Goal: Task Accomplishment & Management: Manage account settings

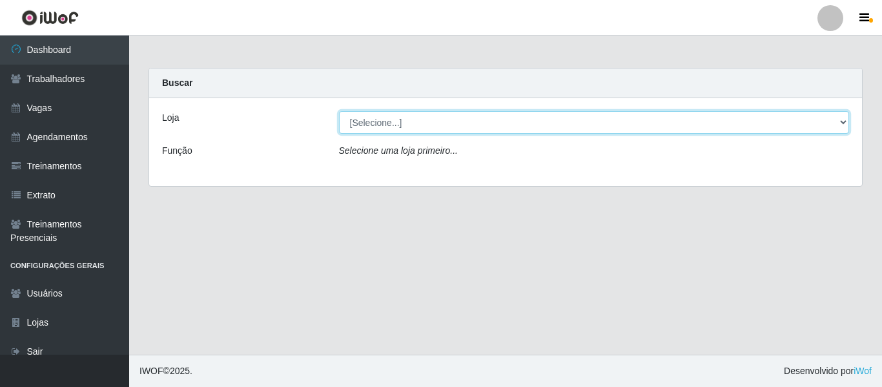
click at [367, 128] on select "[Selecione...] Supermercado [GEOGRAPHIC_DATA] - Unidade Camalaú Supermercado [G…" at bounding box center [594, 122] width 510 height 23
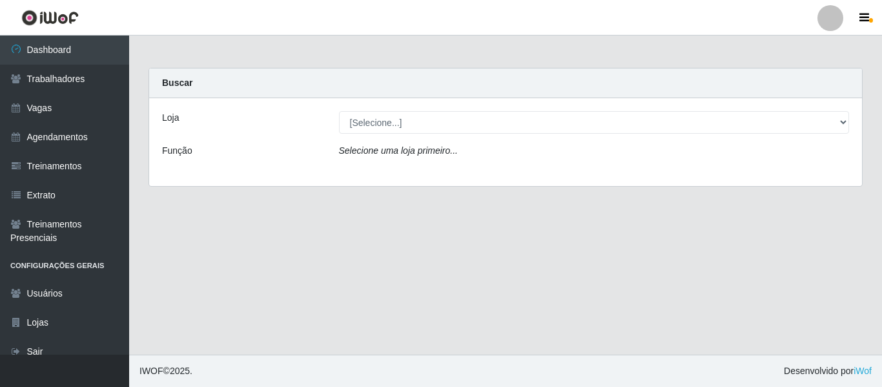
drag, startPoint x: 828, startPoint y: 17, endPoint x: 825, endPoint y: 28, distance: 11.3
click at [828, 17] on div at bounding box center [830, 18] width 26 height 26
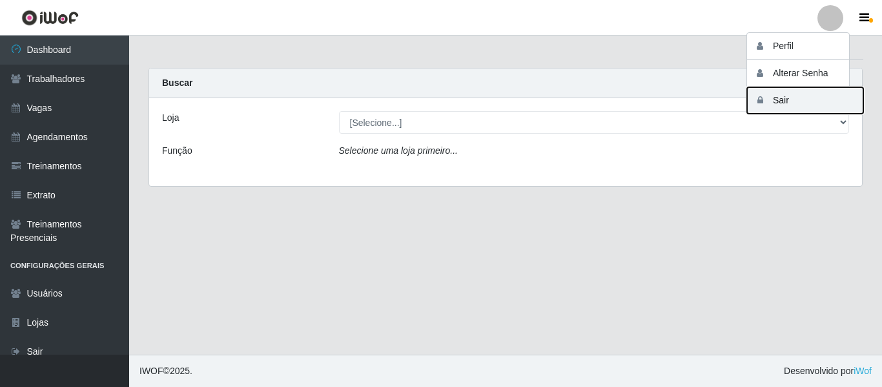
click at [800, 104] on button "Sair" at bounding box center [805, 100] width 116 height 26
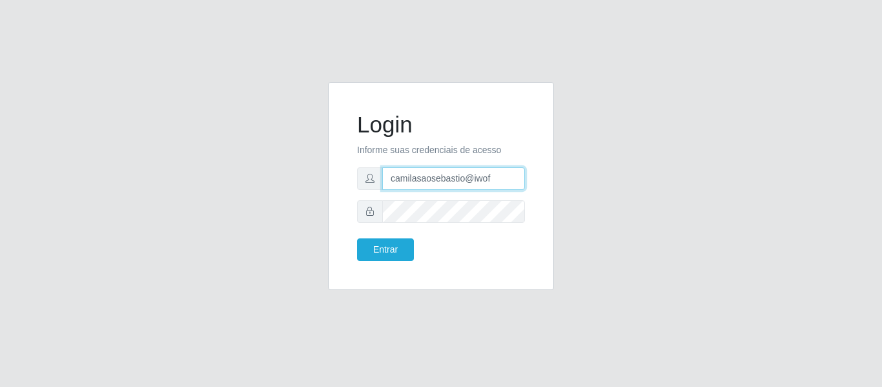
drag, startPoint x: 520, startPoint y: 181, endPoint x: 322, endPoint y: 154, distance: 200.0
click at [326, 154] on div "Login Informe suas credenciais de acesso camilasaosebastio@iwof Entrar" at bounding box center [440, 193] width 245 height 223
type input "camila@divinofogao"
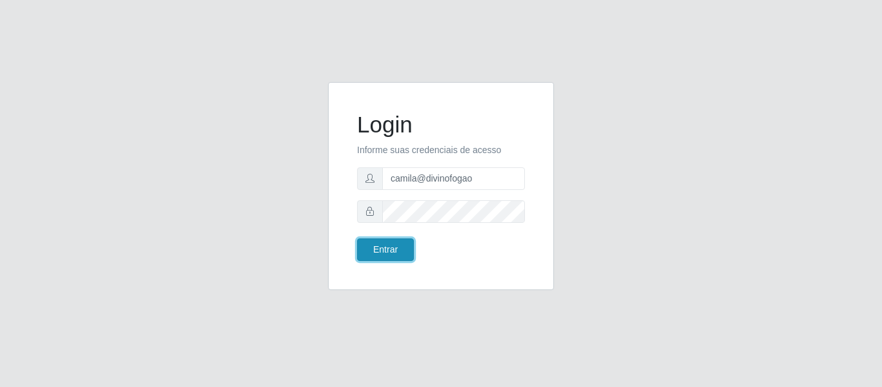
click at [385, 247] on button "Entrar" at bounding box center [385, 249] width 57 height 23
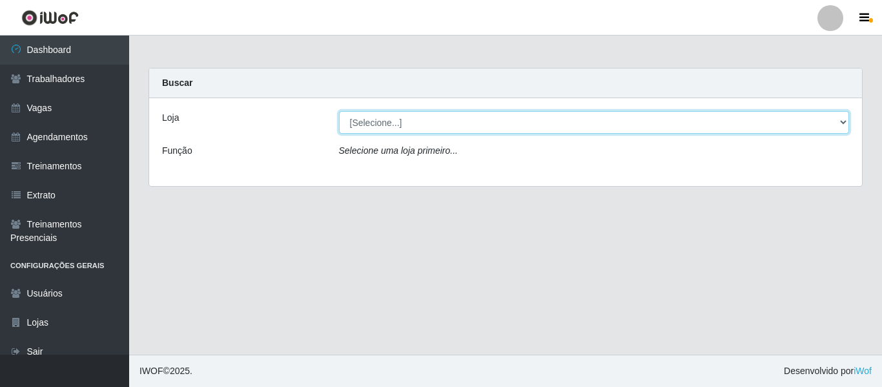
click at [381, 123] on select "[Selecione...] Divino Fogão - Campina Grande" at bounding box center [594, 122] width 510 height 23
select select "499"
click at [339, 111] on select "[Selecione...] Divino Fogão - Campina Grande" at bounding box center [594, 122] width 510 height 23
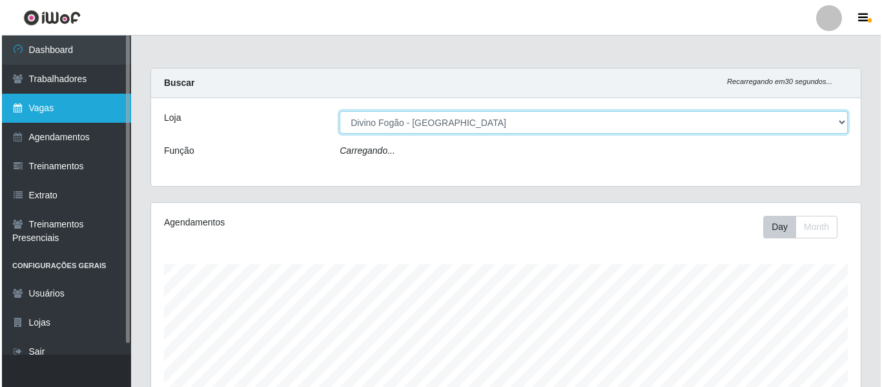
scroll to position [268, 709]
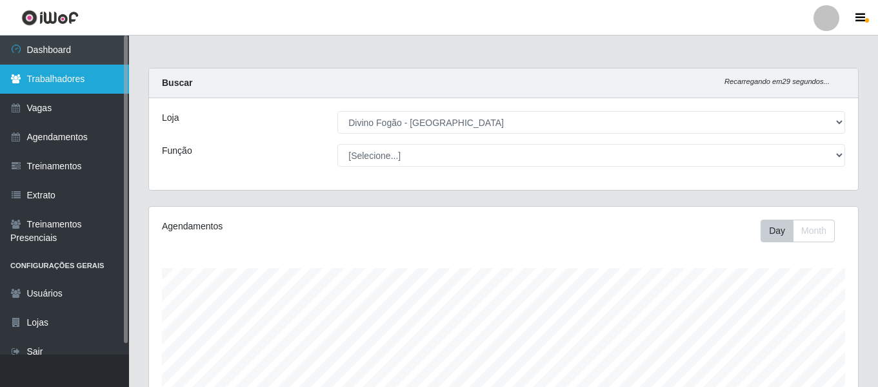
click at [92, 74] on link "Trabalhadores" at bounding box center [64, 79] width 129 height 29
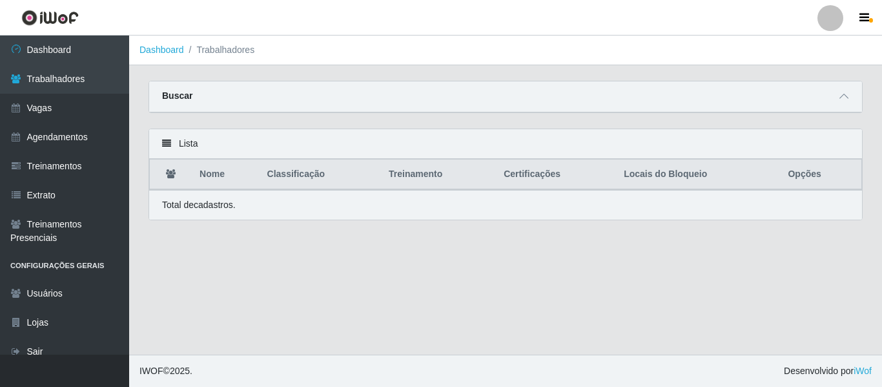
click at [835, 98] on div "Buscar" at bounding box center [505, 96] width 712 height 31
click at [837, 97] on span at bounding box center [843, 96] width 15 height 15
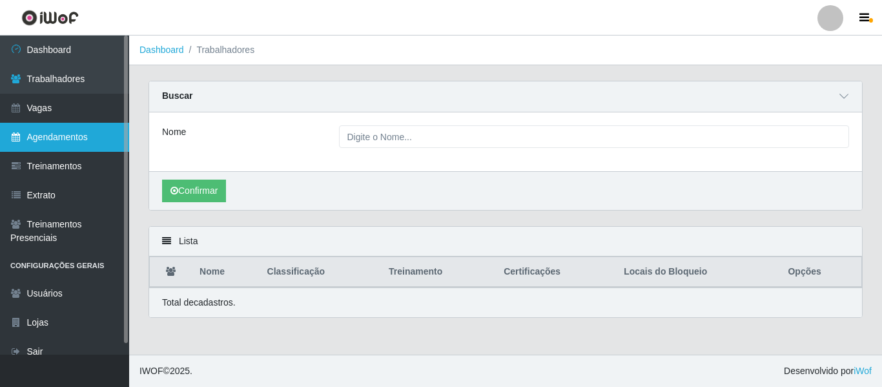
click at [97, 128] on link "Agendamentos" at bounding box center [64, 137] width 129 height 29
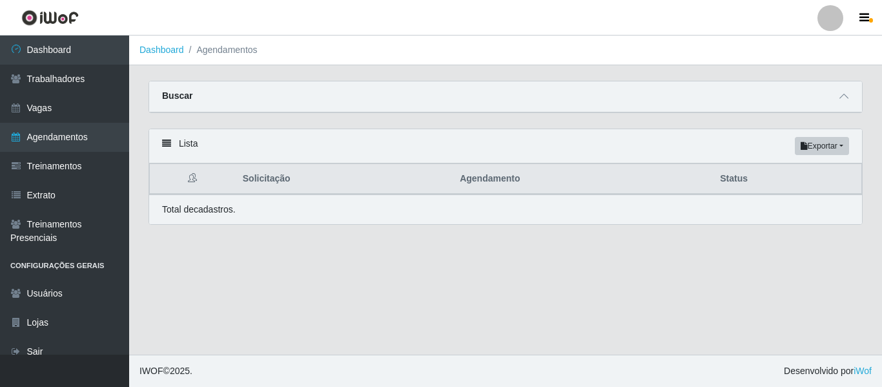
click at [620, 175] on th "Agendamento" at bounding box center [582, 179] width 260 height 30
click at [840, 90] on span at bounding box center [843, 96] width 15 height 15
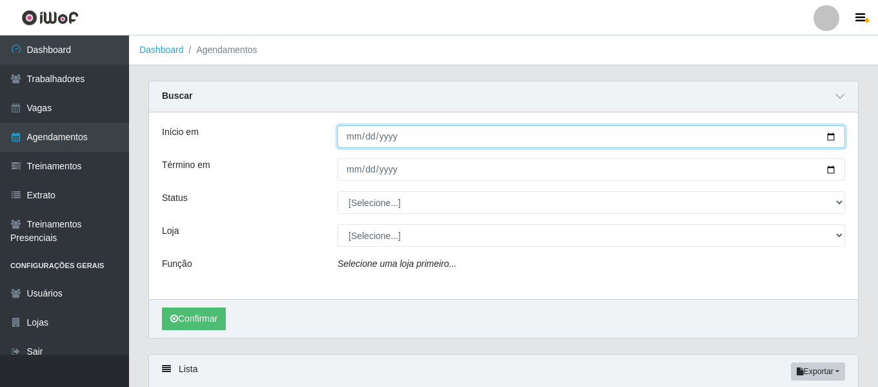
click at [350, 139] on input "Início em" at bounding box center [592, 136] width 508 height 23
type input "20225-08-24"
type input "2025-08-24"
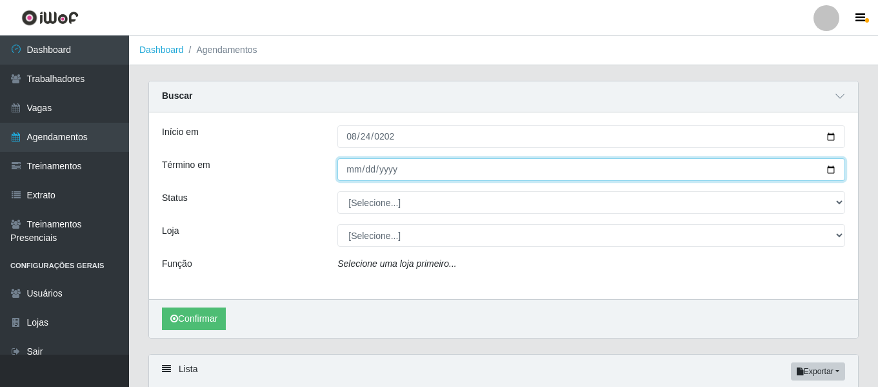
click at [354, 161] on input "Término em" at bounding box center [592, 169] width 508 height 23
type input "2025-08-24"
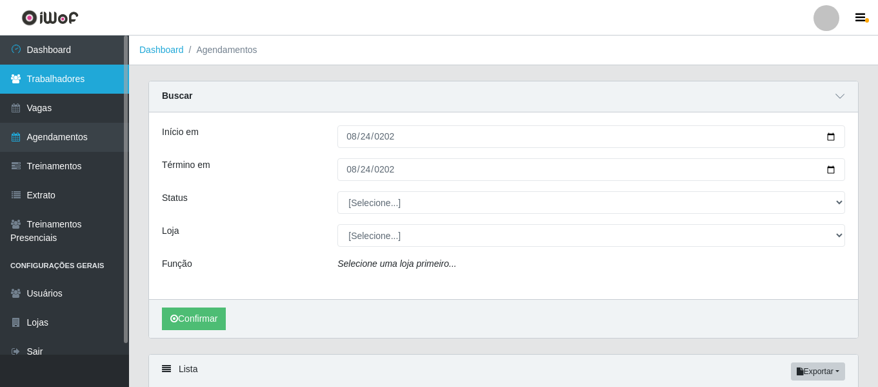
click at [42, 72] on link "Trabalhadores" at bounding box center [64, 79] width 129 height 29
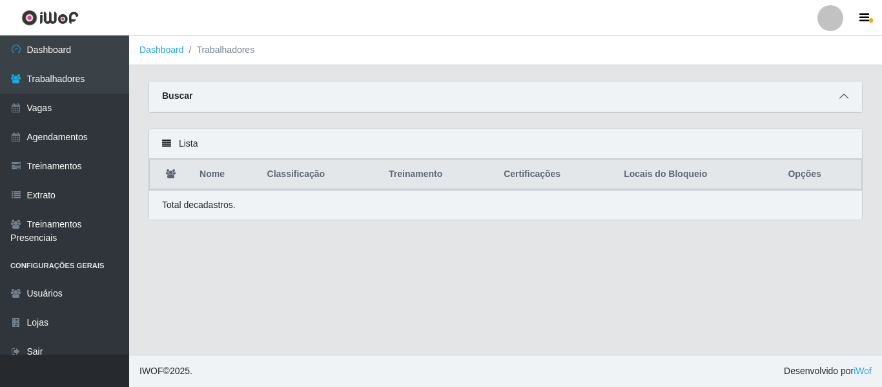
click at [836, 97] on span at bounding box center [843, 96] width 15 height 15
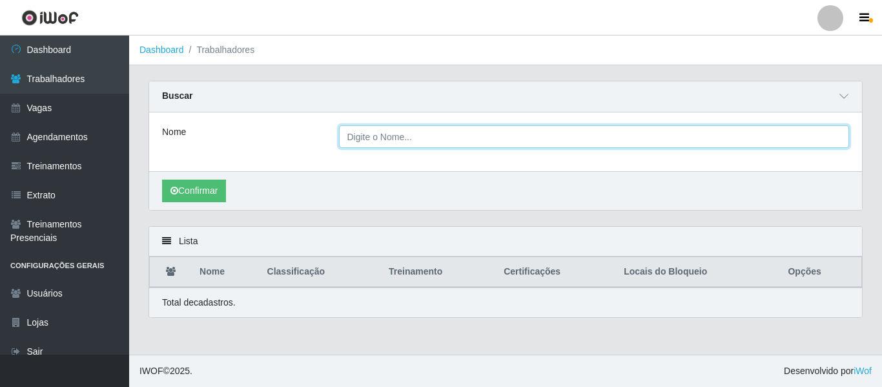
click at [404, 144] on input "Nome" at bounding box center [594, 136] width 510 height 23
type input "Iara Barbosa da Silva Quintans"
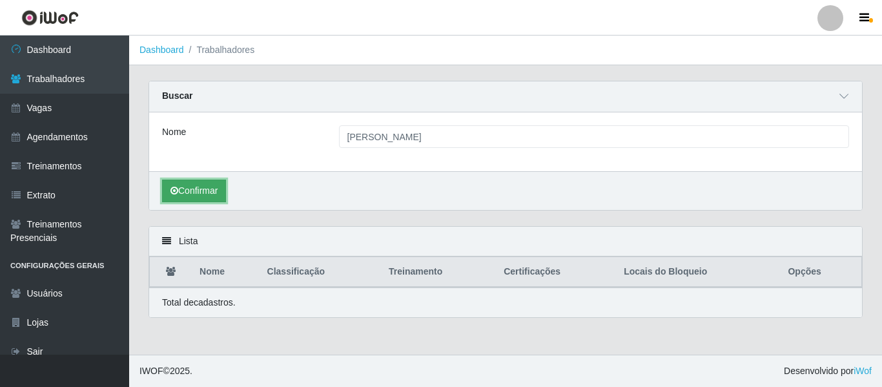
click at [218, 184] on button "Confirmar" at bounding box center [194, 190] width 64 height 23
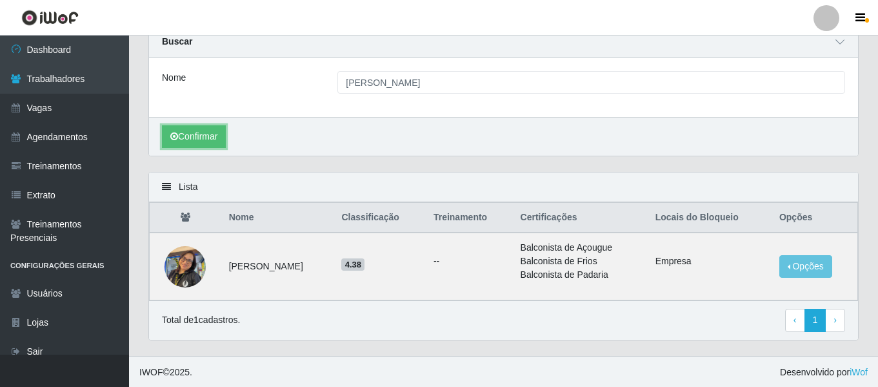
scroll to position [56, 0]
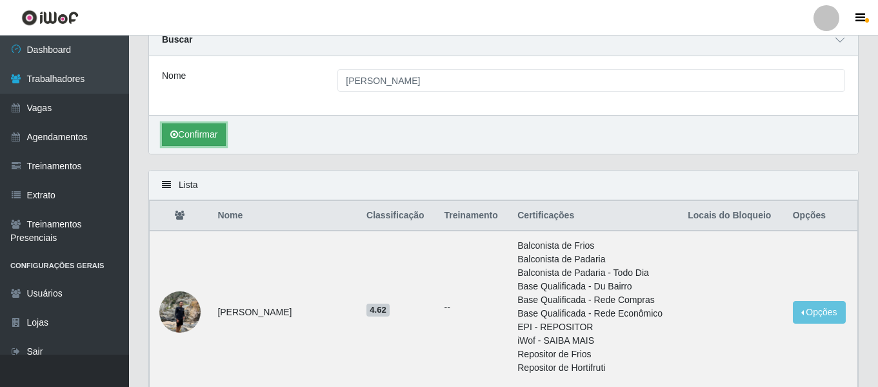
click at [197, 132] on button "Confirmar" at bounding box center [194, 134] width 64 height 23
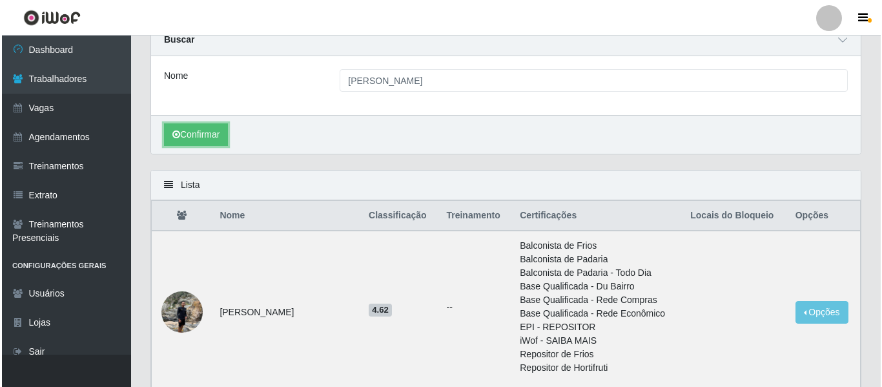
scroll to position [0, 0]
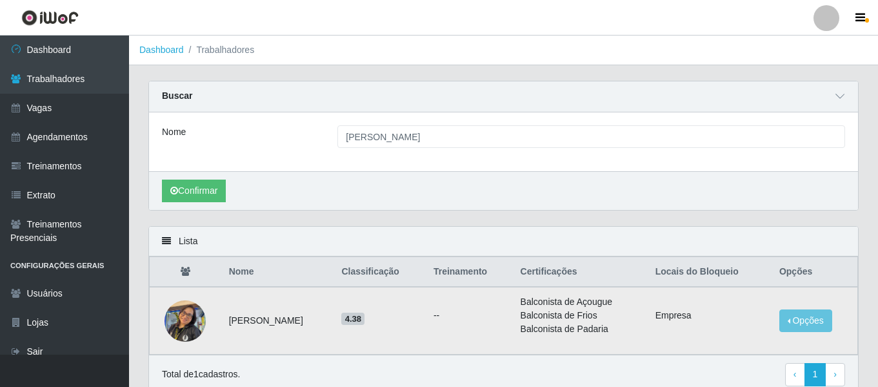
drag, startPoint x: 339, startPoint y: 325, endPoint x: 225, endPoint y: 325, distance: 114.9
click at [225, 325] on td "Iara Barbosa da Silva Quintans" at bounding box center [277, 321] width 113 height 68
copy td "Iara Barbosa da Silva Quintans"
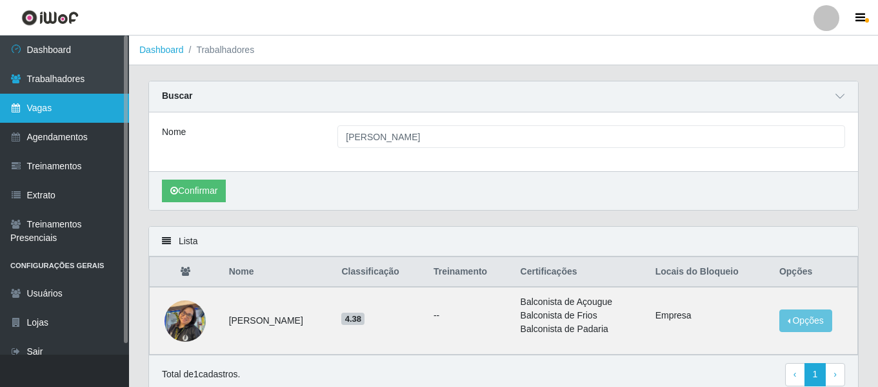
click at [61, 108] on link "Vagas" at bounding box center [64, 108] width 129 height 29
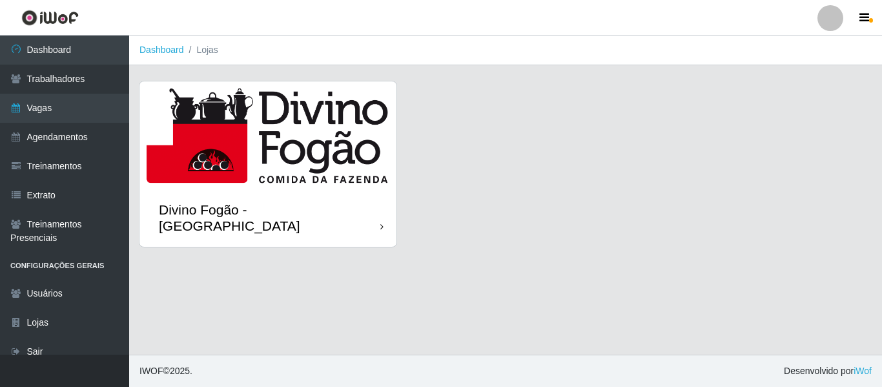
drag, startPoint x: 839, startPoint y: 17, endPoint x: 827, endPoint y: 28, distance: 16.0
click at [838, 15] on div at bounding box center [830, 18] width 26 height 26
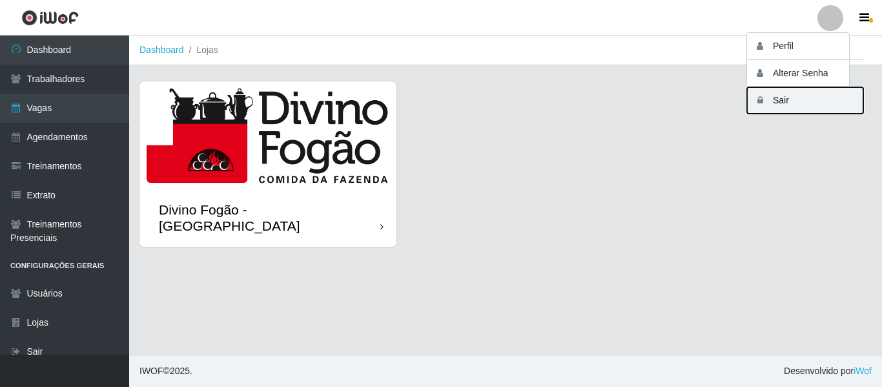
click at [780, 103] on button "Sair" at bounding box center [805, 100] width 116 height 26
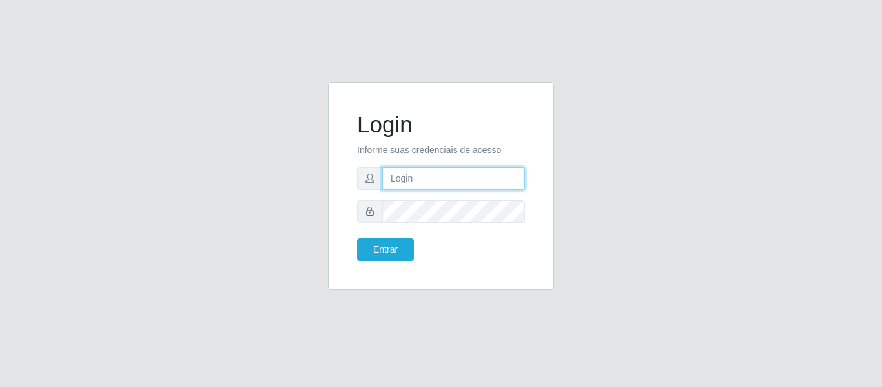
type input "camila@divinofogao"
drag, startPoint x: 487, startPoint y: 172, endPoint x: 319, endPoint y: 160, distance: 168.2
click at [342, 160] on div "Login Informe suas credenciais de acesso camila@divinofogao Entrar" at bounding box center [441, 186] width 226 height 208
type input "camila@chinatowncg"
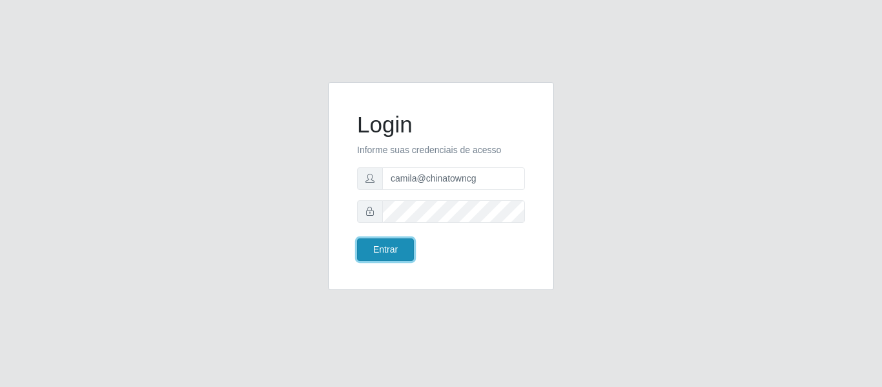
click at [407, 253] on button "Entrar" at bounding box center [385, 249] width 57 height 23
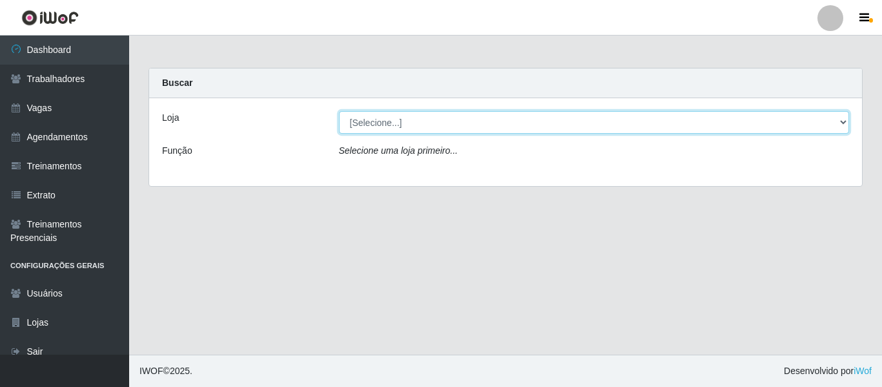
click at [411, 128] on select "[Selecione...] Chinatown Sushimi - Campina Grande" at bounding box center [594, 122] width 510 height 23
select select "357"
click at [339, 111] on select "[Selecione...] Chinatown Sushimi - Campina Grande" at bounding box center [594, 122] width 510 height 23
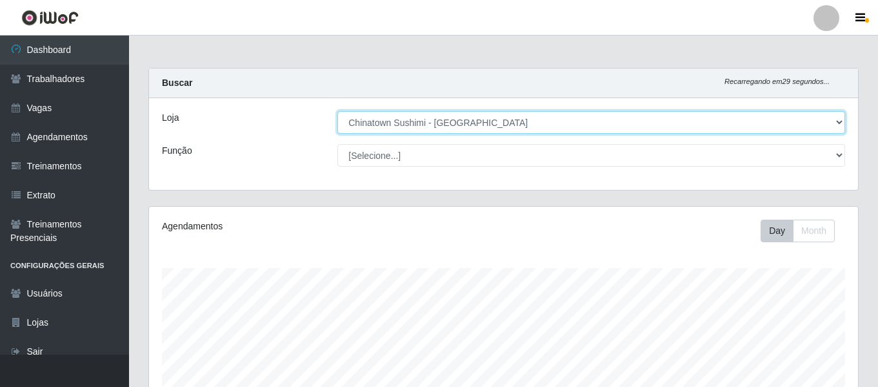
scroll to position [268, 709]
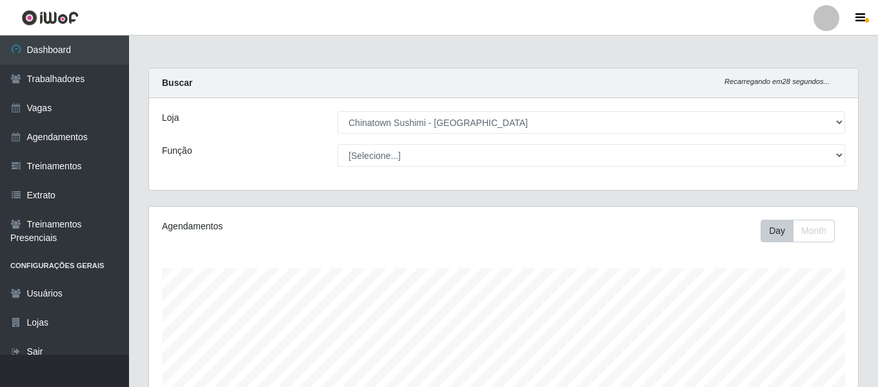
click at [810, 15] on link at bounding box center [826, 18] width 39 height 26
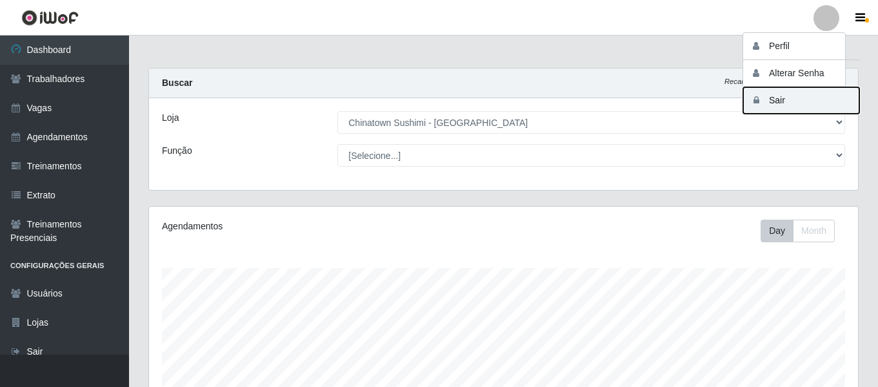
click at [795, 105] on button "Sair" at bounding box center [801, 100] width 116 height 26
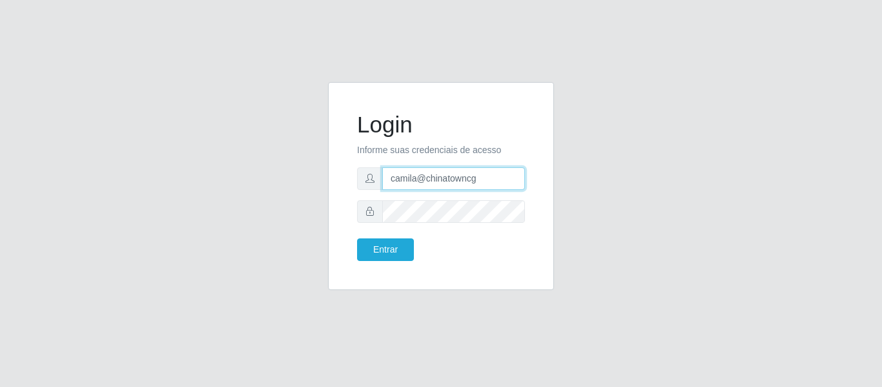
drag, startPoint x: 443, startPoint y: 176, endPoint x: 342, endPoint y: 161, distance: 102.4
click at [343, 162] on div "Login Informe suas credenciais de acesso camila@chinatowncg Entrar" at bounding box center [441, 186] width 226 height 208
type input "camilavarjao@iwof"
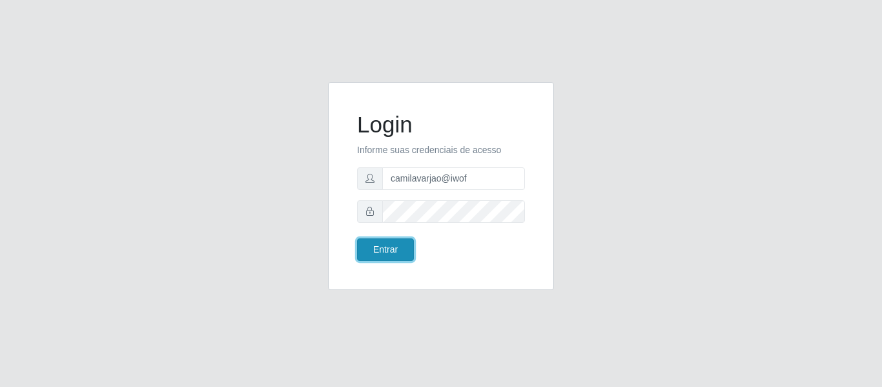
click at [381, 244] on button "Entrar" at bounding box center [385, 249] width 57 height 23
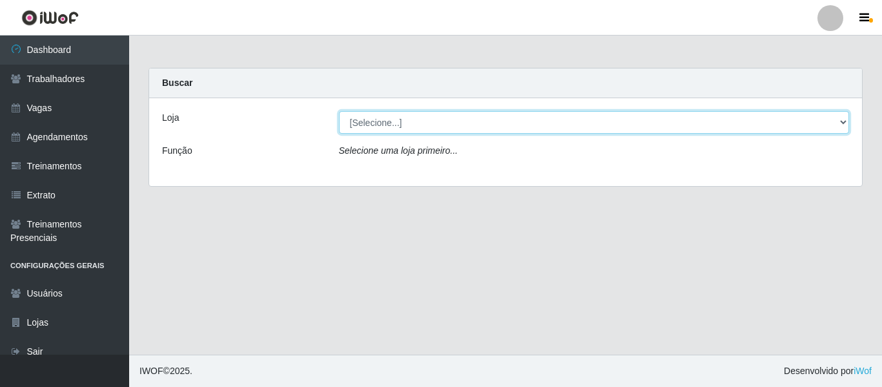
click at [399, 121] on select "[Selecione...] Varejão Supermercados" at bounding box center [594, 122] width 510 height 23
select select "237"
click at [339, 111] on select "[Selecione...] Varejão Supermercados" at bounding box center [594, 122] width 510 height 23
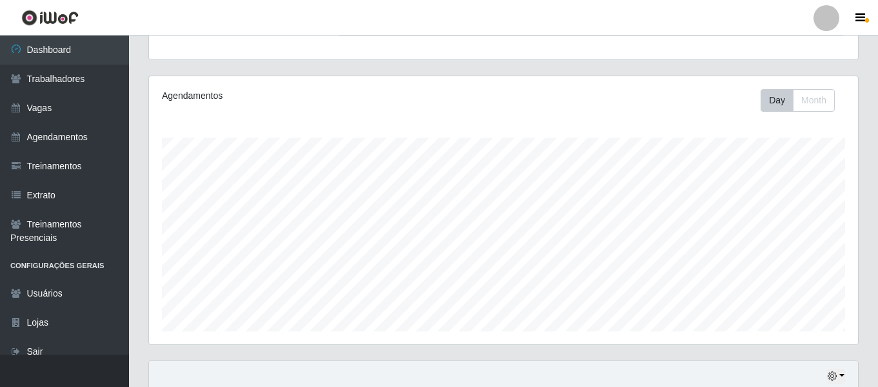
scroll to position [241, 0]
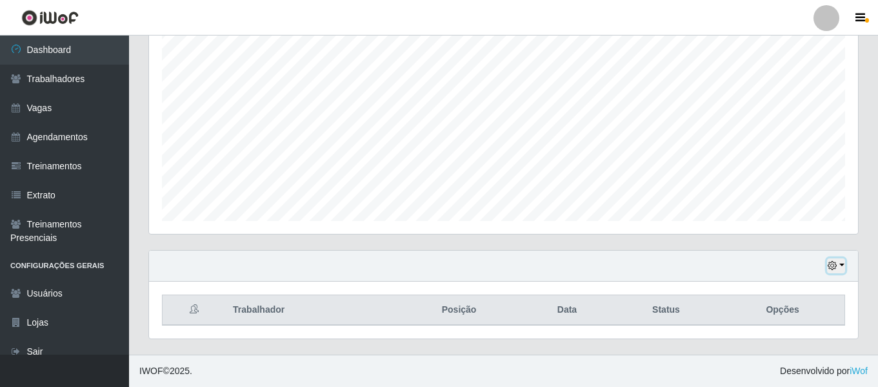
click at [839, 265] on button "button" at bounding box center [836, 265] width 18 height 15
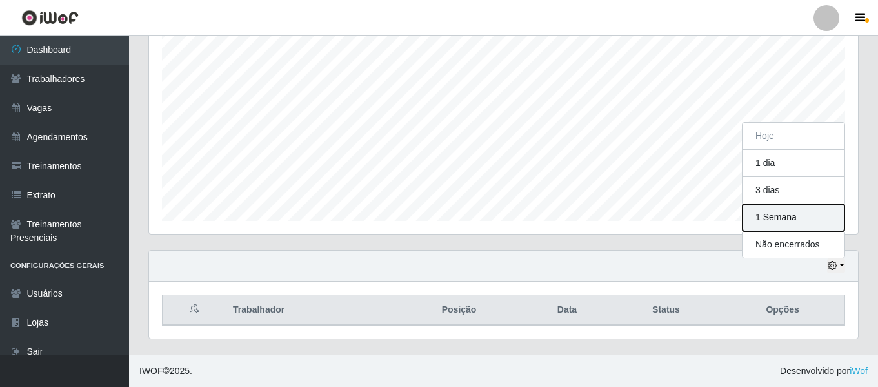
click at [797, 227] on button "1 Semana" at bounding box center [794, 217] width 102 height 27
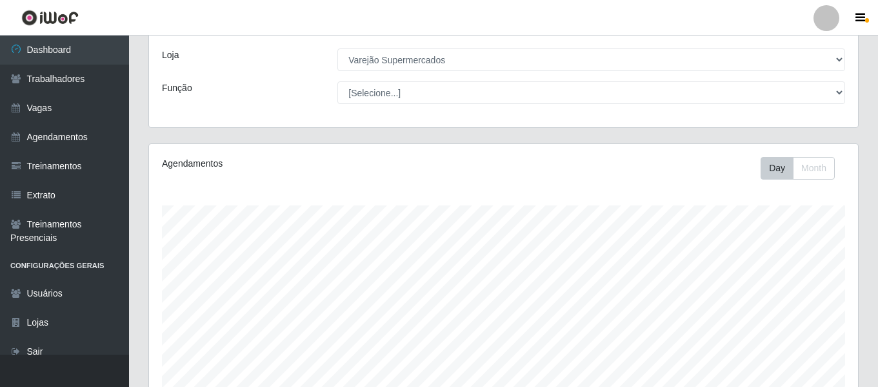
scroll to position [40, 0]
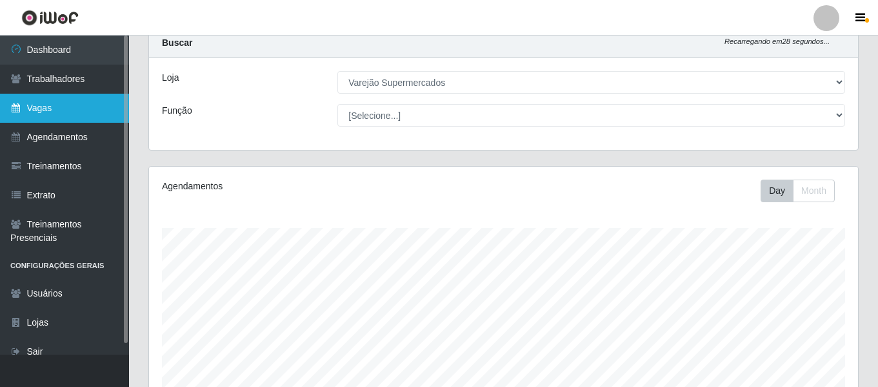
click at [73, 109] on link "Vagas" at bounding box center [64, 108] width 129 height 29
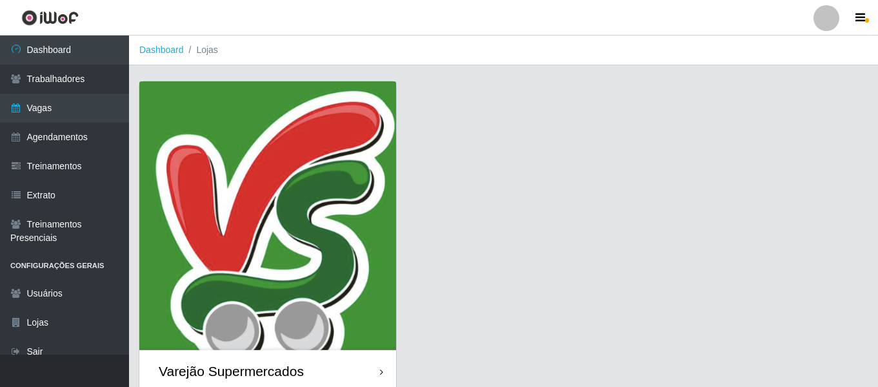
click at [306, 152] on img at bounding box center [267, 215] width 257 height 268
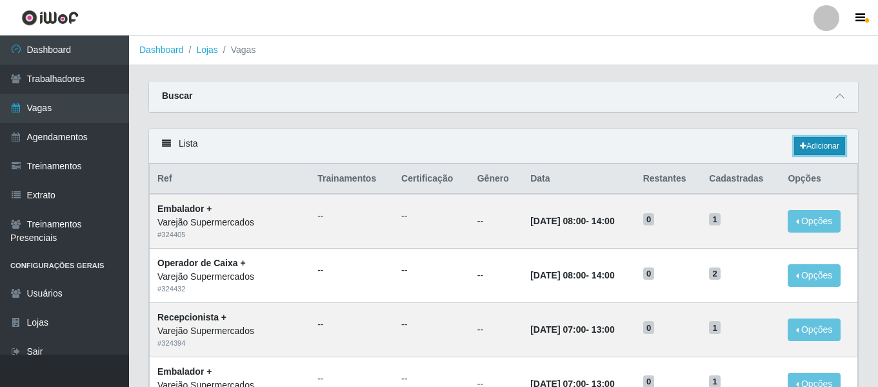
click at [813, 150] on link "Adicionar" at bounding box center [819, 146] width 51 height 18
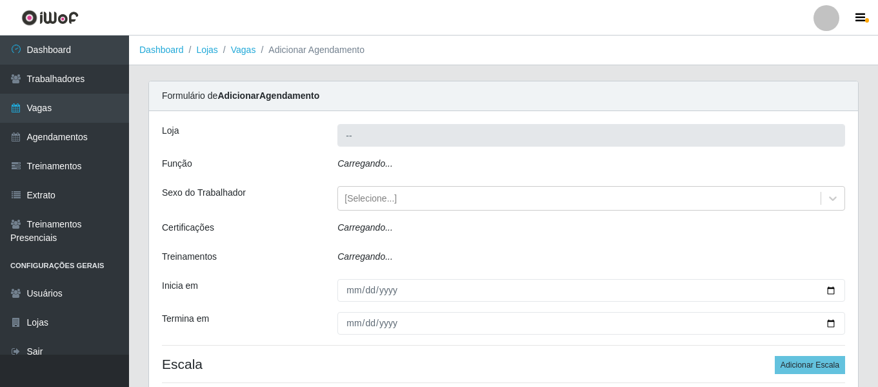
type input "Varejão Supermercados"
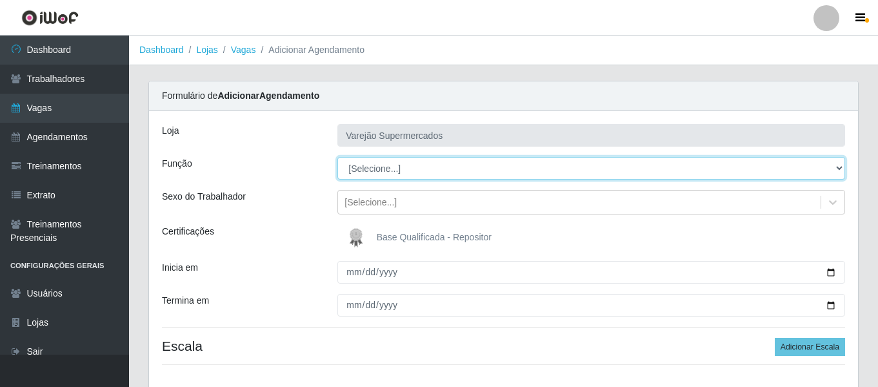
click at [390, 175] on select "[Selecione...] ASG ASG + ASG ++ Auxiliar de Estacionamento Auxiliar de Estacion…" at bounding box center [592, 168] width 508 height 23
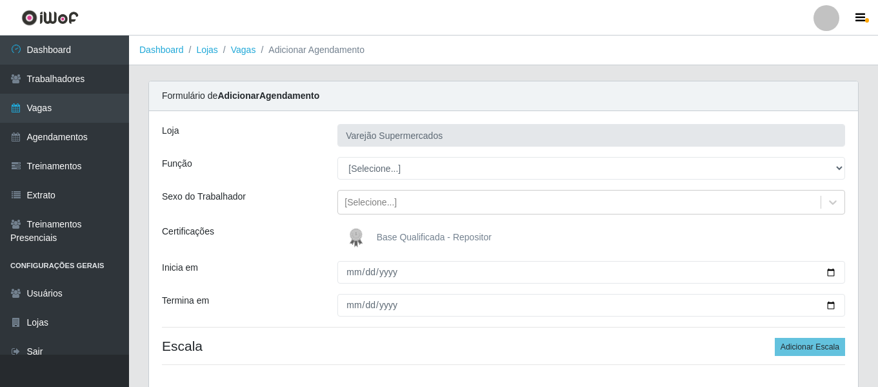
click at [274, 190] on div "Sexo do Trabalhador" at bounding box center [240, 202] width 176 height 25
click at [831, 25] on div at bounding box center [827, 18] width 26 height 26
click at [794, 102] on button "Sair" at bounding box center [801, 100] width 116 height 26
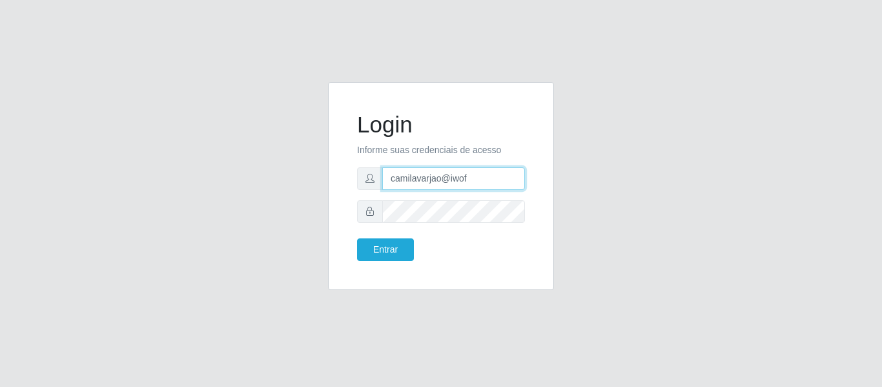
drag, startPoint x: 483, startPoint y: 177, endPoint x: 334, endPoint y: 158, distance: 150.2
click at [334, 158] on div "Login Informe suas credenciais de acesso camilavarjao@iwof Entrar" at bounding box center [441, 186] width 226 height 208
type input "camila@chinatowncg"
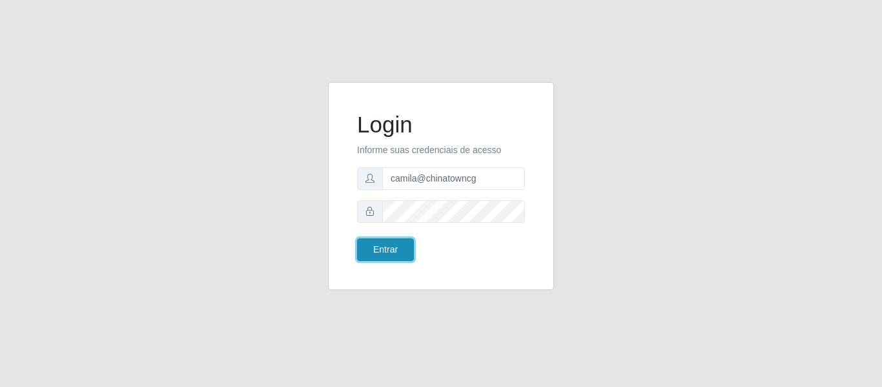
click at [400, 252] on button "Entrar" at bounding box center [385, 249] width 57 height 23
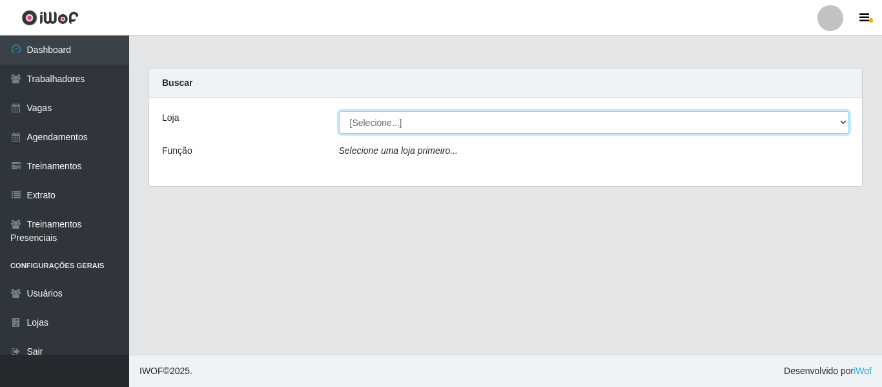
click at [387, 116] on select "[Selecione...] Chinatown Sushimi - Campina Grande" at bounding box center [594, 122] width 510 height 23
select select "357"
click at [339, 111] on select "[Selecione...] Chinatown Sushimi - Campina Grande" at bounding box center [594, 122] width 510 height 23
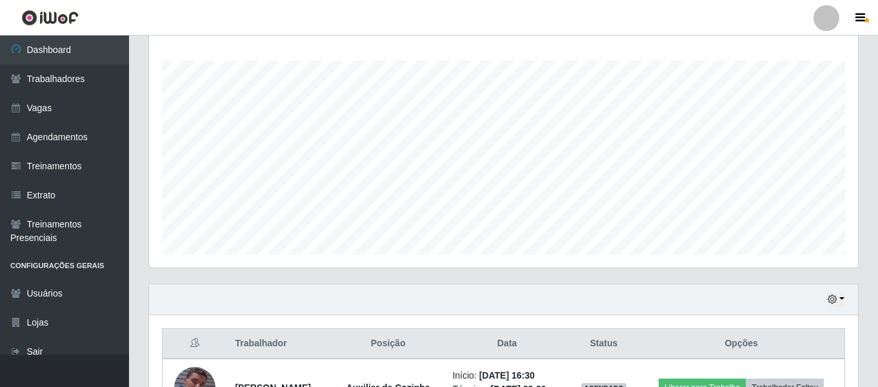
scroll to position [40, 0]
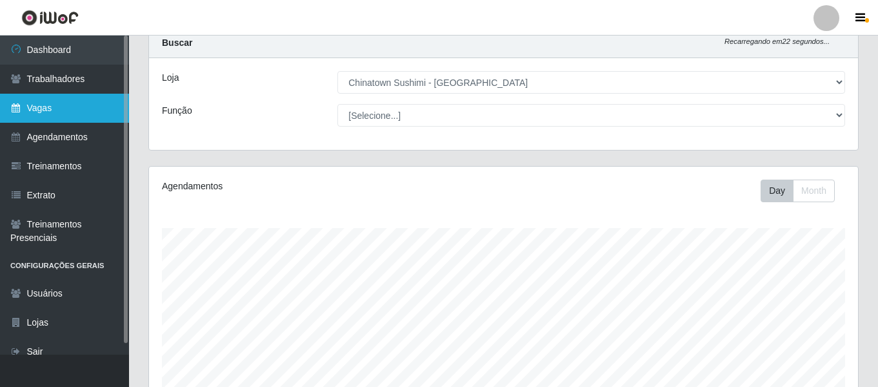
click at [52, 112] on link "Vagas" at bounding box center [64, 108] width 129 height 29
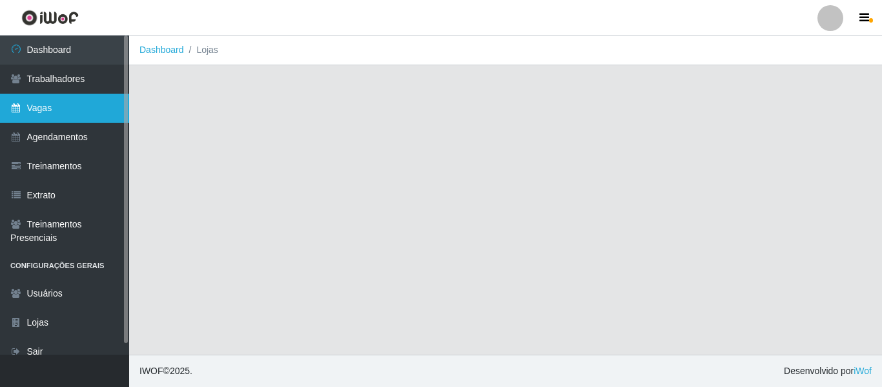
click at [92, 112] on link "Vagas" at bounding box center [64, 108] width 129 height 29
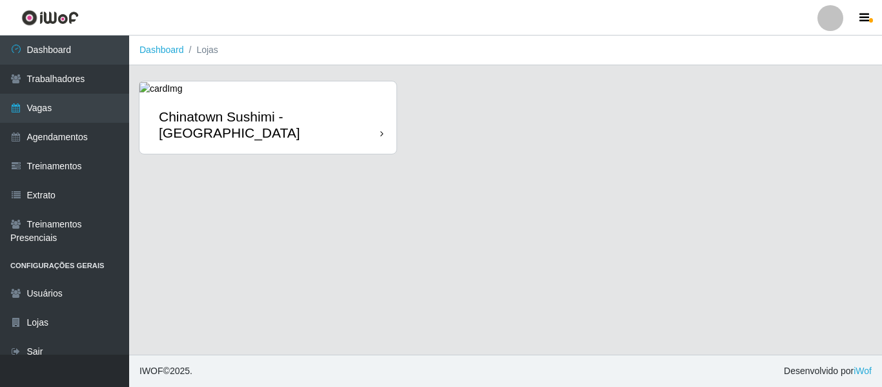
click at [232, 129] on div "Chinatown Sushimi - [GEOGRAPHIC_DATA]" at bounding box center [269, 124] width 221 height 32
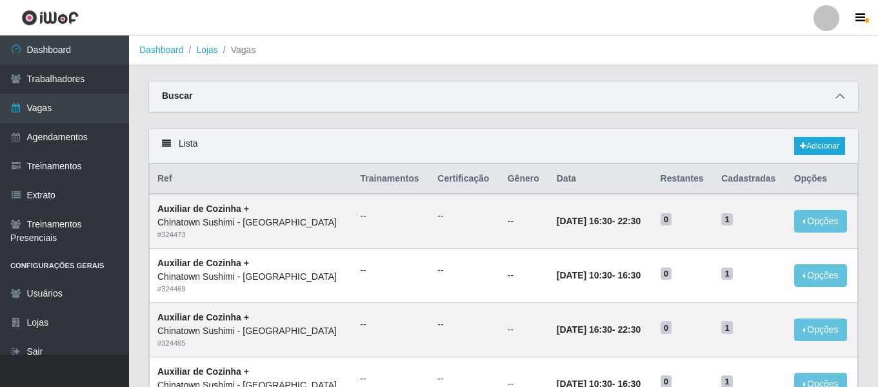
click at [842, 103] on span at bounding box center [839, 96] width 15 height 15
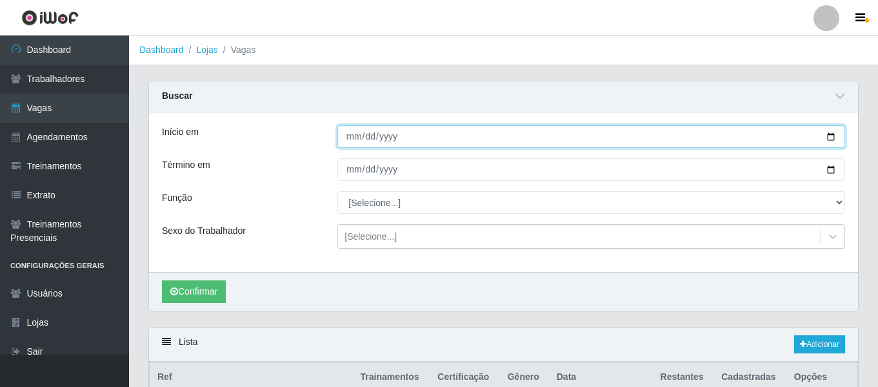
click at [356, 141] on input "Início em" at bounding box center [592, 136] width 508 height 23
type input "2025-09-05"
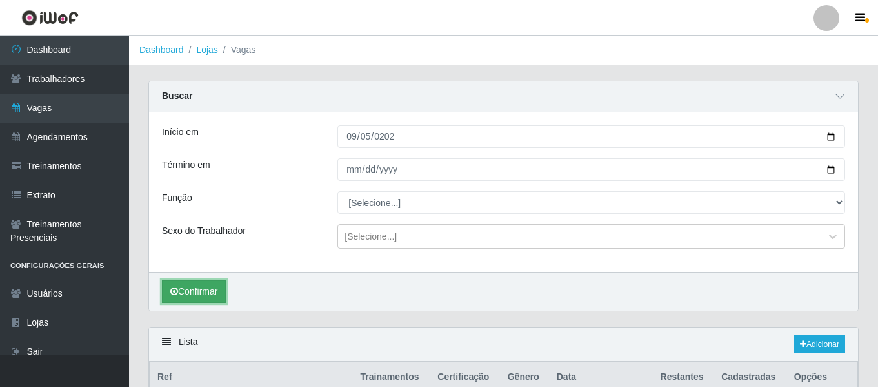
click at [219, 288] on button "Confirmar" at bounding box center [194, 291] width 64 height 23
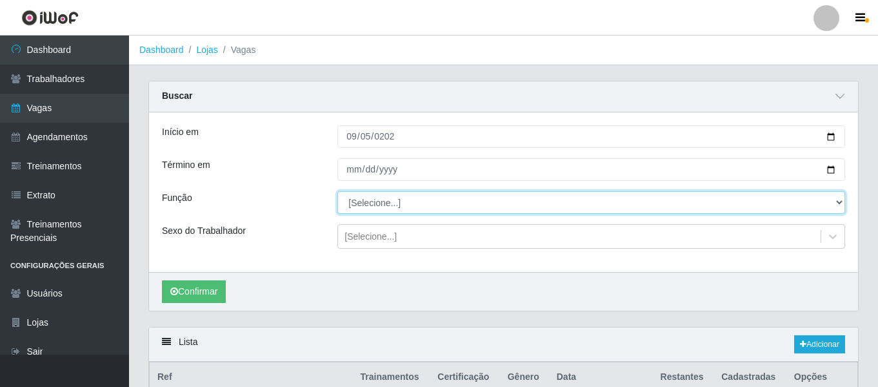
click at [398, 199] on select "[Selecione...] ASG ASG + ASG ++ Auxiliar de Cozinha Auxiliar de Cozinha + Auxil…" at bounding box center [592, 202] width 508 height 23
select select "9"
click at [338, 192] on select "[Selecione...] ASG ASG + ASG ++ Auxiliar de Cozinha Auxiliar de Cozinha + Auxil…" at bounding box center [592, 202] width 508 height 23
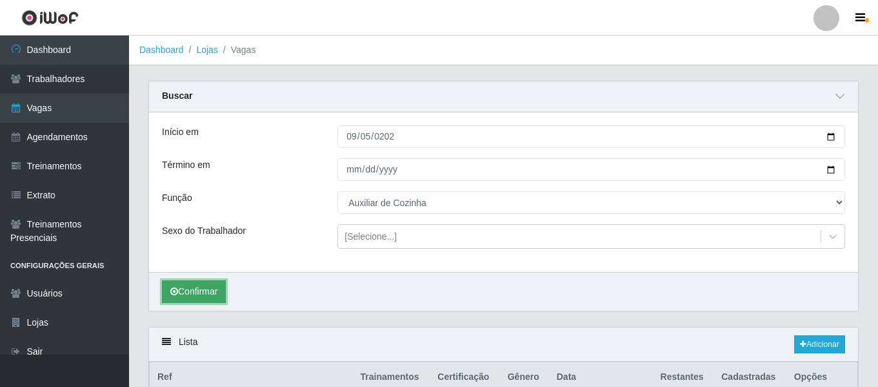
click at [206, 292] on button "Confirmar" at bounding box center [194, 291] width 64 height 23
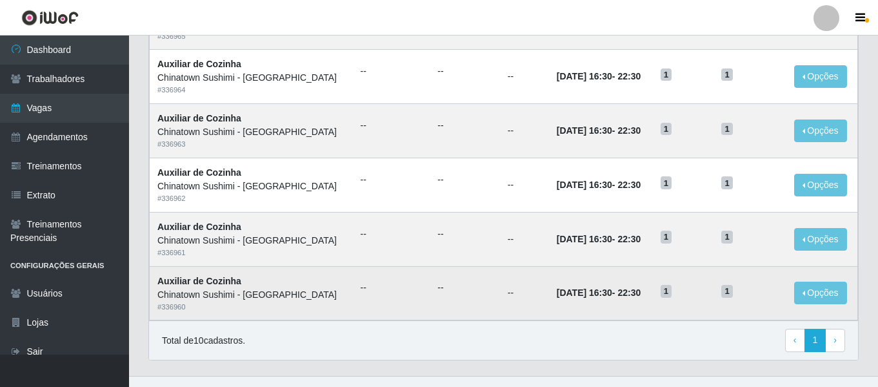
scroll to position [635, 0]
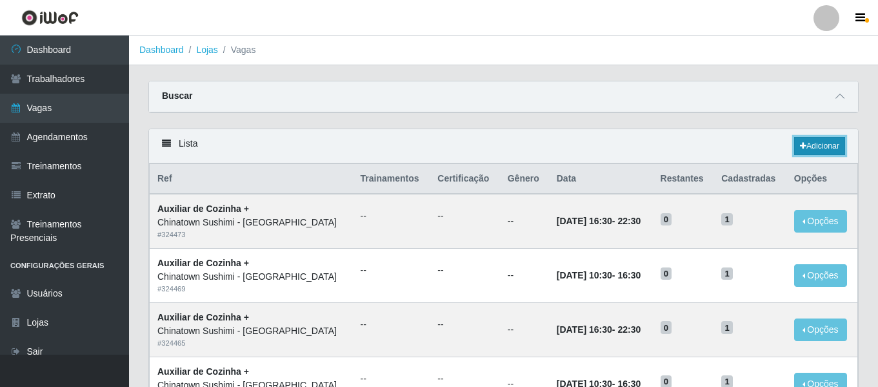
click at [801, 137] on link "Adicionar" at bounding box center [819, 146] width 51 height 18
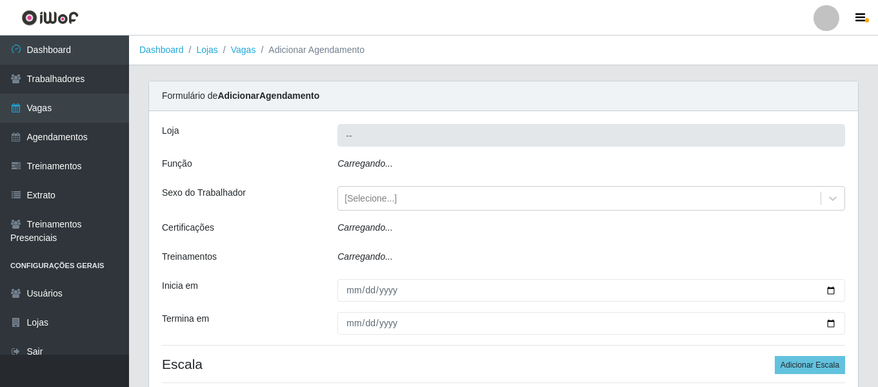
type input "Chinatown Sushimi - [GEOGRAPHIC_DATA]"
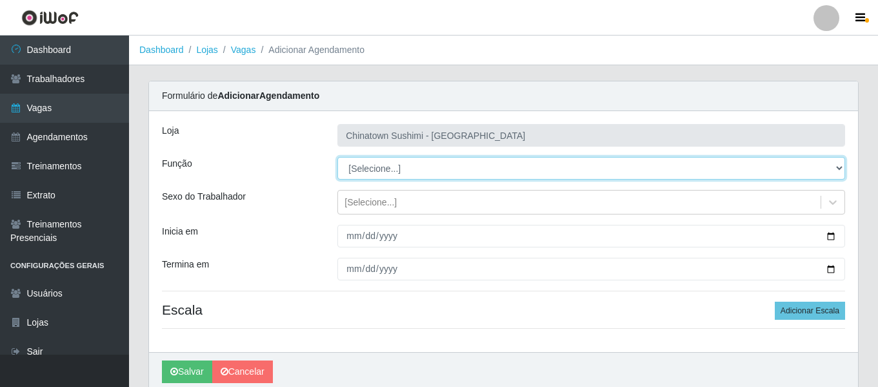
click at [394, 159] on select "[Selecione...] ASG ASG + ASG ++ Auxiliar de Cozinha Auxiliar de Cozinha + Auxil…" at bounding box center [592, 168] width 508 height 23
select select "94"
click at [338, 157] on select "[Selecione...] ASG ASG + ASG ++ Auxiliar de Cozinha Auxiliar de Cozinha + Auxil…" at bounding box center [592, 168] width 508 height 23
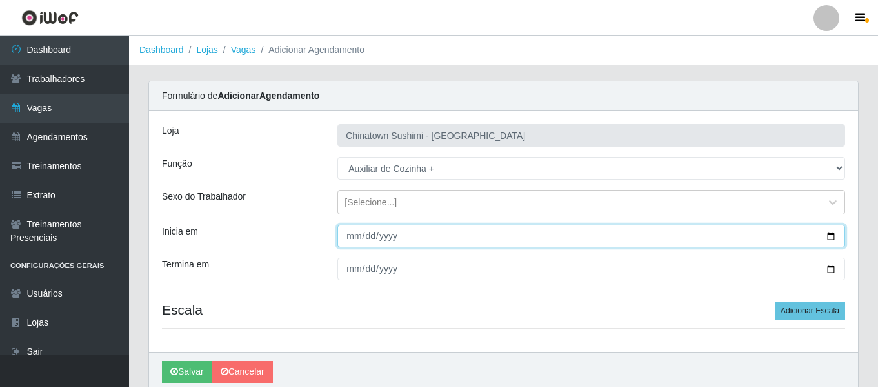
click at [351, 234] on input "Inicia em" at bounding box center [592, 236] width 508 height 23
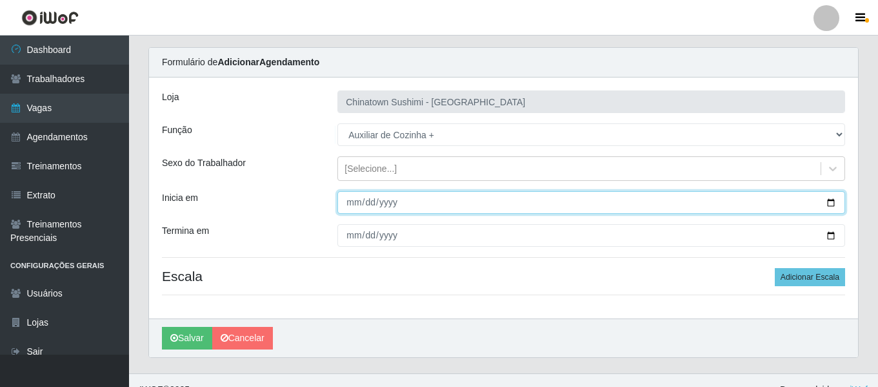
scroll to position [52, 0]
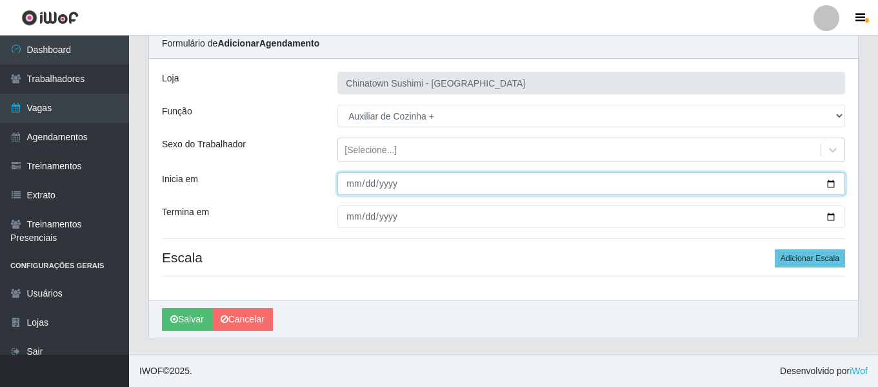
click at [343, 190] on input "Inicia em" at bounding box center [592, 183] width 508 height 23
type input "[DATE]"
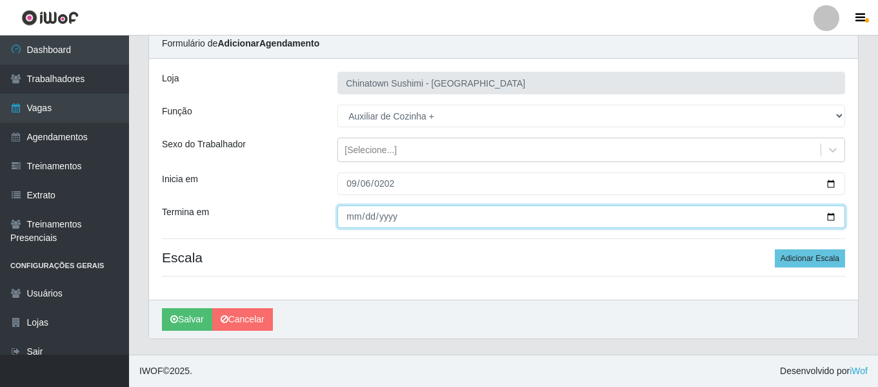
click at [356, 214] on input "Termina em" at bounding box center [592, 216] width 508 height 23
type input "[DATE]"
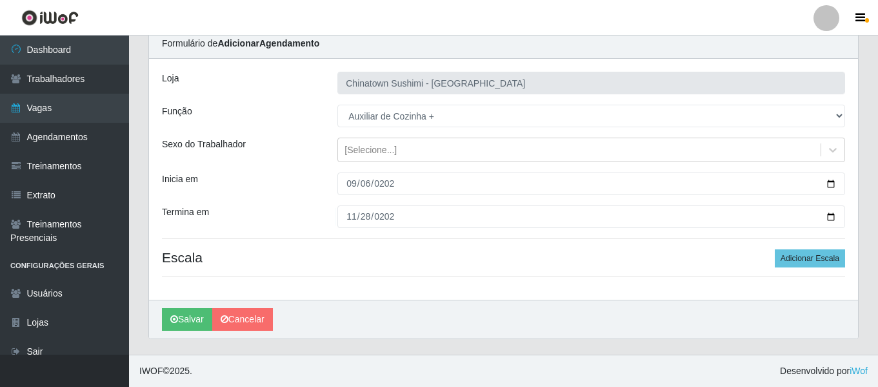
click at [837, 268] on div "Loja Chinatown Sushimi - [GEOGRAPHIC_DATA] Função [Selecione...] ASG ASG + ASG …" at bounding box center [503, 179] width 709 height 241
click at [833, 267] on button "Adicionar Escala" at bounding box center [810, 258] width 70 height 18
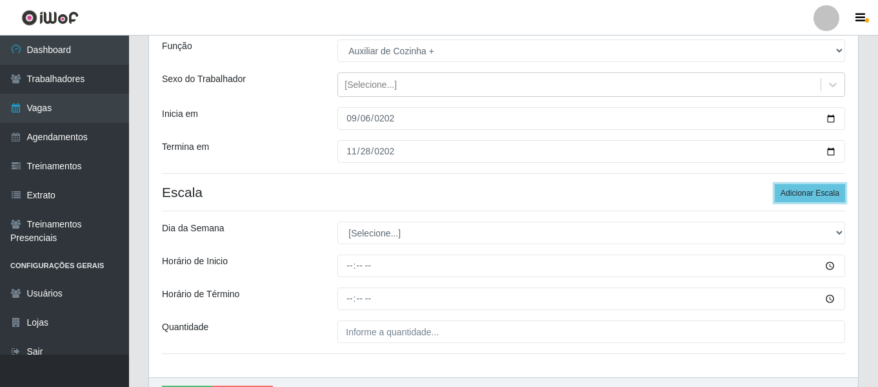
scroll to position [195, 0]
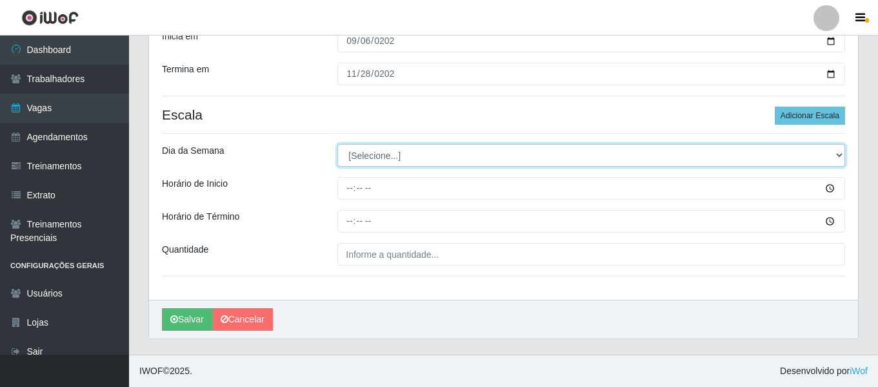
click at [398, 153] on select "[Selecione...] Segunda Terça Quarta Quinta Sexta Sábado Domingo" at bounding box center [592, 155] width 508 height 23
select select "6"
click at [338, 144] on select "[Selecione...] Segunda Terça Quarta Quinta Sexta Sábado Domingo" at bounding box center [592, 155] width 508 height 23
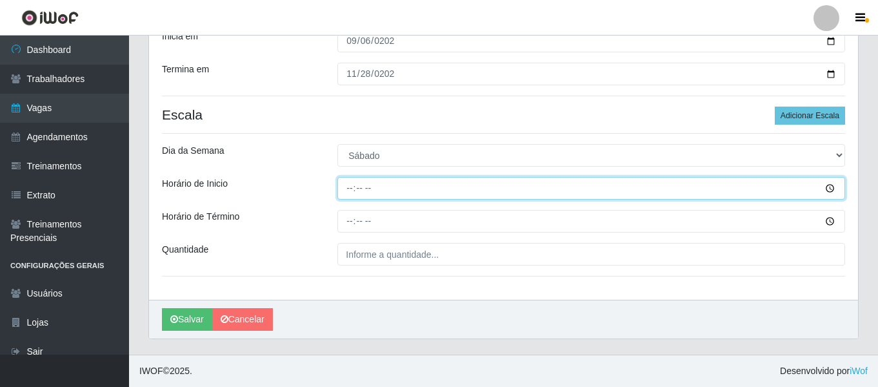
click at [343, 187] on input "Horário de Inicio" at bounding box center [592, 188] width 508 height 23
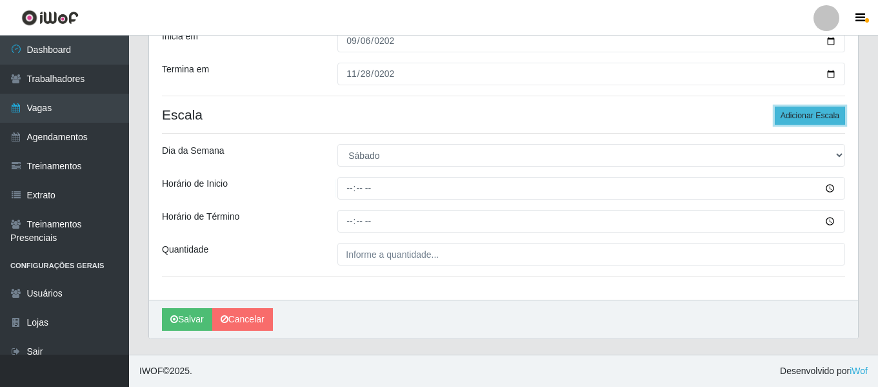
click at [809, 116] on button "Adicionar Escala" at bounding box center [810, 115] width 70 height 18
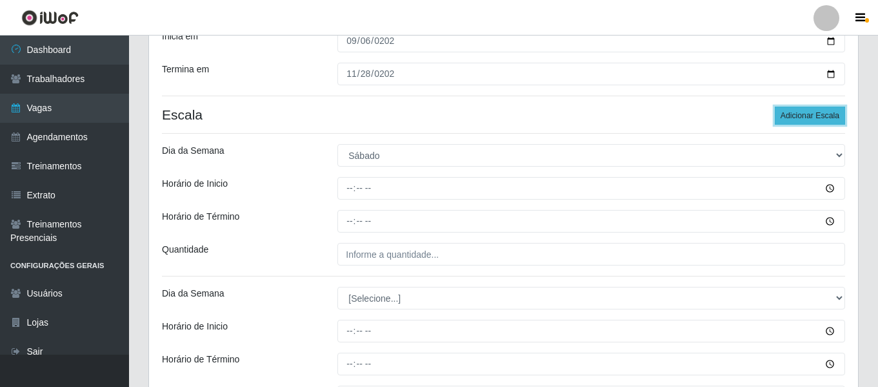
click at [809, 116] on button "Adicionar Escala" at bounding box center [810, 115] width 70 height 18
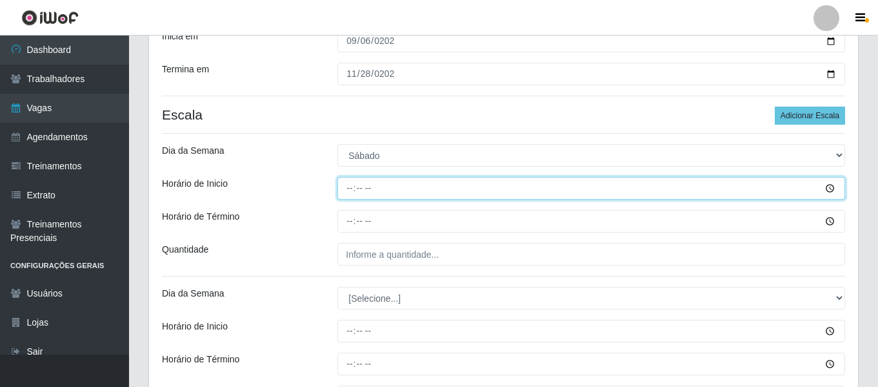
click at [352, 183] on input "Horário de Inicio" at bounding box center [592, 188] width 508 height 23
type input "10:30"
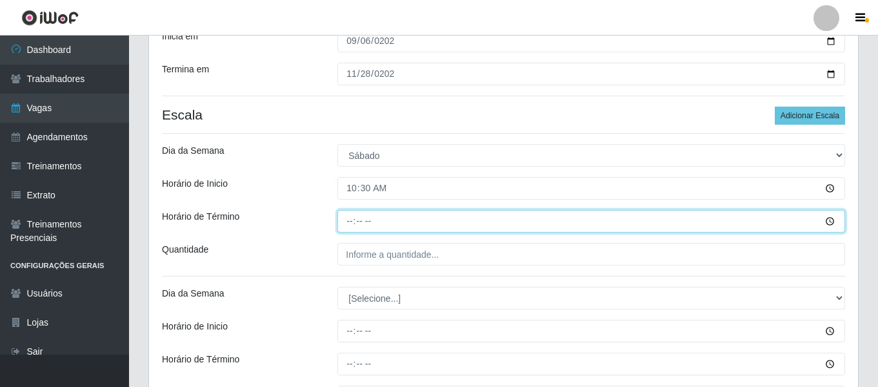
click at [361, 225] on input "Horário de Término" at bounding box center [592, 221] width 508 height 23
click at [350, 225] on input "Horário de Término" at bounding box center [592, 221] width 508 height 23
type input "16:30"
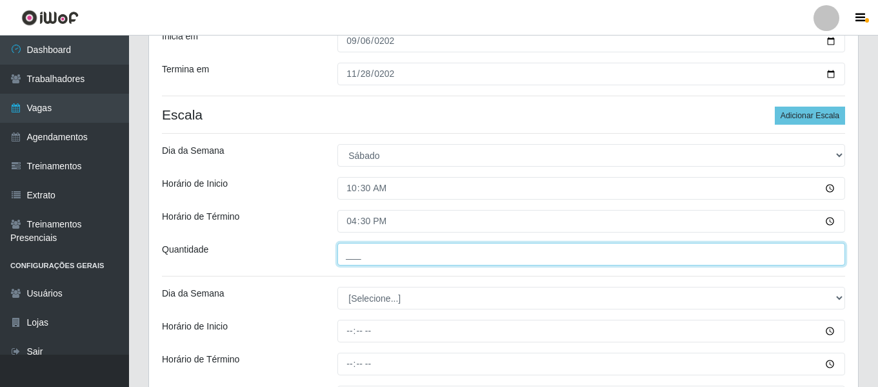
drag, startPoint x: 374, startPoint y: 260, endPoint x: 385, endPoint y: 264, distance: 11.0
click at [374, 260] on input "___" at bounding box center [592, 254] width 508 height 23
type input "1__"
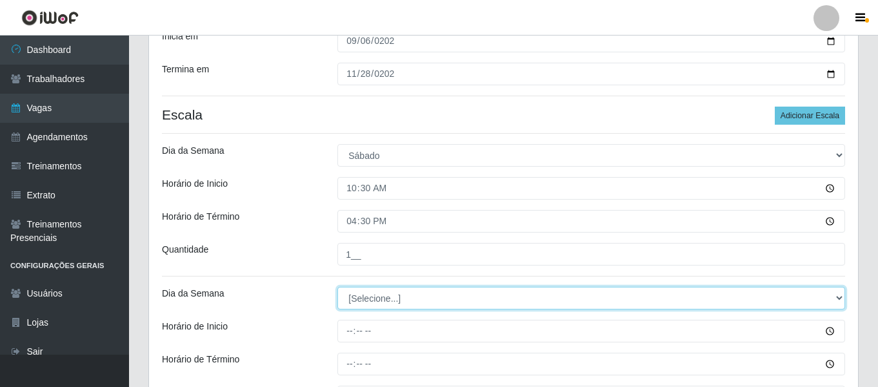
click at [394, 299] on select "[Selecione...] Segunda Terça Quarta Quinta Sexta Sábado Domingo" at bounding box center [592, 298] width 508 height 23
select select "6"
click at [338, 287] on select "[Selecione...] Segunda Terça Quarta Quinta Sexta Sábado Domingo" at bounding box center [592, 298] width 508 height 23
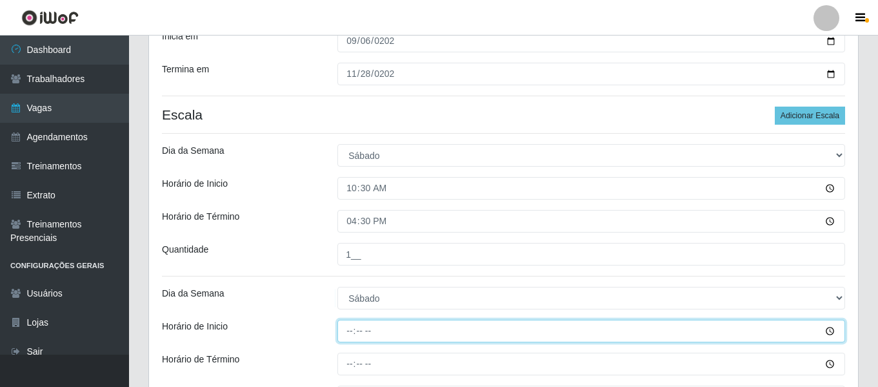
click at [347, 336] on input "Horário de Inicio" at bounding box center [592, 330] width 508 height 23
type input "16:30"
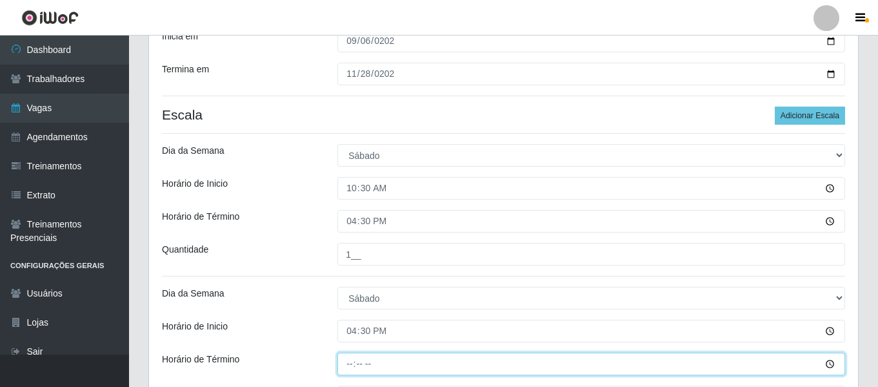
click at [346, 361] on input "Horário de Término" at bounding box center [592, 363] width 508 height 23
type input "22:30"
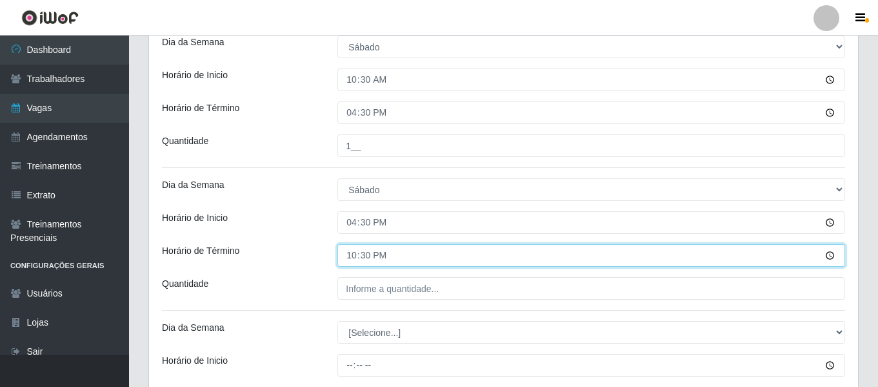
scroll to position [324, 0]
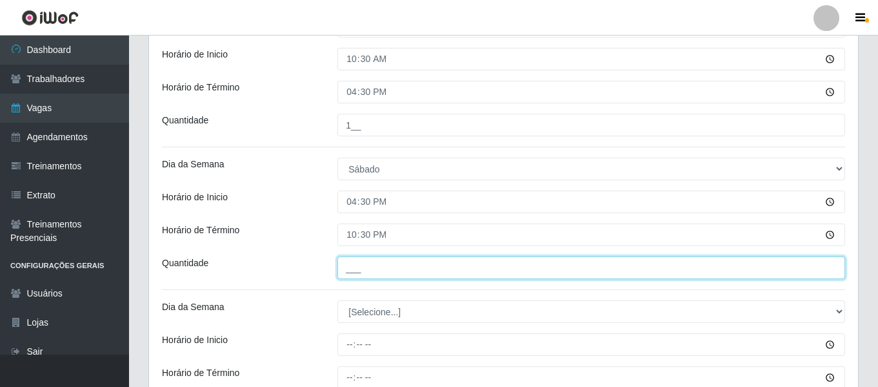
click at [368, 272] on input "___" at bounding box center [592, 267] width 508 height 23
type input "1__"
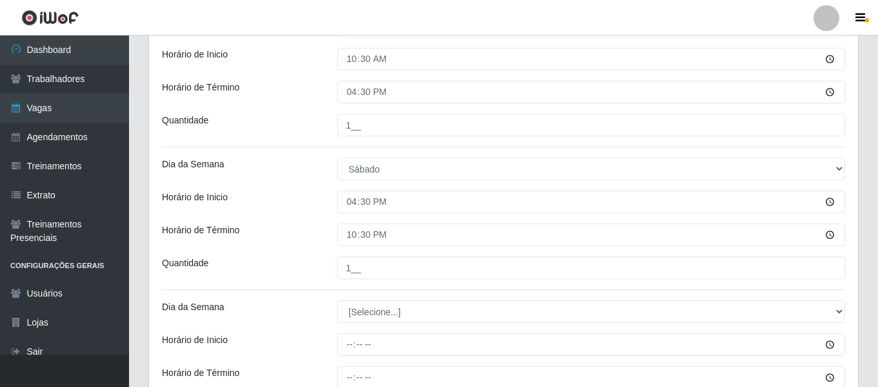
click at [266, 234] on div "Horário de Término" at bounding box center [240, 234] width 176 height 23
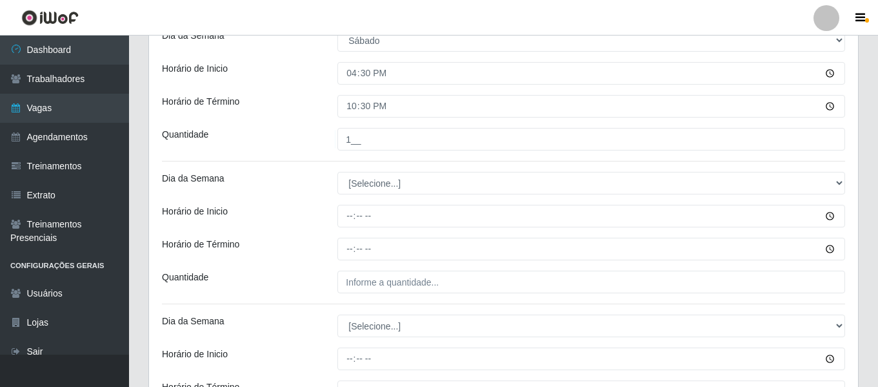
scroll to position [453, 0]
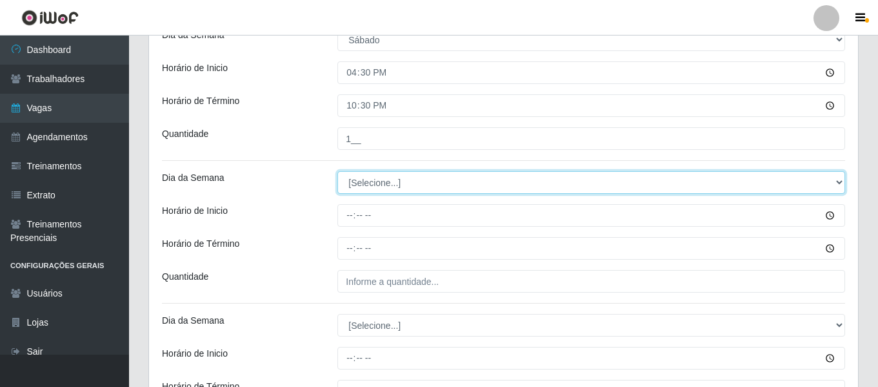
click at [372, 185] on select "[Selecione...] Segunda Terça Quarta Quinta Sexta Sábado Domingo" at bounding box center [592, 182] width 508 height 23
select select "0"
click at [338, 171] on select "[Selecione...] Segunda Terça Quarta Quinta Sexta Sábado Domingo" at bounding box center [592, 182] width 508 height 23
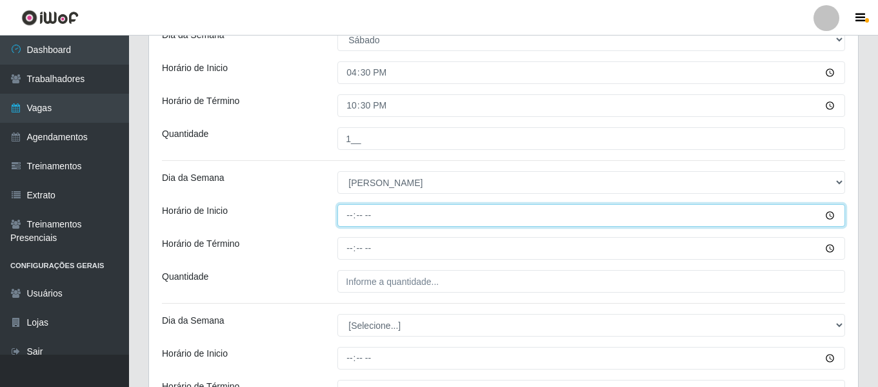
click at [350, 215] on input "Horário de Inicio" at bounding box center [592, 215] width 508 height 23
type input "10:30"
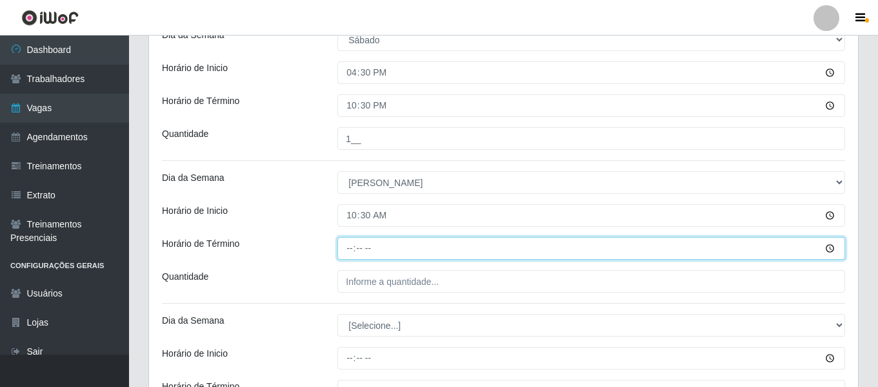
click at [348, 241] on input "Horário de Término" at bounding box center [592, 248] width 508 height 23
type input "16:30"
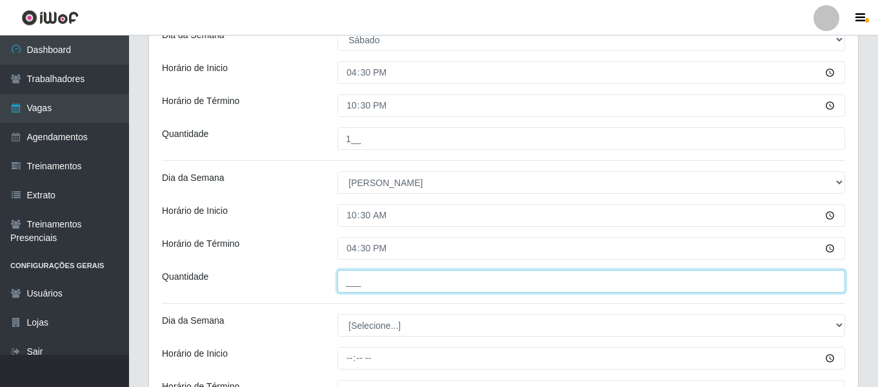
click at [361, 271] on input "___" at bounding box center [592, 281] width 508 height 23
type input "1__"
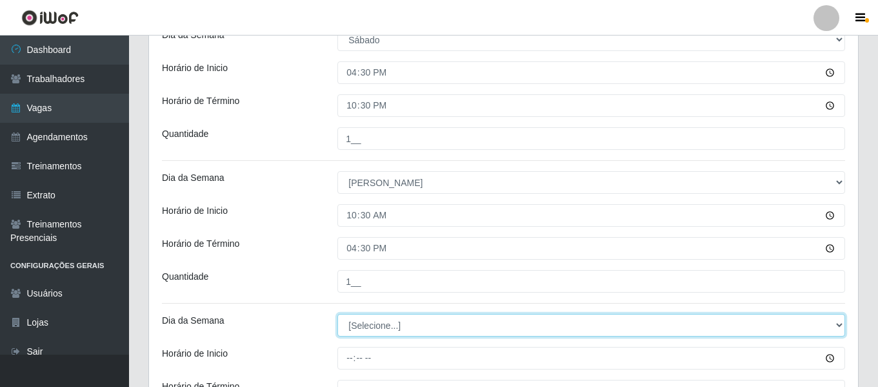
click at [421, 319] on select "[Selecione...] Segunda Terça Quarta Quinta Sexta Sábado Domingo" at bounding box center [592, 325] width 508 height 23
click at [338, 314] on select "[Selecione...] Segunda Terça Quarta Quinta Sexta Sábado Domingo" at bounding box center [592, 325] width 508 height 23
click at [407, 327] on select "[Selecione...] Segunda Terça Quarta Quinta Sexta Sábado Domingo" at bounding box center [592, 325] width 508 height 23
select select "0"
click at [338, 314] on select "[Selecione...] Segunda Terça Quarta Quinta Sexta Sábado Domingo" at bounding box center [592, 325] width 508 height 23
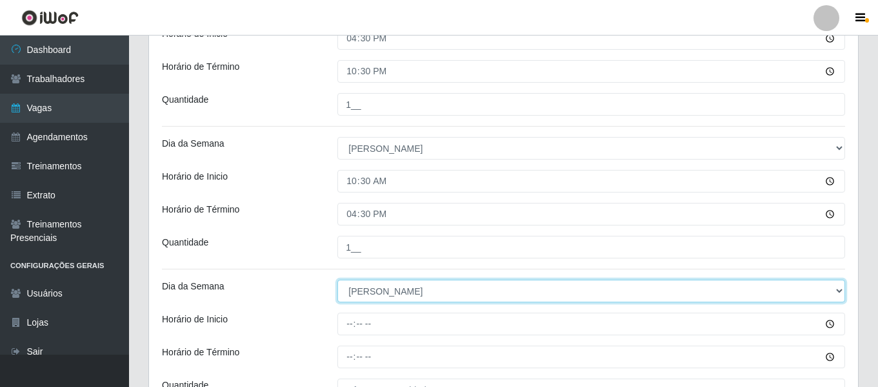
scroll to position [518, 0]
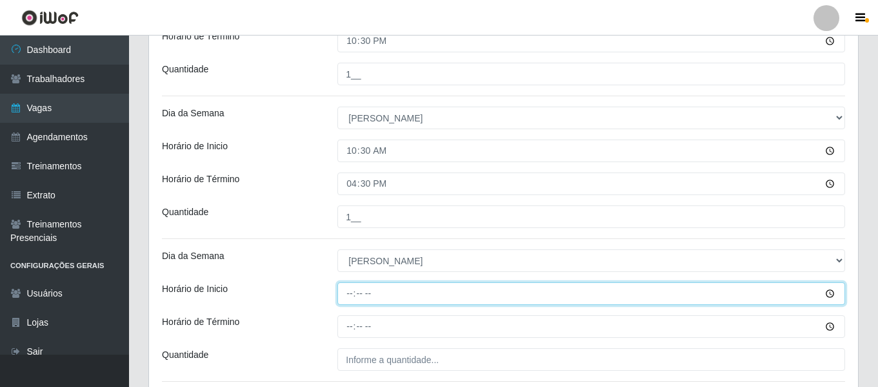
click at [350, 294] on input "Horário de Inicio" at bounding box center [592, 293] width 508 height 23
type input "16:30"
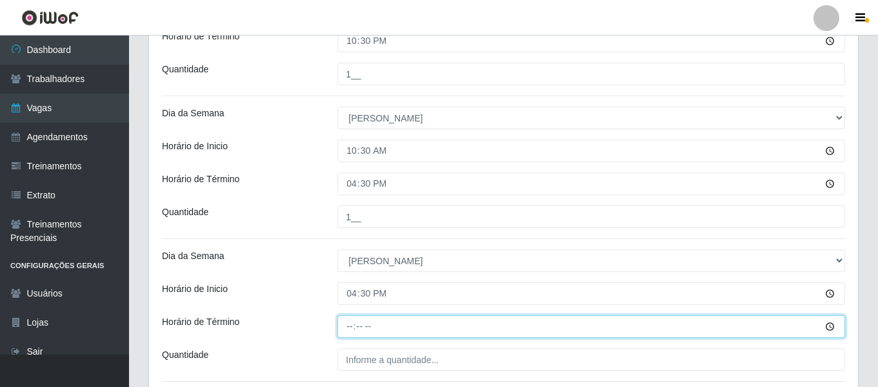
click at [357, 330] on input "Horário de Término" at bounding box center [592, 326] width 508 height 23
click at [348, 325] on input "Horário de Término" at bounding box center [592, 326] width 508 height 23
type input "22:30"
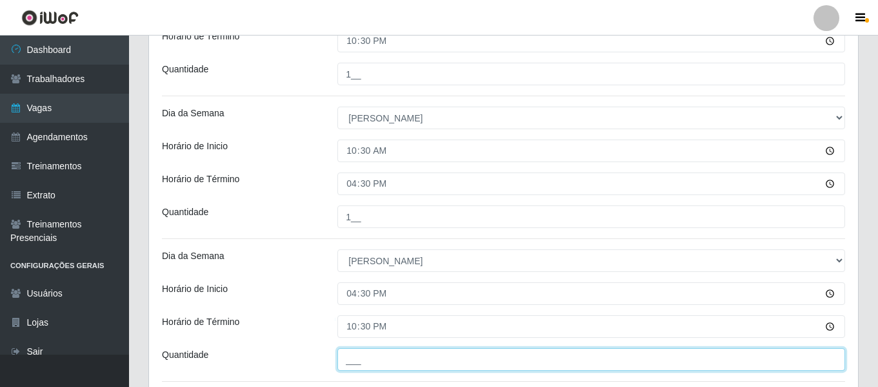
click at [427, 361] on input "___" at bounding box center [592, 359] width 508 height 23
type input "1__"
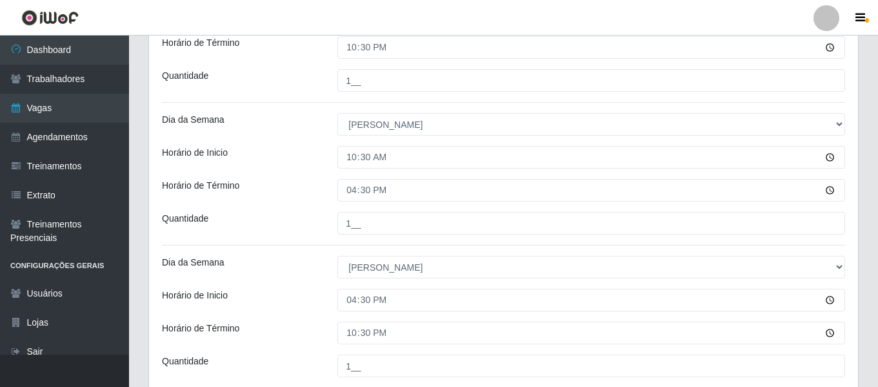
scroll to position [623, 0]
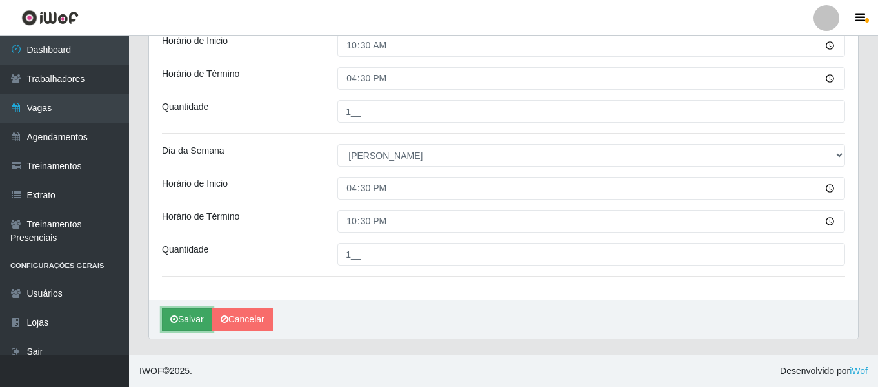
click at [190, 315] on button "Salvar" at bounding box center [187, 319] width 50 height 23
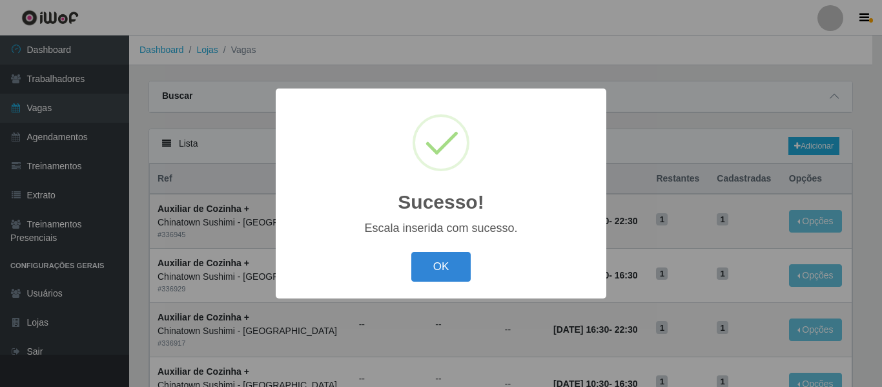
click at [449, 285] on div "OK Cancel" at bounding box center [440, 266] width 305 height 37
click at [445, 271] on button "OK" at bounding box center [441, 267] width 60 height 30
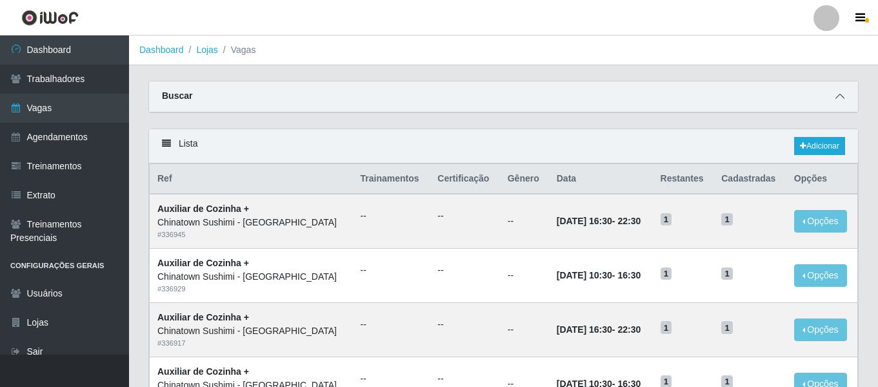
click at [837, 94] on icon at bounding box center [840, 96] width 9 height 9
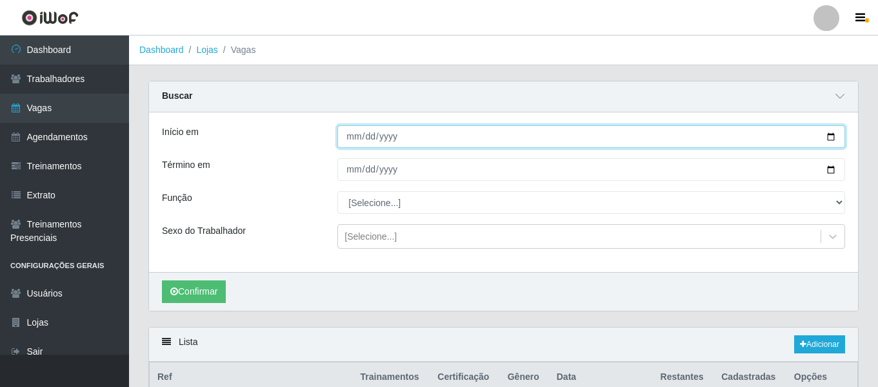
click at [355, 137] on input "Início em" at bounding box center [592, 136] width 508 height 23
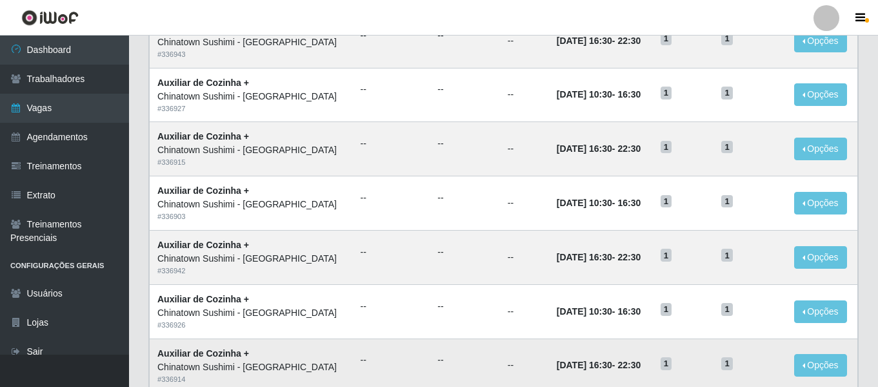
scroll to position [905, 0]
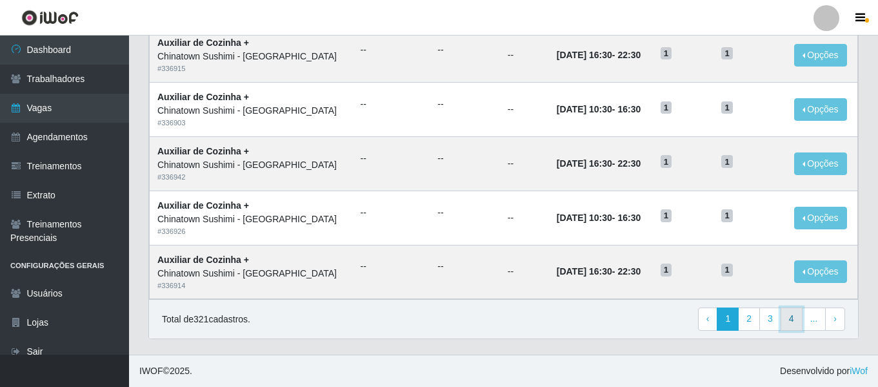
click at [799, 315] on link "4" at bounding box center [792, 318] width 22 height 23
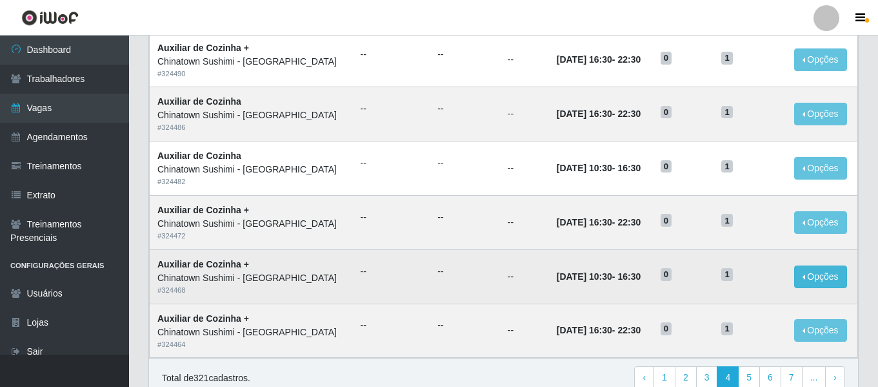
scroll to position [707, 0]
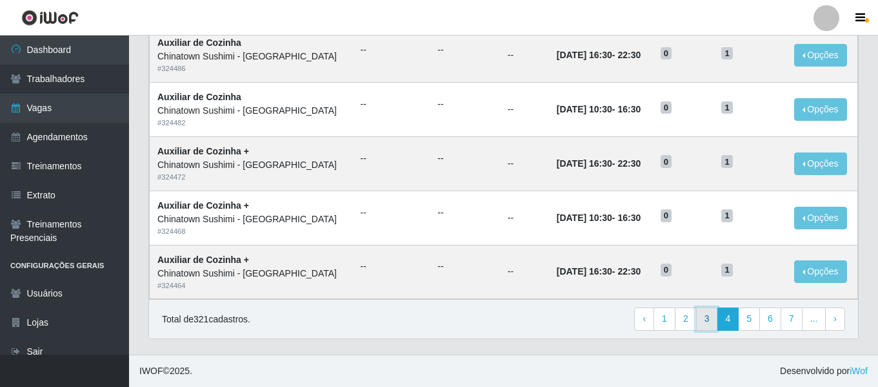
click at [707, 326] on link "3" at bounding box center [707, 318] width 22 height 23
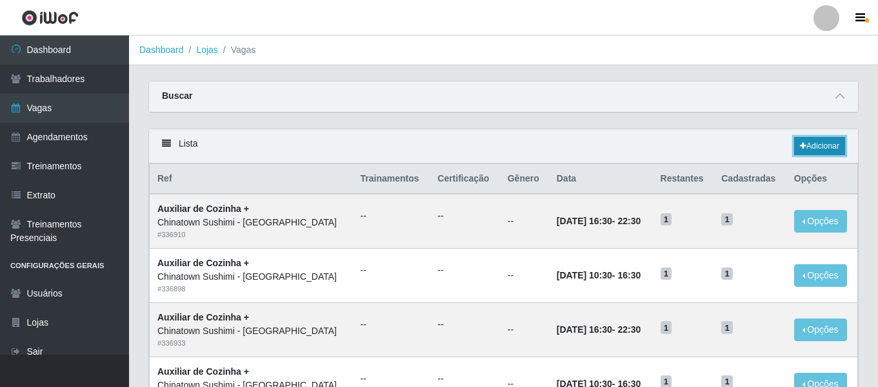
click at [811, 147] on link "Adicionar" at bounding box center [819, 146] width 51 height 18
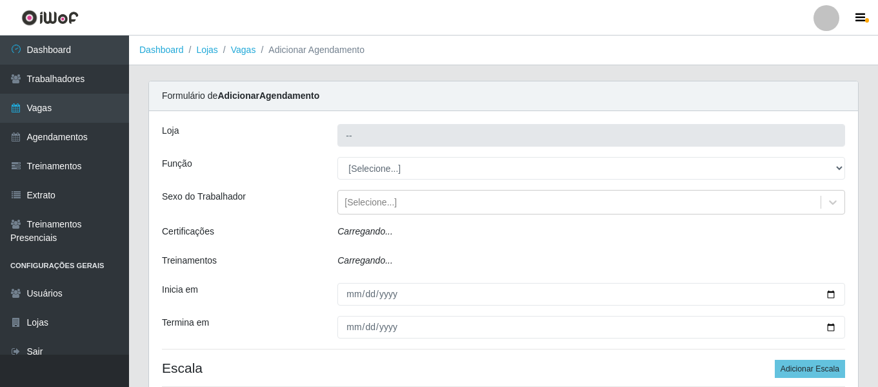
type input "Chinatown Sushimi - Campina Grande"
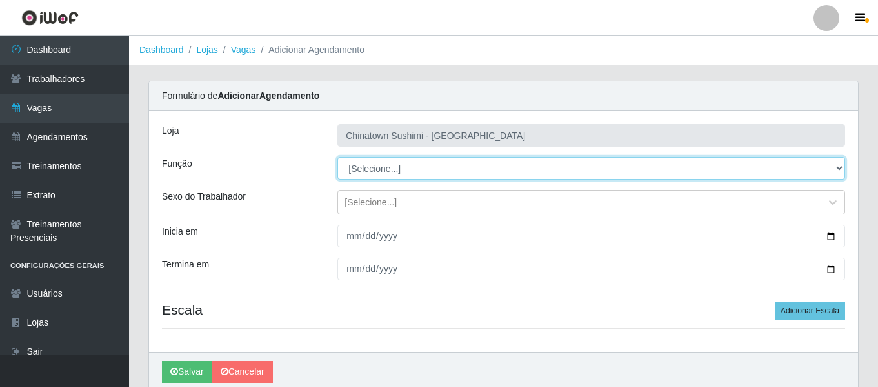
click at [378, 169] on select "[Selecione...] ASG ASG + ASG ++ Auxiliar de Cozinha Auxiliar de Cozinha + Auxil…" at bounding box center [592, 168] width 508 height 23
select select "9"
click at [338, 157] on select "[Selecione...] ASG ASG + ASG ++ Auxiliar de Cozinha Auxiliar de Cozinha + Auxil…" at bounding box center [592, 168] width 508 height 23
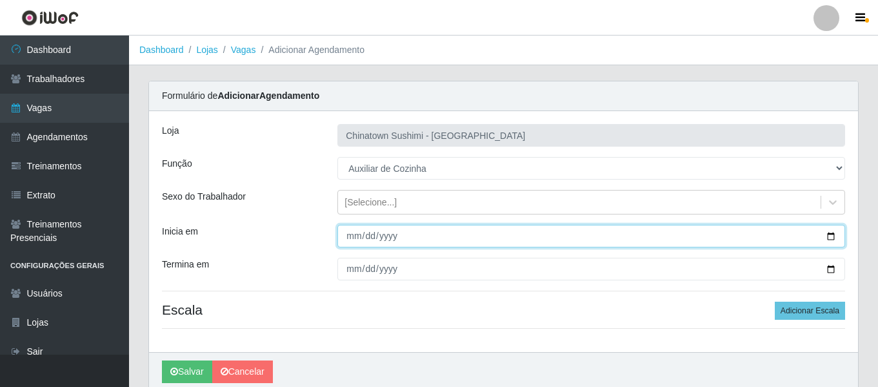
click at [358, 236] on input "Inicia em" at bounding box center [592, 236] width 508 height 23
type input "2025-09-05"
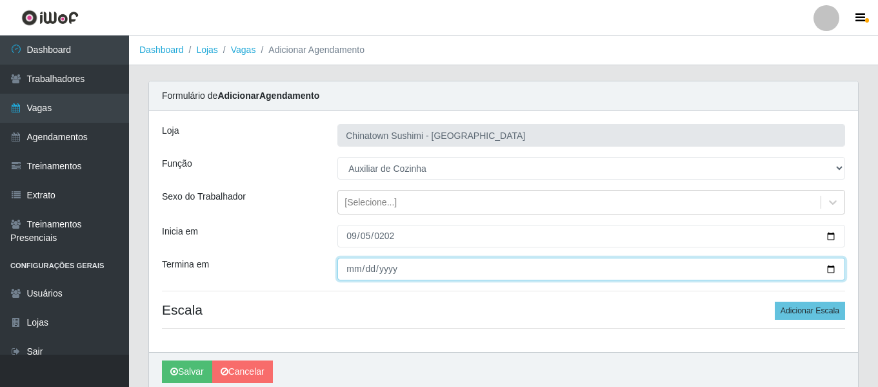
click at [344, 267] on input "Termina em" at bounding box center [592, 268] width 508 height 23
type input "2025-11-07"
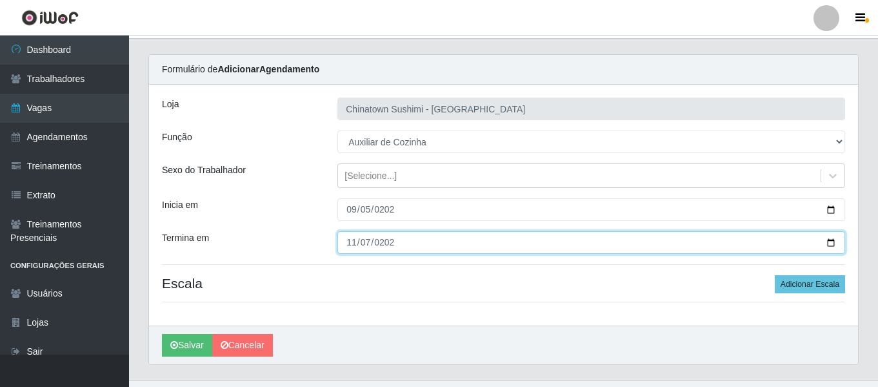
scroll to position [52, 0]
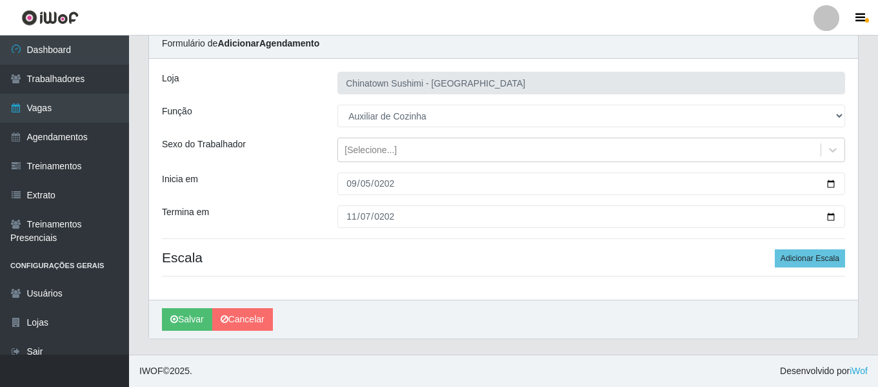
click at [809, 248] on div "Loja Chinatown Sushimi - Campina Grande Função [Selecione...] ASG ASG + ASG ++ …" at bounding box center [503, 179] width 709 height 241
click at [814, 261] on button "Adicionar Escala" at bounding box center [810, 258] width 70 height 18
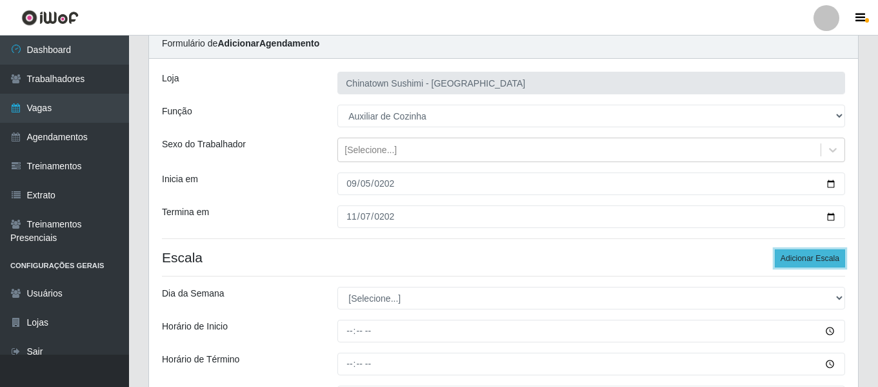
click at [814, 261] on button "Adicionar Escala" at bounding box center [810, 258] width 70 height 18
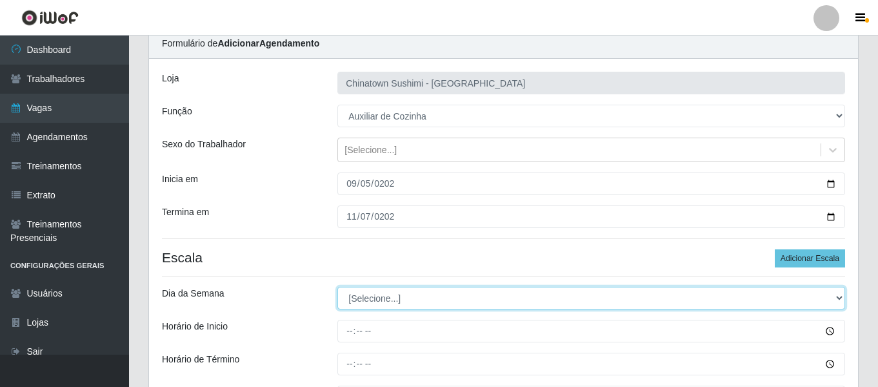
click at [409, 298] on select "[Selecione...] Segunda Terça Quarta Quinta Sexta Sábado Domingo" at bounding box center [592, 298] width 508 height 23
select select "5"
click at [338, 287] on select "[Selecione...] Segunda Terça Quarta Quinta Sexta Sábado Domingo" at bounding box center [592, 298] width 508 height 23
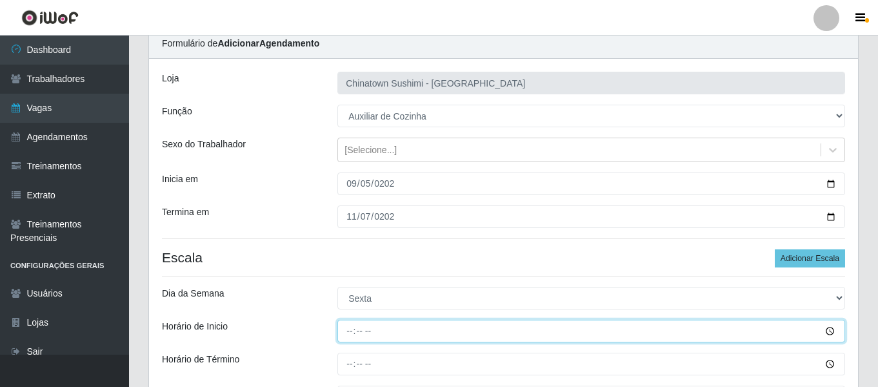
click at [346, 329] on input "Horário de Inicio" at bounding box center [592, 330] width 508 height 23
type input "10:30"
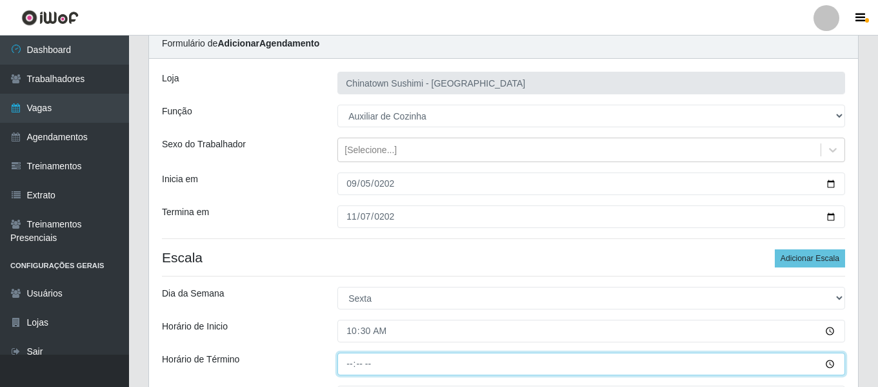
click at [343, 368] on input "Horário de Término" at bounding box center [592, 363] width 508 height 23
type input "22:30"
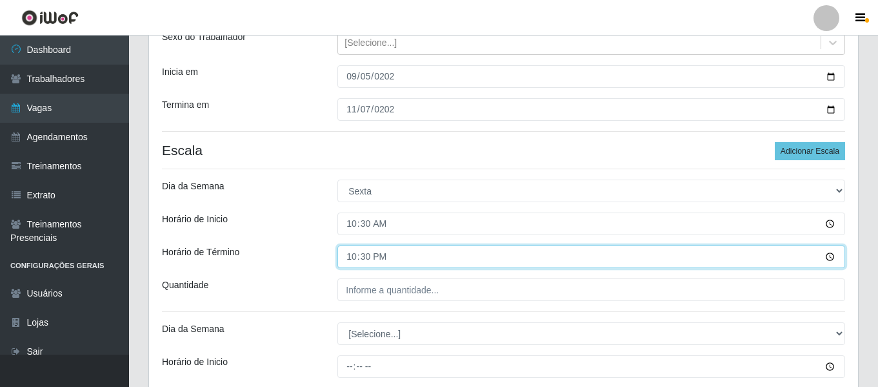
scroll to position [181, 0]
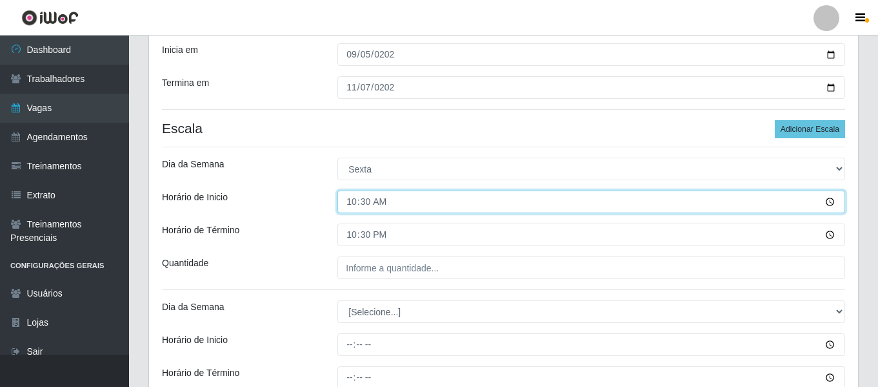
click at [351, 197] on input "10:30" at bounding box center [592, 201] width 508 height 23
type input "16:30"
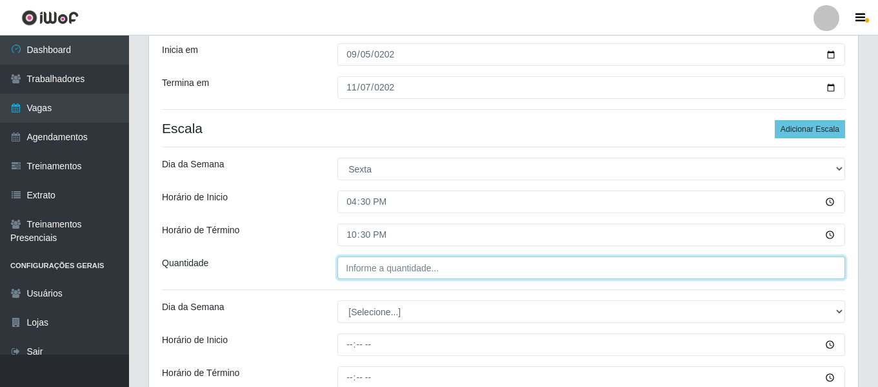
type input "___"
click at [385, 265] on input "___" at bounding box center [592, 267] width 508 height 23
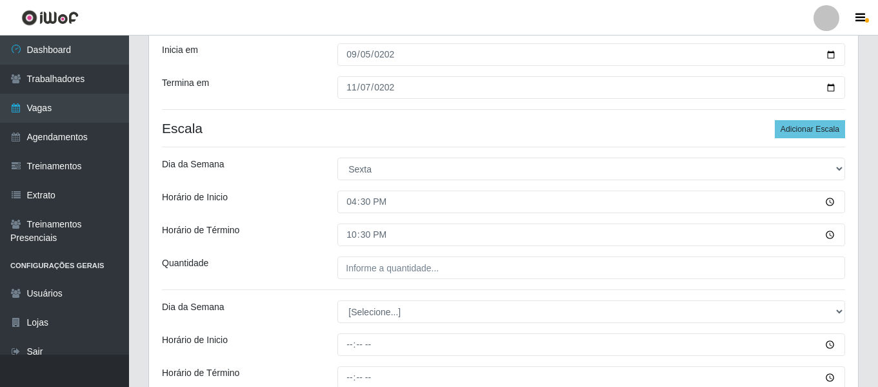
click at [287, 211] on div "Horário de Inicio" at bounding box center [240, 201] width 176 height 23
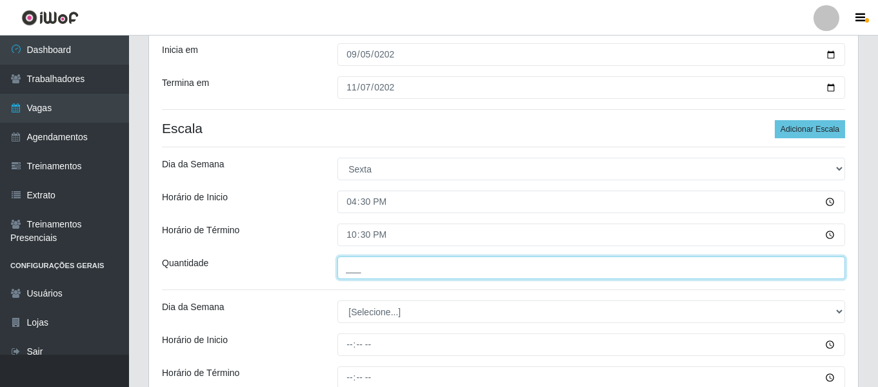
click at [374, 262] on input "___" at bounding box center [592, 267] width 508 height 23
type input "1__"
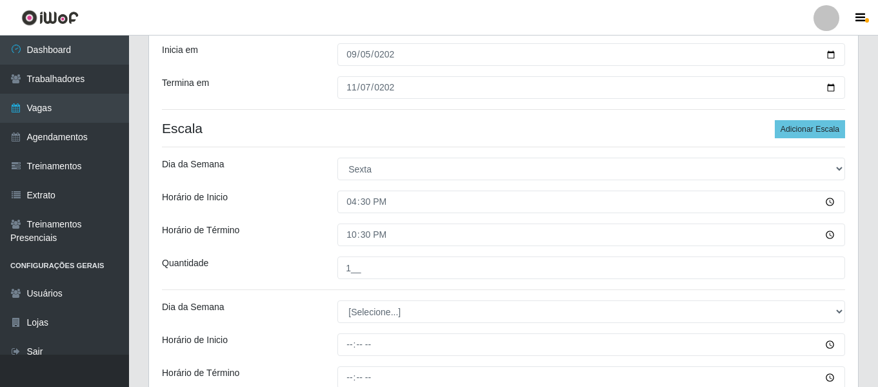
click at [291, 169] on div "Dia da Semana" at bounding box center [240, 168] width 176 height 23
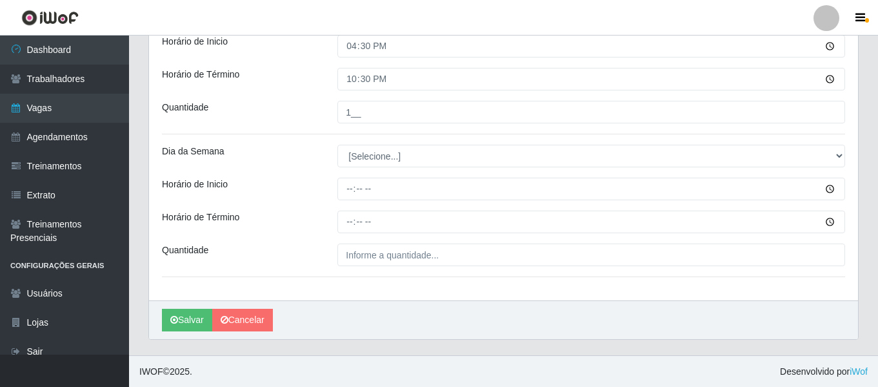
scroll to position [338, 0]
click at [179, 325] on button "Salvar" at bounding box center [187, 319] width 50 height 23
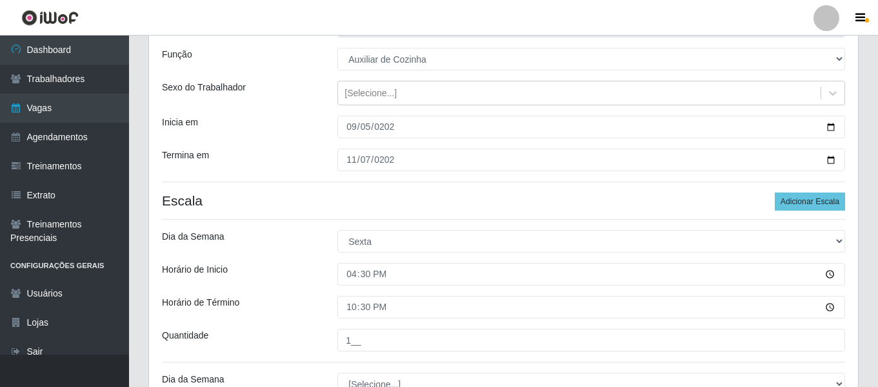
scroll to position [79, 0]
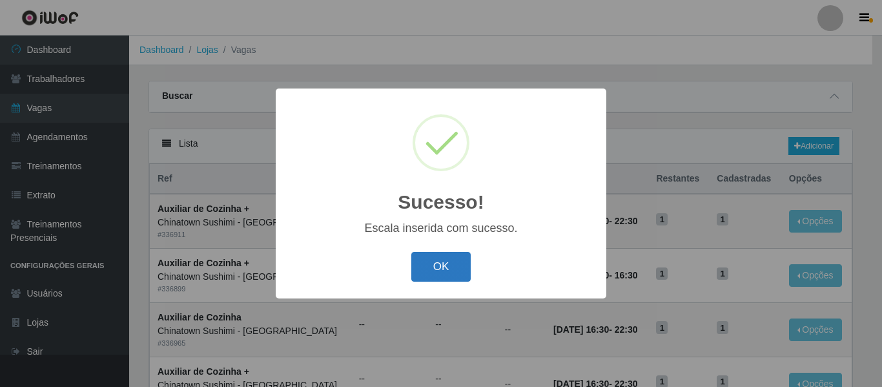
click at [446, 255] on button "OK" at bounding box center [441, 267] width 60 height 30
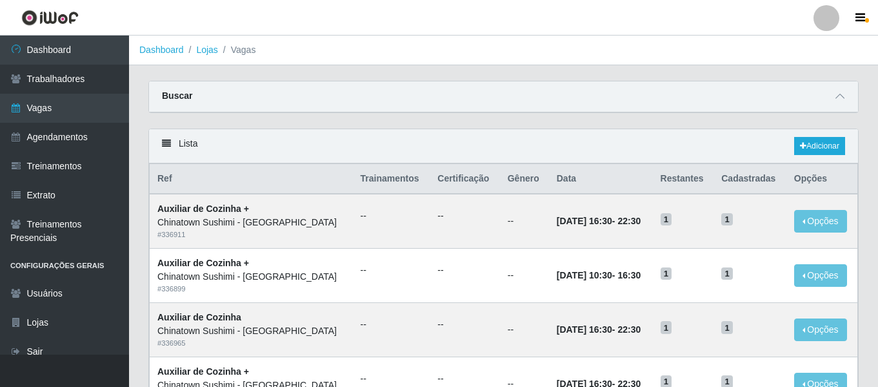
click at [838, 21] on div at bounding box center [827, 18] width 26 height 26
click at [794, 102] on button "Sair" at bounding box center [801, 100] width 116 height 26
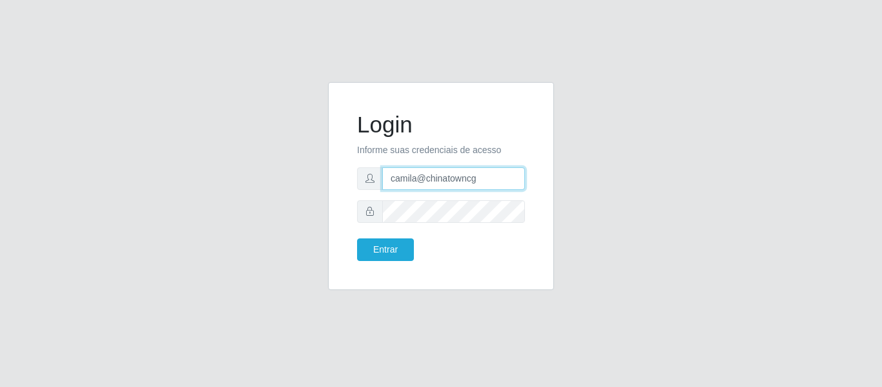
drag, startPoint x: 491, startPoint y: 177, endPoint x: 338, endPoint y: 155, distance: 154.5
click at [343, 157] on div "Login Informe suas credenciais de acesso camila@chinatowncg Entrar" at bounding box center [441, 186] width 226 height 208
click at [470, 180] on input "camilavarejaosupermecadosiwof@gmail.com" at bounding box center [453, 178] width 143 height 23
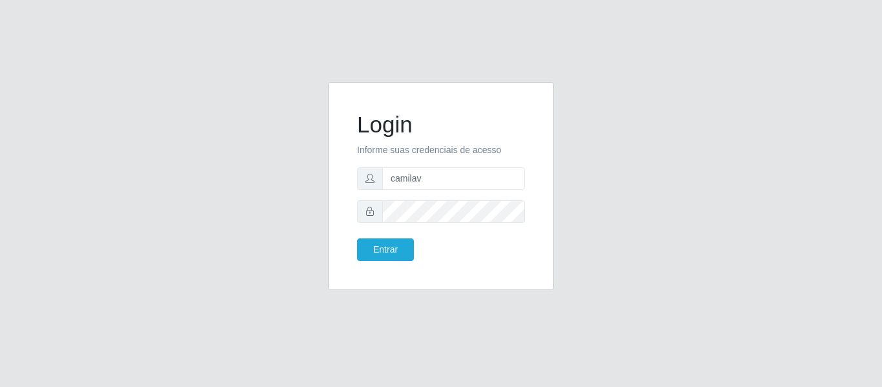
type input "camilavarjao@iwof"
click at [367, 256] on button "Entrar" at bounding box center [385, 249] width 57 height 23
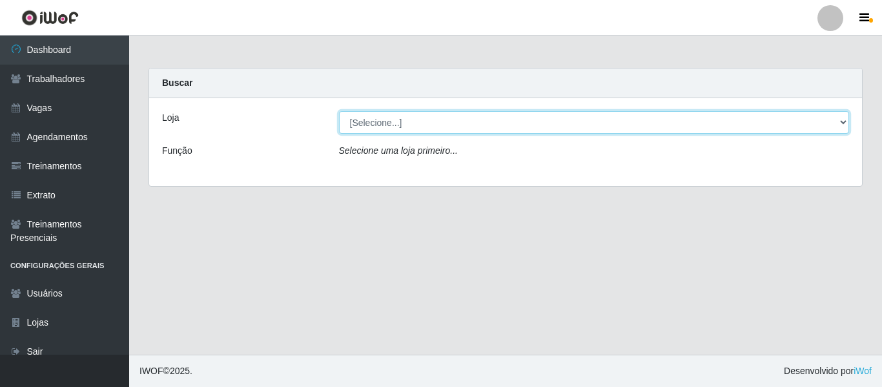
click at [510, 120] on select "[Selecione...] Varejão Supermercados" at bounding box center [594, 122] width 510 height 23
select select "237"
click at [339, 111] on select "[Selecione...] Varejão Supermercados" at bounding box center [594, 122] width 510 height 23
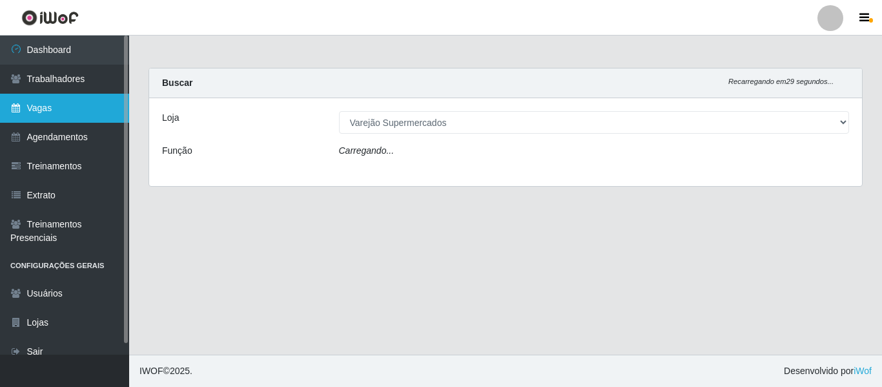
click at [45, 112] on link "Vagas" at bounding box center [64, 108] width 129 height 29
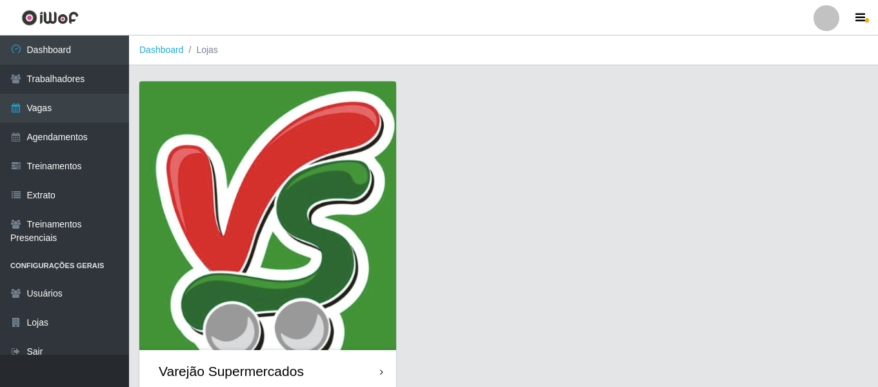
click at [305, 204] on img at bounding box center [267, 215] width 257 height 268
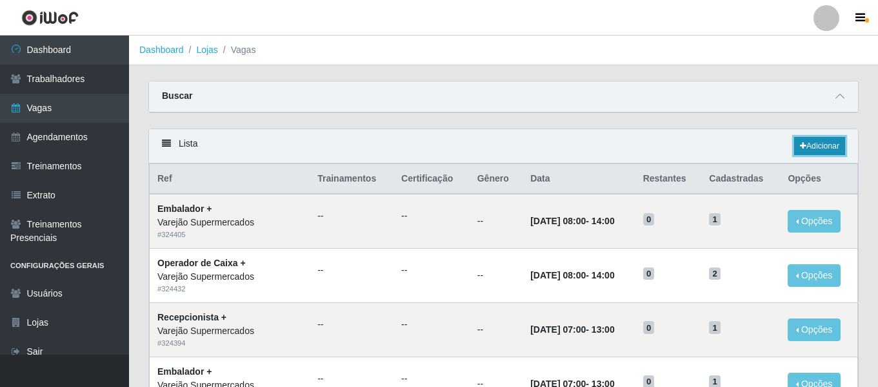
click at [794, 144] on link "Adicionar" at bounding box center [819, 146] width 51 height 18
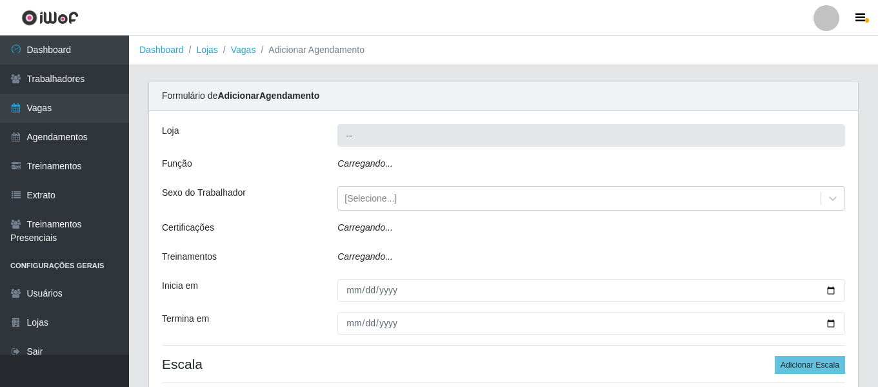
click at [418, 169] on div "Carregando..." at bounding box center [591, 166] width 527 height 19
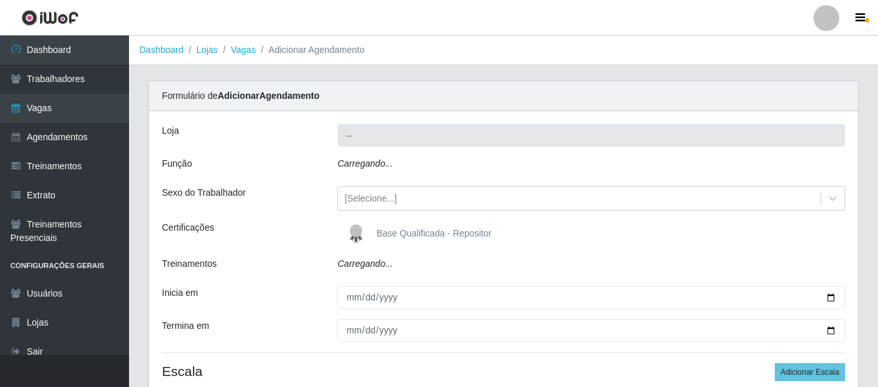
type input "Varejão Supermercados"
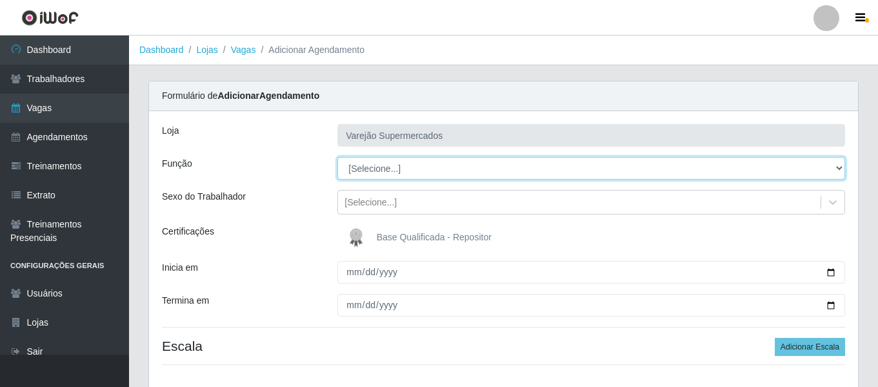
click at [420, 168] on select "[Selecione...] ASG ASG + ASG ++ Auxiliar de Estacionamento Auxiliar de Estacion…" at bounding box center [592, 168] width 508 height 23
select select "70"
click at [338, 157] on select "[Selecione...] ASG ASG + ASG ++ Auxiliar de Estacionamento Auxiliar de Estacion…" at bounding box center [592, 168] width 508 height 23
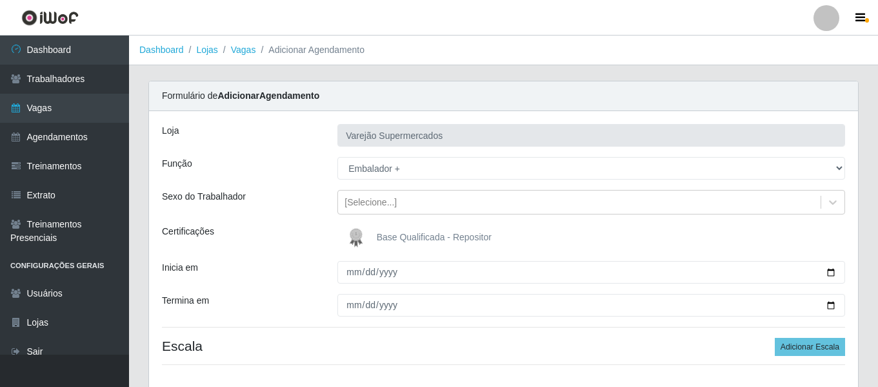
click at [629, 61] on ol "Dashboard Lojas Vagas Adicionar Agendamento" at bounding box center [503, 50] width 749 height 30
click at [346, 285] on div "[PERSON_NAME] Supermercados Função [Selecione...] ASG ASG + ASG ++ Auxiliar de …" at bounding box center [503, 249] width 709 height 277
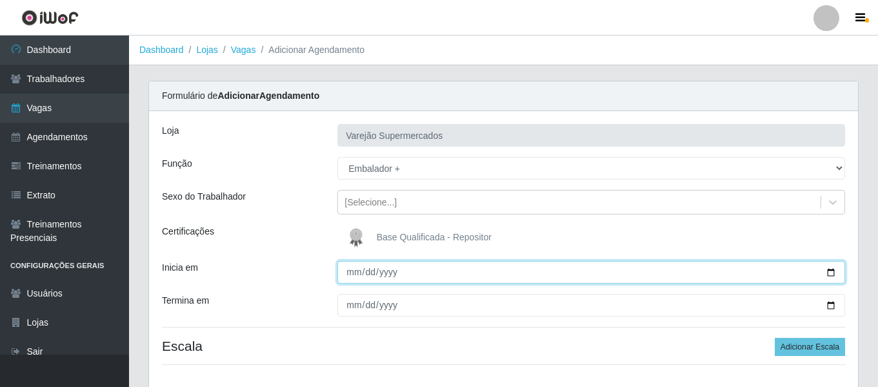
click at [358, 267] on input "Inicia em" at bounding box center [592, 272] width 508 height 23
type input "[DATE]"
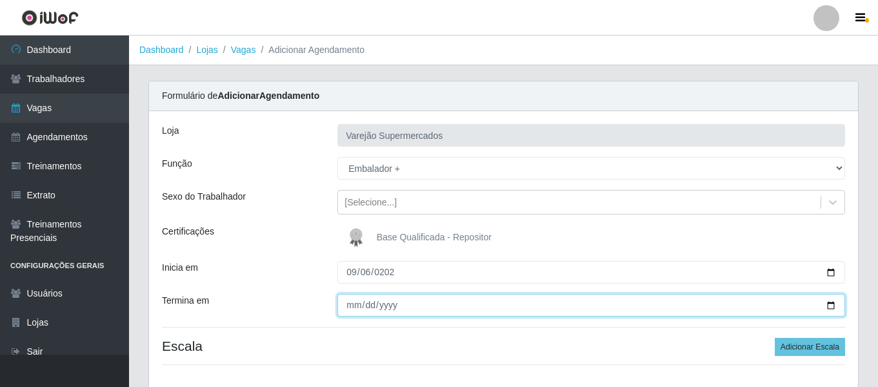
click at [352, 311] on input "Termina em" at bounding box center [592, 305] width 508 height 23
type input "[DATE]"
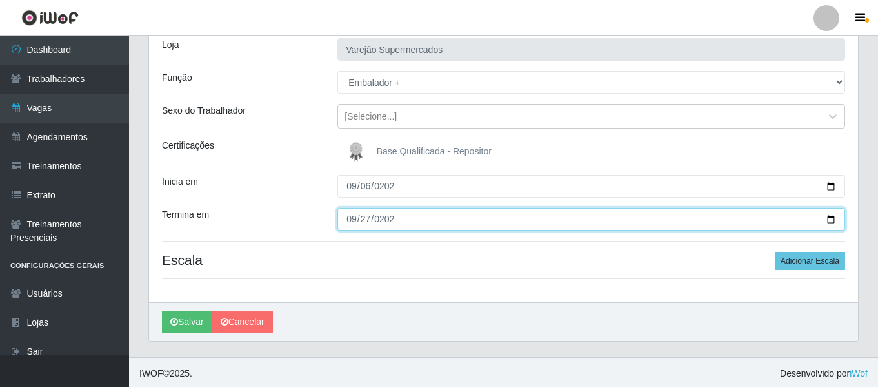
scroll to position [88, 0]
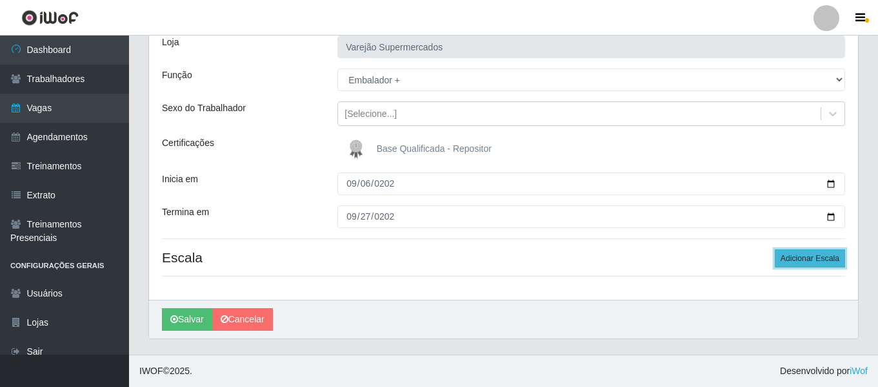
click at [798, 261] on button "Adicionar Escala" at bounding box center [810, 258] width 70 height 18
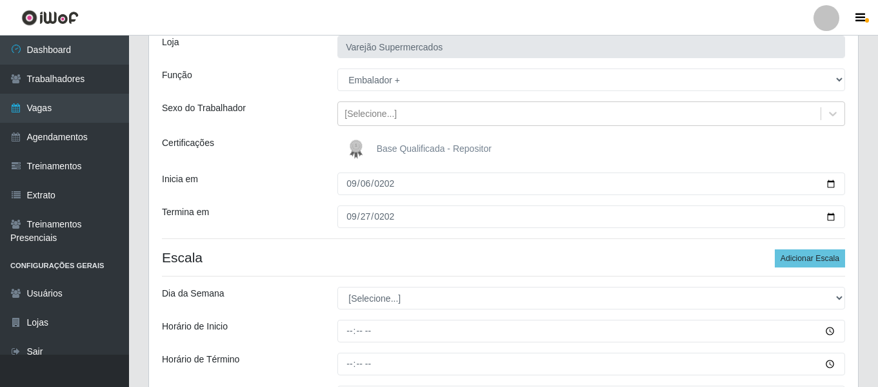
click at [285, 256] on h4 "Escala Adicionar Escala" at bounding box center [503, 257] width 683 height 16
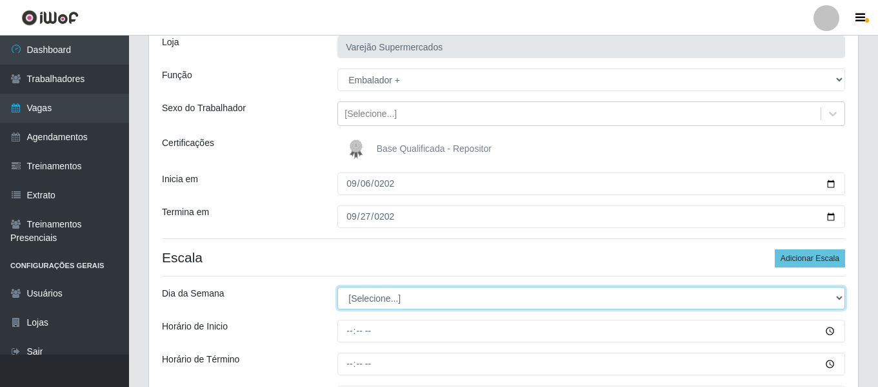
click at [410, 295] on select "[Selecione...] Segunda Terça Quarta Quinta Sexta Sábado Domingo" at bounding box center [592, 298] width 508 height 23
select select "6"
click at [338, 287] on select "[Selecione...] Segunda Terça Quarta Quinta Sexta Sábado Domingo" at bounding box center [592, 298] width 508 height 23
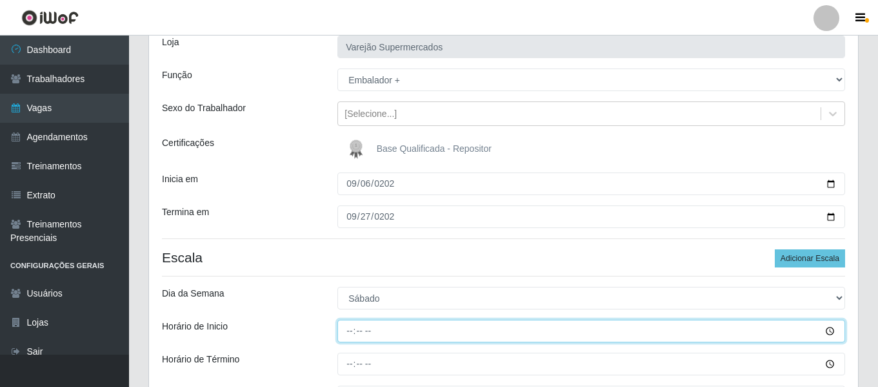
click at [345, 325] on input "Horário de Inicio" at bounding box center [592, 330] width 508 height 23
type input "09:00"
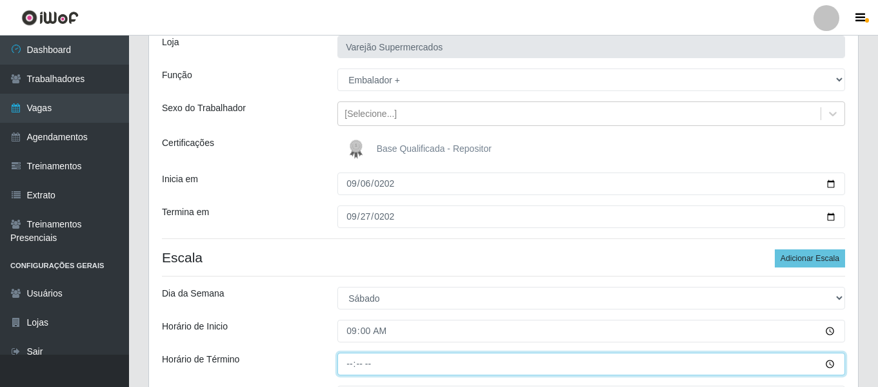
click at [360, 366] on input "Horário de Término" at bounding box center [592, 363] width 508 height 23
click at [350, 363] on input "Horário de Término" at bounding box center [592, 363] width 508 height 23
type input "15:00"
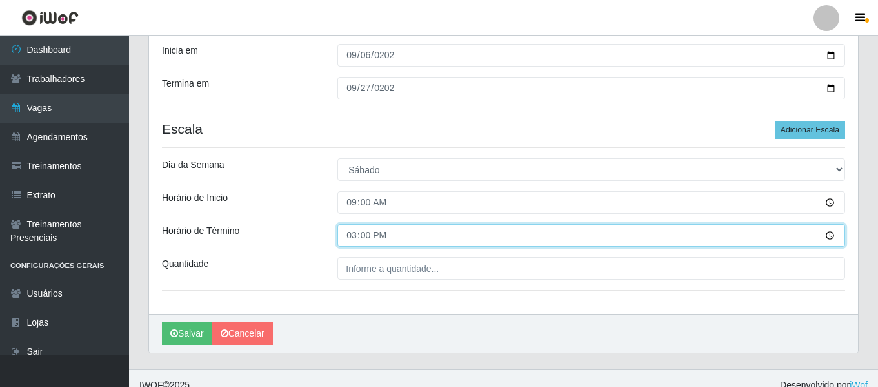
scroll to position [217, 0]
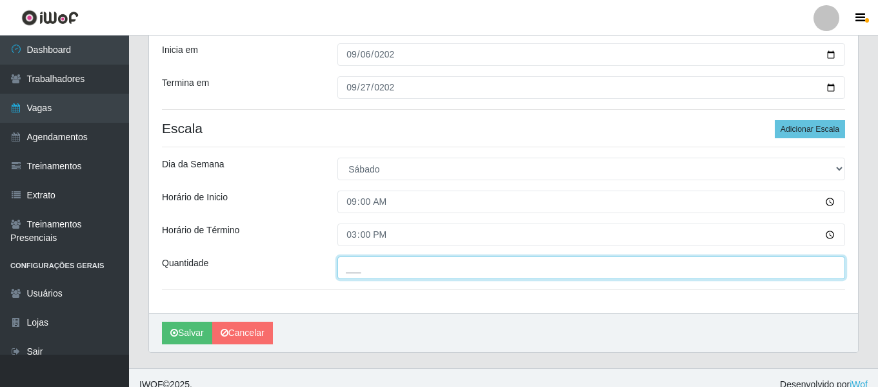
click at [396, 267] on input "___" at bounding box center [592, 267] width 508 height 23
type input "1__"
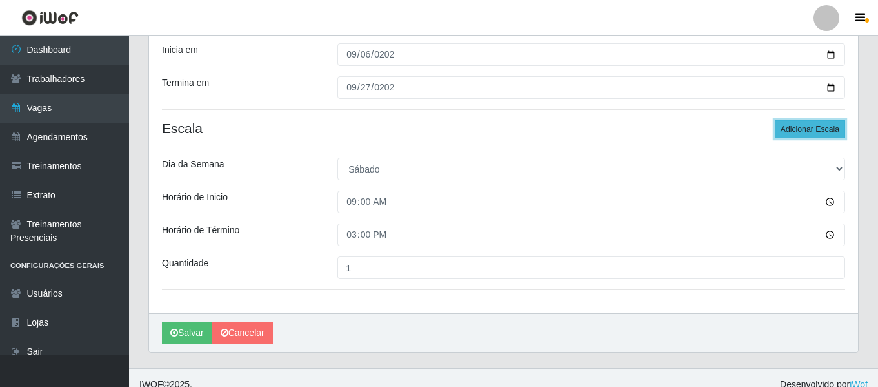
click at [796, 132] on button "Adicionar Escala" at bounding box center [810, 129] width 70 height 18
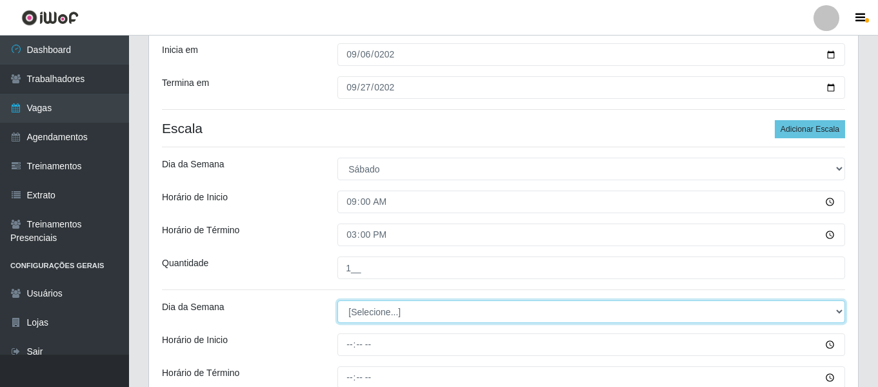
click at [391, 311] on select "[Selecione...] Segunda Terça Quarta Quinta Sexta Sábado Domingo" at bounding box center [592, 311] width 508 height 23
select select "6"
click at [338, 300] on select "[Selecione...] Segunda Terça Quarta Quinta Sexta Sábado Domingo" at bounding box center [592, 311] width 508 height 23
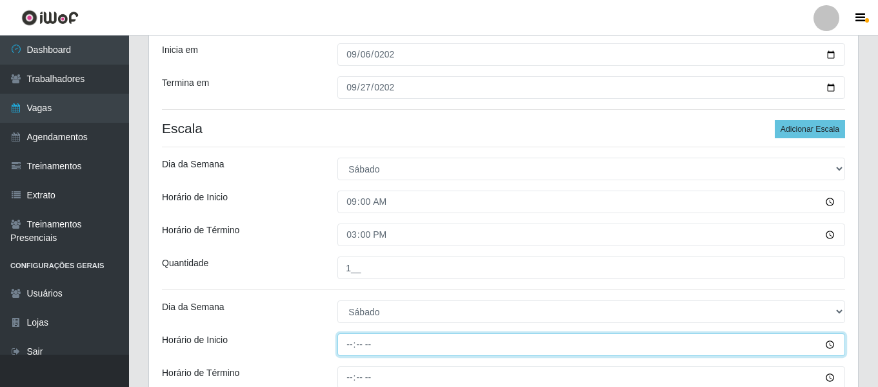
click at [345, 341] on input "Horário de Inicio" at bounding box center [592, 344] width 508 height 23
type input "14:00"
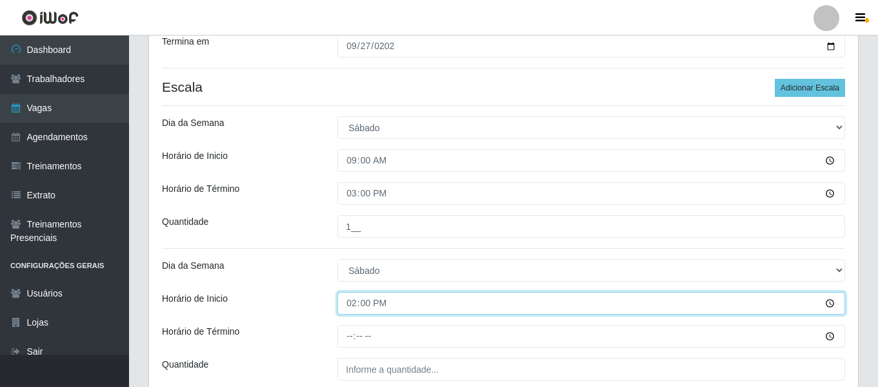
scroll to position [282, 0]
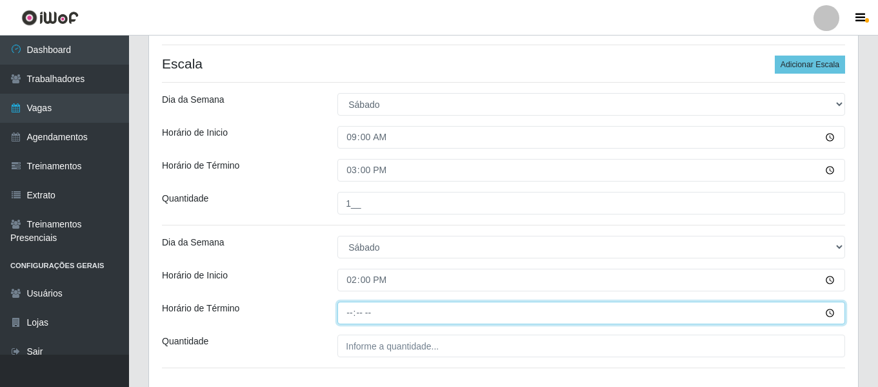
click at [347, 305] on input "Horário de Término" at bounding box center [592, 312] width 508 height 23
type input "20:00"
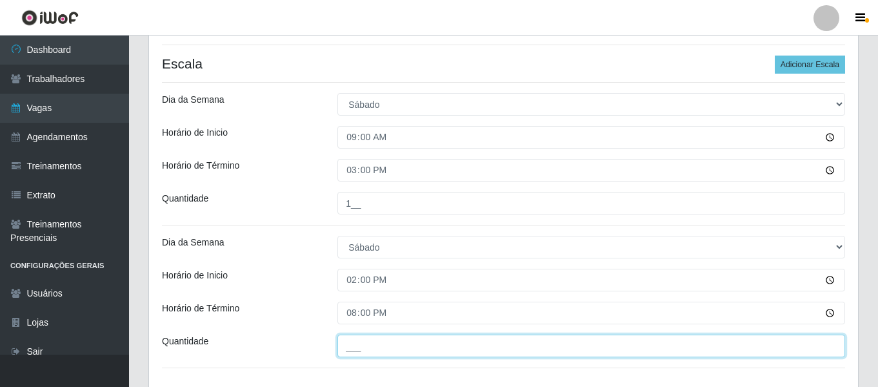
click at [379, 350] on input "___" at bounding box center [592, 345] width 508 height 23
type input "1__"
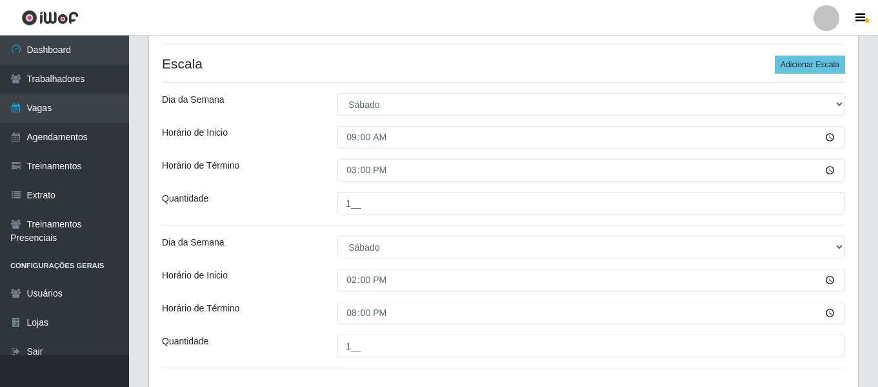
click at [275, 272] on div "Horário de Inicio" at bounding box center [240, 279] width 176 height 23
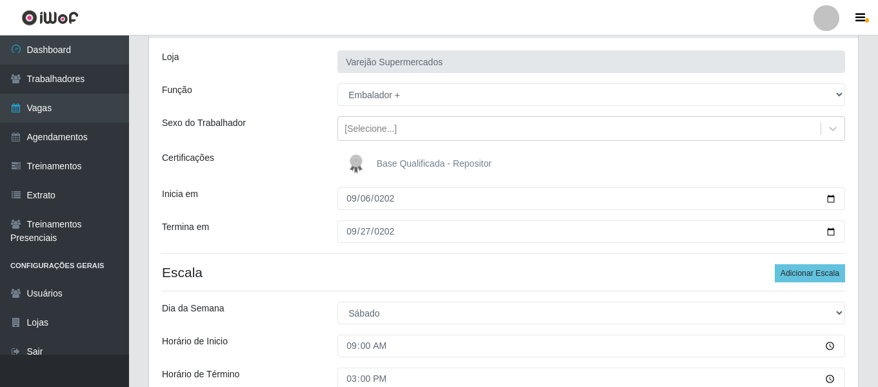
scroll to position [51, 0]
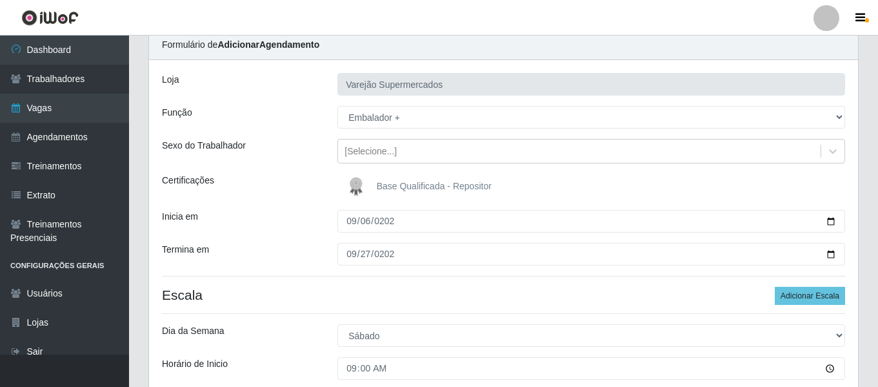
click at [300, 251] on div "Termina em" at bounding box center [240, 254] width 176 height 23
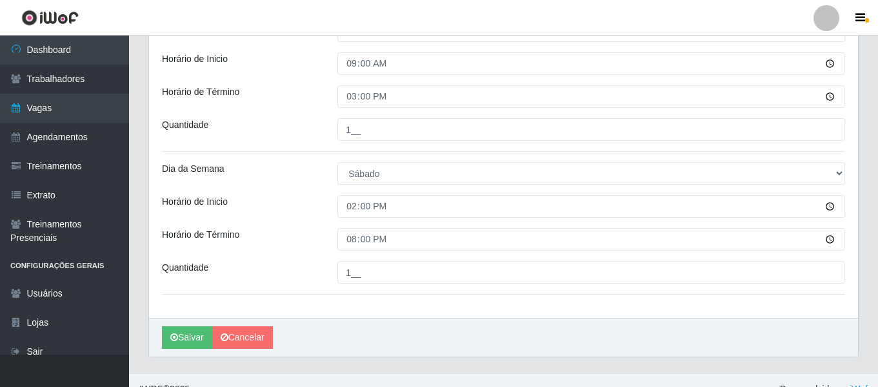
scroll to position [374, 0]
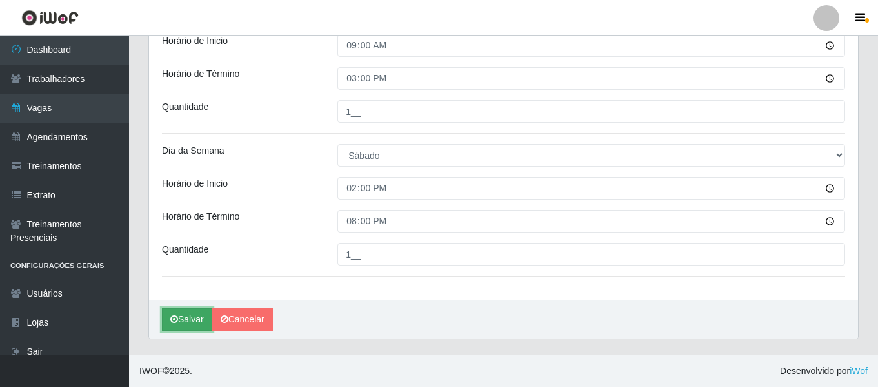
click at [189, 328] on button "Salvar" at bounding box center [187, 319] width 50 height 23
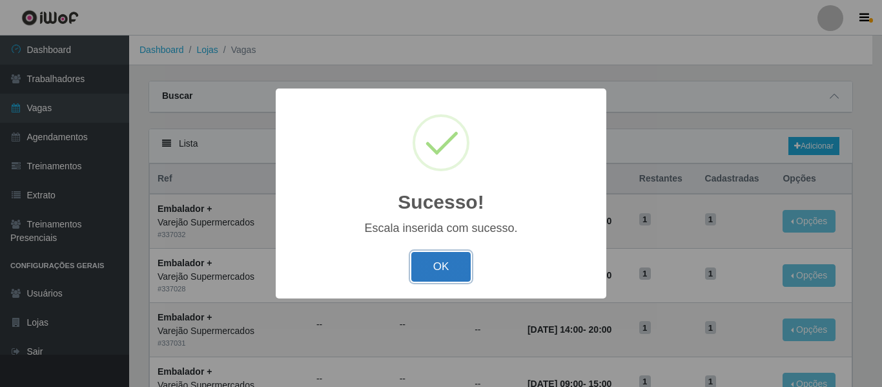
click at [447, 261] on button "OK" at bounding box center [441, 267] width 60 height 30
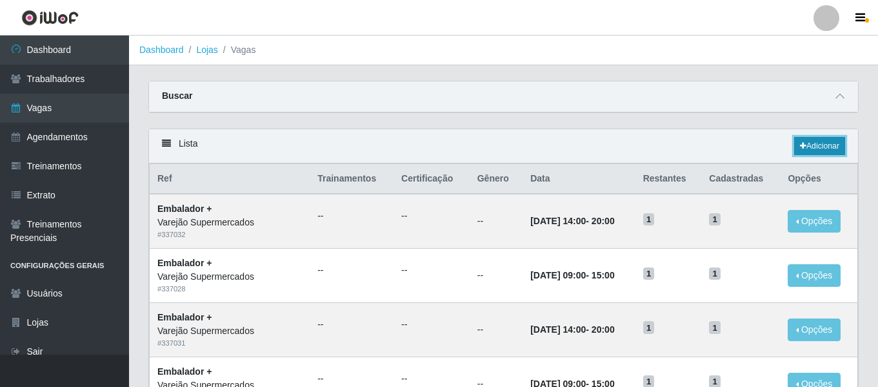
click at [803, 146] on icon at bounding box center [803, 146] width 6 height 8
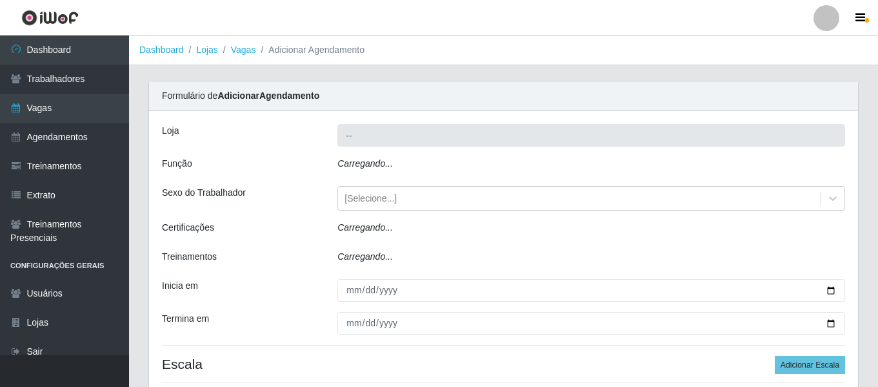
type input "Varejão Supermercados"
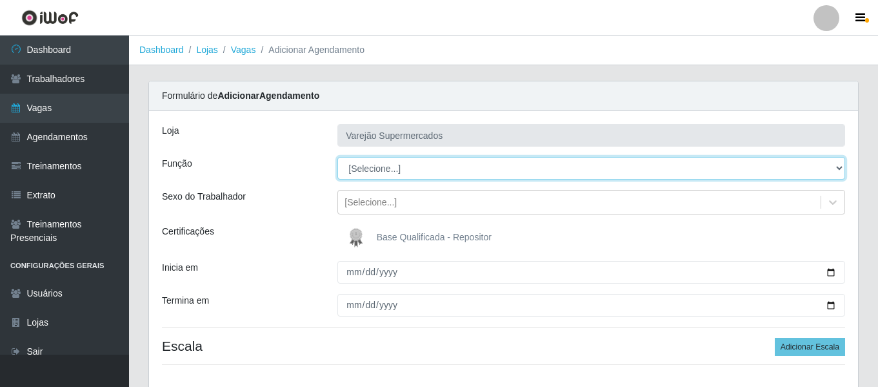
click at [380, 163] on select "[Selecione...] ASG ASG + ASG ++ Auxiliar de Estacionamento Auxiliar de Estacion…" at bounding box center [592, 168] width 508 height 23
select select "98"
click at [338, 157] on select "[Selecione...] ASG ASG + ASG ++ Auxiliar de Estacionamento Auxiliar de Estacion…" at bounding box center [592, 168] width 508 height 23
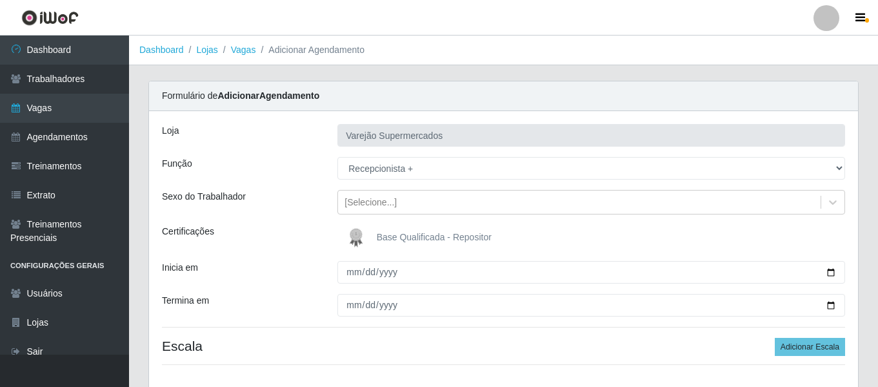
click at [305, 277] on div "Inicia em" at bounding box center [240, 272] width 176 height 23
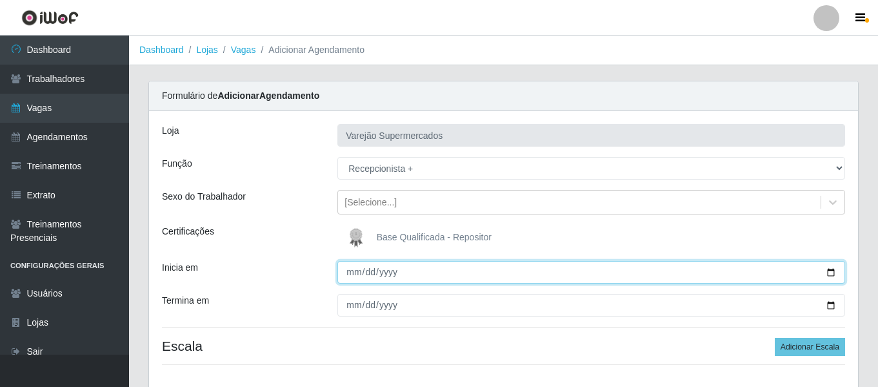
click at [353, 272] on input "Inicia em" at bounding box center [592, 272] width 508 height 23
type input "1001-09-06"
type input "2025-09-06"
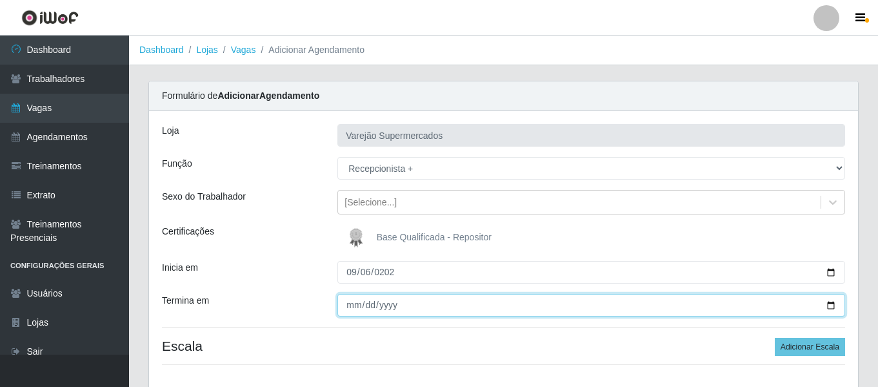
click at [357, 303] on input "Termina em" at bounding box center [592, 305] width 508 height 23
type input "2025-09-27"
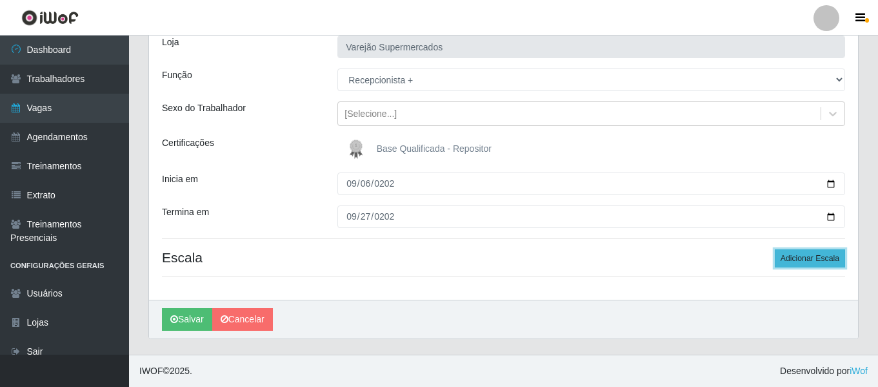
click at [792, 257] on button "Adicionar Escala" at bounding box center [810, 258] width 70 height 18
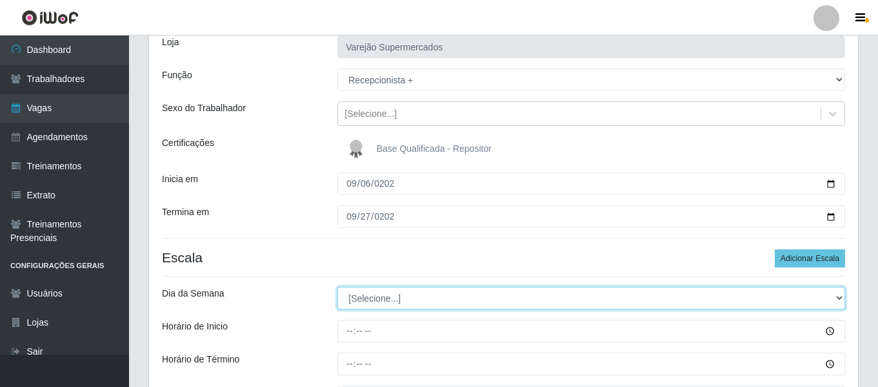
click at [387, 293] on select "[Selecione...] Segunda Terça Quarta Quinta Sexta Sábado Domingo" at bounding box center [592, 298] width 508 height 23
select select "6"
click at [338, 287] on select "[Selecione...] Segunda Terça Quarta Quinta Sexta Sábado Domingo" at bounding box center [592, 298] width 508 height 23
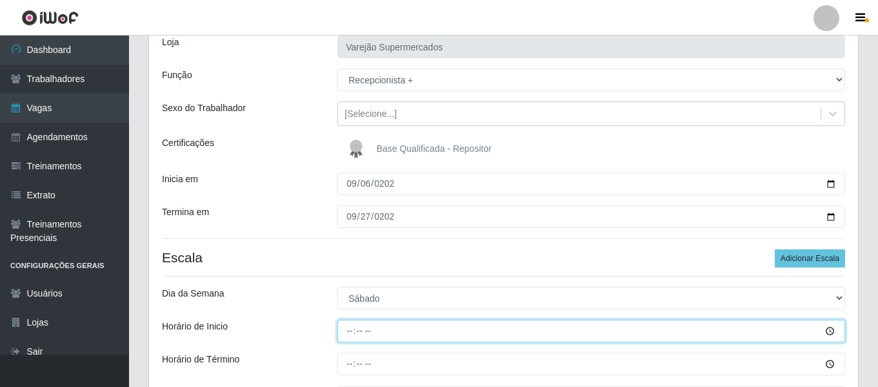
click at [354, 331] on input "Horário de Inicio" at bounding box center [592, 330] width 508 height 23
type input "09:00"
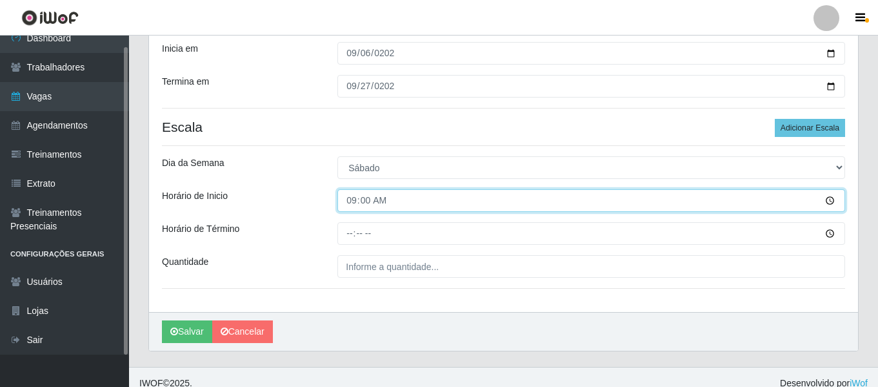
scroll to position [231, 0]
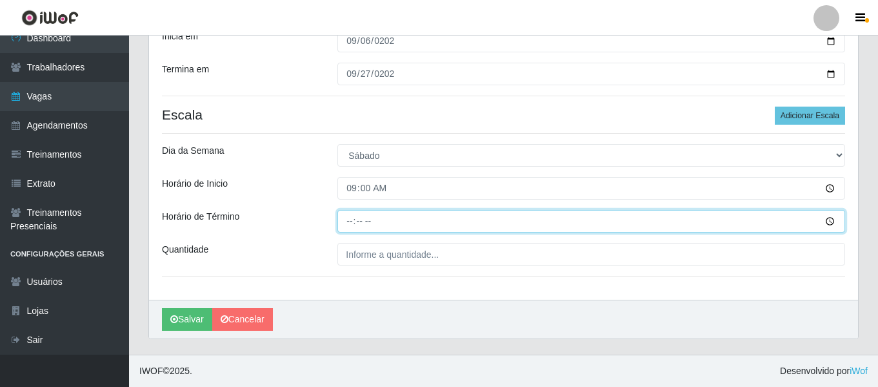
click at [347, 224] on input "Horário de Término" at bounding box center [592, 221] width 508 height 23
type input "15:00"
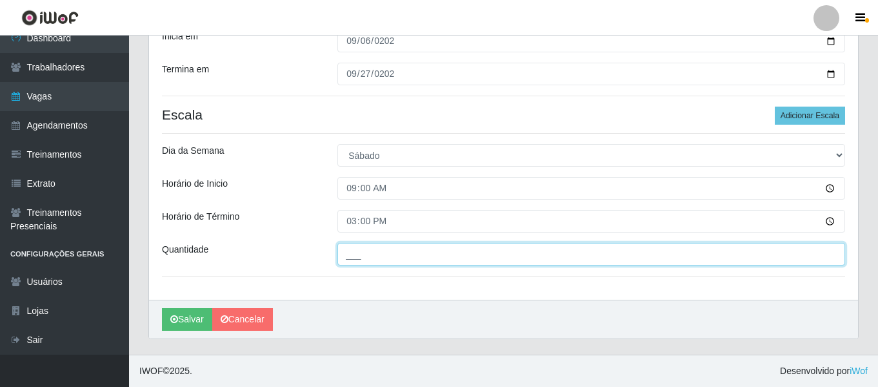
click at [351, 259] on input "___" at bounding box center [592, 254] width 508 height 23
type input "1__"
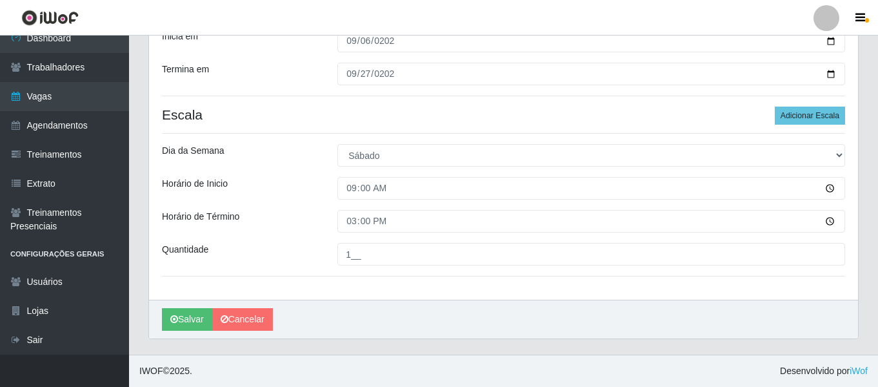
click at [309, 218] on div "Horário de Término" at bounding box center [240, 221] width 176 height 23
click at [195, 311] on button "Salvar" at bounding box center [187, 319] width 50 height 23
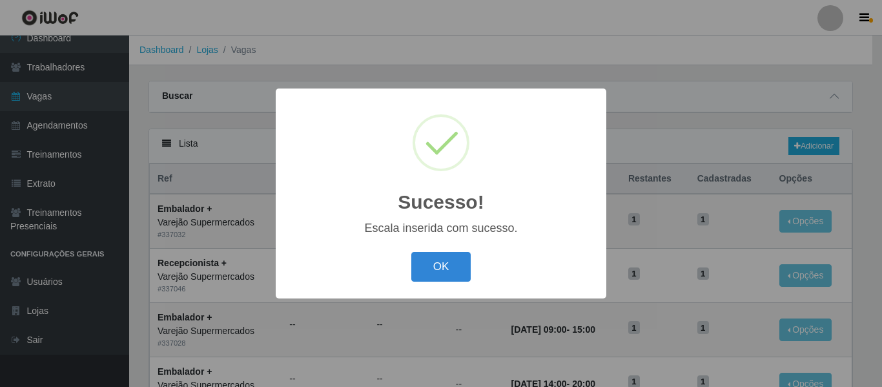
click at [452, 247] on div "Sucesso! × Escala inserida com sucesso. OK Cancel" at bounding box center [441, 192] width 330 height 209
click at [464, 263] on button "OK" at bounding box center [441, 267] width 60 height 30
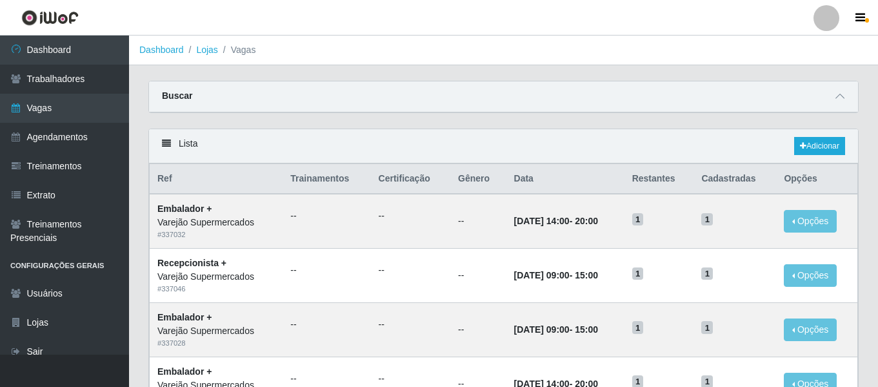
click at [798, 136] on div "Lista Adicionar" at bounding box center [503, 146] width 709 height 34
click at [803, 144] on icon at bounding box center [803, 146] width 6 height 8
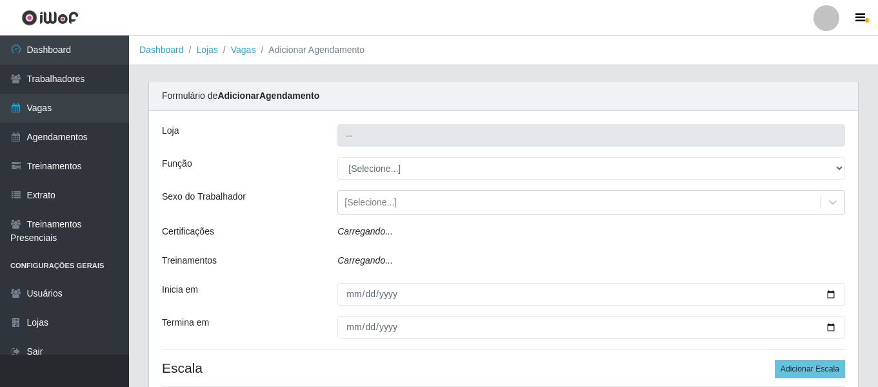
type input "Varejão Supermercados"
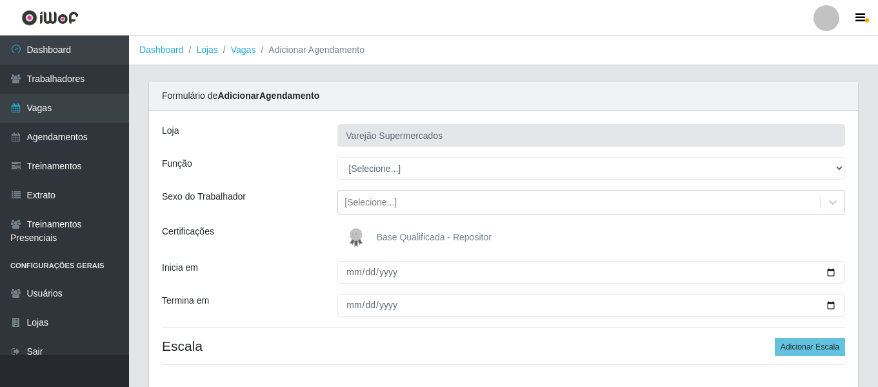
click at [294, 258] on div "[PERSON_NAME] Supermercados Função [Selecione...] ASG ASG + ASG ++ Auxiliar de …" at bounding box center [503, 249] width 709 height 277
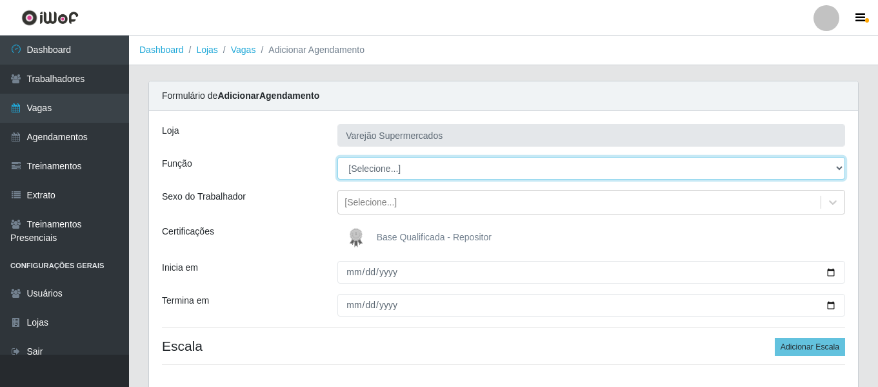
click at [410, 170] on select "[Selecione...] ASG ASG + ASG ++ Auxiliar de Estacionamento Auxiliar de Estacion…" at bounding box center [592, 168] width 508 height 23
select select "72"
click at [338, 157] on select "[Selecione...] ASG ASG + ASG ++ Auxiliar de Estacionamento Auxiliar de Estacion…" at bounding box center [592, 168] width 508 height 23
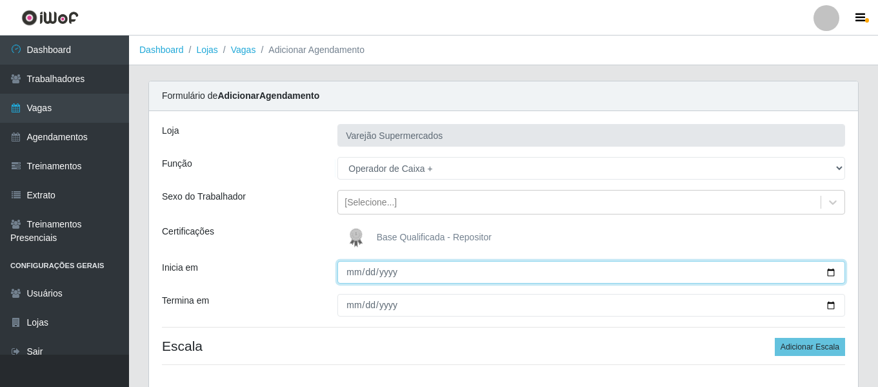
click at [356, 269] on input "Inicia em" at bounding box center [592, 272] width 508 height 23
type input "[DATE]"
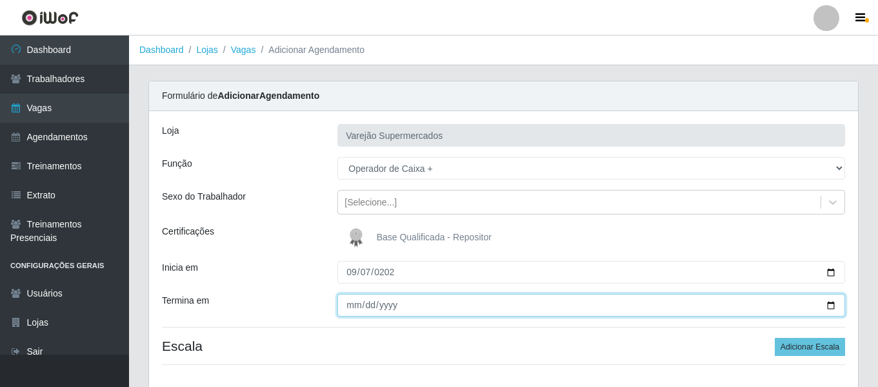
click at [356, 308] on input "Termina em" at bounding box center [592, 305] width 508 height 23
type input "[DATE]"
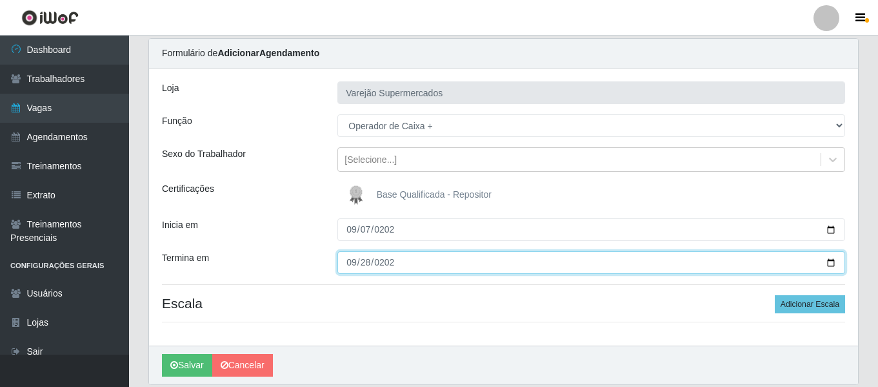
scroll to position [88, 0]
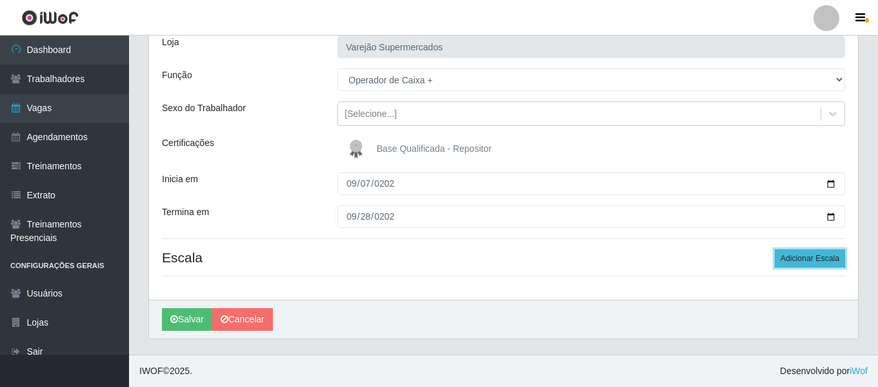
click at [801, 265] on button "Adicionar Escala" at bounding box center [810, 258] width 70 height 18
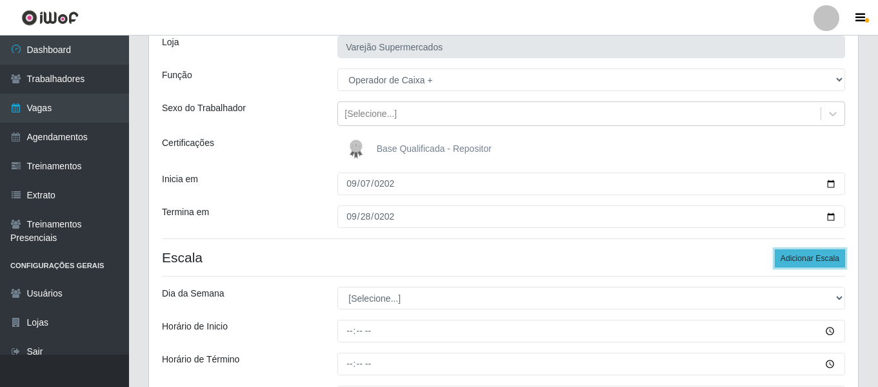
click at [801, 263] on button "Adicionar Escala" at bounding box center [810, 258] width 70 height 18
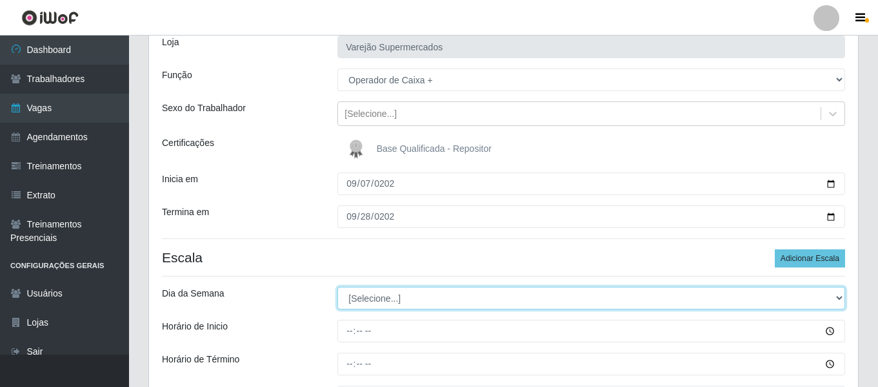
click at [399, 294] on select "[Selecione...] Segunda Terça Quarta Quinta Sexta Sábado Domingo" at bounding box center [592, 298] width 508 height 23
select select "0"
click at [338, 287] on select "[Selecione...] Segunda Terça Quarta Quinta Sexta Sábado Domingo" at bounding box center [592, 298] width 508 height 23
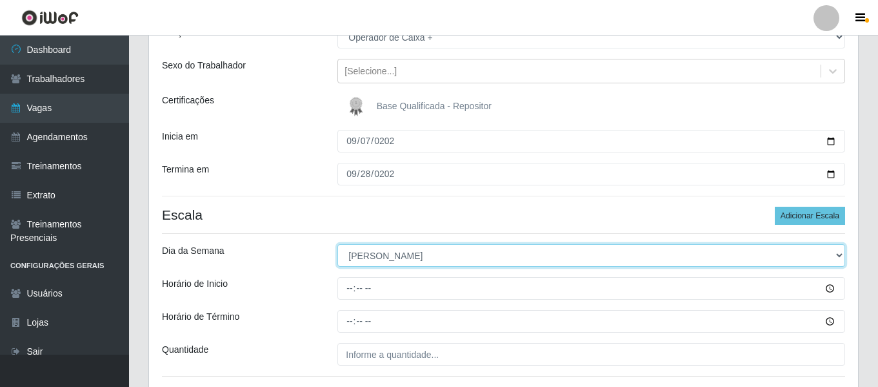
scroll to position [153, 0]
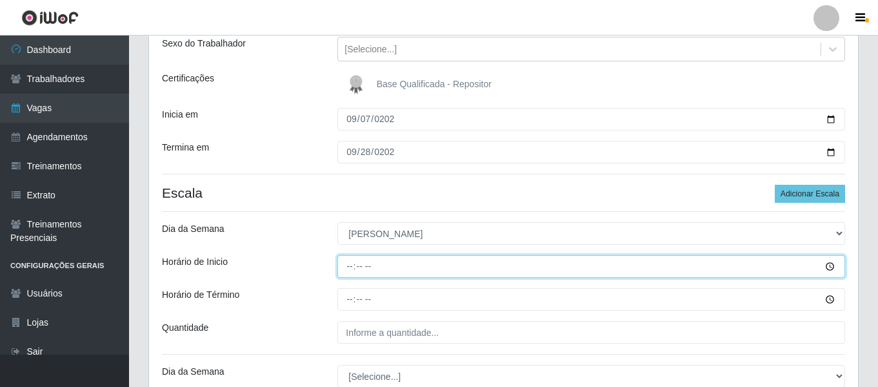
click at [352, 269] on input "Horário de Inicio" at bounding box center [592, 266] width 508 height 23
type input "07:00"
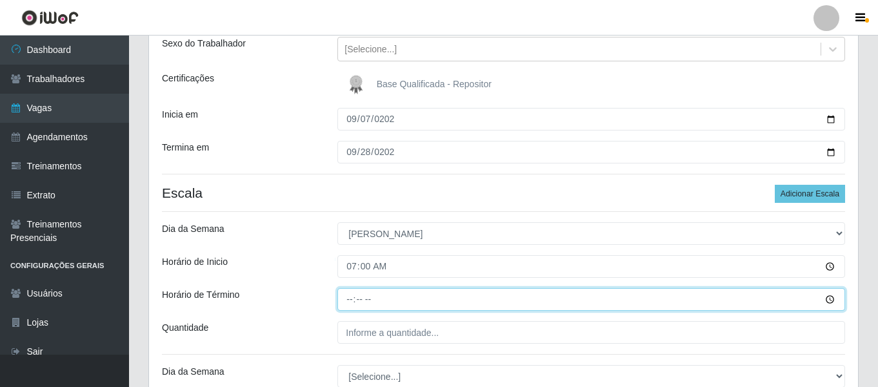
click at [350, 302] on input "Horário de Término" at bounding box center [592, 299] width 508 height 23
type input "13:00"
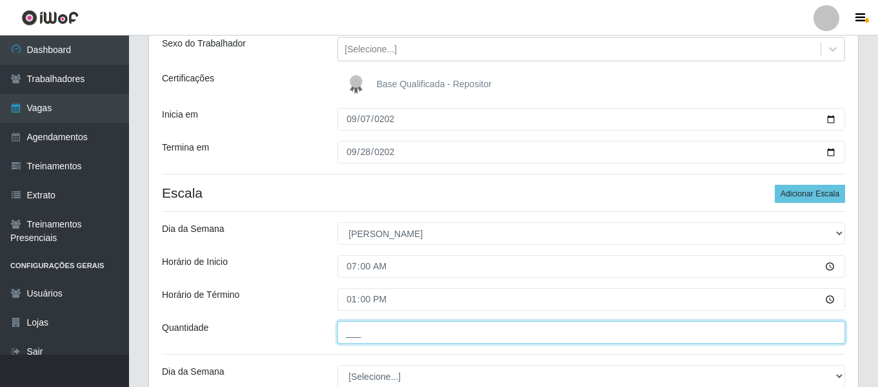
click at [407, 325] on input "___" at bounding box center [592, 332] width 508 height 23
type input "1__"
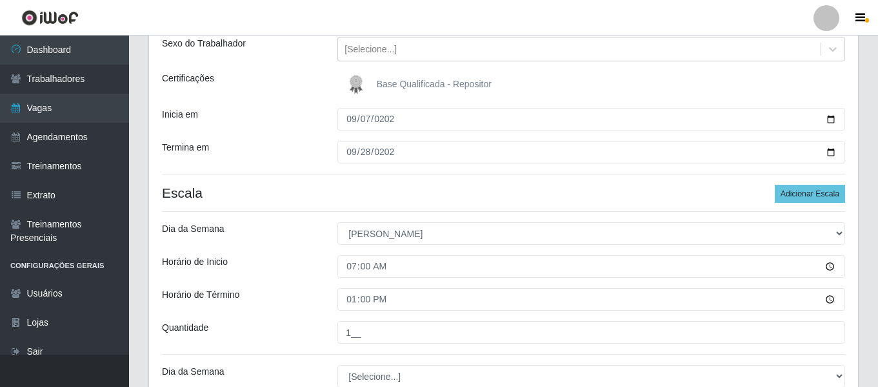
click at [316, 265] on div "Horário de Inicio" at bounding box center [240, 266] width 176 height 23
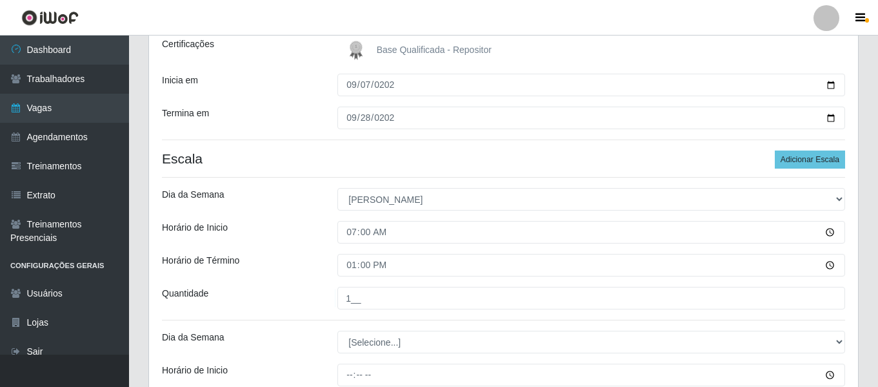
scroll to position [217, 0]
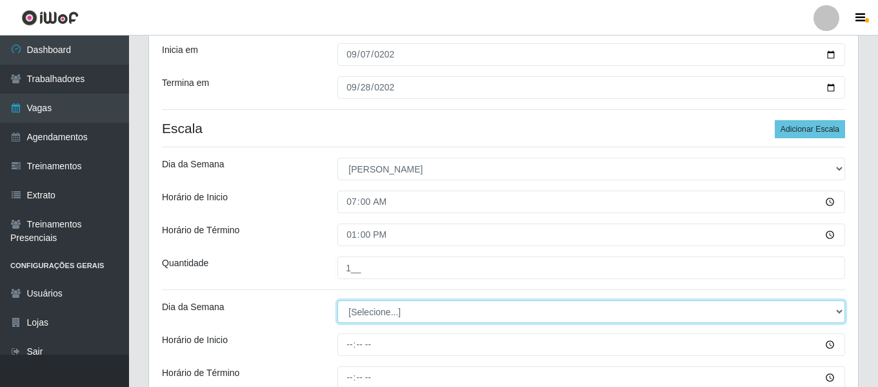
click at [359, 310] on select "[Selecione...] Segunda Terça Quarta Quinta Sexta Sábado Domingo" at bounding box center [592, 311] width 508 height 23
select select "0"
click at [338, 300] on select "[Selecione...] Segunda Terça Quarta Quinta Sexta Sábado Domingo" at bounding box center [592, 311] width 508 height 23
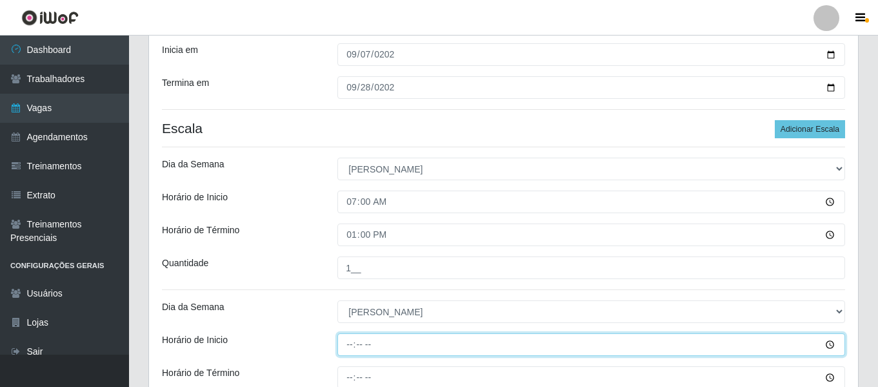
click at [347, 336] on input "Horário de Inicio" at bounding box center [592, 344] width 508 height 23
type input "08:00"
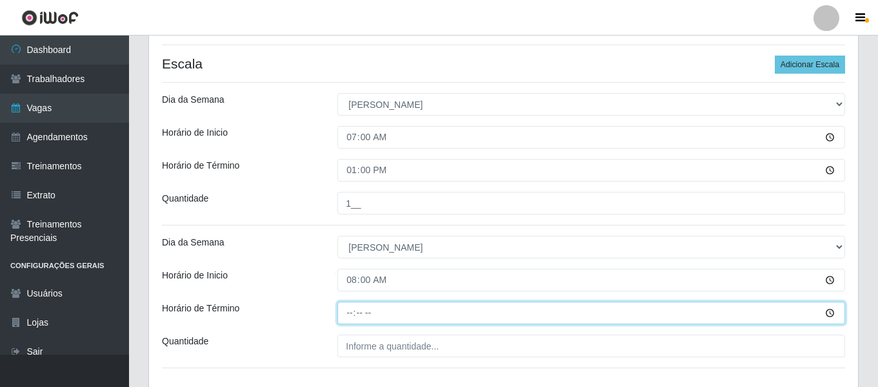
click at [348, 311] on input "Horário de Término" at bounding box center [592, 312] width 508 height 23
type input "14:00"
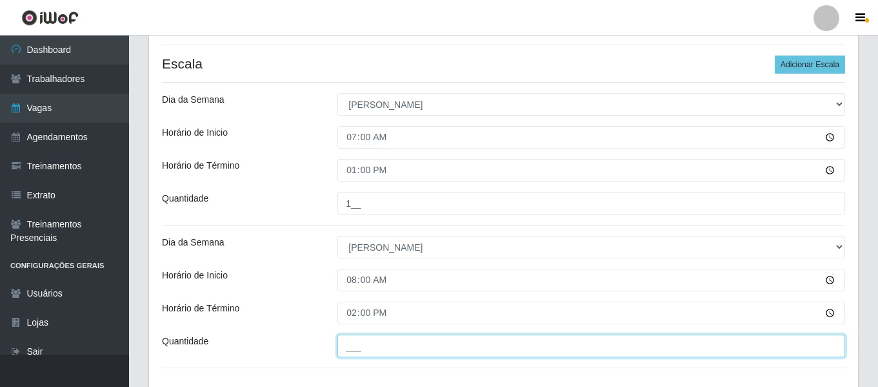
drag, startPoint x: 355, startPoint y: 343, endPoint x: 365, endPoint y: 339, distance: 11.3
click at [355, 343] on input "___" at bounding box center [592, 345] width 508 height 23
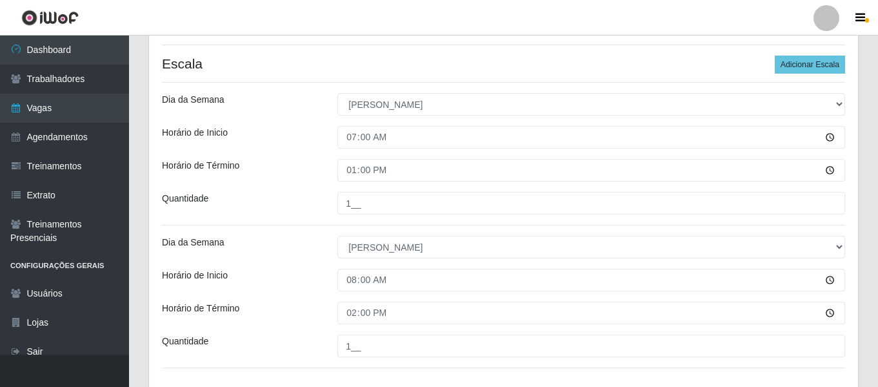
click at [279, 217] on div "[PERSON_NAME] Supermercados Função [Selecione...] ASG ASG + ASG ++ Auxiliar de …" at bounding box center [503, 110] width 709 height 562
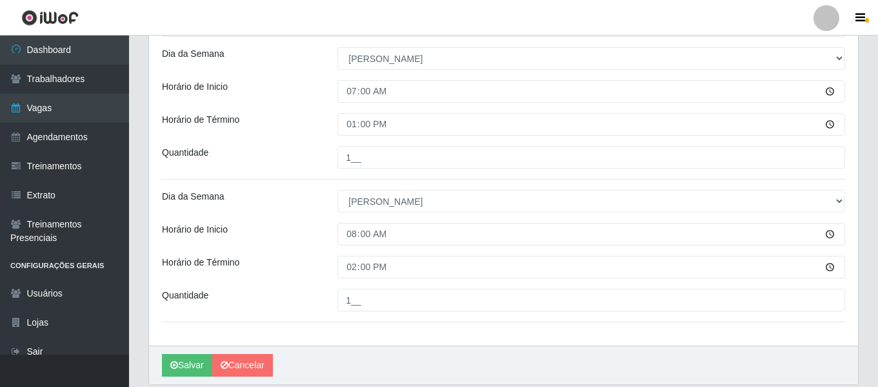
scroll to position [374, 0]
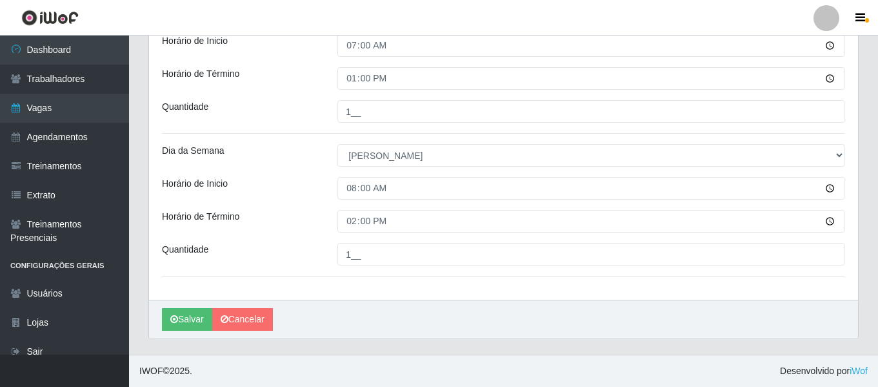
click at [210, 250] on div "Quantidade" at bounding box center [240, 254] width 176 height 23
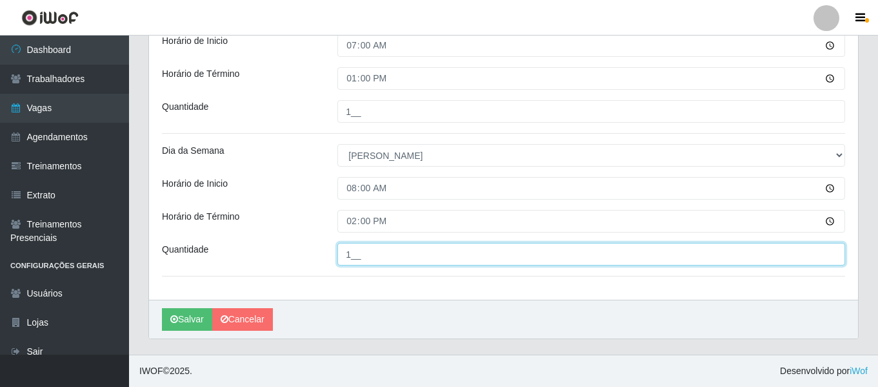
click at [378, 257] on input "1__" at bounding box center [592, 254] width 508 height 23
type input "2__"
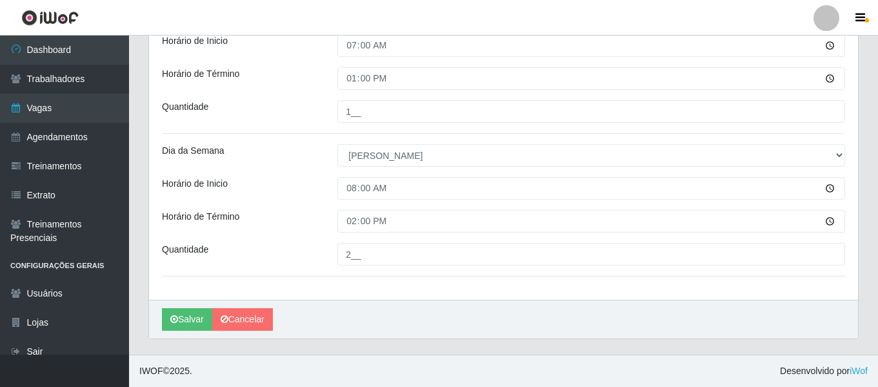
click at [392, 348] on div "Carregando... Formulário de Adicionar Agendamento [PERSON_NAME] Supermercados F…" at bounding box center [504, 30] width 730 height 647
click at [176, 307] on div "[PERSON_NAME]" at bounding box center [503, 318] width 709 height 39
click at [178, 320] on button "Salvar" at bounding box center [187, 319] width 50 height 23
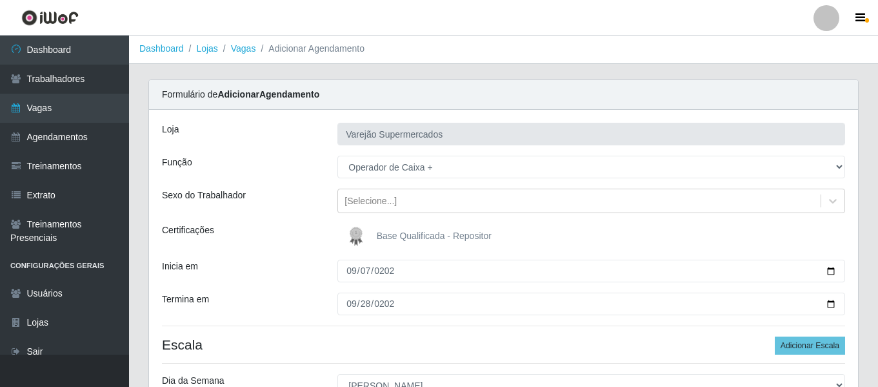
scroll to position [0, 0]
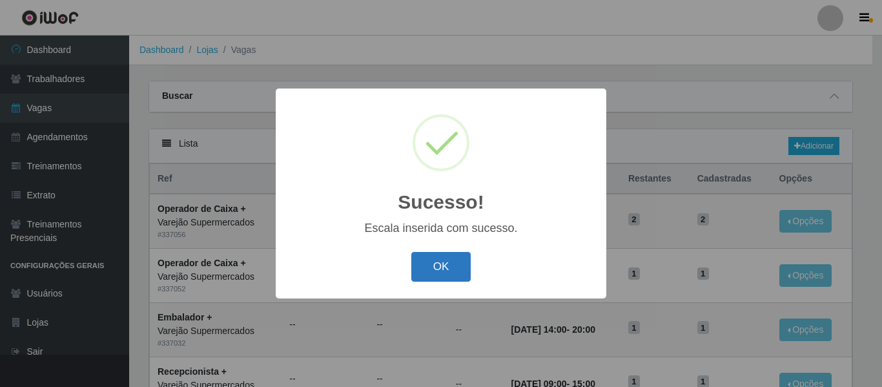
click at [445, 262] on button "OK" at bounding box center [441, 267] width 60 height 30
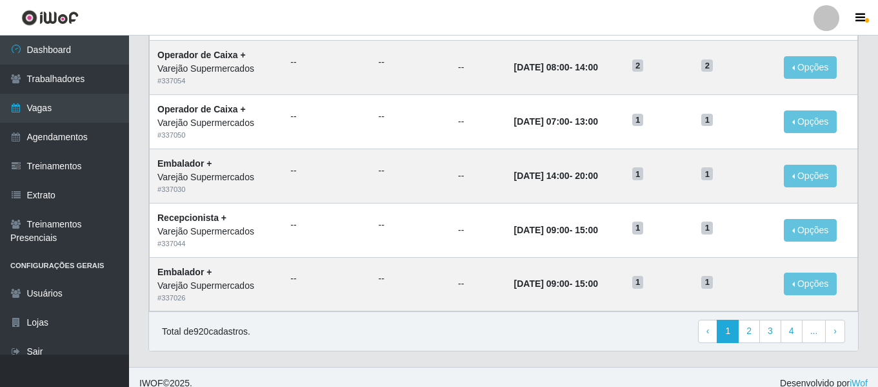
scroll to position [707, 0]
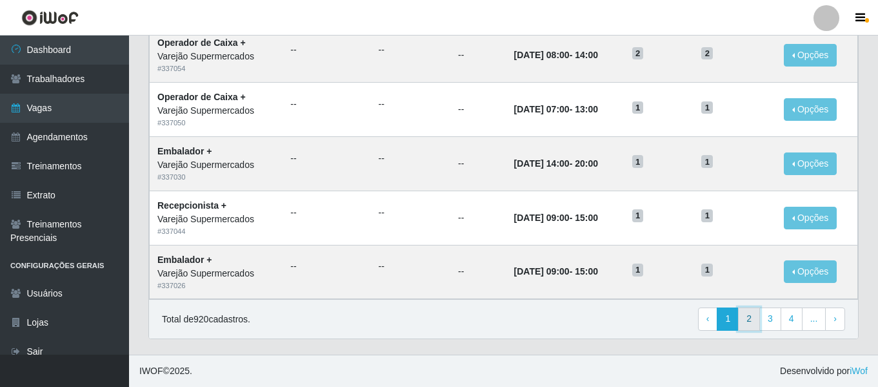
click at [751, 318] on link "2" at bounding box center [749, 318] width 22 height 23
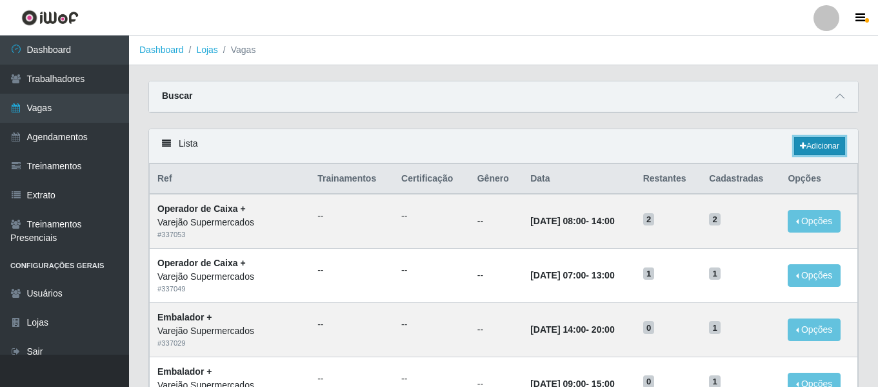
click at [822, 147] on link "Adicionar" at bounding box center [819, 146] width 51 height 18
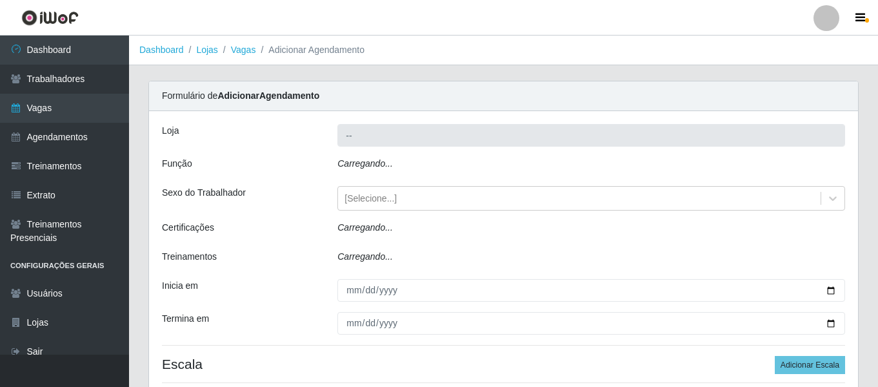
type input "Varejão Supermercados"
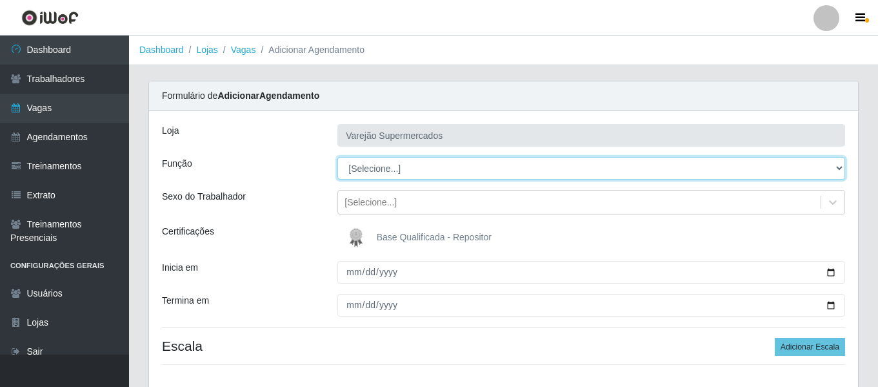
click at [447, 178] on select "[Selecione...] ASG ASG + ASG ++ Auxiliar de Estacionamento Auxiliar de Estacion…" at bounding box center [592, 168] width 508 height 23
select select "104"
click at [338, 157] on select "[Selecione...] ASG ASG + ASG ++ Auxiliar de Estacionamento Auxiliar de Estacion…" at bounding box center [592, 168] width 508 height 23
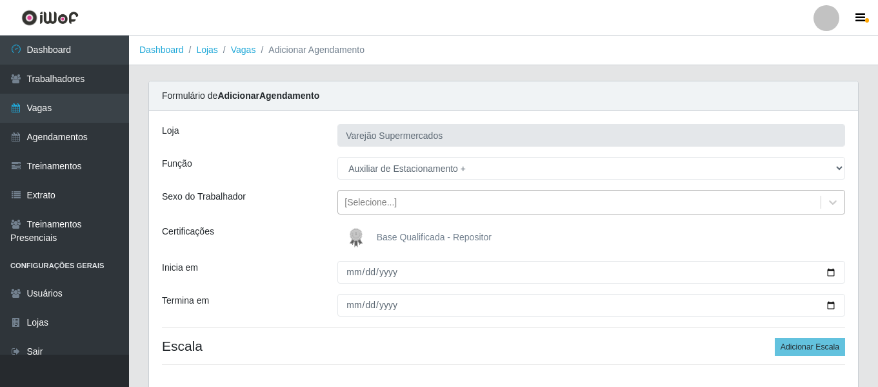
click at [381, 212] on div "[Selecione...]" at bounding box center [579, 202] width 483 height 21
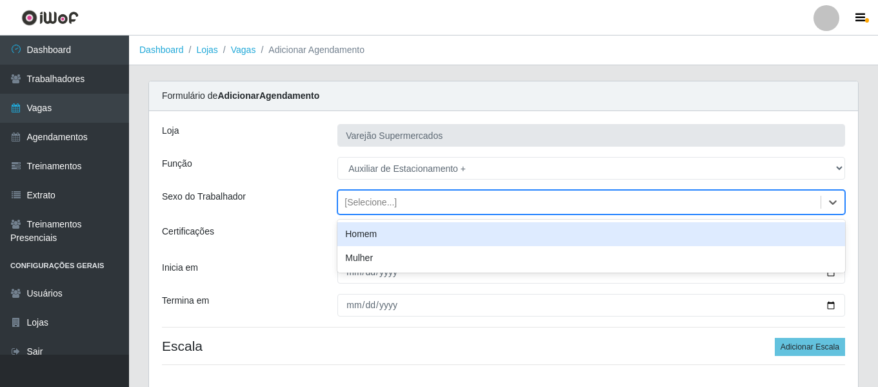
click at [387, 237] on div "Homem" at bounding box center [592, 234] width 508 height 24
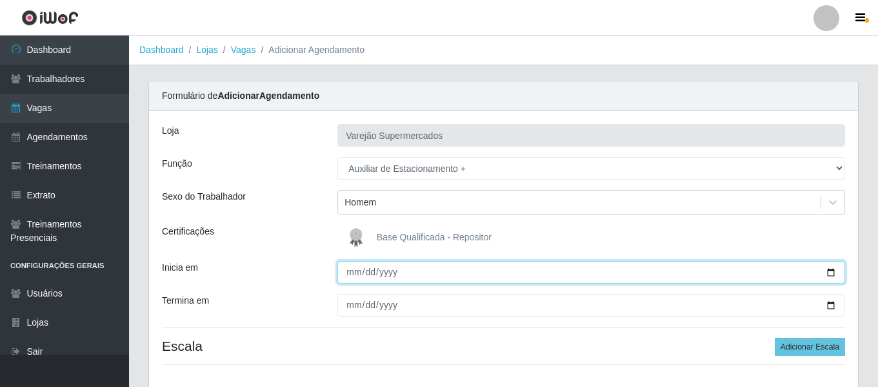
click at [357, 277] on input "Inicia em" at bounding box center [592, 272] width 508 height 23
type input "[DATE]"
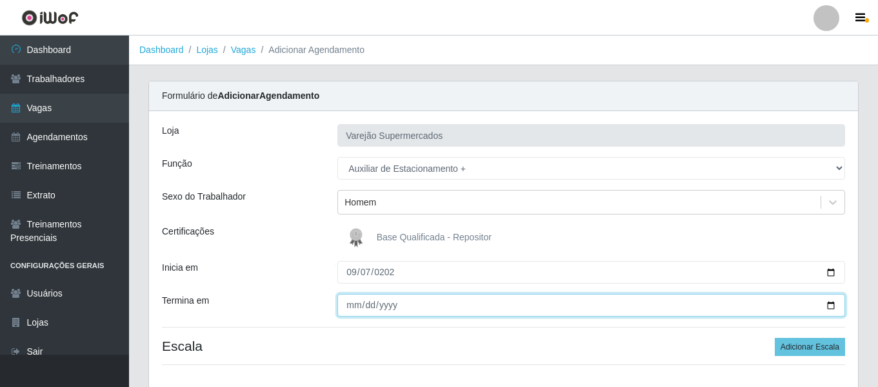
click at [352, 312] on input "Termina em" at bounding box center [592, 305] width 508 height 23
type input "[DATE]"
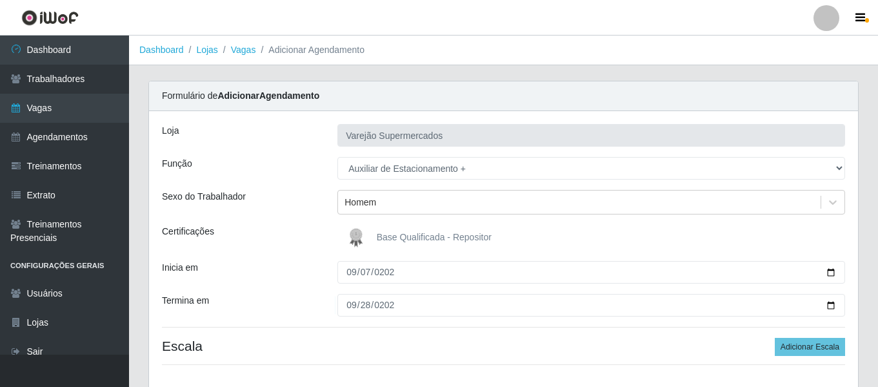
click at [328, 300] on div "[DATE]" at bounding box center [591, 305] width 527 height 23
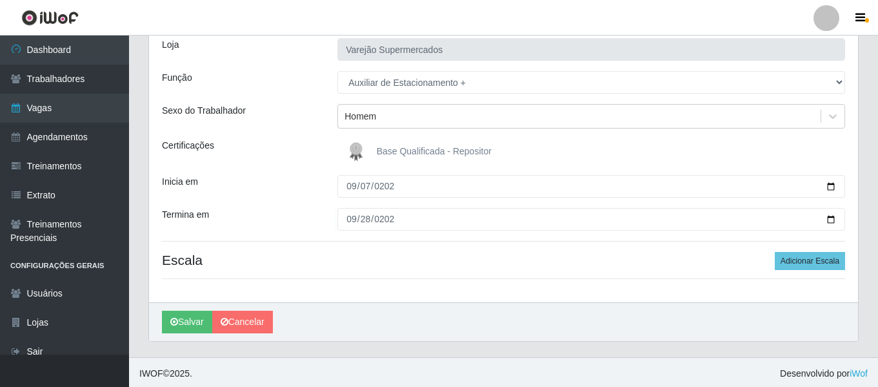
scroll to position [88, 0]
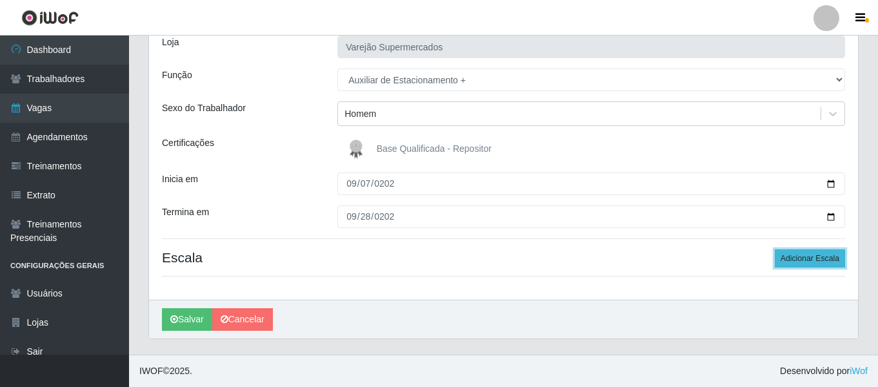
click at [829, 263] on button "Adicionar Escala" at bounding box center [810, 258] width 70 height 18
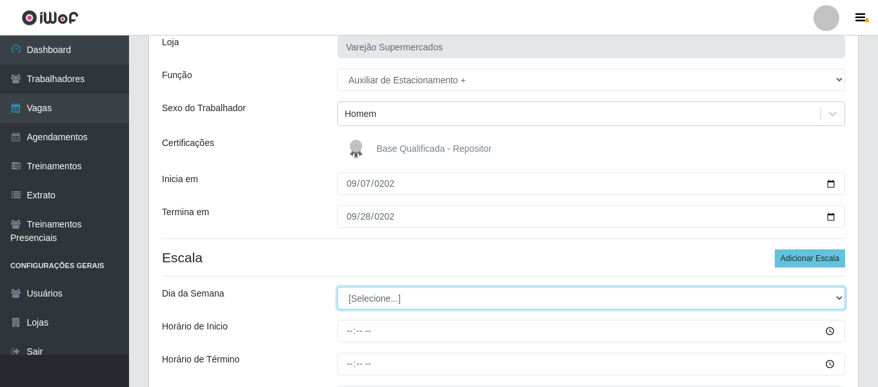
click at [396, 294] on select "[Selecione...] Segunda Terça Quarta Quinta Sexta Sábado Domingo" at bounding box center [592, 298] width 508 height 23
select select "0"
click at [338, 287] on select "[Selecione...] Segunda Terça Quarta Quinta Sexta Sábado Domingo" at bounding box center [592, 298] width 508 height 23
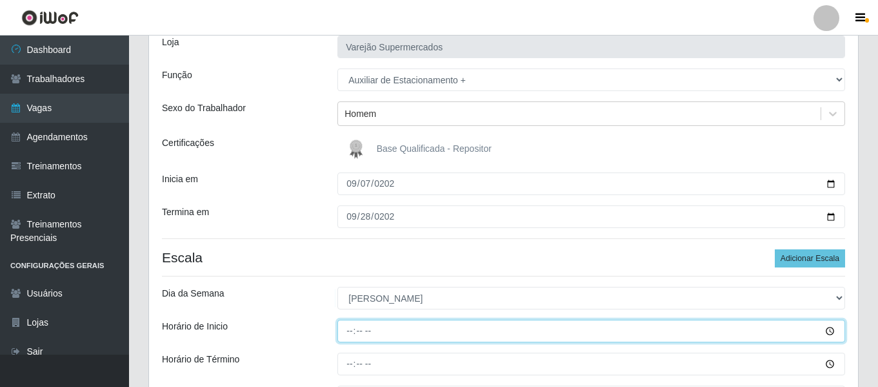
click at [347, 323] on input "Horário de Inicio" at bounding box center [592, 330] width 508 height 23
type input "07:00"
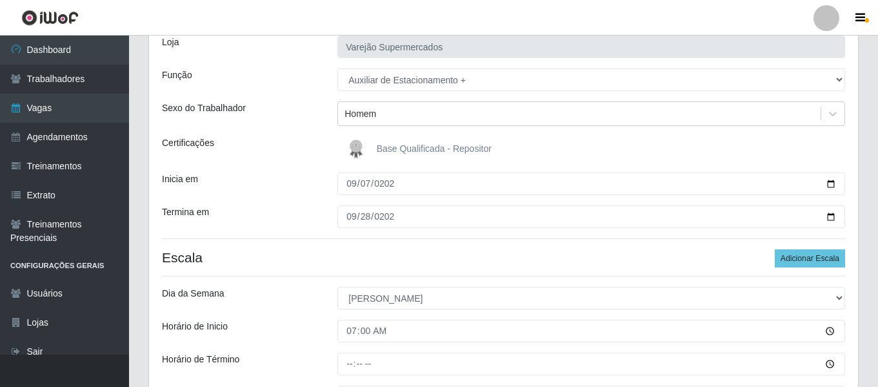
click at [325, 312] on div "Loja Varejão Supermercados Função [Selecione...] ASG ASG + ASG ++ Auxiliar de E…" at bounding box center [503, 232] width 709 height 419
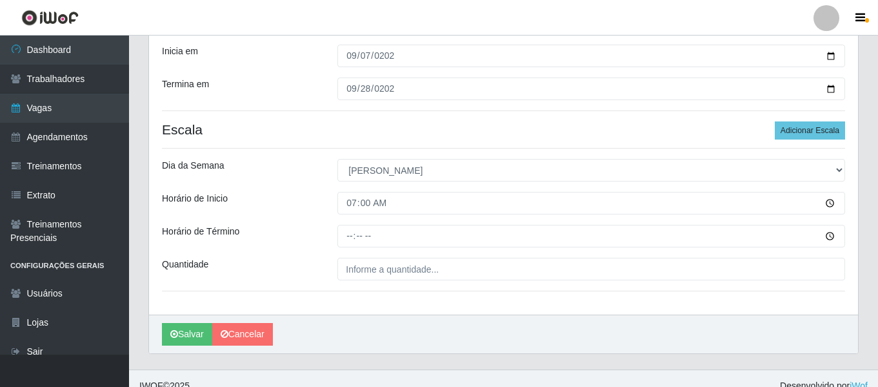
scroll to position [217, 0]
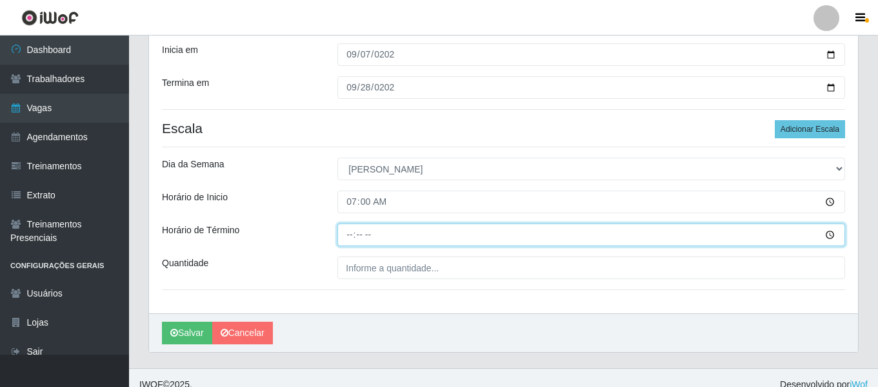
click at [350, 228] on input "Horário de Término" at bounding box center [592, 234] width 508 height 23
type input "13:00"
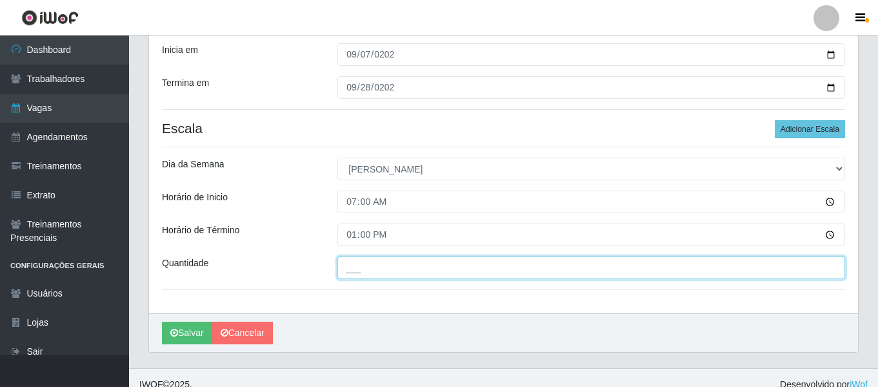
click at [389, 272] on input "___" at bounding box center [592, 267] width 508 height 23
type input "1__"
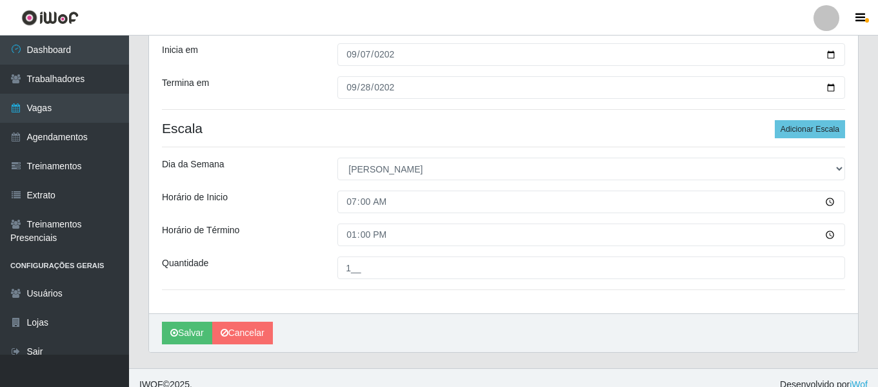
click at [305, 247] on div "Loja Varejão Supermercados Função [Selecione...] ASG ASG + ASG ++ Auxiliar de E…" at bounding box center [503, 103] width 709 height 419
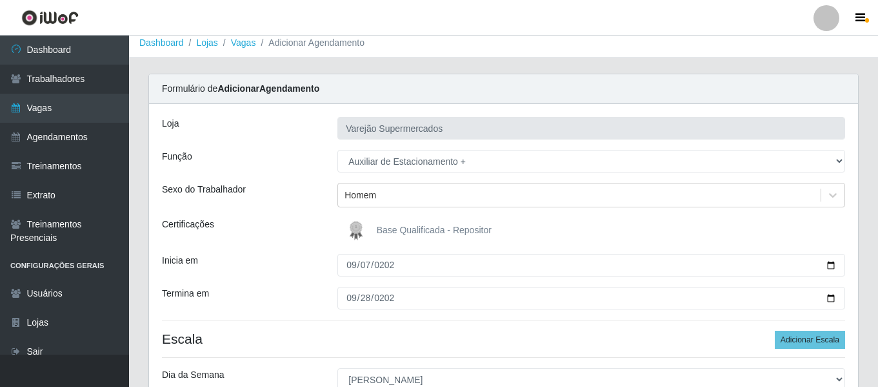
scroll to position [0, 0]
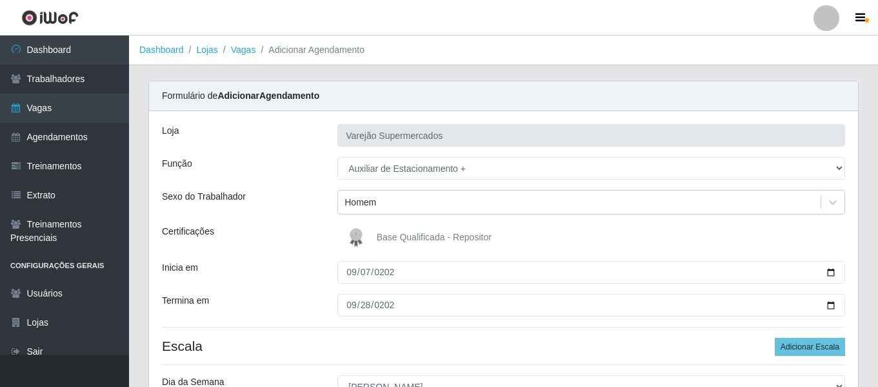
click at [234, 224] on div "Loja Varejão Supermercados Função [Selecione...] ASG ASG + ASG ++ Auxiliar de E…" at bounding box center [503, 320] width 709 height 419
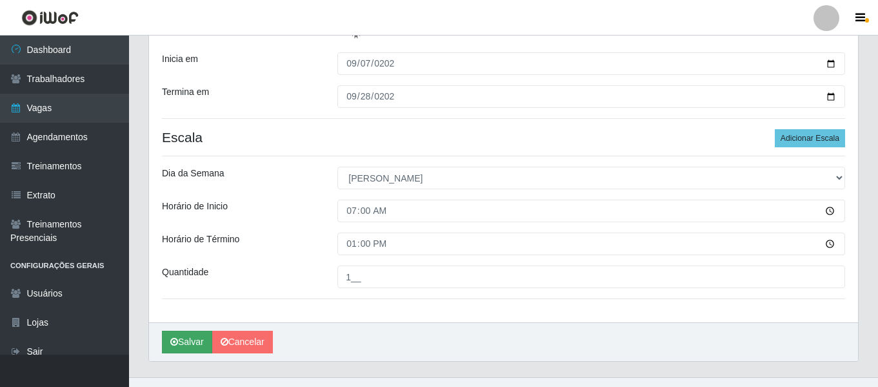
scroll to position [231, 0]
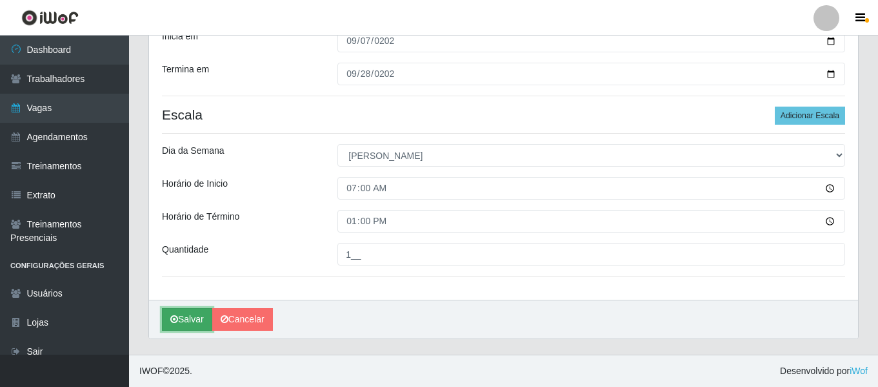
click at [183, 314] on button "Salvar" at bounding box center [187, 319] width 50 height 23
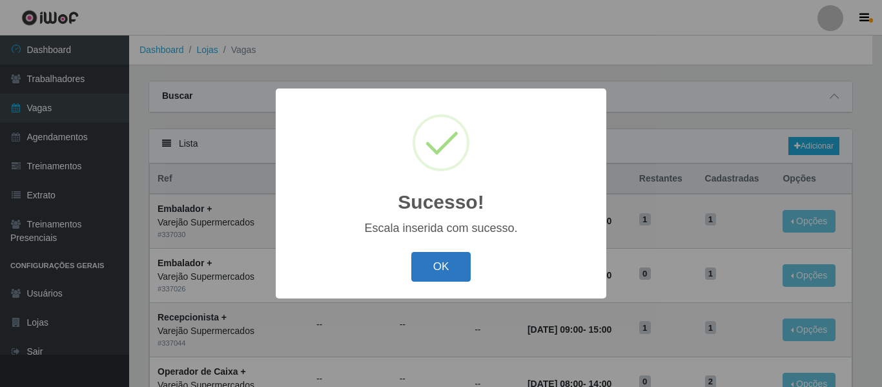
click at [440, 266] on button "OK" at bounding box center [441, 267] width 60 height 30
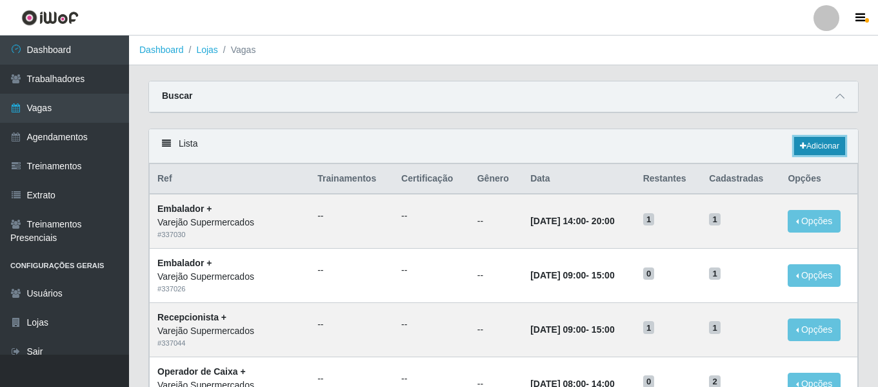
click at [829, 139] on link "Adicionar" at bounding box center [819, 146] width 51 height 18
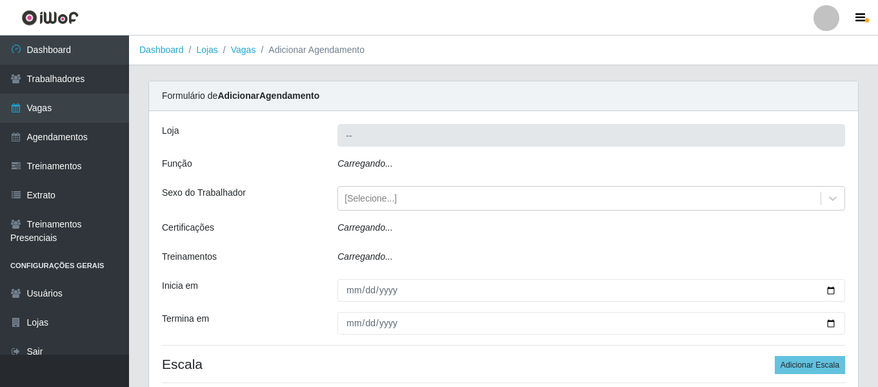
type input "Varejão Supermercados"
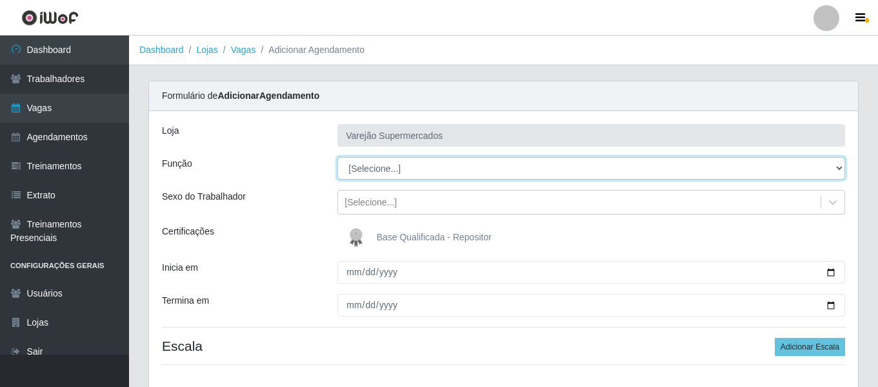
click at [421, 168] on select "[Selecione...] ASG ASG + ASG ++ Auxiliar de Estacionamento Auxiliar de Estacion…" at bounding box center [592, 168] width 508 height 23
select select "98"
click at [338, 157] on select "[Selecione...] ASG ASG + ASG ++ Auxiliar de Estacionamento Auxiliar de Estacion…" at bounding box center [592, 168] width 508 height 23
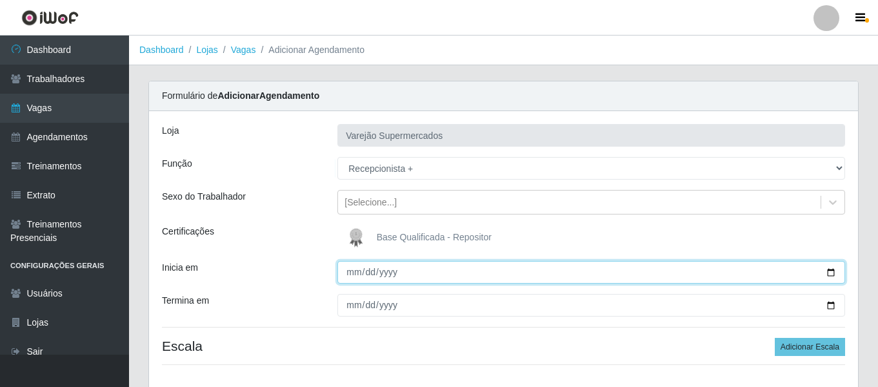
click at [340, 268] on input "Inicia em" at bounding box center [592, 272] width 508 height 23
type input "[DATE]"
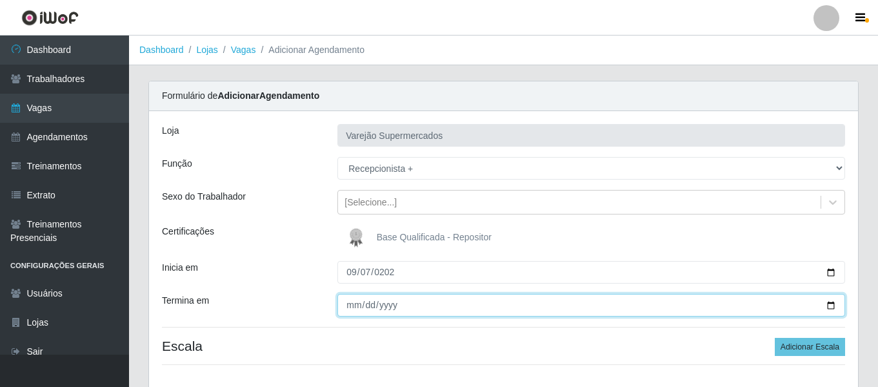
click at [354, 309] on input "Termina em" at bounding box center [592, 305] width 508 height 23
type input "[DATE]"
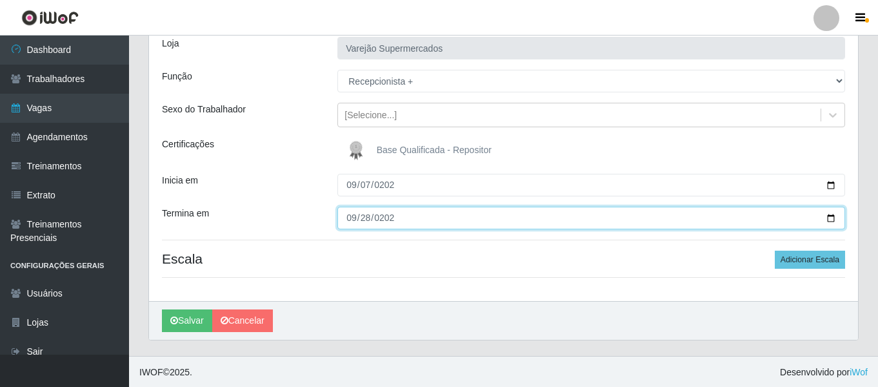
scroll to position [88, 0]
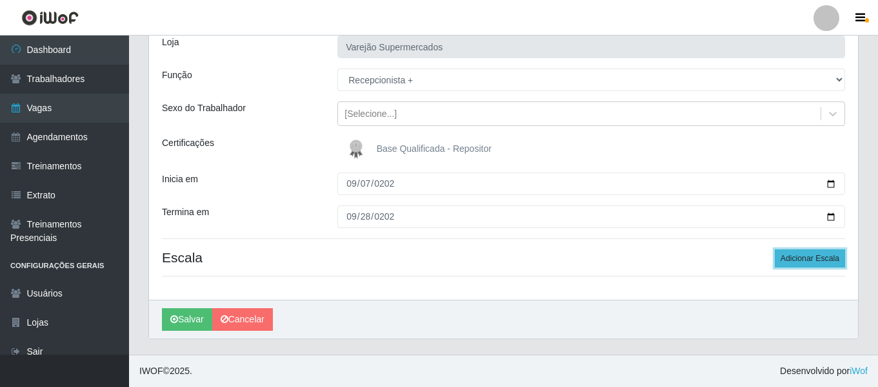
click at [818, 251] on button "Adicionar Escala" at bounding box center [810, 258] width 70 height 18
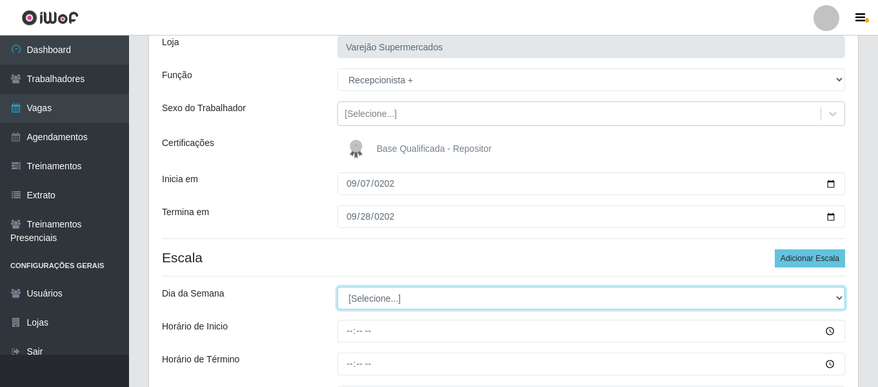
click at [366, 303] on select "[Selecione...] Segunda Terça Quarta Quinta Sexta Sábado Domingo" at bounding box center [592, 298] width 508 height 23
select select "0"
click at [338, 287] on select "[Selecione...] Segunda Terça Quarta Quinta Sexta Sábado Domingo" at bounding box center [592, 298] width 508 height 23
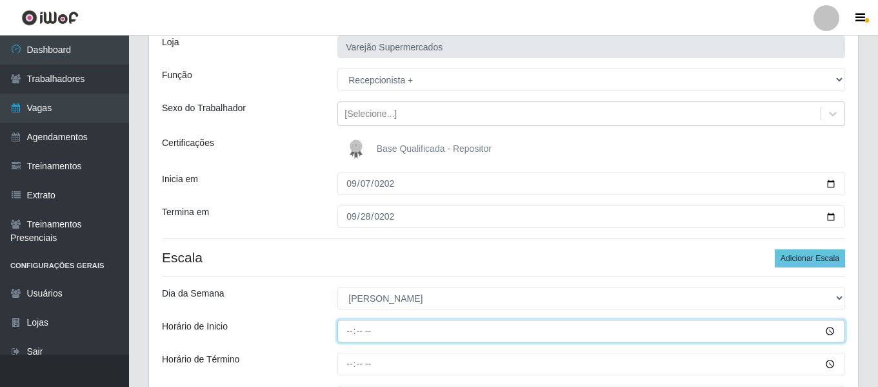
click at [343, 336] on input "Horário de Inicio" at bounding box center [592, 330] width 508 height 23
type input "07:00"
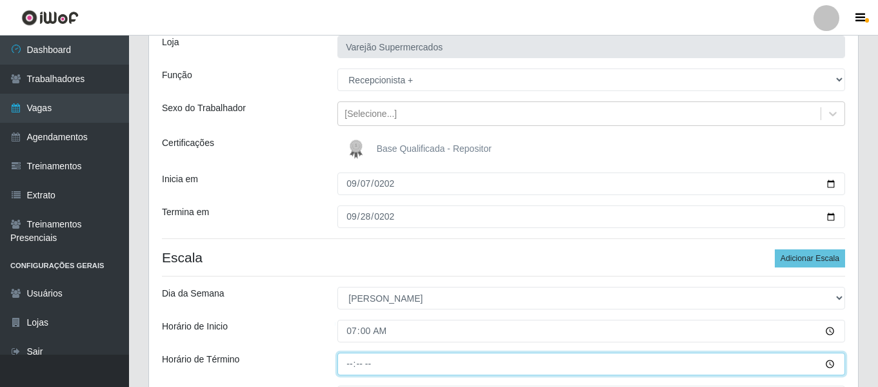
click at [344, 363] on input "Horário de Término" at bounding box center [592, 363] width 508 height 23
type input "13:00"
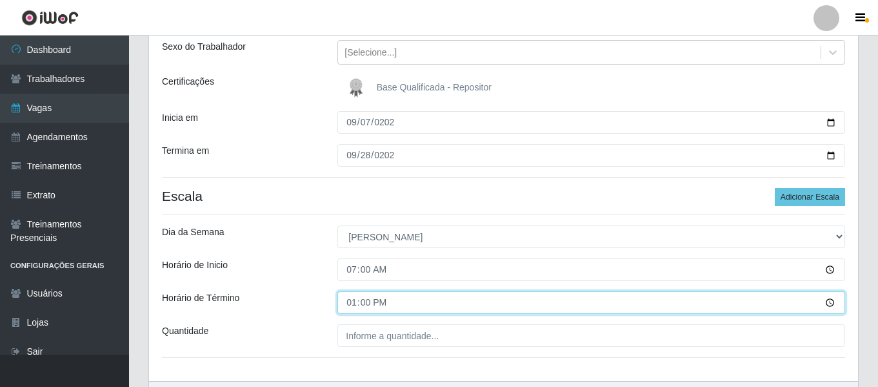
scroll to position [153, 0]
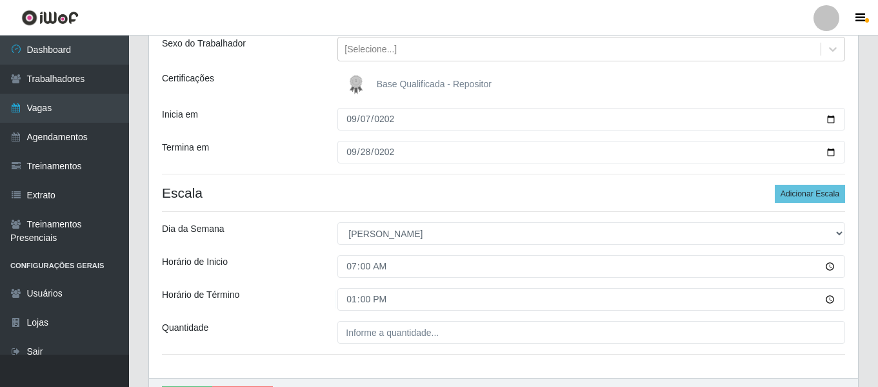
click at [386, 314] on div "[PERSON_NAME] Supermercados Função [Selecione...] ASG ASG + ASG ++ Auxiliar de …" at bounding box center [503, 167] width 709 height 419
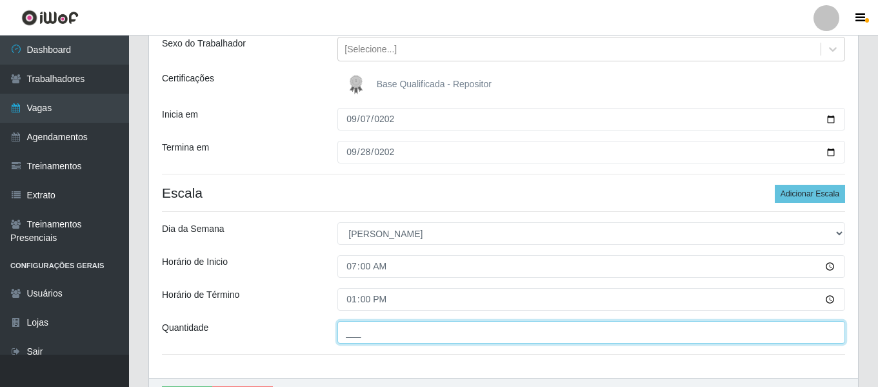
click at [380, 330] on input "___" at bounding box center [592, 332] width 508 height 23
type input "1__"
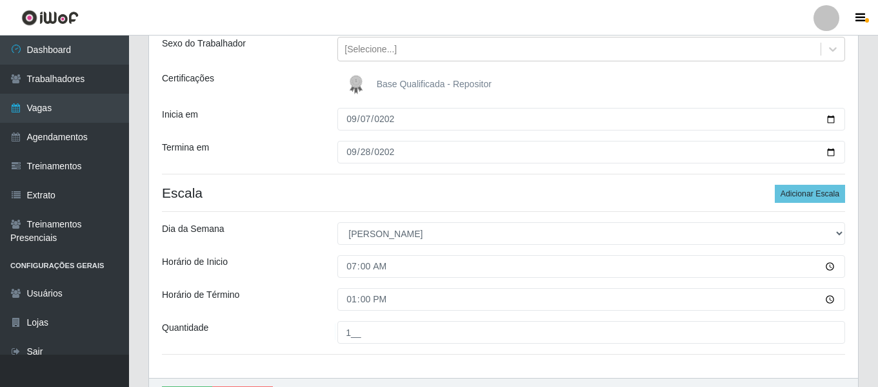
click at [282, 270] on div "Horário de Inicio" at bounding box center [240, 266] width 176 height 23
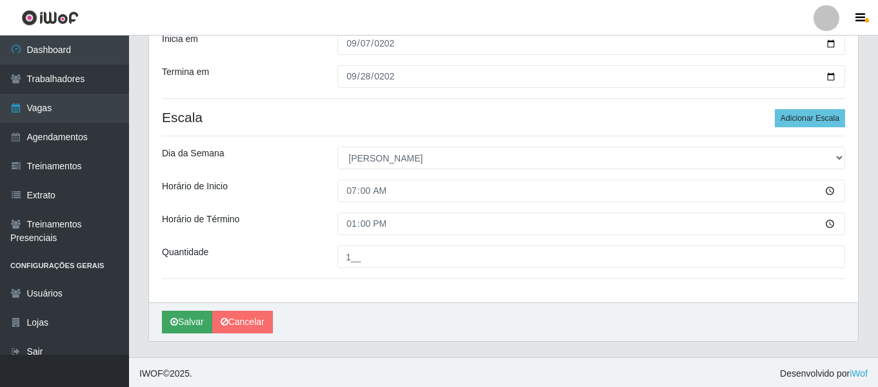
scroll to position [231, 0]
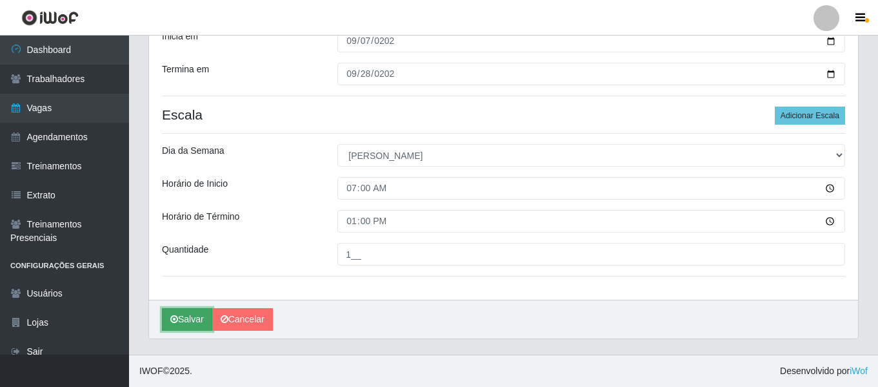
click at [187, 319] on button "Salvar" at bounding box center [187, 319] width 50 height 23
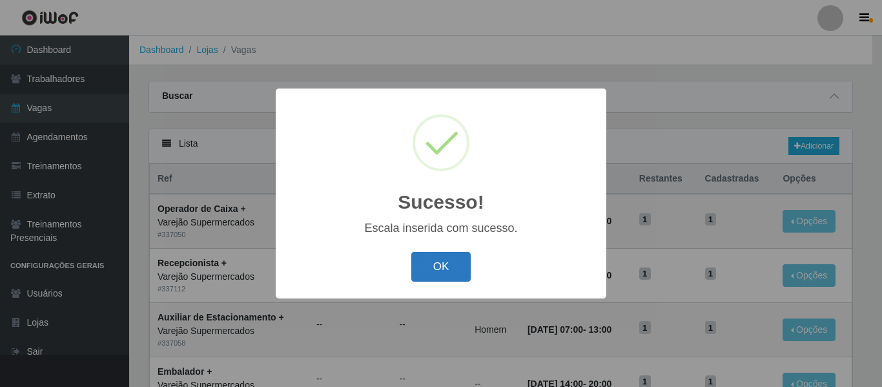
click at [428, 271] on button "OK" at bounding box center [441, 267] width 60 height 30
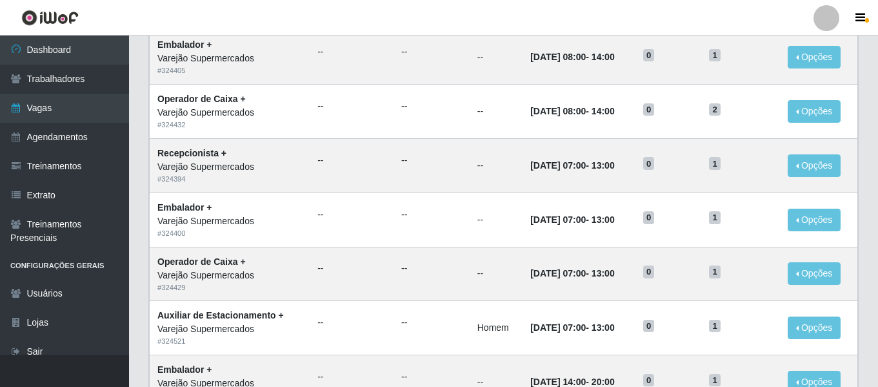
scroll to position [65, 0]
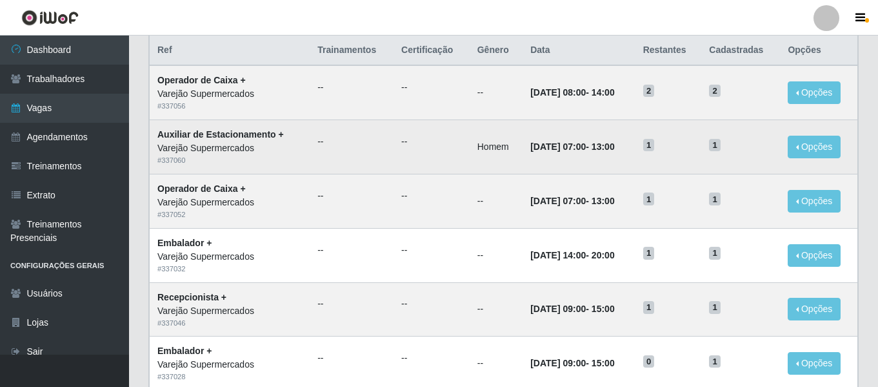
scroll to position [129, 0]
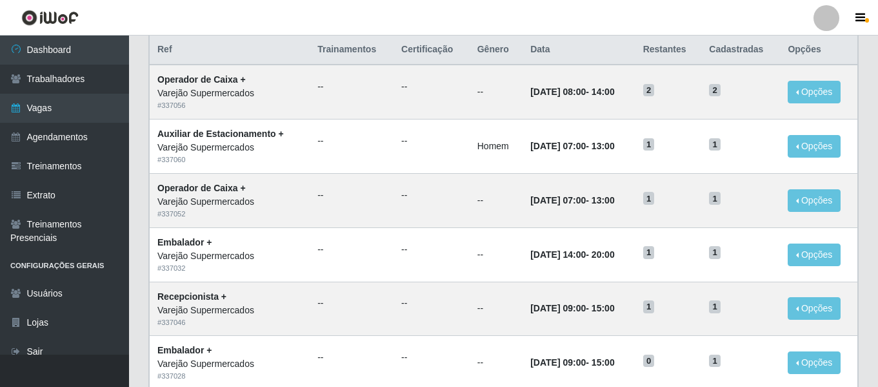
click at [621, 36] on th "Data" at bounding box center [579, 50] width 112 height 30
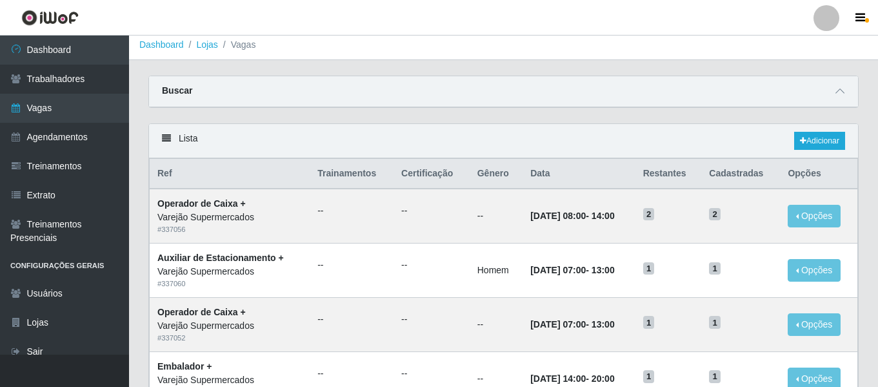
scroll to position [0, 0]
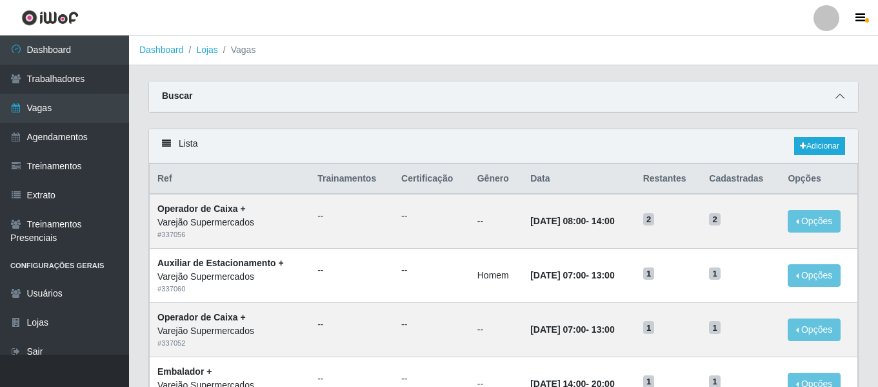
click at [833, 90] on span at bounding box center [839, 96] width 15 height 15
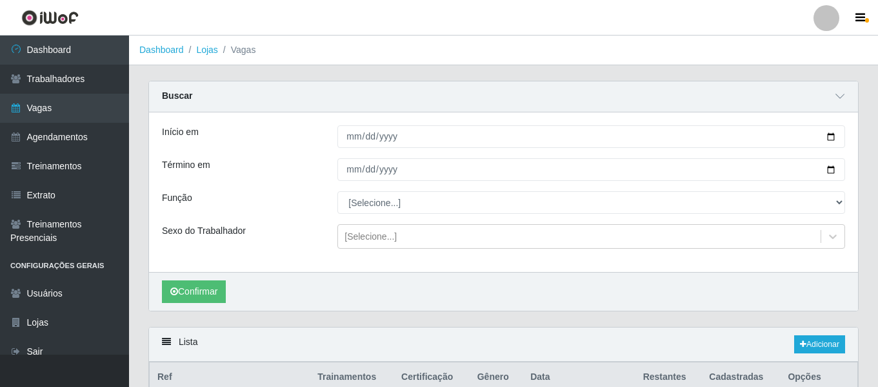
click at [355, 148] on div "Início em Término em Função [Selecione...] ASG ASG + ASG ++ Auxiliar de Estacio…" at bounding box center [503, 191] width 709 height 159
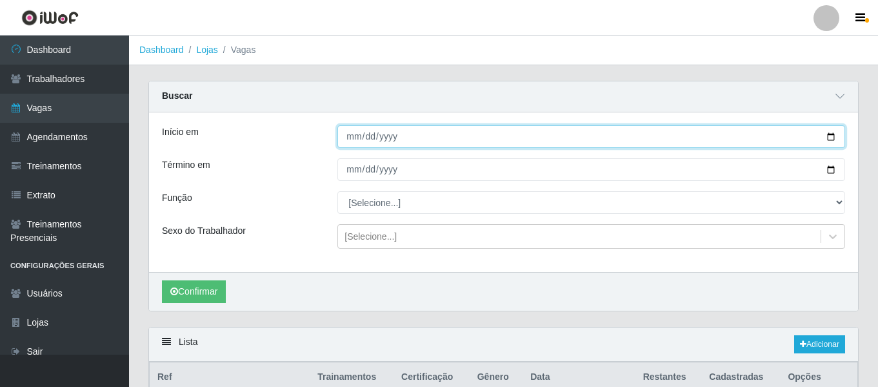
click at [356, 138] on input "Início em" at bounding box center [592, 136] width 508 height 23
type input "2025-09-05"
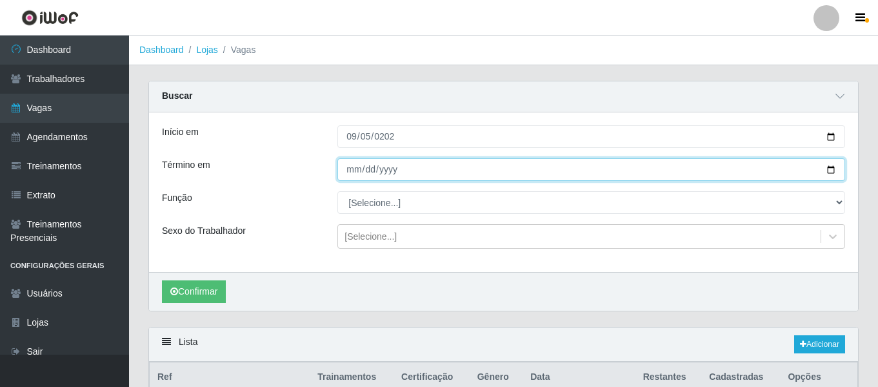
click at [344, 170] on input "Término em" at bounding box center [592, 169] width 508 height 23
type input "[DATE]"
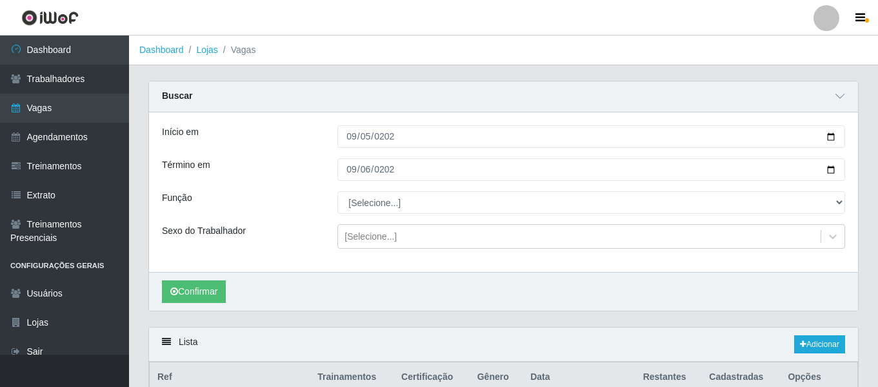
click at [203, 290] on button "Confirmar" at bounding box center [194, 291] width 64 height 23
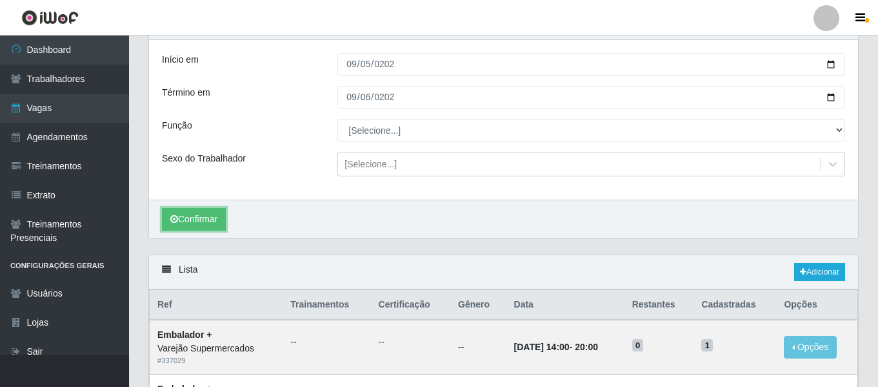
scroll to position [63, 0]
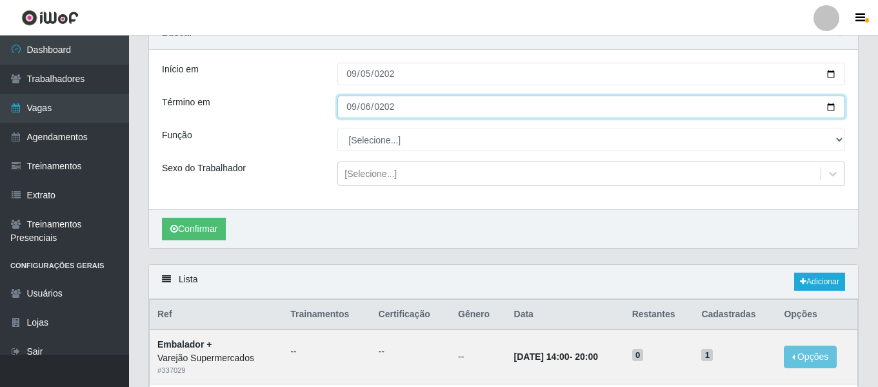
click at [352, 106] on input "[DATE]" at bounding box center [592, 107] width 508 height 23
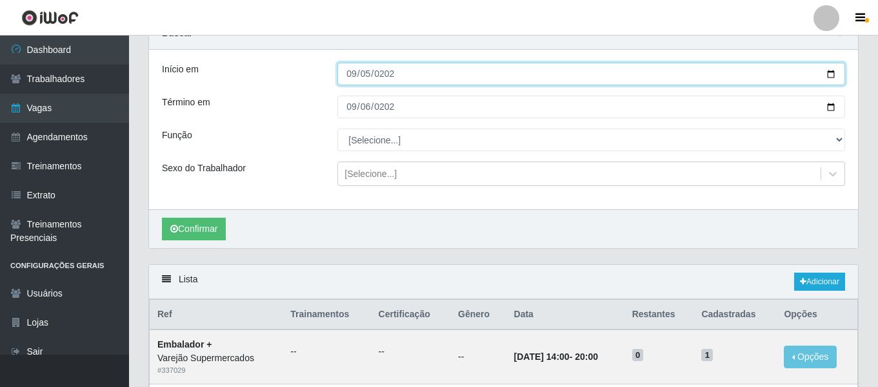
click at [348, 66] on input "2025-09-05" at bounding box center [592, 74] width 508 height 23
type input "[DATE]"
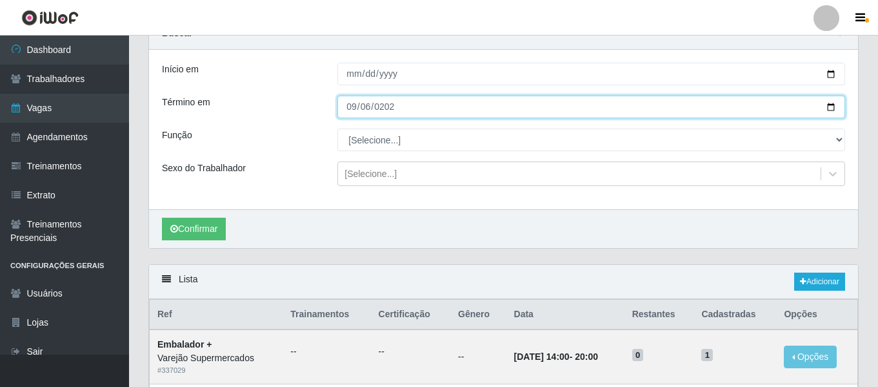
click at [344, 110] on input "[DATE]" at bounding box center [592, 107] width 508 height 23
type input "[DATE]"
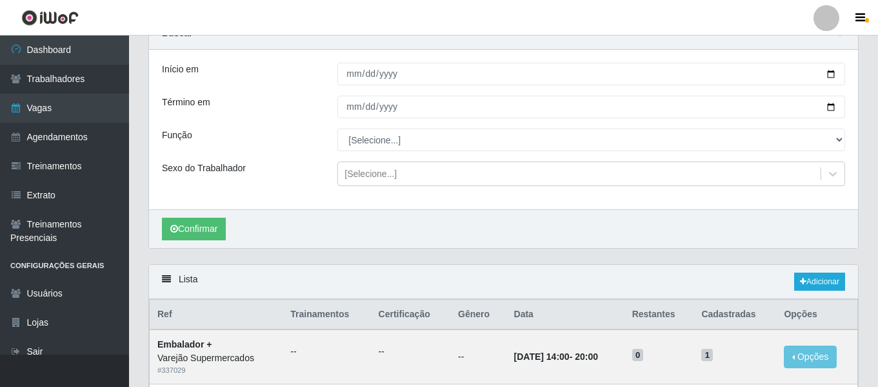
click at [208, 247] on div "Confirmar" at bounding box center [503, 228] width 709 height 39
click at [208, 243] on div "Confirmar" at bounding box center [503, 228] width 709 height 39
click at [210, 237] on button "Confirmar" at bounding box center [194, 228] width 64 height 23
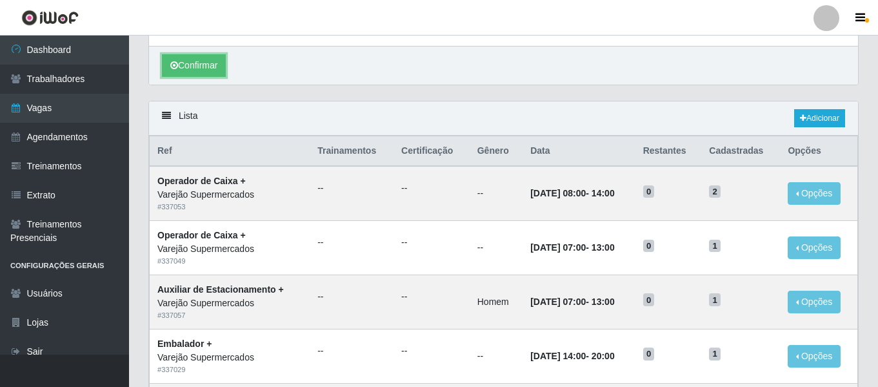
scroll to position [225, 0]
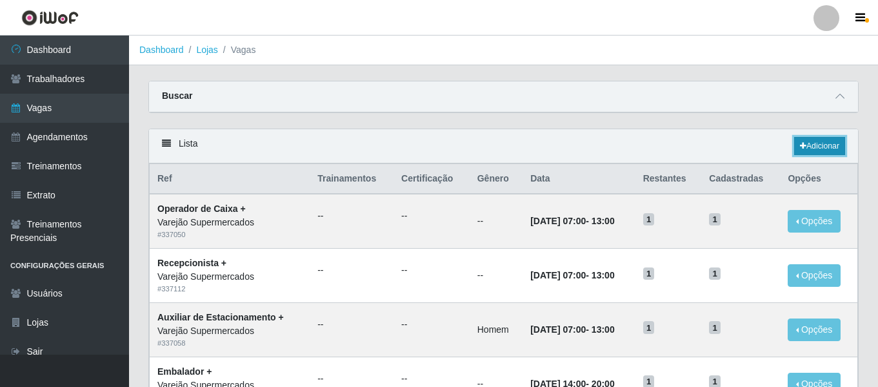
click at [812, 150] on link "Adicionar" at bounding box center [819, 146] width 51 height 18
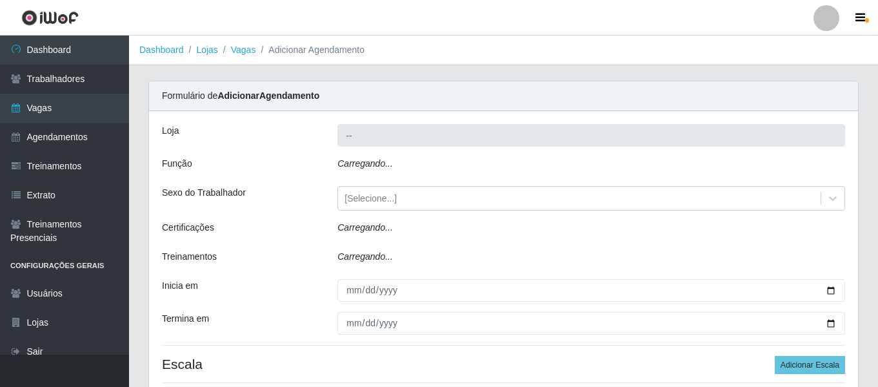
type input "Varejão Supermercados"
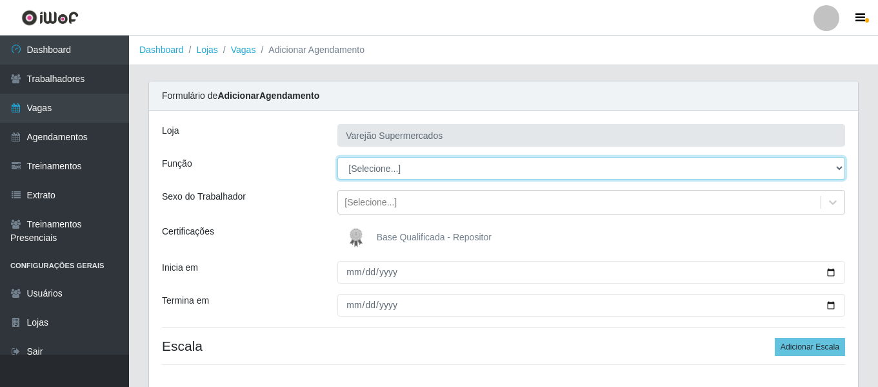
click at [376, 168] on select "[Selecione...] ASG ASG + ASG ++ Auxiliar de Estacionamento Auxiliar de Estacion…" at bounding box center [592, 168] width 508 height 23
select select "87"
click at [338, 157] on select "[Selecione...] ASG ASG + ASG ++ Auxiliar de Estacionamento Auxiliar de Estacion…" at bounding box center [592, 168] width 508 height 23
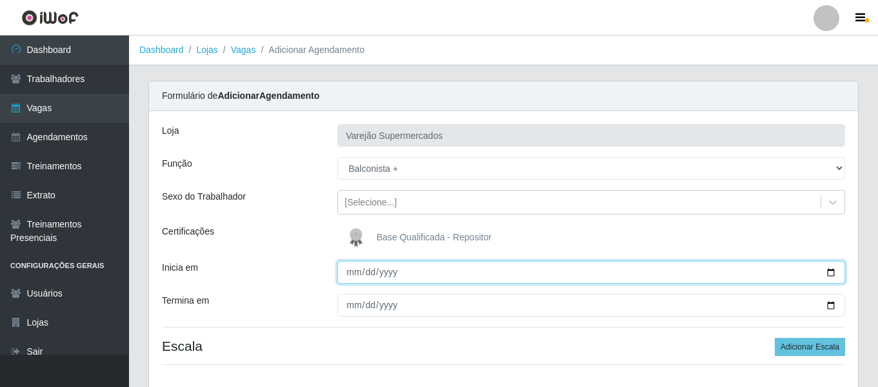
click at [355, 279] on input "Inicia em" at bounding box center [592, 272] width 508 height 23
type input "[DATE]"
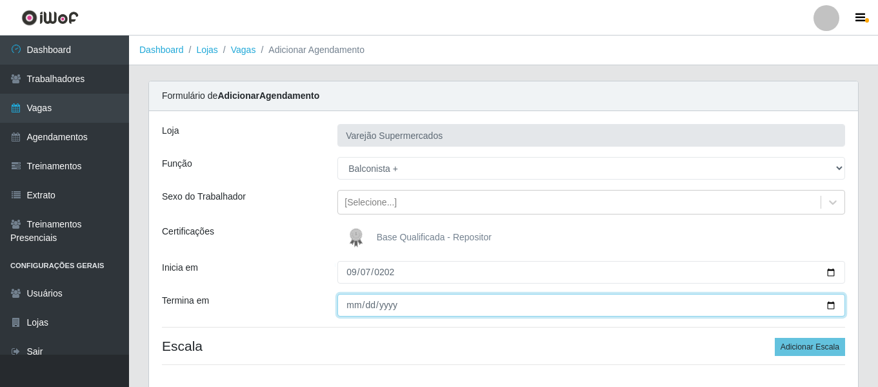
click at [358, 309] on input "Termina em" at bounding box center [592, 305] width 508 height 23
click at [345, 305] on input "2025-09-29" at bounding box center [592, 305] width 508 height 23
click at [348, 305] on input "2025-09-29" at bounding box center [592, 305] width 508 height 23
type input "2025-09-28"
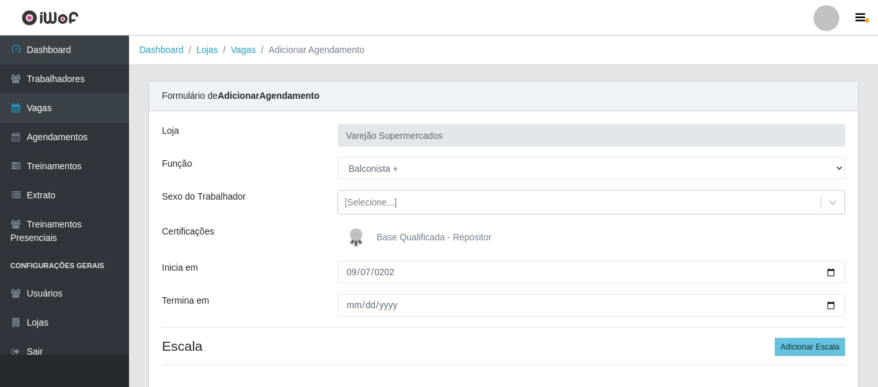
drag, startPoint x: 249, startPoint y: 297, endPoint x: 278, endPoint y: 295, distance: 29.1
click at [249, 297] on div "Termina em" at bounding box center [240, 305] width 176 height 23
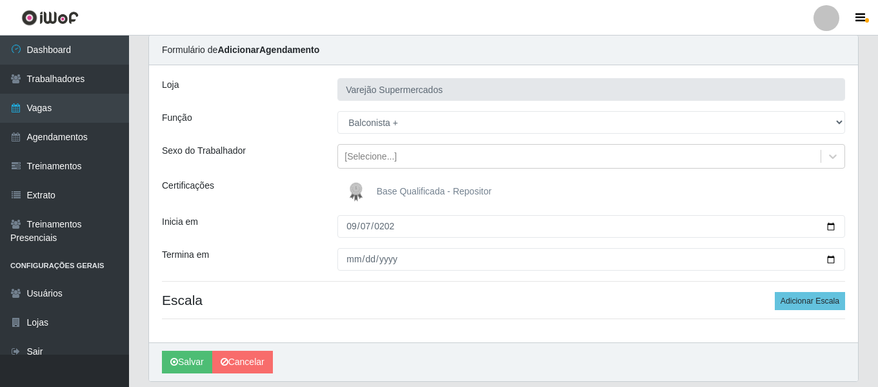
scroll to position [88, 0]
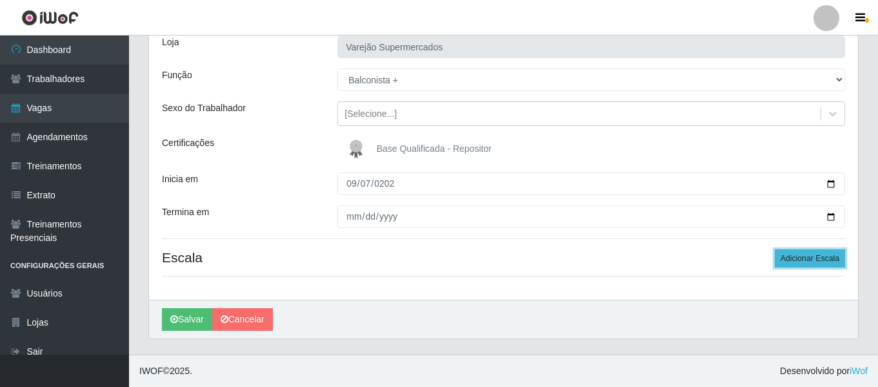
click at [818, 257] on button "Adicionar Escala" at bounding box center [810, 258] width 70 height 18
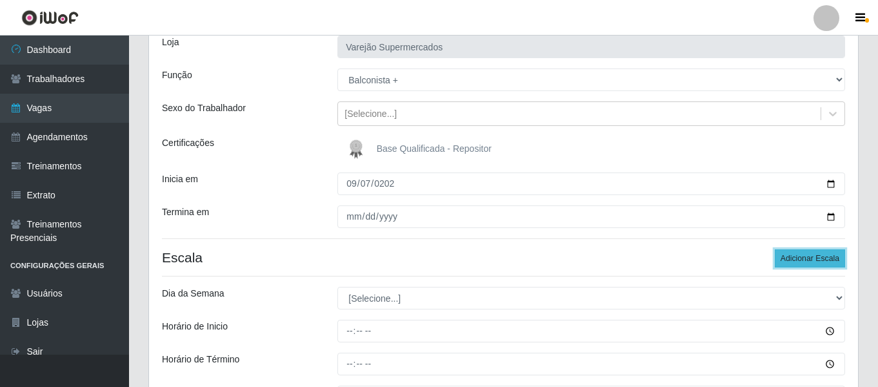
drag, startPoint x: 818, startPoint y: 257, endPoint x: 811, endPoint y: 255, distance: 7.6
click at [816, 257] on button "Adicionar Escala" at bounding box center [810, 258] width 70 height 18
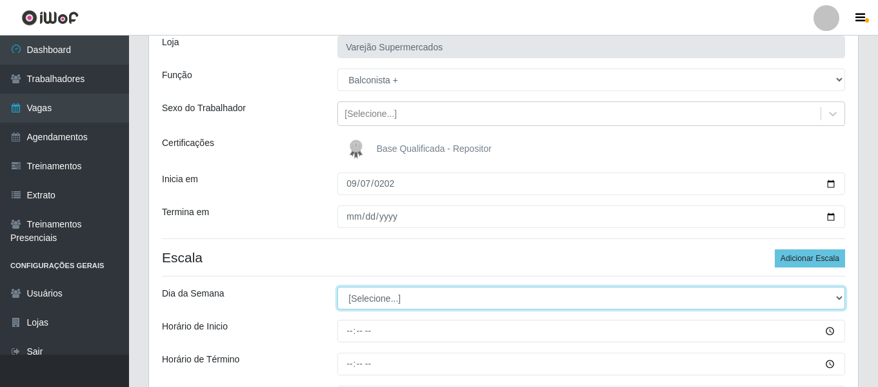
drag, startPoint x: 398, startPoint y: 302, endPoint x: 377, endPoint y: 300, distance: 21.4
click at [398, 302] on select "[Selecione...] Segunda Terça Quarta Quinta Sexta Sábado Domingo" at bounding box center [592, 298] width 508 height 23
select select "0"
click at [338, 287] on select "[Selecione...] Segunda Terça Quarta Quinta Sexta Sábado Domingo" at bounding box center [592, 298] width 508 height 23
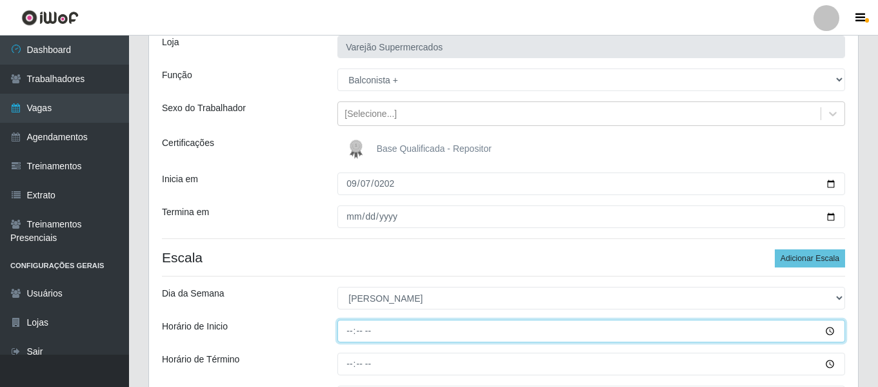
click at [341, 334] on input "Horário de Inicio" at bounding box center [592, 330] width 508 height 23
type input "07:01"
type input "07:00"
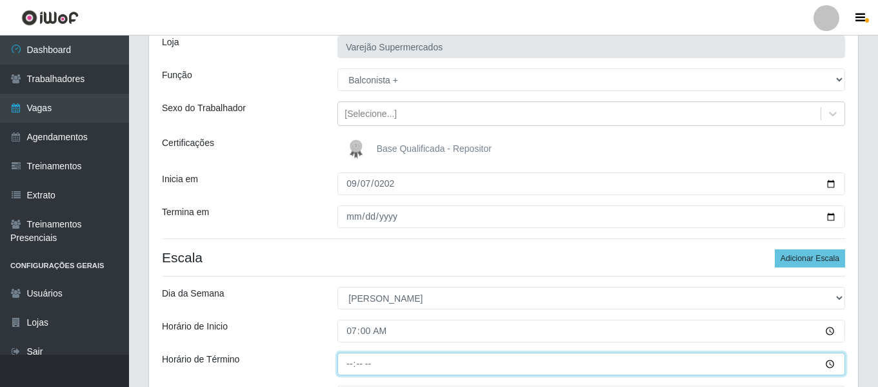
drag, startPoint x: 343, startPoint y: 359, endPoint x: 433, endPoint y: 368, distance: 90.2
click at [343, 359] on input "Horário de Término" at bounding box center [592, 363] width 508 height 23
type input "13:00"
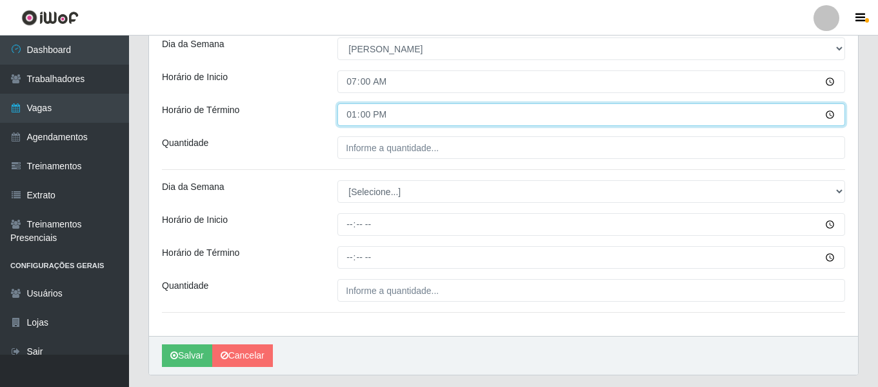
scroll to position [347, 0]
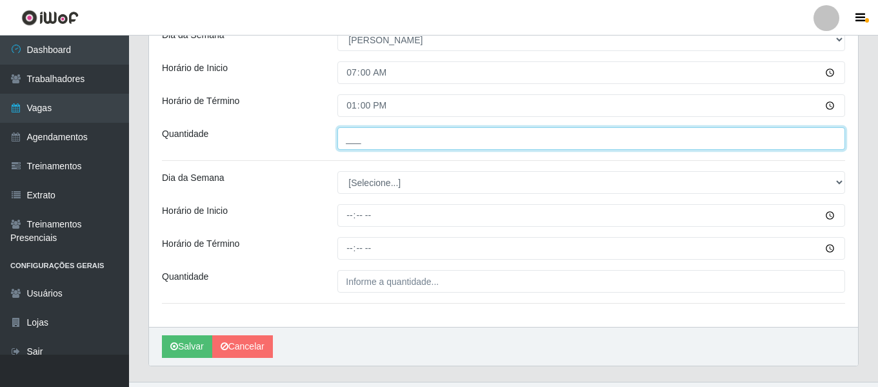
click at [405, 127] on input "___" at bounding box center [592, 138] width 508 height 23
type input "1__"
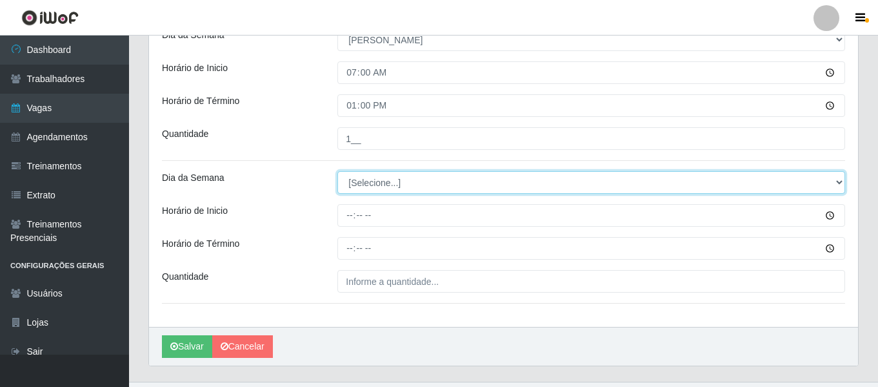
click at [405, 179] on select "[Selecione...] Segunda Terça Quarta Quinta Sexta Sábado Domingo" at bounding box center [592, 182] width 508 height 23
select select "0"
click at [338, 171] on select "[Selecione...] Segunda Terça Quarta Quinta Sexta Sábado Domingo" at bounding box center [592, 182] width 508 height 23
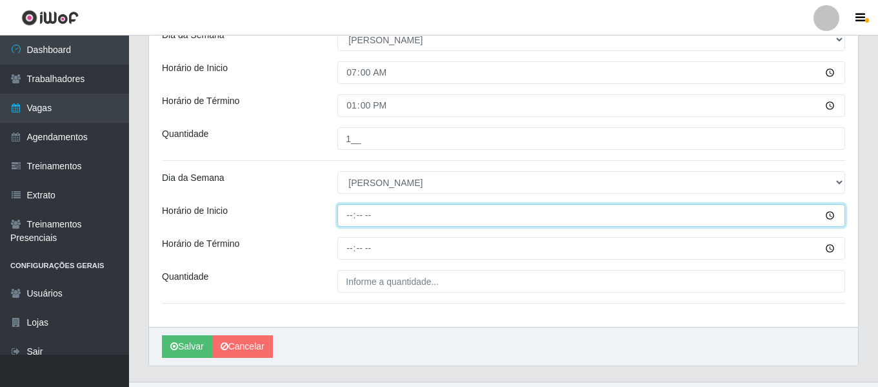
click at [344, 210] on input "Horário de Inicio" at bounding box center [592, 215] width 508 height 23
type input "08:00"
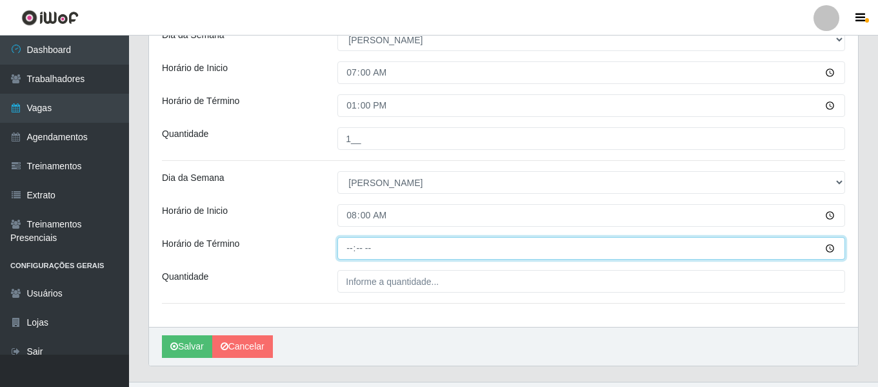
click at [351, 247] on input "Horário de Término" at bounding box center [592, 248] width 508 height 23
type input "14:00"
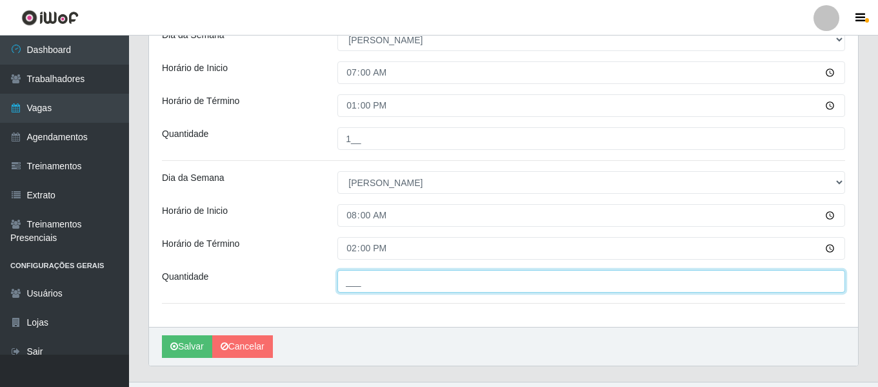
click at [374, 270] on input "___" at bounding box center [592, 281] width 508 height 23
type input "1__"
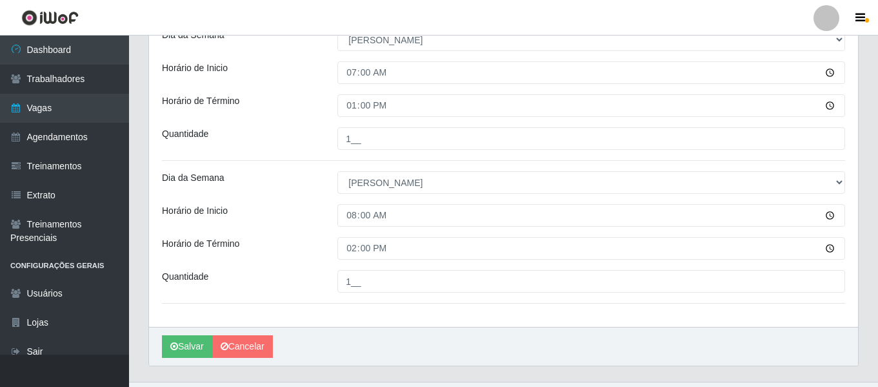
click at [287, 210] on div "Horário de Inicio" at bounding box center [240, 215] width 176 height 23
click at [298, 242] on div "Horário de Término" at bounding box center [240, 248] width 176 height 23
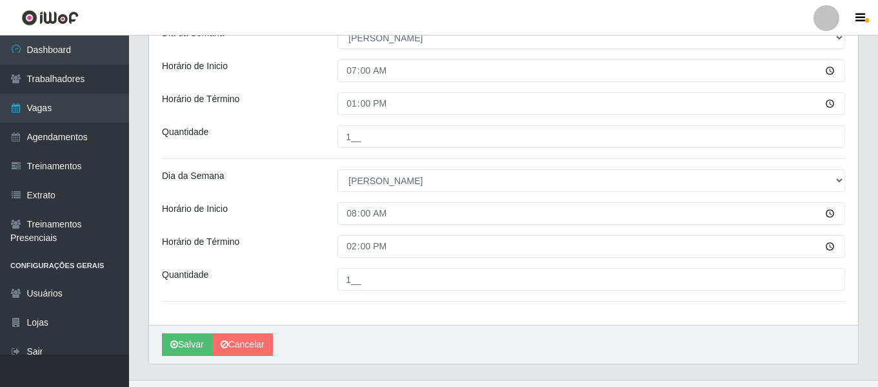
scroll to position [374, 0]
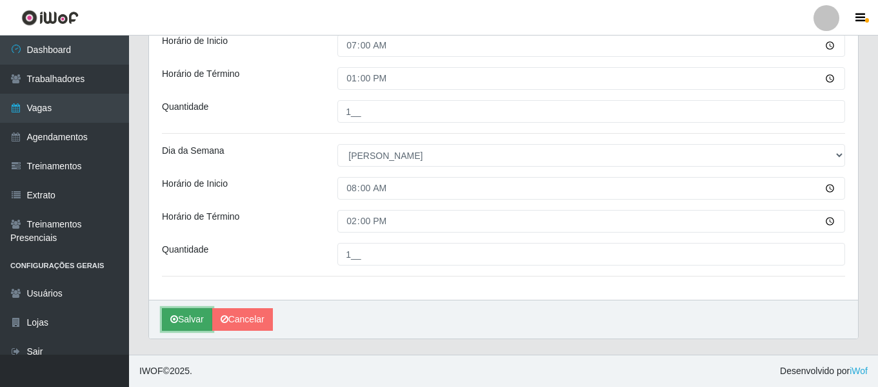
click at [171, 313] on button "Salvar" at bounding box center [187, 319] width 50 height 23
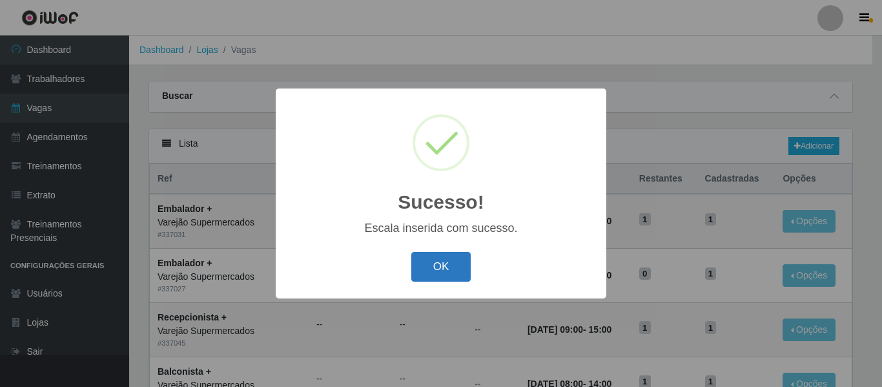
click at [456, 270] on button "OK" at bounding box center [441, 267] width 60 height 30
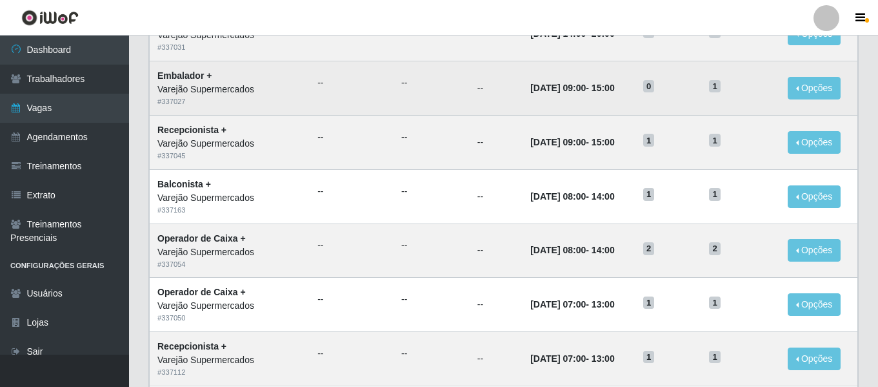
scroll to position [194, 0]
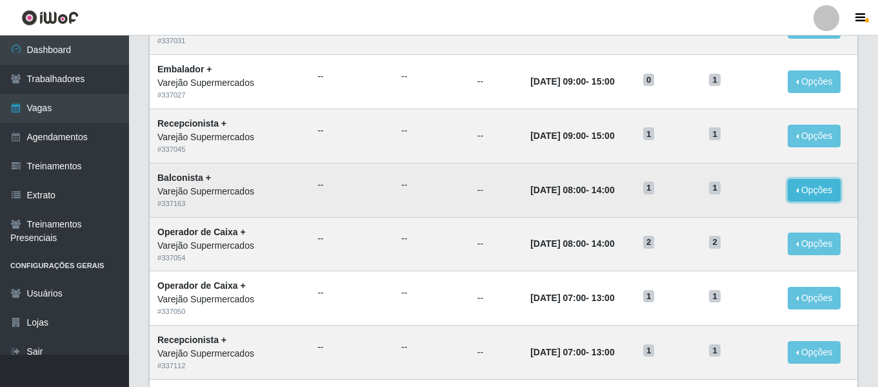
click at [814, 193] on button "Opções" at bounding box center [814, 190] width 53 height 23
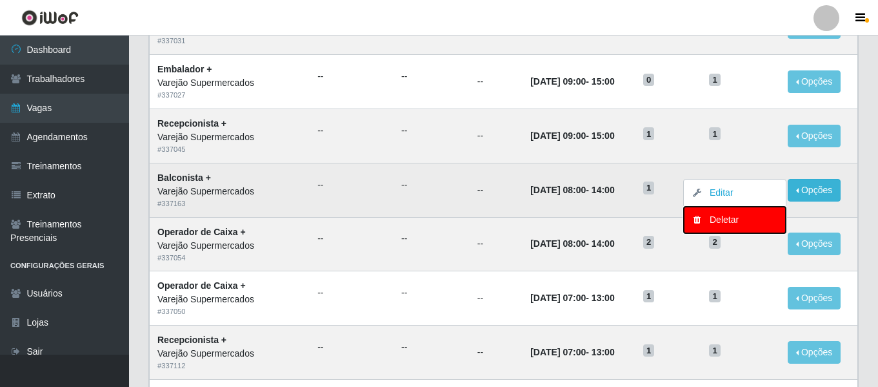
click at [739, 227] on div "Deletar" at bounding box center [735, 220] width 76 height 14
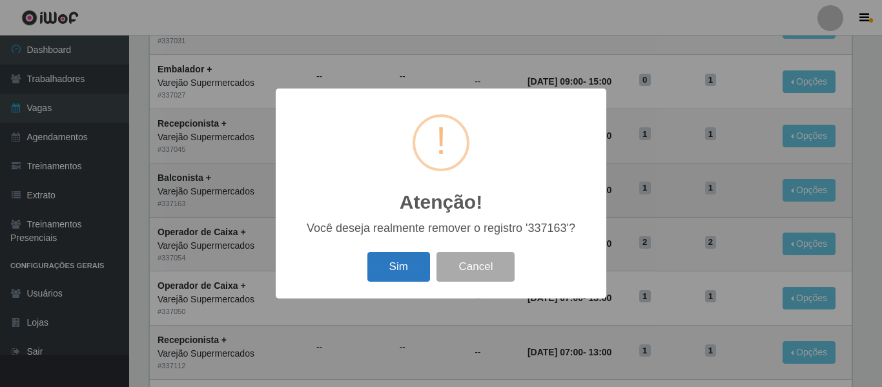
click at [412, 262] on button "Sim" at bounding box center [398, 267] width 63 height 30
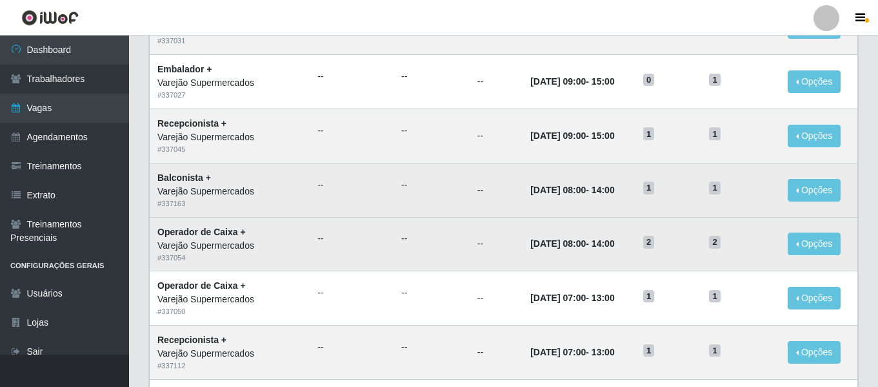
scroll to position [0, 0]
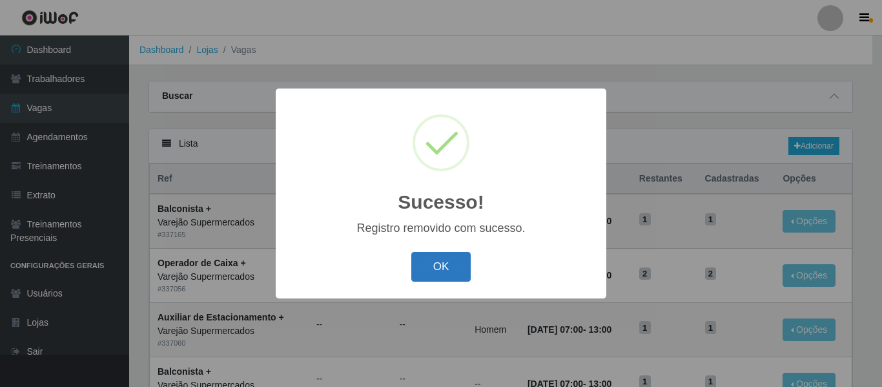
click at [433, 263] on button "OK" at bounding box center [441, 267] width 60 height 30
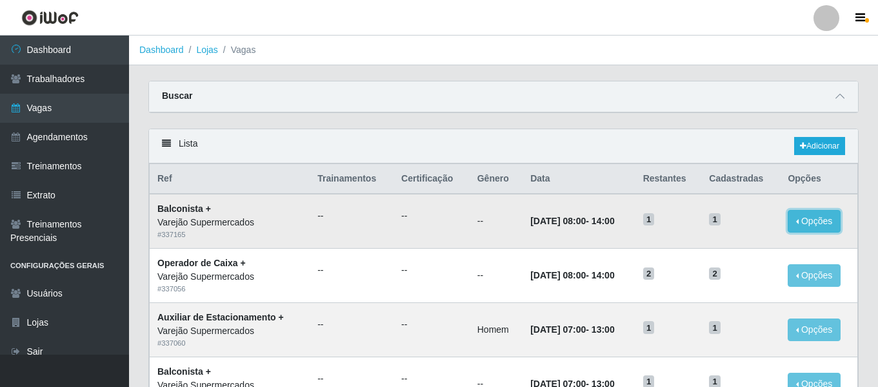
click at [805, 228] on button "Opções" at bounding box center [814, 221] width 53 height 23
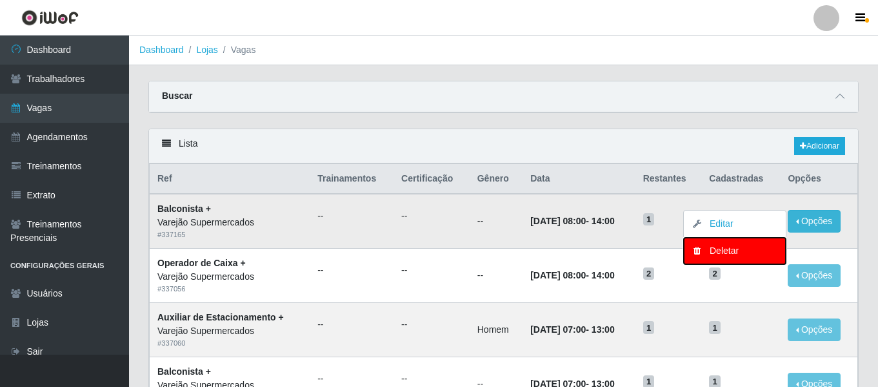
click at [739, 258] on button "Deletar" at bounding box center [735, 250] width 102 height 26
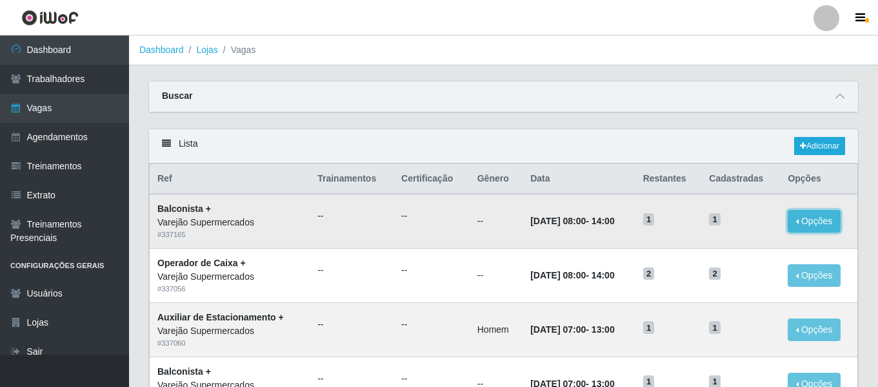
click at [825, 226] on button "Opções" at bounding box center [814, 221] width 53 height 23
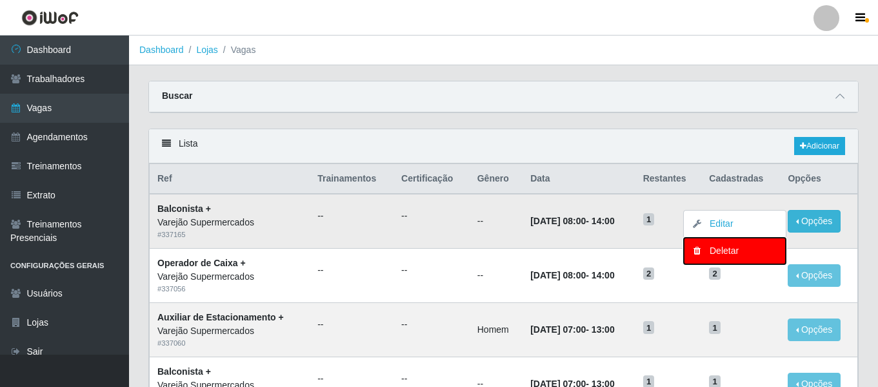
click at [719, 254] on div "Deletar" at bounding box center [735, 251] width 76 height 14
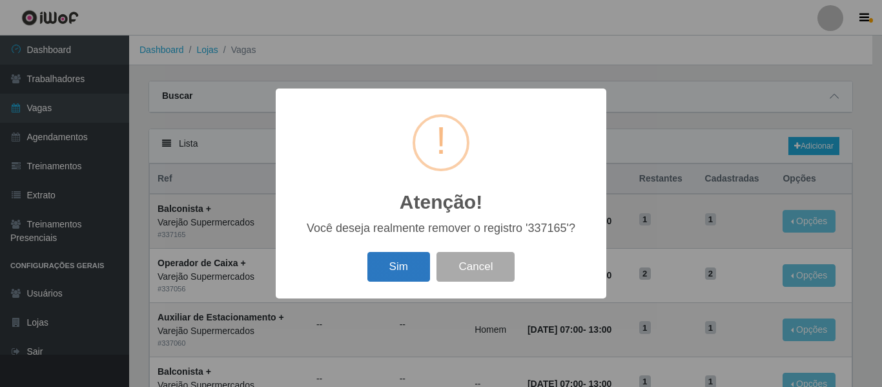
click at [410, 266] on button "Sim" at bounding box center [398, 267] width 63 height 30
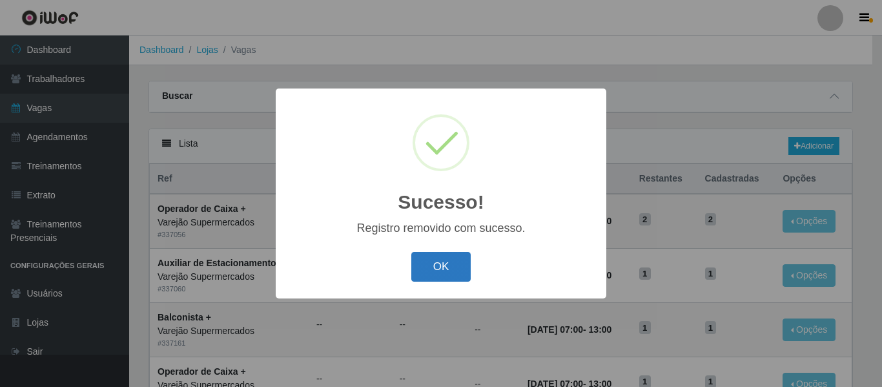
click at [445, 267] on button "OK" at bounding box center [441, 267] width 60 height 30
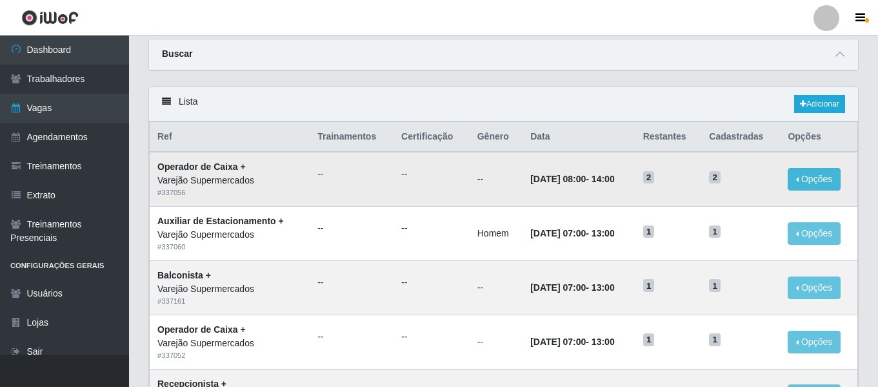
scroll to position [65, 0]
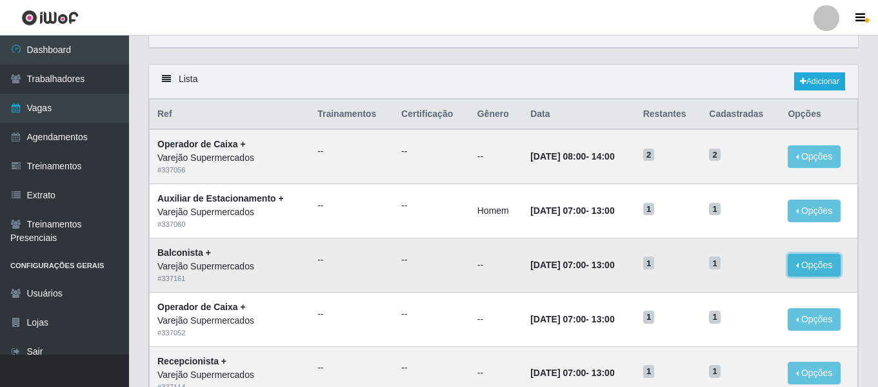
click at [805, 264] on button "Opções" at bounding box center [814, 265] width 53 height 23
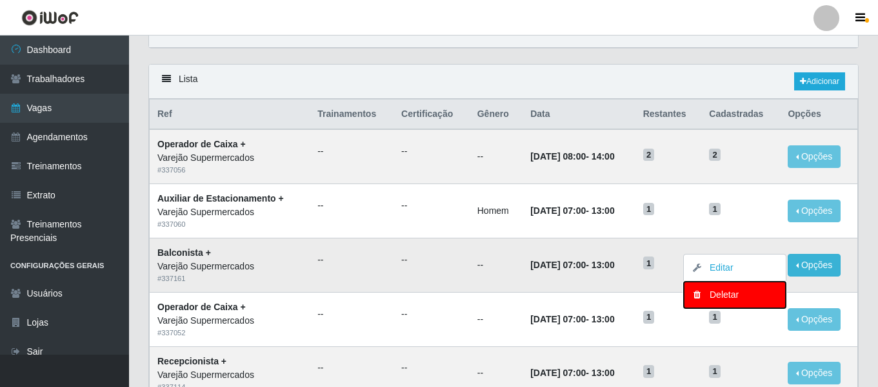
click at [758, 293] on div "Deletar" at bounding box center [735, 295] width 76 height 14
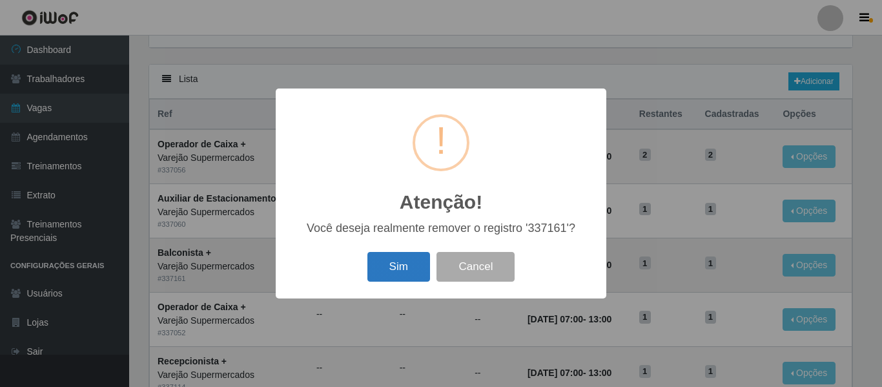
click at [406, 265] on button "Sim" at bounding box center [398, 267] width 63 height 30
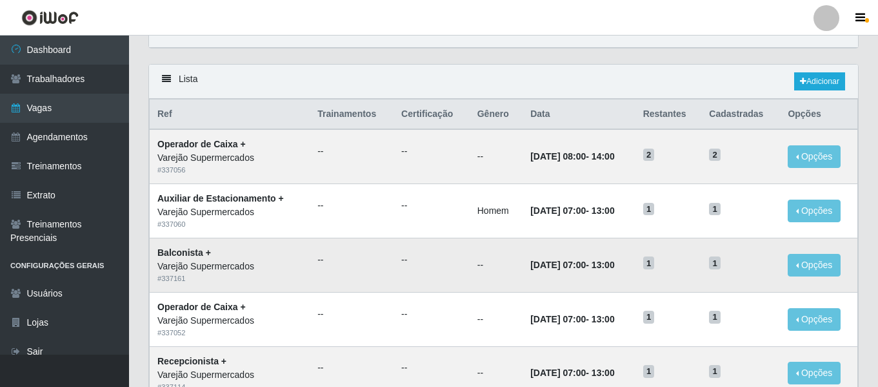
scroll to position [0, 0]
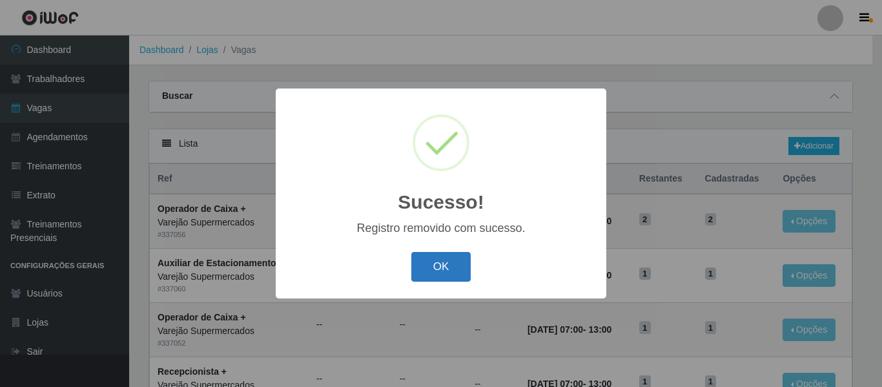
click at [438, 252] on button "OK" at bounding box center [441, 267] width 60 height 30
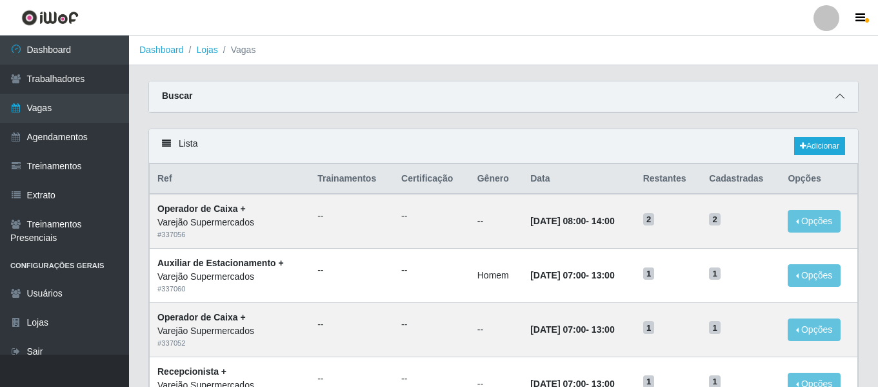
click at [840, 96] on icon at bounding box center [840, 96] width 9 height 9
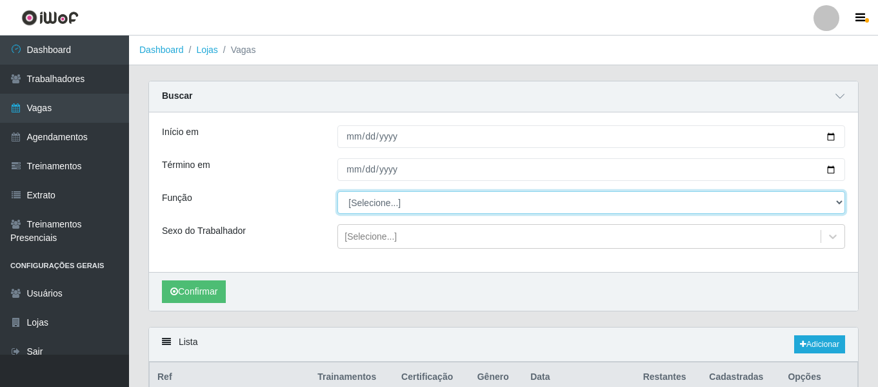
click at [395, 202] on select "[Selecione...] ASG ASG + ASG ++ Auxiliar de Estacionamento Auxiliar de Estacion…" at bounding box center [592, 202] width 508 height 23
select select "87"
click at [338, 192] on select "[Selecione...] ASG ASG + ASG ++ Auxiliar de Estacionamento Auxiliar de Estacion…" at bounding box center [592, 202] width 508 height 23
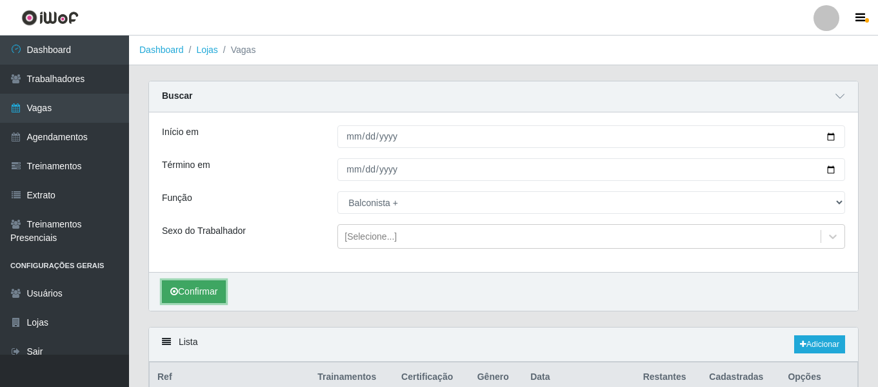
click at [210, 296] on button "Confirmar" at bounding box center [194, 291] width 64 height 23
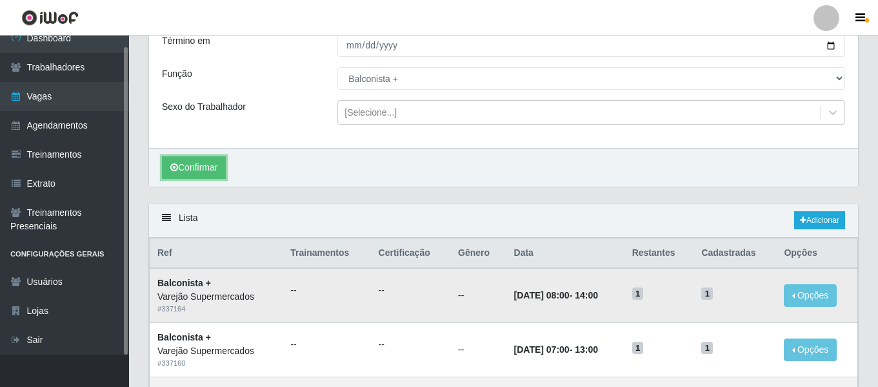
scroll to position [310, 0]
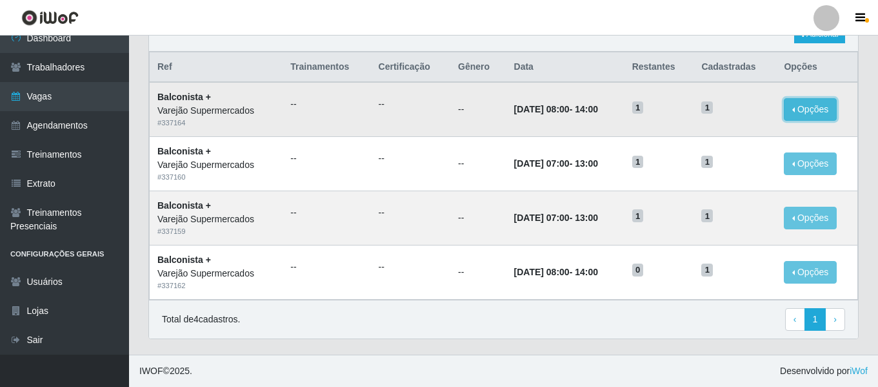
click at [834, 110] on button "Opções" at bounding box center [810, 109] width 53 height 23
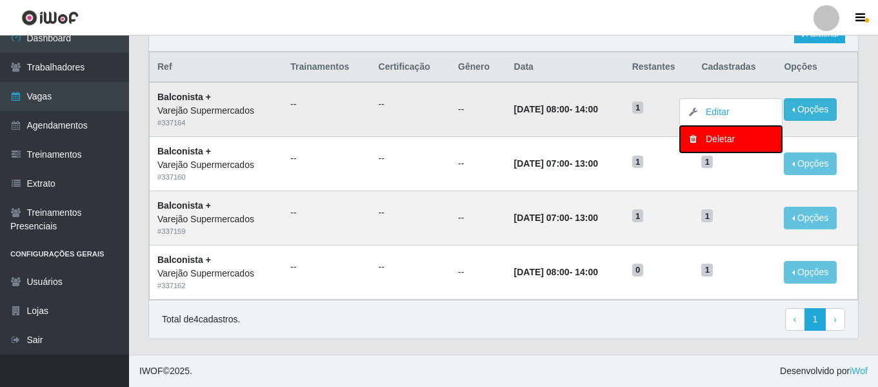
click at [745, 140] on div "Deletar" at bounding box center [731, 139] width 76 height 14
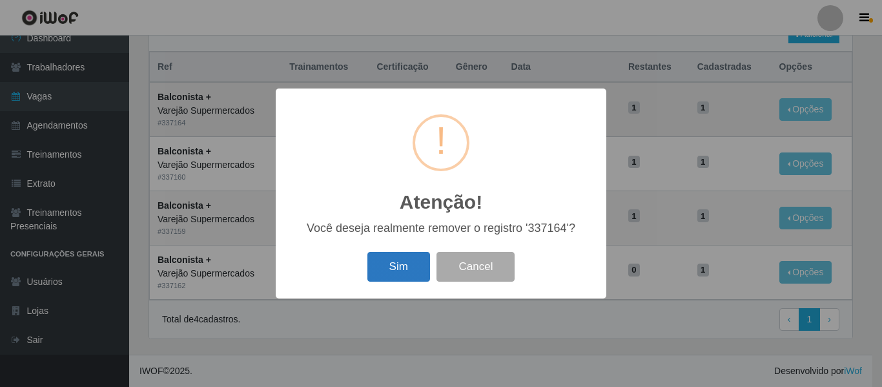
click at [409, 268] on button "Sim" at bounding box center [398, 267] width 63 height 30
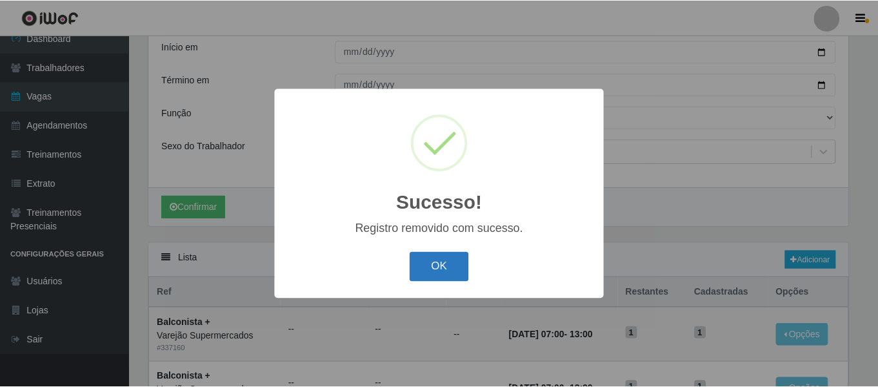
scroll to position [256, 0]
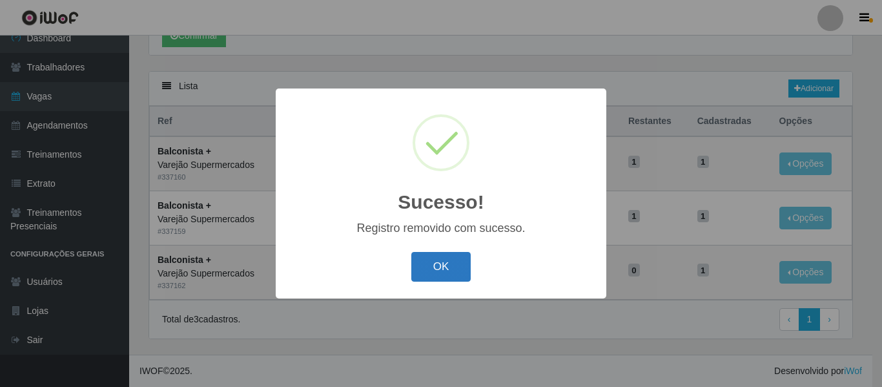
click at [454, 270] on button "OK" at bounding box center [441, 267] width 60 height 30
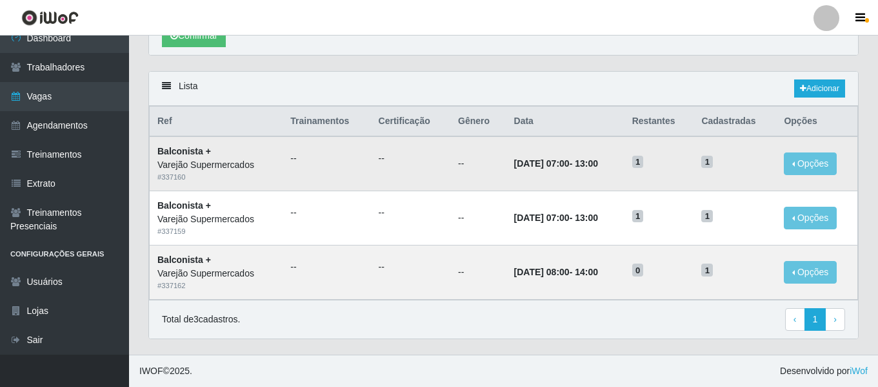
click at [818, 149] on td "Opções Editar Deletar" at bounding box center [816, 163] width 81 height 54
click at [816, 163] on button "Opções" at bounding box center [810, 163] width 53 height 23
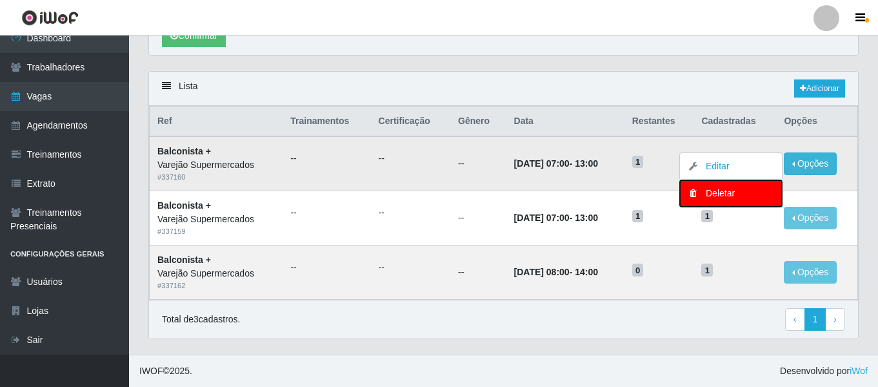
click at [719, 185] on button "Deletar" at bounding box center [731, 193] width 102 height 26
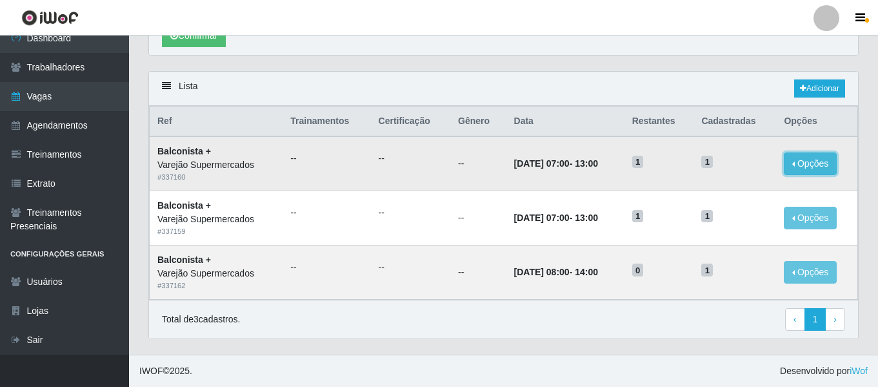
click at [796, 159] on button "Opções" at bounding box center [810, 163] width 53 height 23
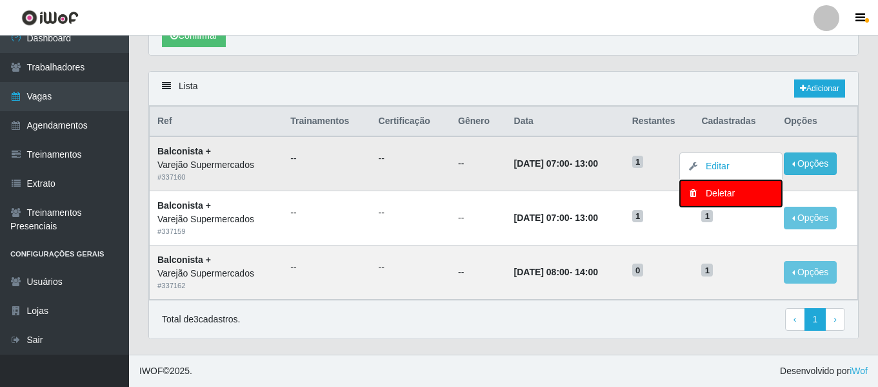
click at [736, 192] on div "Deletar" at bounding box center [731, 194] width 76 height 14
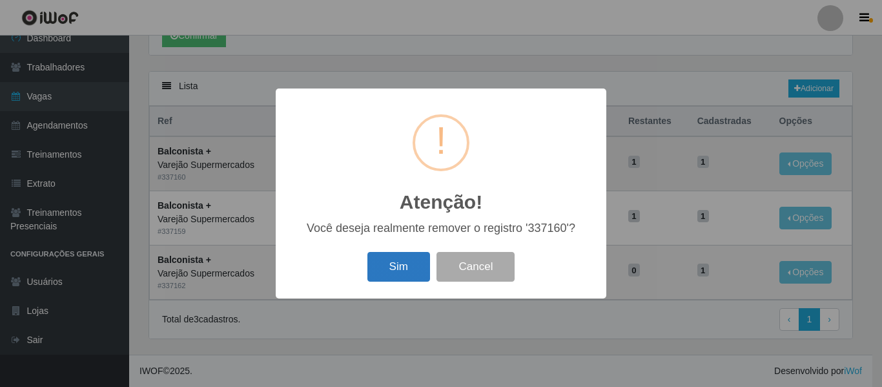
click at [406, 265] on button "Sim" at bounding box center [398, 267] width 63 height 30
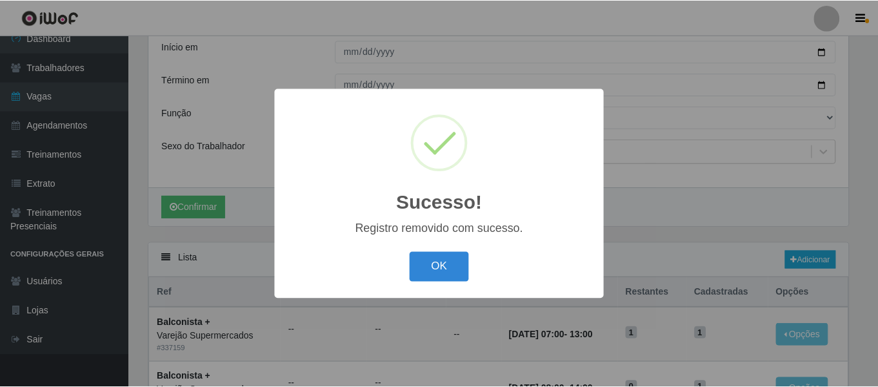
scroll to position [202, 0]
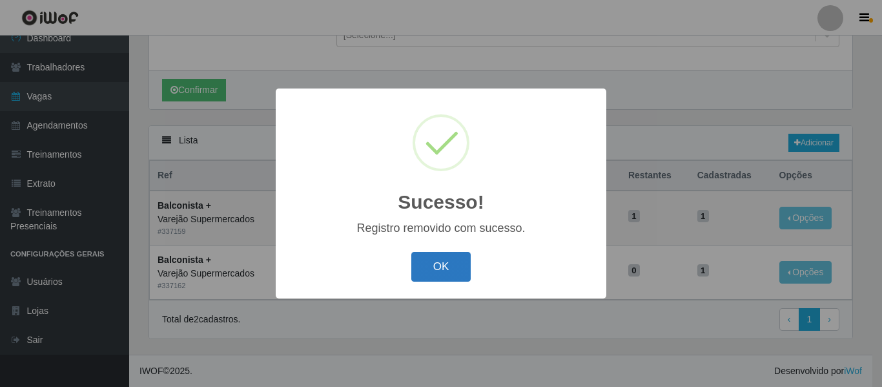
click at [446, 267] on button "OK" at bounding box center [441, 267] width 60 height 30
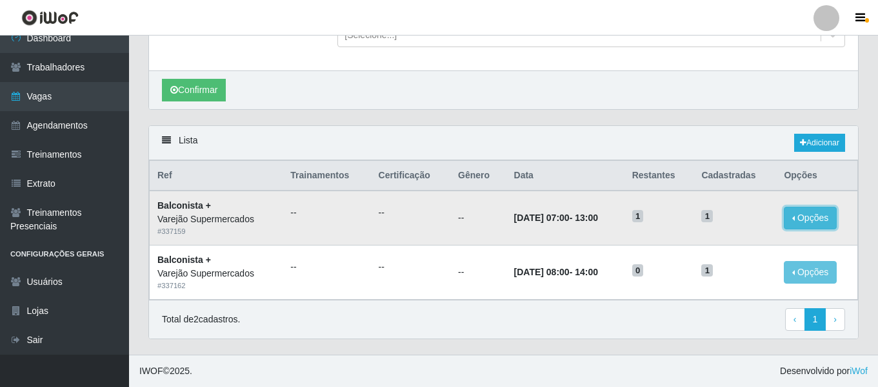
click at [803, 213] on button "Opções" at bounding box center [810, 218] width 53 height 23
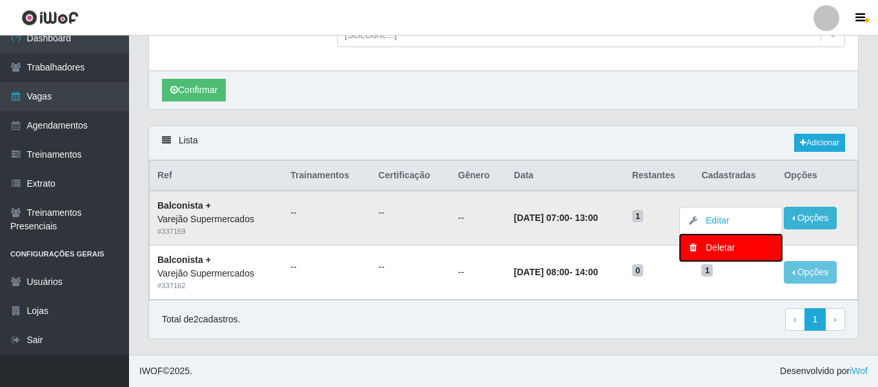
click at [749, 246] on div "Deletar" at bounding box center [731, 248] width 76 height 14
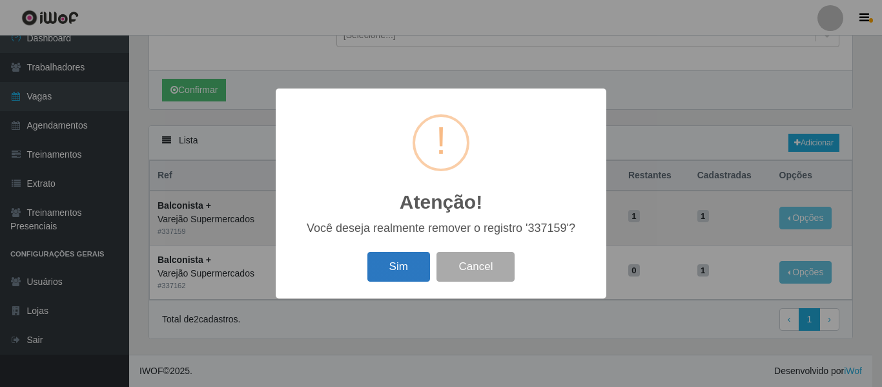
click at [418, 268] on button "Sim" at bounding box center [398, 267] width 63 height 30
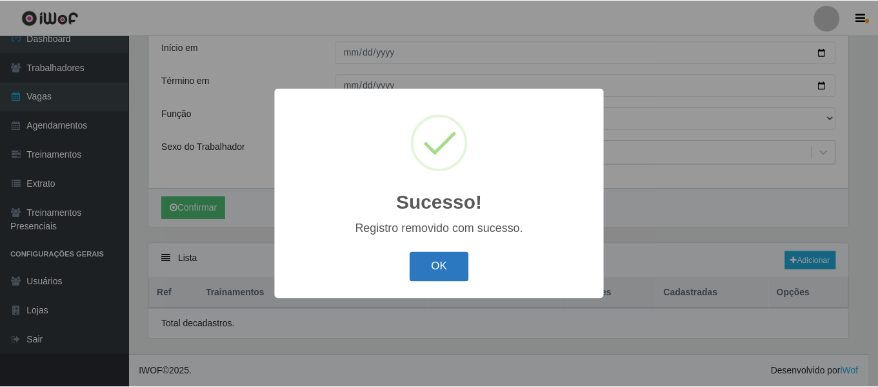
scroll to position [148, 0]
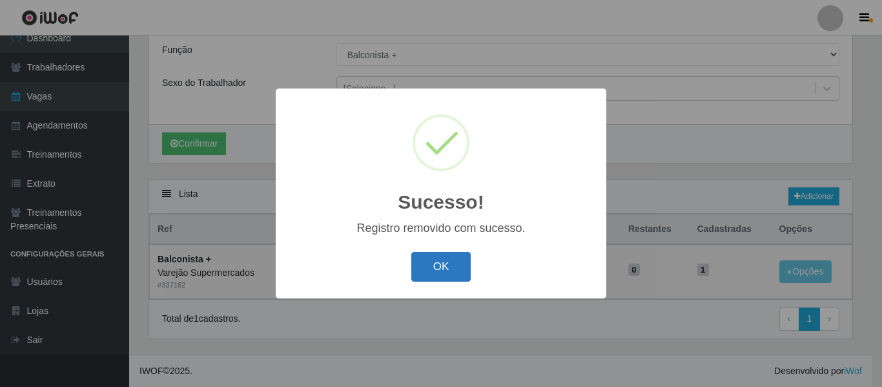
click at [438, 270] on button "OK" at bounding box center [441, 267] width 60 height 30
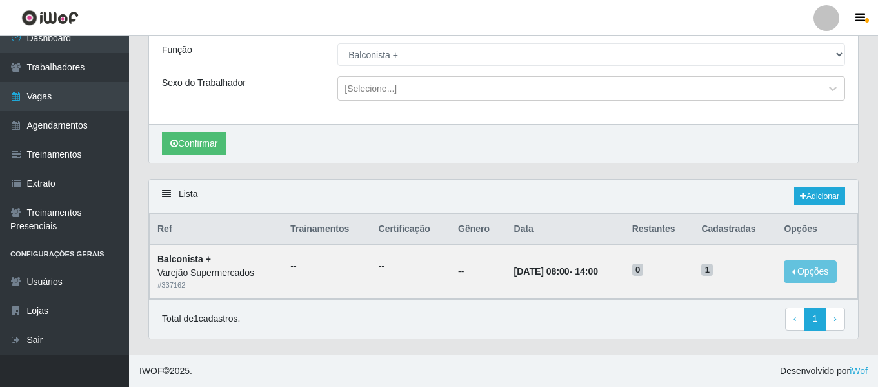
click at [611, 314] on div "Total de 1 cadastros. ‹ Previous 1 › Next" at bounding box center [503, 318] width 683 height 23
click at [799, 272] on button "Opções" at bounding box center [810, 271] width 53 height 23
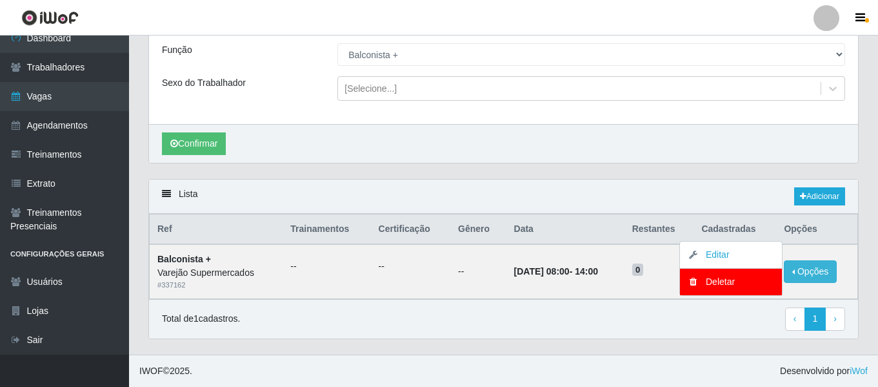
click at [651, 305] on div "Total de 1 cadastros. ‹ Previous 1 › Next" at bounding box center [503, 318] width 709 height 39
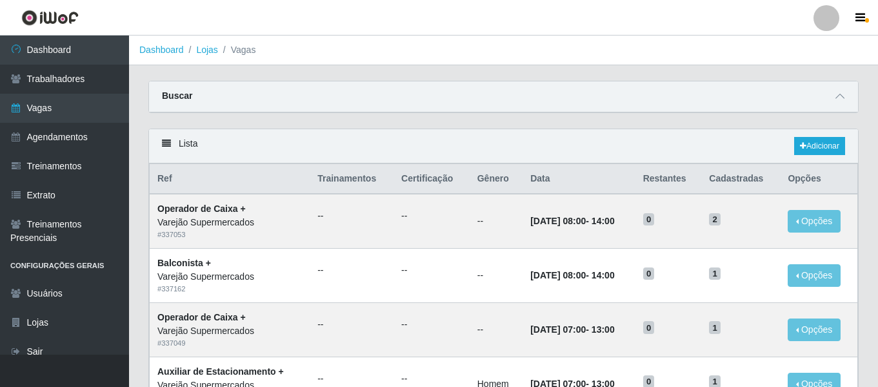
scroll to position [258, 0]
click at [831, 95] on div "Buscar" at bounding box center [503, 96] width 709 height 31
click at [837, 99] on icon at bounding box center [840, 96] width 9 height 9
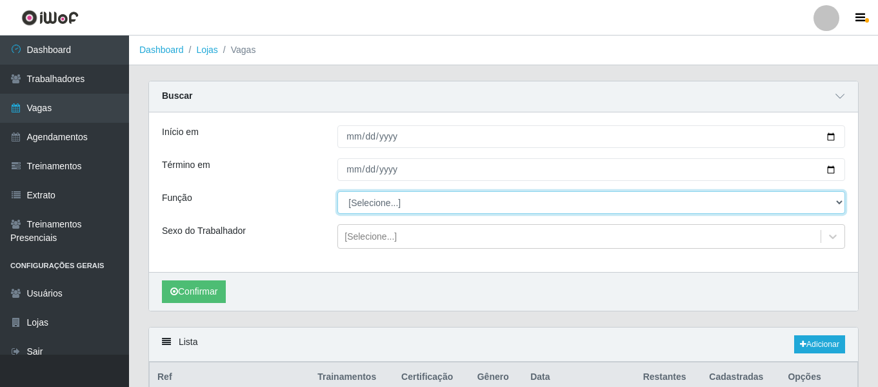
click at [390, 205] on select "[Selecione...] ASG ASG + ASG ++ Auxiliar de Estacionamento Auxiliar de Estacion…" at bounding box center [592, 202] width 508 height 23
select select "87"
click at [338, 192] on select "[Selecione...] ASG ASG + ASG ++ Auxiliar de Estacionamento Auxiliar de Estacion…" at bounding box center [592, 202] width 508 height 23
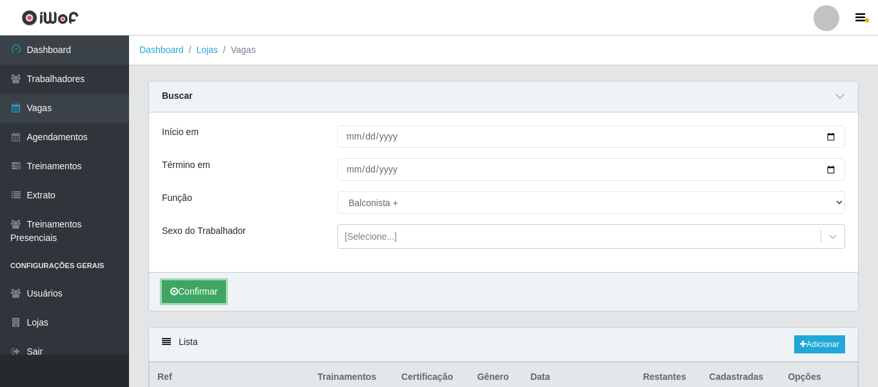
click at [195, 290] on button "Confirmar" at bounding box center [194, 291] width 64 height 23
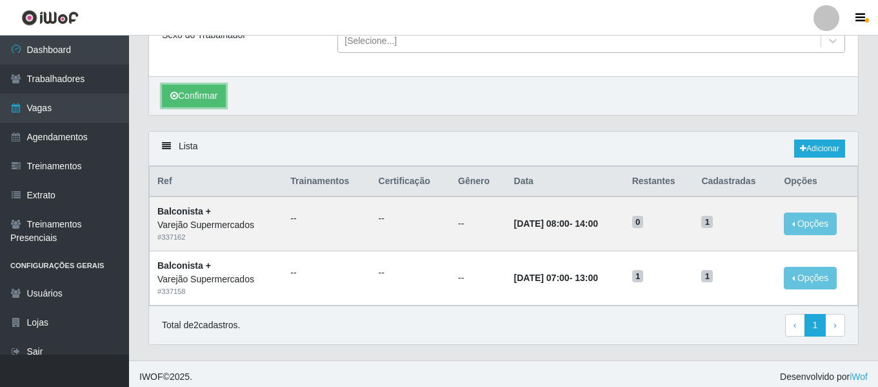
scroll to position [202, 0]
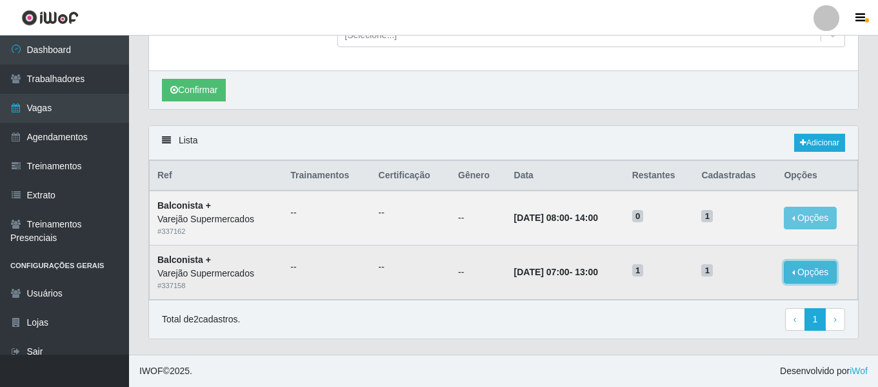
click at [825, 267] on button "Opções" at bounding box center [810, 272] width 53 height 23
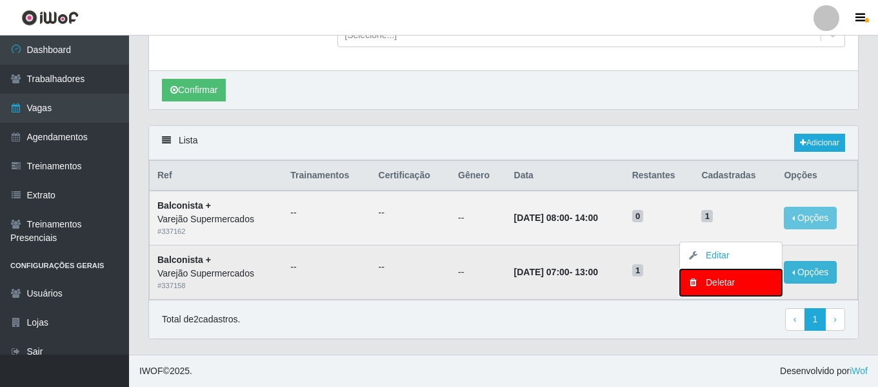
click at [726, 282] on div "Deletar" at bounding box center [731, 283] width 76 height 14
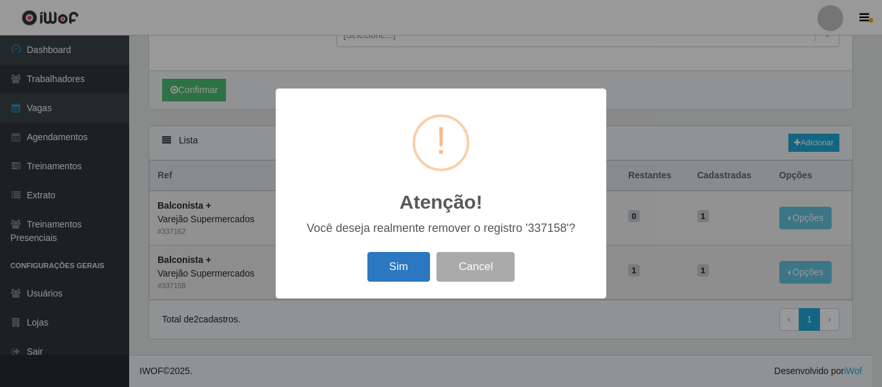
click at [399, 272] on button "Sim" at bounding box center [398, 267] width 63 height 30
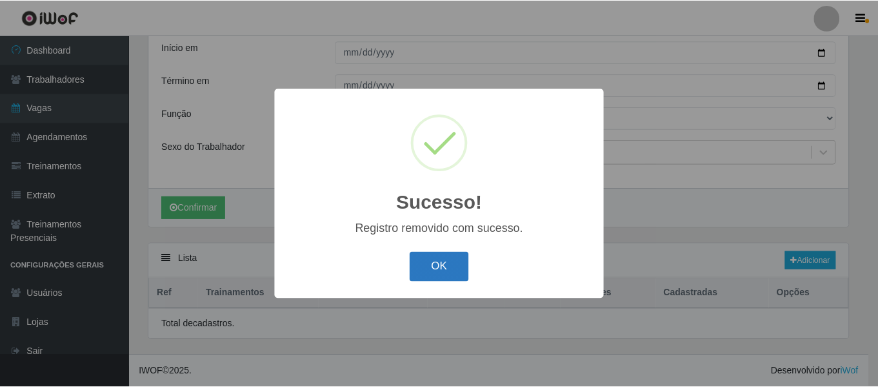
scroll to position [148, 0]
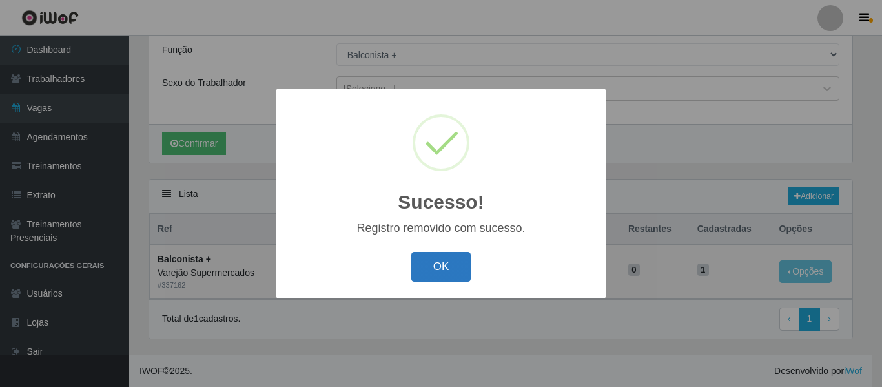
click at [453, 261] on button "OK" at bounding box center [441, 267] width 60 height 30
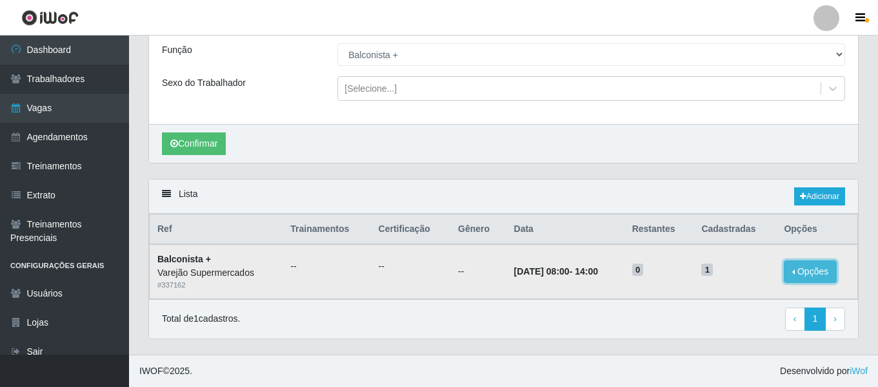
click at [815, 271] on button "Opções" at bounding box center [810, 271] width 53 height 23
click at [638, 295] on td "0" at bounding box center [660, 271] width 70 height 54
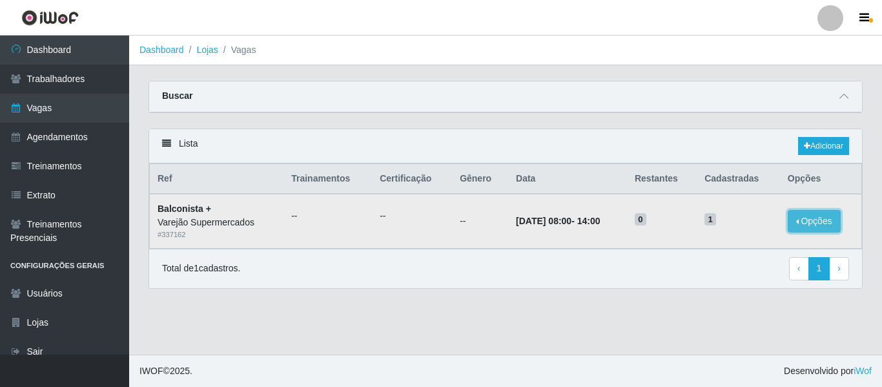
click at [821, 214] on button "Opções" at bounding box center [813, 221] width 53 height 23
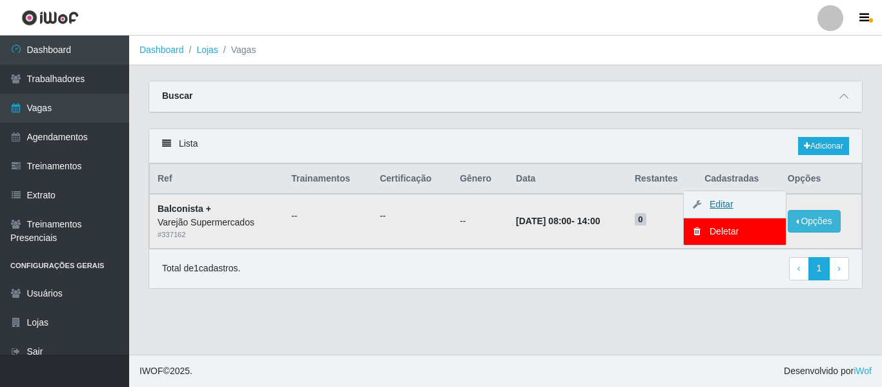
click at [720, 201] on link "Editar" at bounding box center [714, 204] width 37 height 10
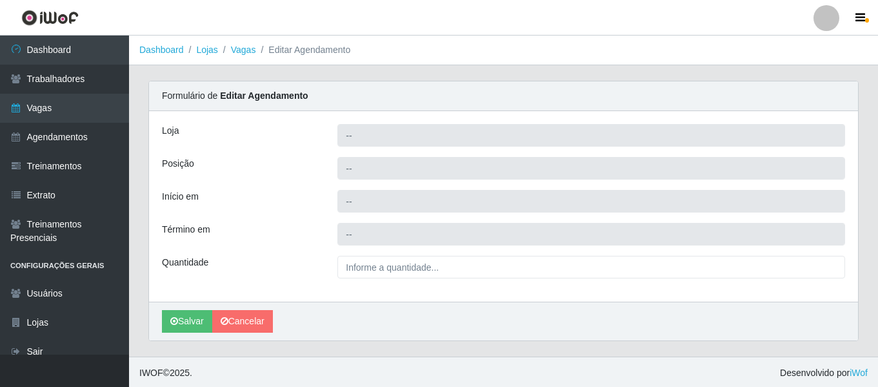
type input "Varejão Supermercados"
type input "Balconista +"
type input "[DATE] 08:00:00"
type input "[DATE] 14:00:00"
type input "1__"
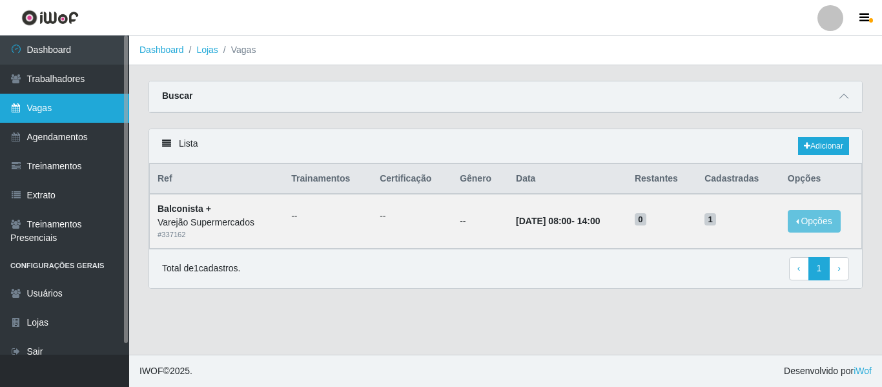
click at [61, 122] on link "Vagas" at bounding box center [64, 108] width 129 height 29
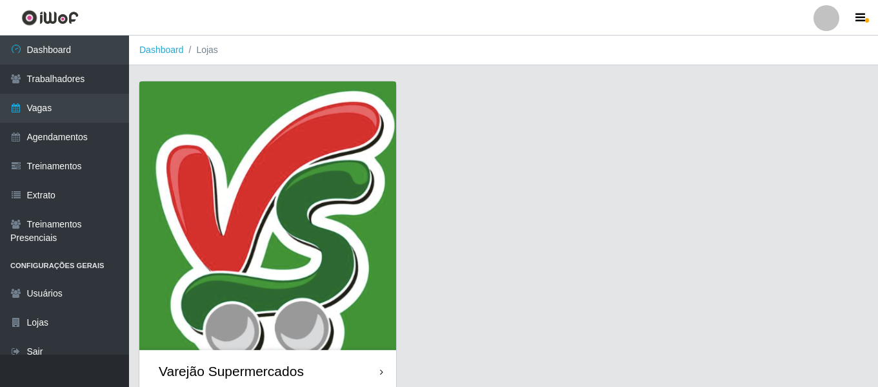
click at [301, 177] on img at bounding box center [267, 215] width 257 height 268
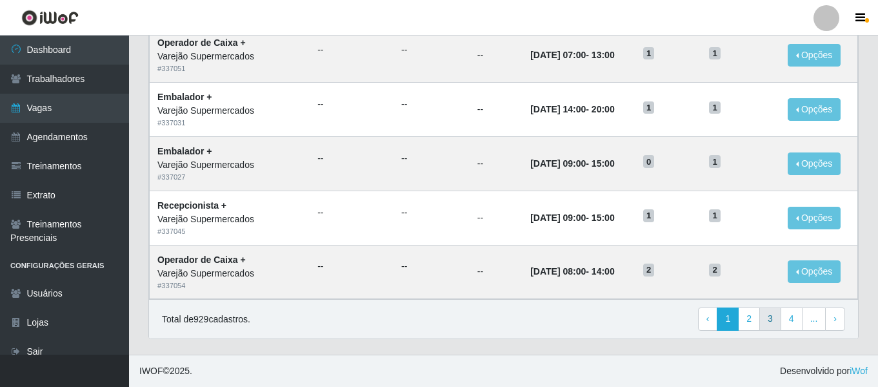
scroll to position [707, 0]
click at [751, 323] on link "2" at bounding box center [749, 318] width 22 height 23
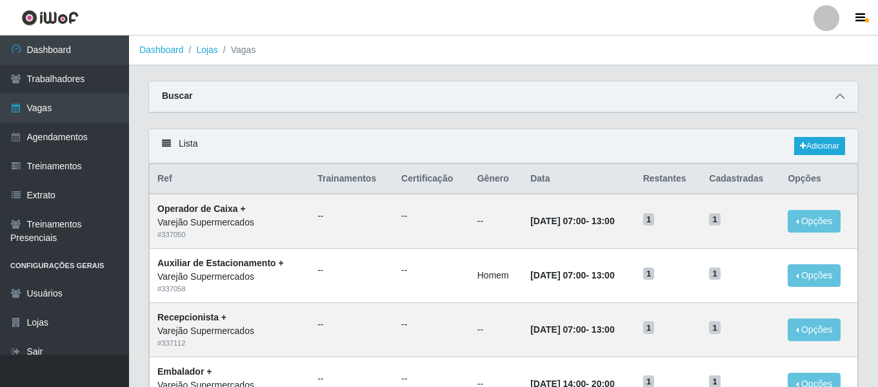
click at [839, 96] on icon at bounding box center [840, 96] width 9 height 9
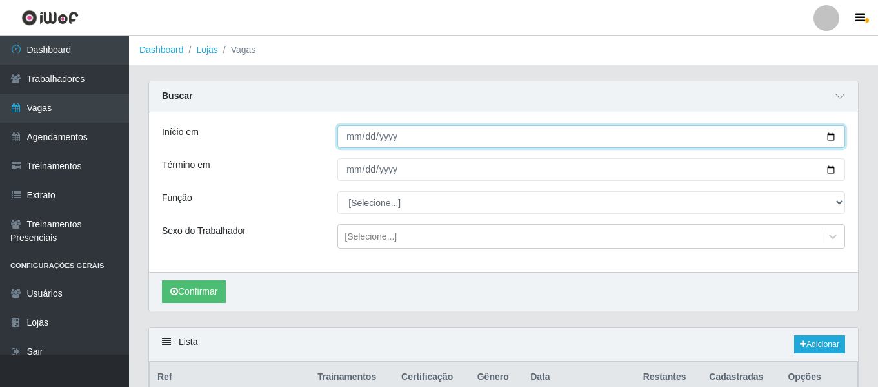
click at [355, 139] on input "Início em" at bounding box center [592, 136] width 508 height 23
type input "2025-09-06"
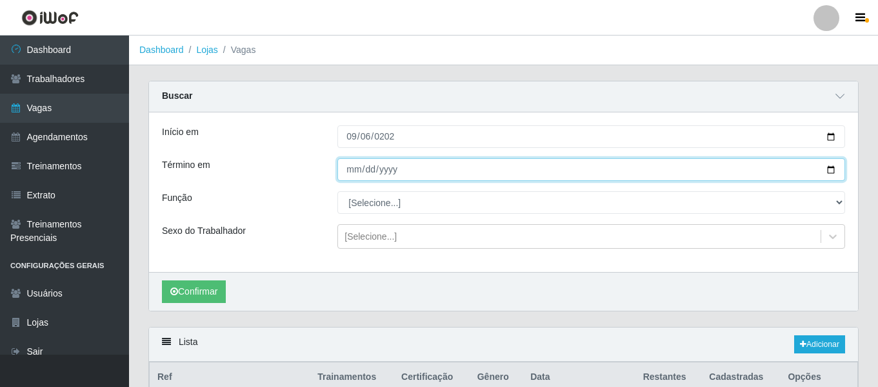
click at [345, 163] on input "Término em" at bounding box center [592, 169] width 508 height 23
type input "[DATE]"
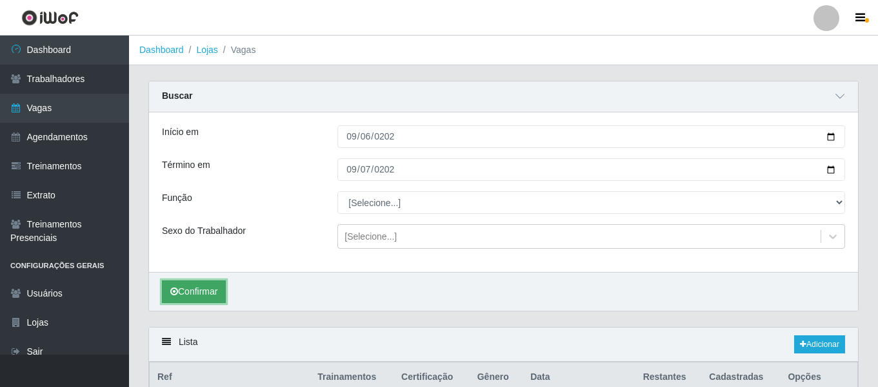
click at [214, 298] on button "Confirmar" at bounding box center [194, 291] width 64 height 23
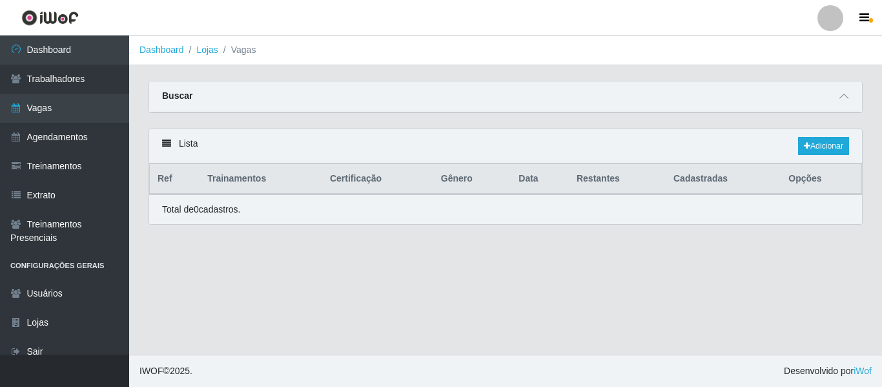
select select "87"
click at [840, 101] on icon at bounding box center [843, 96] width 9 height 9
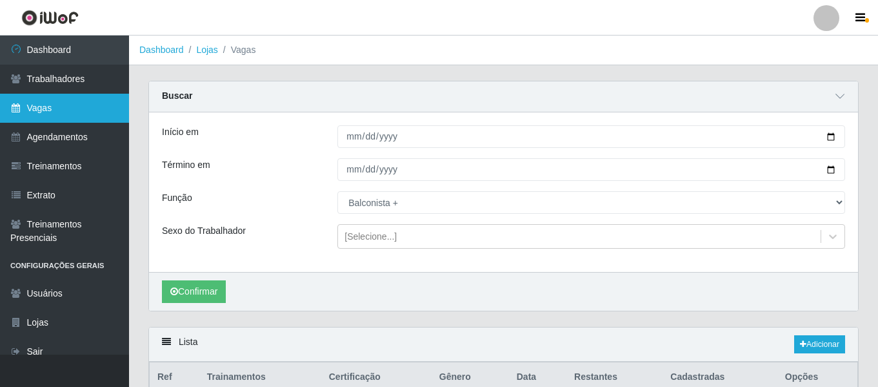
click at [48, 97] on link "Vagas" at bounding box center [64, 108] width 129 height 29
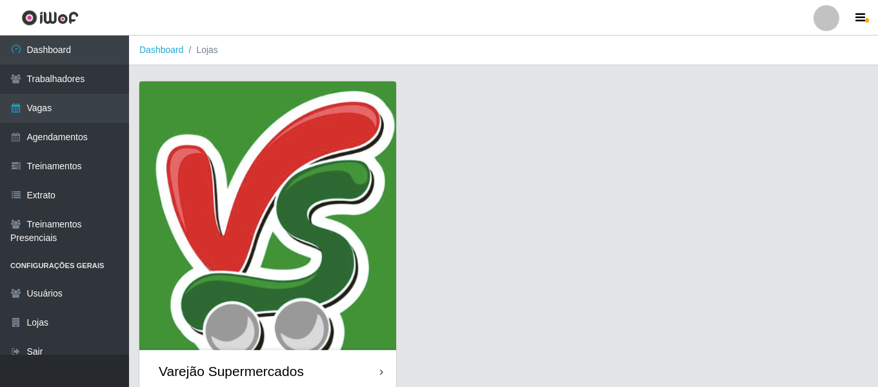
click at [307, 196] on img at bounding box center [267, 215] width 257 height 268
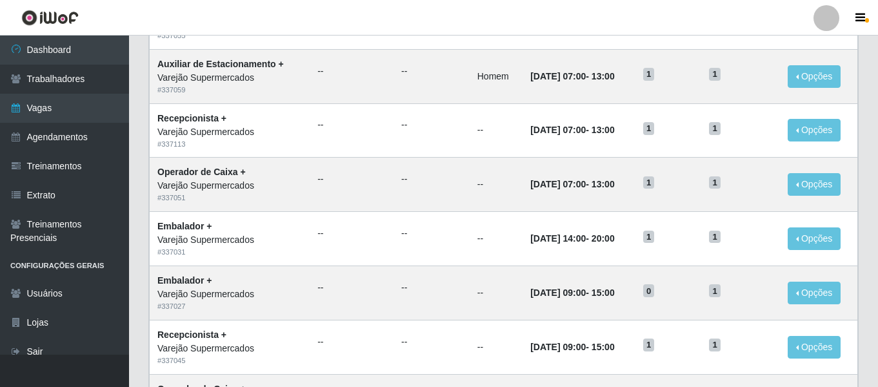
scroll to position [707, 0]
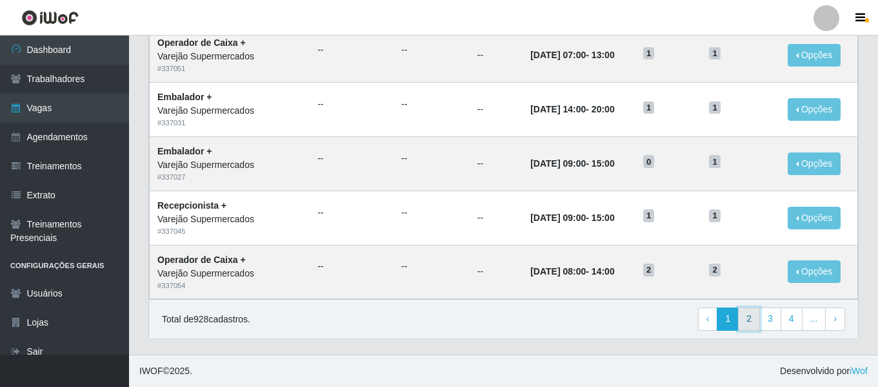
click at [756, 316] on link "2" at bounding box center [749, 318] width 22 height 23
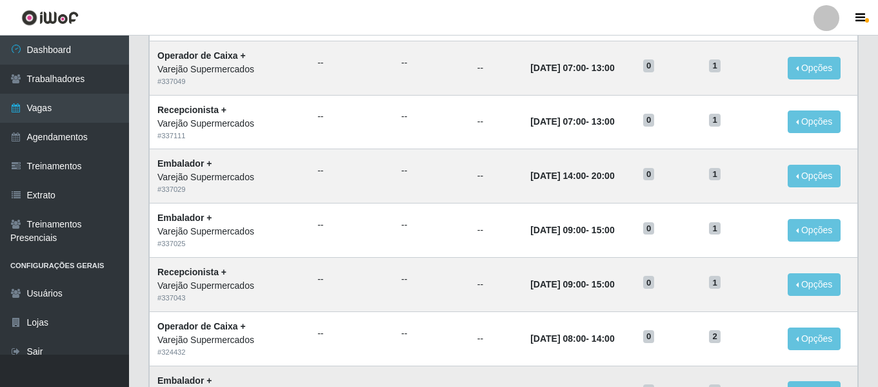
scroll to position [707, 0]
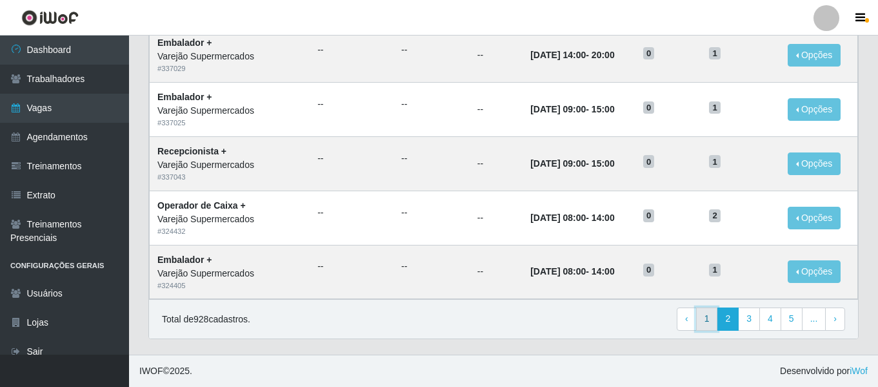
click at [718, 322] on link "1" at bounding box center [707, 318] width 22 height 23
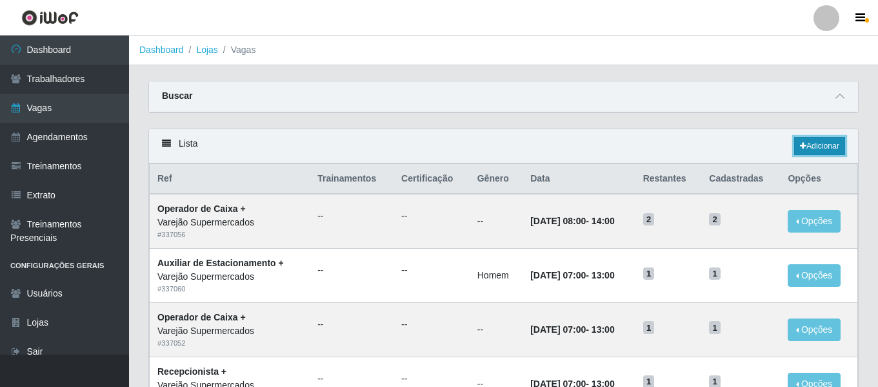
click at [803, 142] on link "Adicionar" at bounding box center [819, 146] width 51 height 18
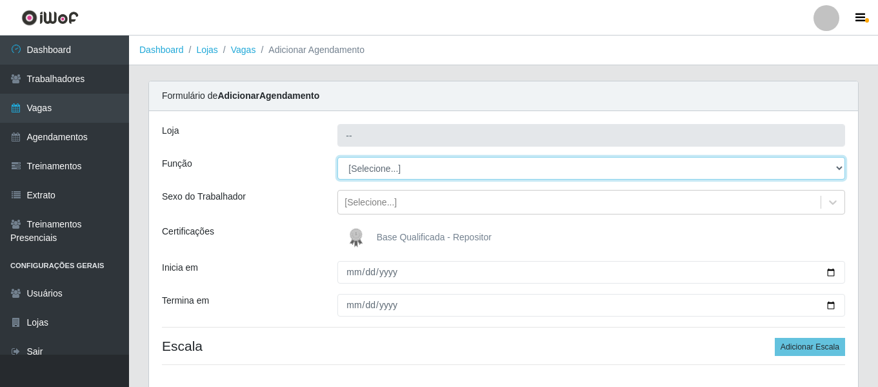
click at [352, 165] on select "[Selecione...] ASG ASG + ASG ++ Auxiliar de Estacionamento Auxiliar de Estacion…" at bounding box center [592, 168] width 508 height 23
type input "Varejão Supermercados"
click at [338, 157] on select "[Selecione...] ASG ASG + ASG ++ Auxiliar de Estacionamento Auxiliar de Estacion…" at bounding box center [592, 168] width 508 height 23
click at [381, 165] on select "[Selecione...] ASG ASG + ASG ++ Auxiliar de Estacionamento Auxiliar de Estacion…" at bounding box center [592, 168] width 508 height 23
select select "70"
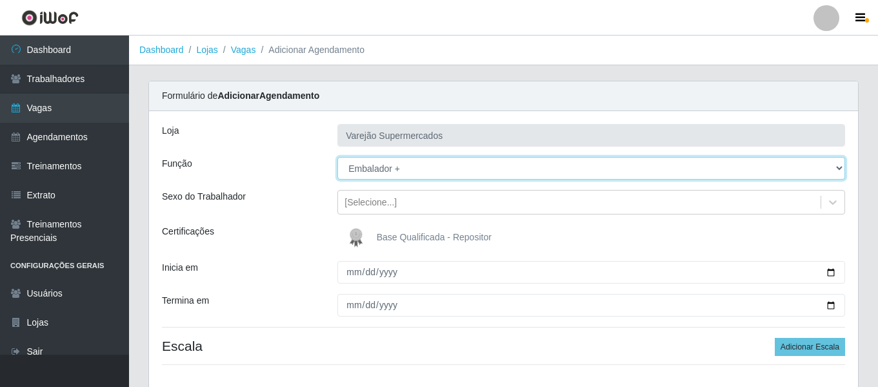
click at [338, 157] on select "[Selecione...] ASG ASG + ASG ++ Auxiliar de Estacionamento Auxiliar de Estacion…" at bounding box center [592, 168] width 508 height 23
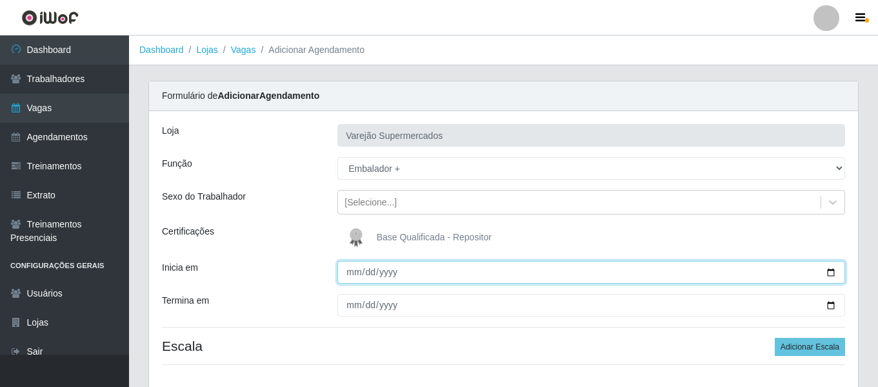
click at [350, 279] on input "Inicia em" at bounding box center [592, 272] width 508 height 23
type input "2025-09-07"
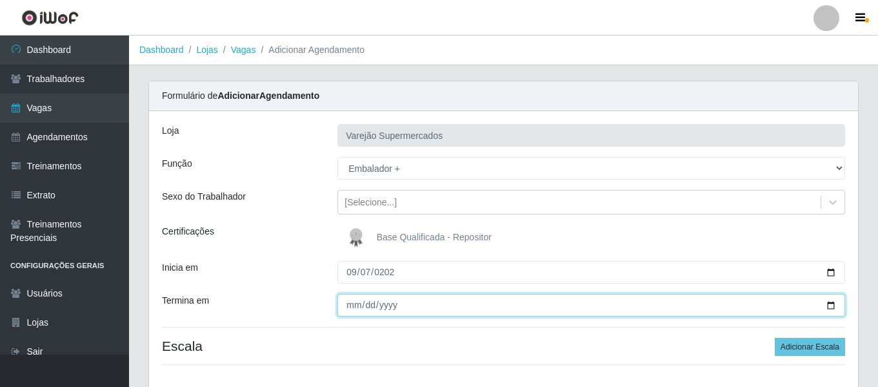
click at [354, 304] on input "Termina em" at bounding box center [592, 305] width 508 height 23
click at [341, 301] on input "Termina em" at bounding box center [592, 305] width 508 height 23
type input "2025-09-28"
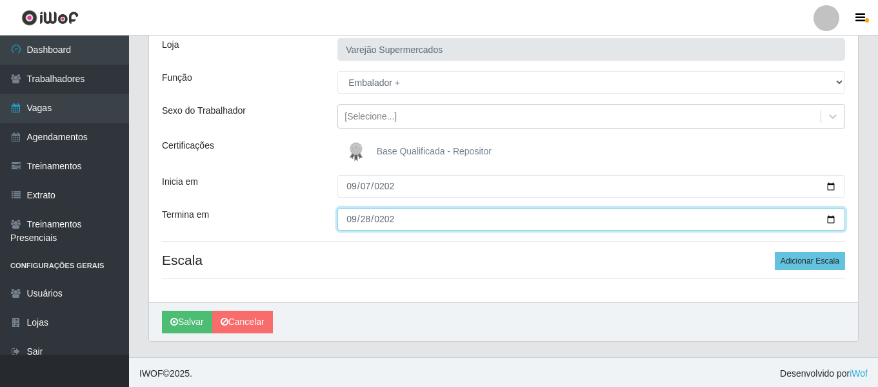
scroll to position [88, 0]
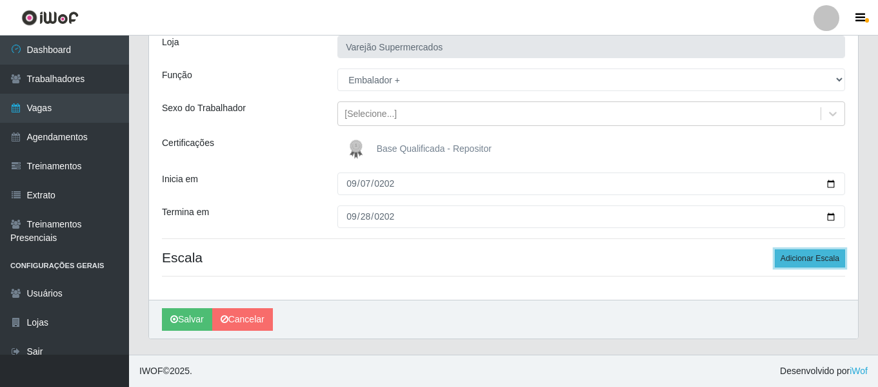
click at [807, 257] on button "Adicionar Escala" at bounding box center [810, 258] width 70 height 18
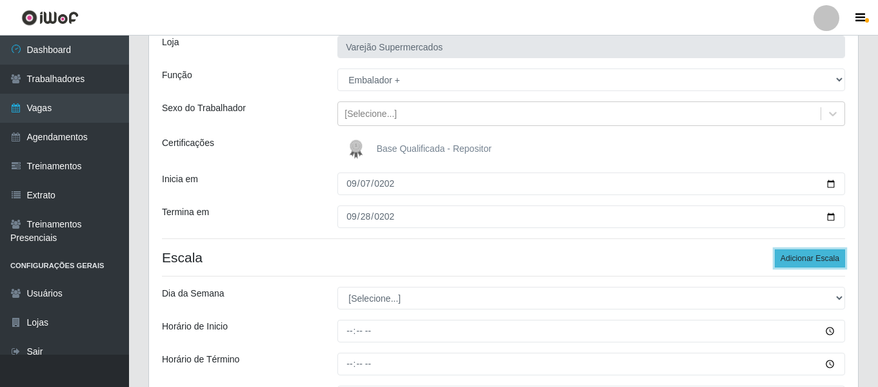
click at [807, 257] on button "Adicionar Escala" at bounding box center [810, 258] width 70 height 18
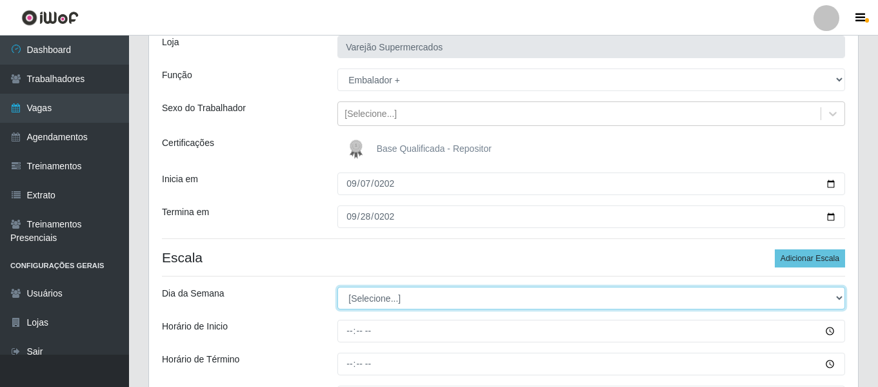
click at [439, 300] on select "[Selecione...] Segunda Terça Quarta Quinta Sexta Sábado Domingo" at bounding box center [592, 298] width 508 height 23
select select "0"
click at [338, 287] on select "[Selecione...] Segunda Terça Quarta Quinta Sexta Sábado Domingo" at bounding box center [592, 298] width 508 height 23
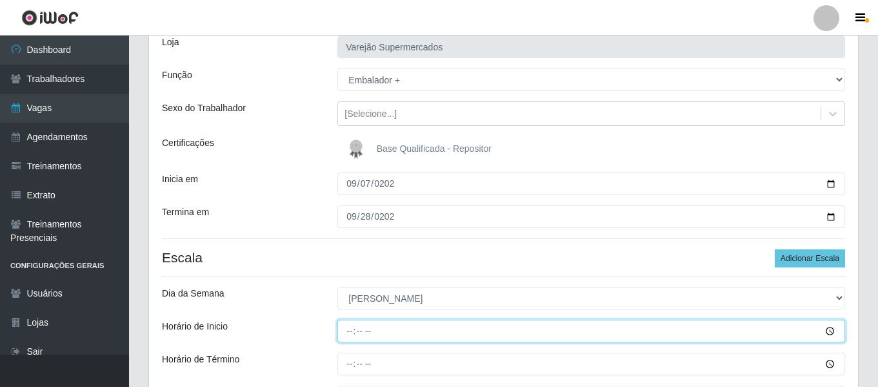
click at [354, 327] on input "Horário de Inicio" at bounding box center [592, 330] width 508 height 23
type input "07:00"
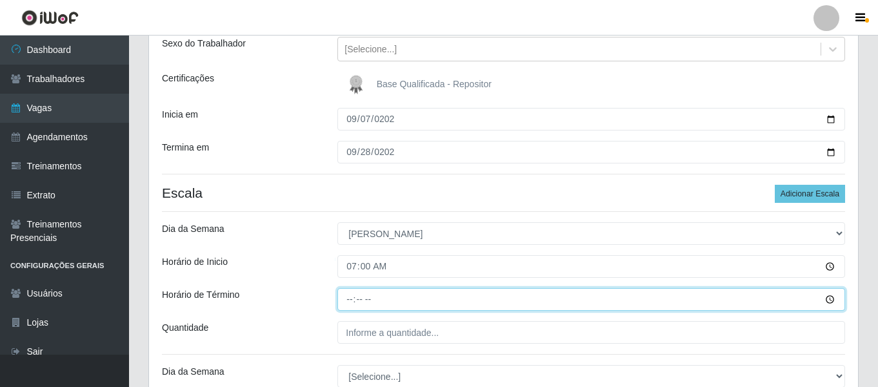
click at [354, 292] on input "Horário de Término" at bounding box center [592, 299] width 508 height 23
type input "13:00"
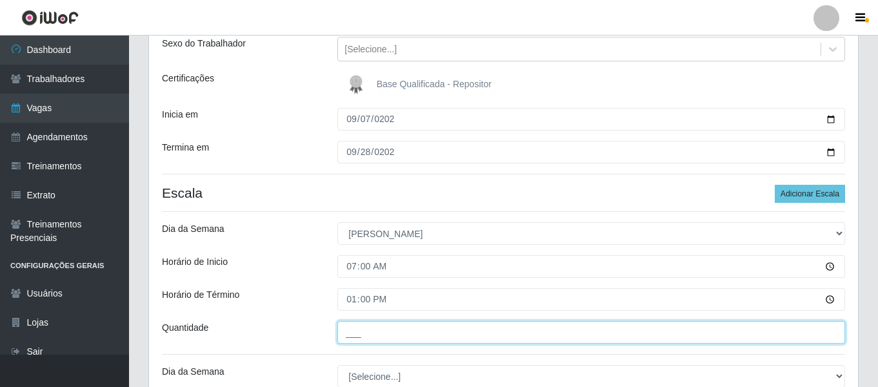
click at [381, 337] on input "___" at bounding box center [592, 332] width 508 height 23
type input "1__"
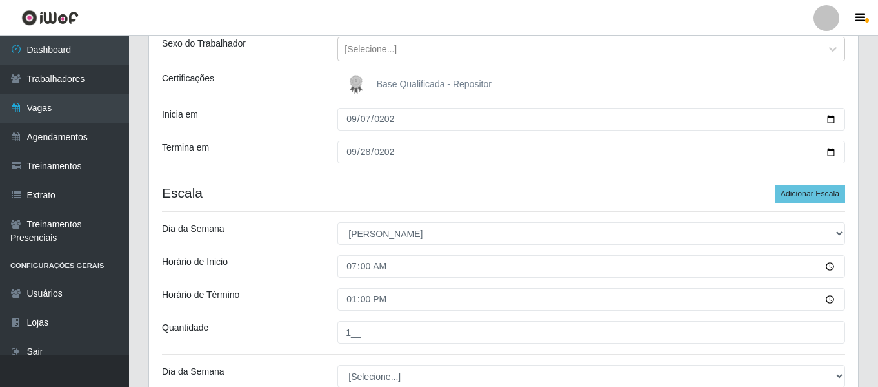
click at [401, 362] on div "Loja Varejão Supermercados Função [Selecione...] ASG ASG + ASG ++ Auxiliar de E…" at bounding box center [503, 239] width 709 height 562
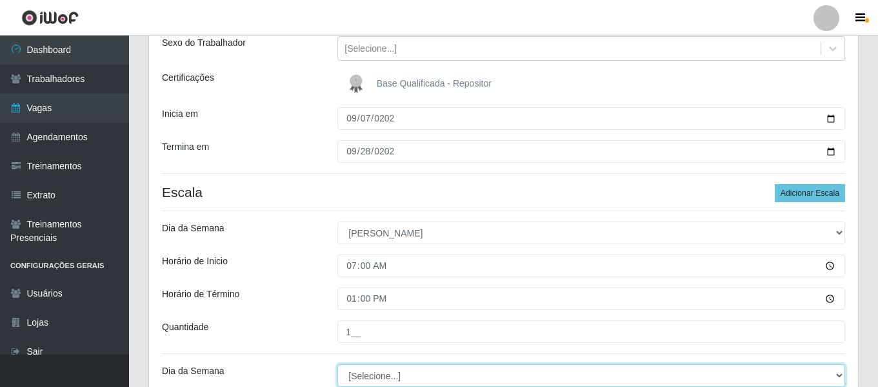
click at [402, 370] on select "[Selecione...] Segunda Terça Quarta Quinta Sexta Sábado Domingo" at bounding box center [592, 375] width 508 height 23
select select "0"
click at [338, 364] on select "[Selecione...] Segunda Terça Quarta Quinta Sexta Sábado Domingo" at bounding box center [592, 375] width 508 height 23
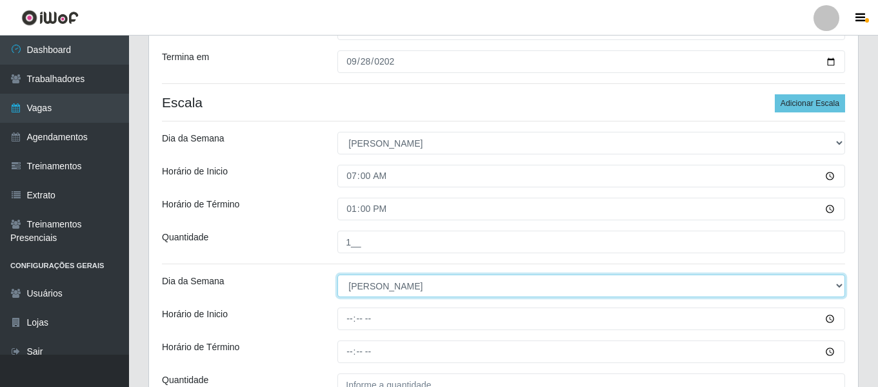
scroll to position [374, 0]
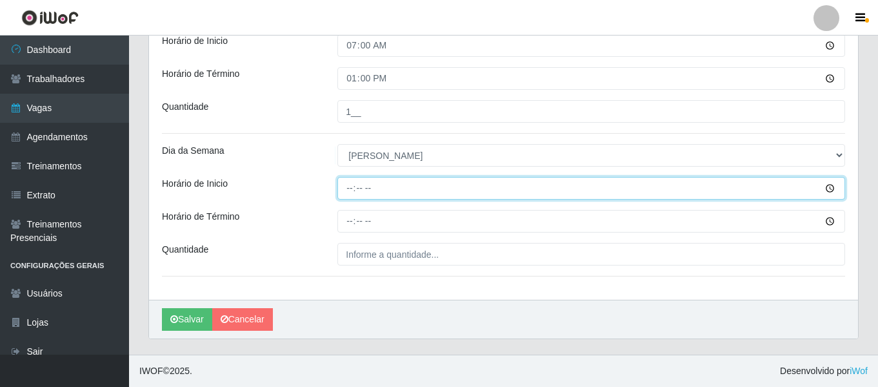
click at [352, 194] on input "Horário de Inicio" at bounding box center [592, 188] width 508 height 23
type input "08:00"
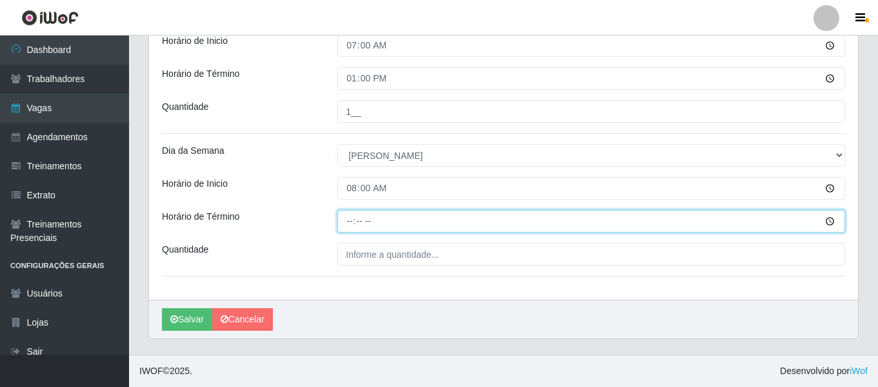
click at [349, 226] on input "Horário de Término" at bounding box center [592, 221] width 508 height 23
type input "14:00"
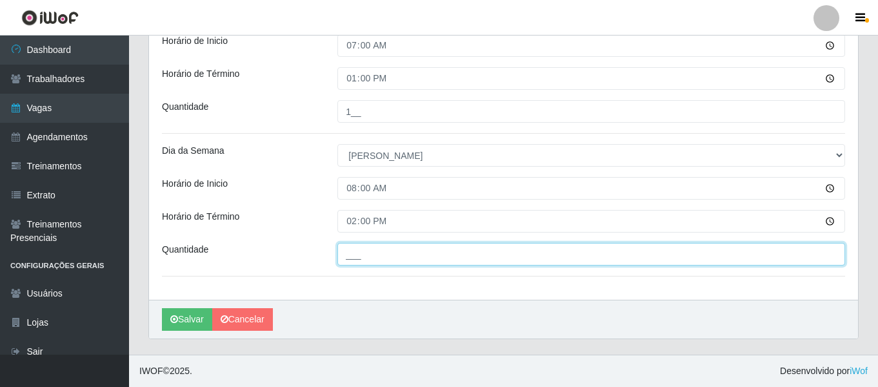
click at [386, 248] on input "___" at bounding box center [592, 254] width 508 height 23
type input "1__"
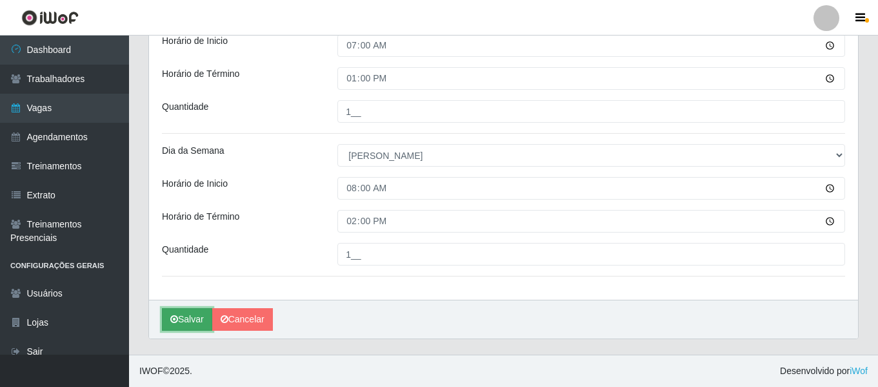
click at [205, 318] on button "Salvar" at bounding box center [187, 319] width 50 height 23
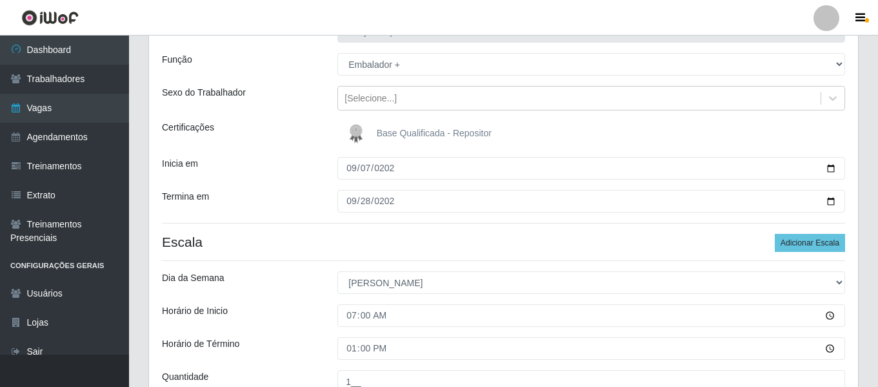
scroll to position [51, 0]
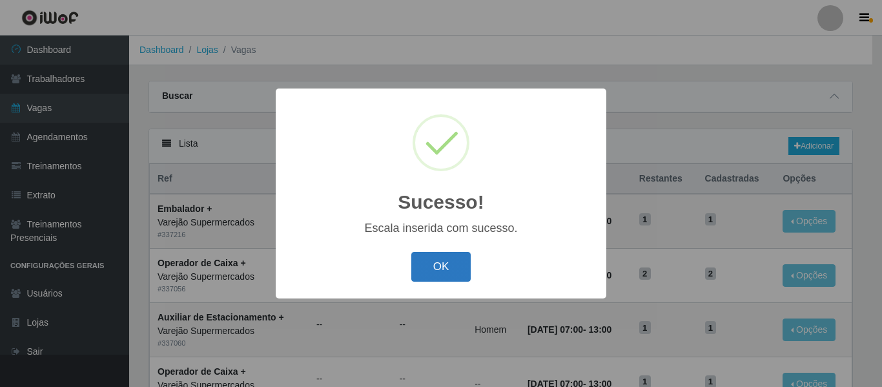
click at [432, 272] on button "OK" at bounding box center [441, 267] width 60 height 30
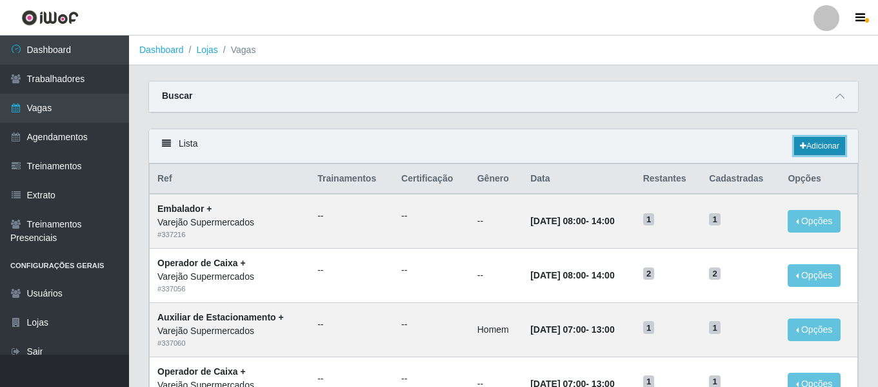
click at [816, 148] on link "Adicionar" at bounding box center [819, 146] width 51 height 18
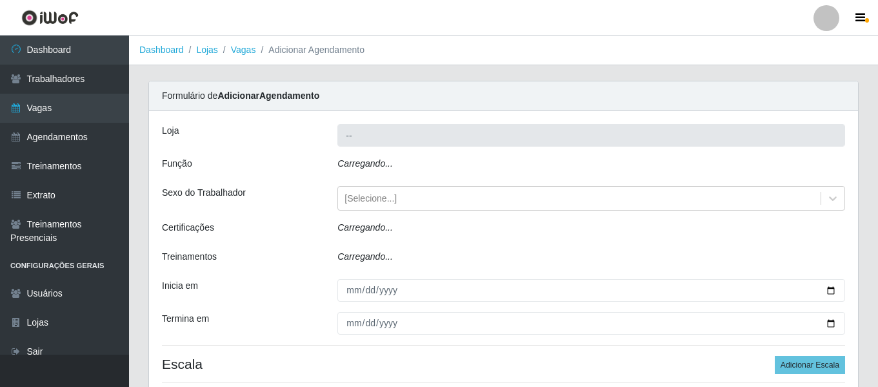
type input "Varejão Supermercados"
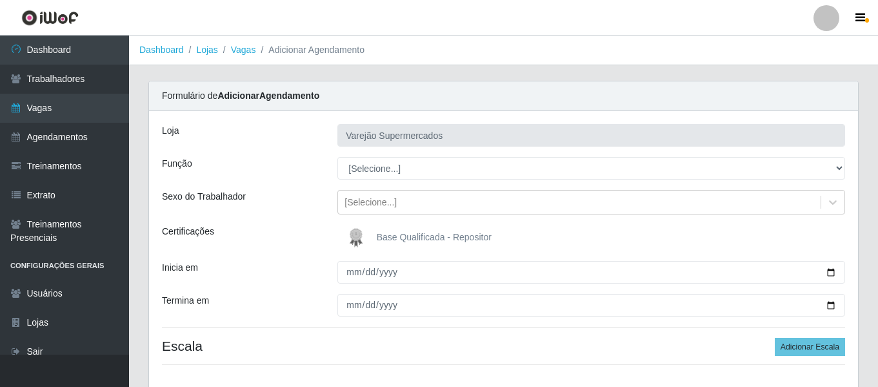
click at [269, 289] on div "Loja Varejão Supermercados Função [Selecione...] ASG ASG + ASG ++ Auxiliar de E…" at bounding box center [503, 249] width 709 height 277
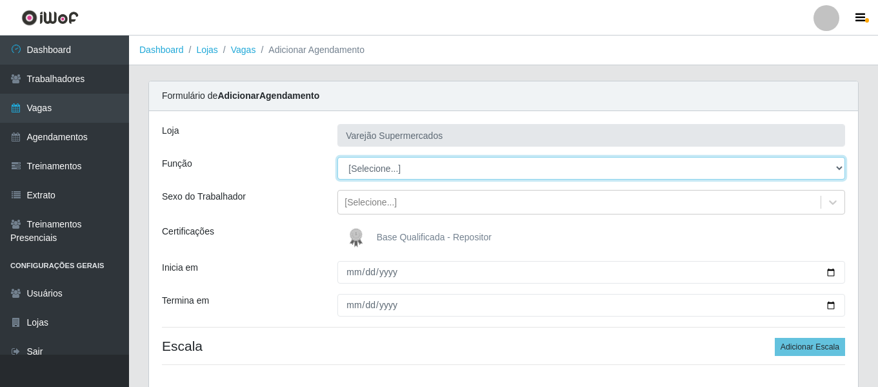
click at [418, 163] on select "[Selecione...] ASG ASG + ASG ++ Auxiliar de Estacionamento Auxiliar de Estacion…" at bounding box center [592, 168] width 508 height 23
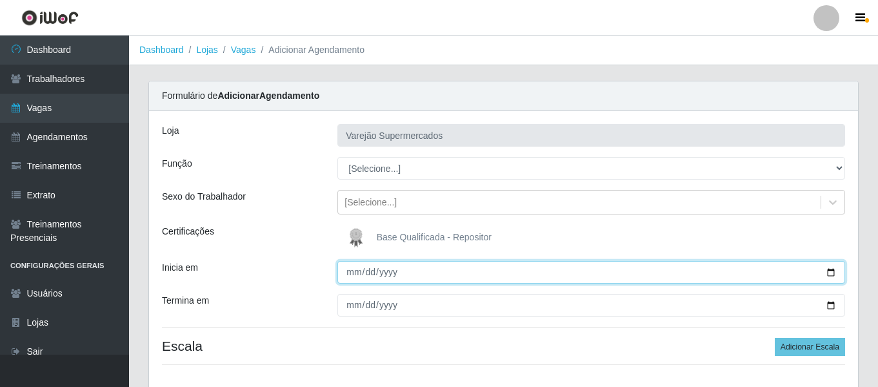
click at [345, 275] on input "Inicia em" at bounding box center [592, 272] width 508 height 23
type input "2025-09-10"
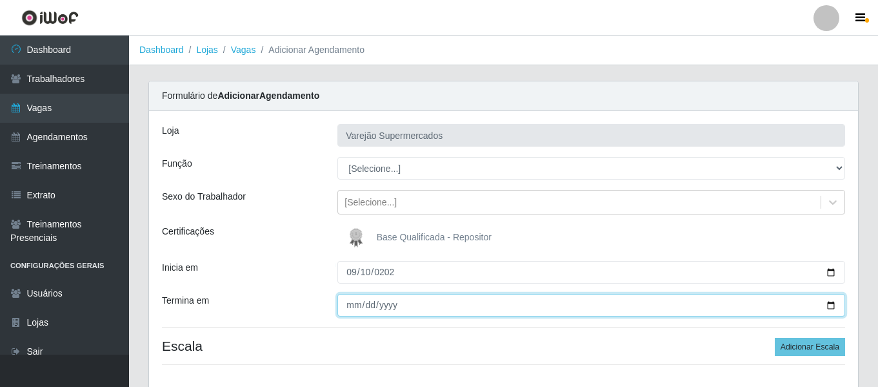
click at [345, 312] on input "Termina em" at bounding box center [592, 305] width 508 height 23
type input "2025-09-10"
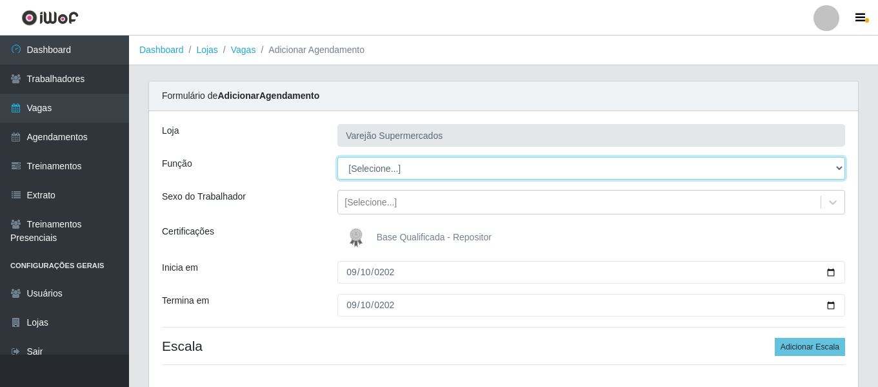
click at [415, 163] on select "[Selecione...] ASG ASG + ASG ++ Auxiliar de Estacionamento Auxiliar de Estacion…" at bounding box center [592, 168] width 508 height 23
click at [338, 157] on select "[Selecione...] ASG ASG + ASG ++ Auxiliar de Estacionamento Auxiliar de Estacion…" at bounding box center [592, 168] width 508 height 23
drag, startPoint x: 414, startPoint y: 171, endPoint x: 412, endPoint y: 162, distance: 9.1
click at [414, 171] on select "[Selecione...] ASG ASG + ASG ++ Auxiliar de Estacionamento Auxiliar de Estacion…" at bounding box center [592, 168] width 508 height 23
select select "1"
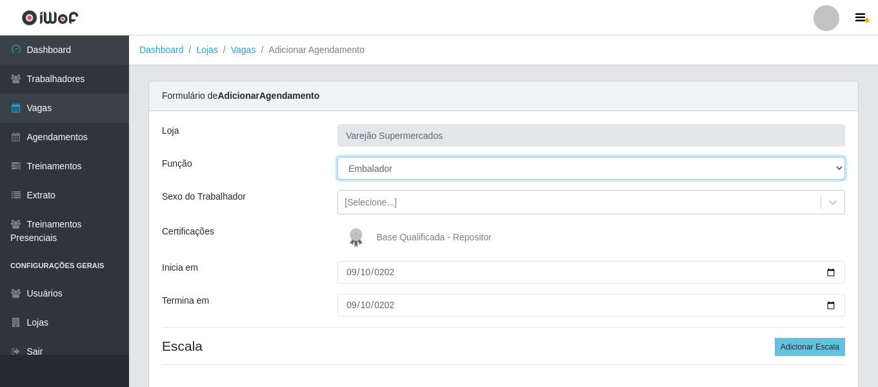
click at [338, 157] on select "[Selecione...] ASG ASG + ASG ++ Auxiliar de Estacionamento Auxiliar de Estacion…" at bounding box center [592, 168] width 508 height 23
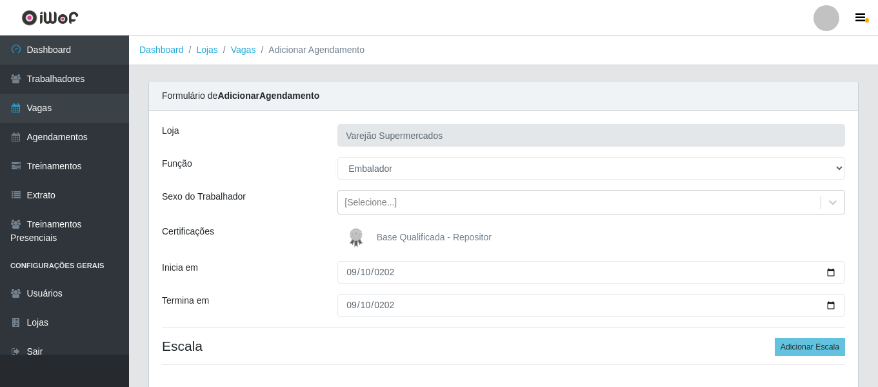
click at [260, 217] on div "Loja Varejão Supermercados Função [Selecione...] ASG ASG + ASG ++ Auxiliar de E…" at bounding box center [503, 249] width 709 height 277
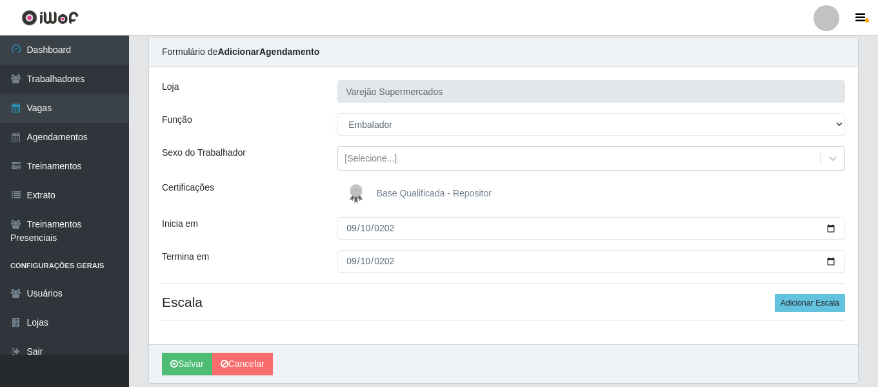
scroll to position [88, 0]
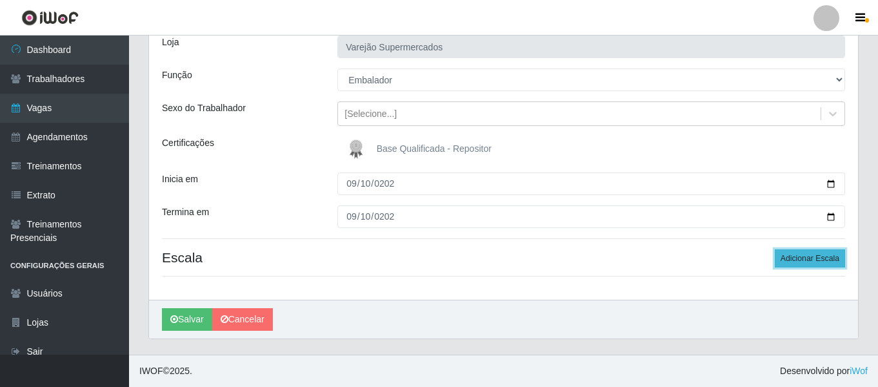
click at [782, 258] on button "Adicionar Escala" at bounding box center [810, 258] width 70 height 18
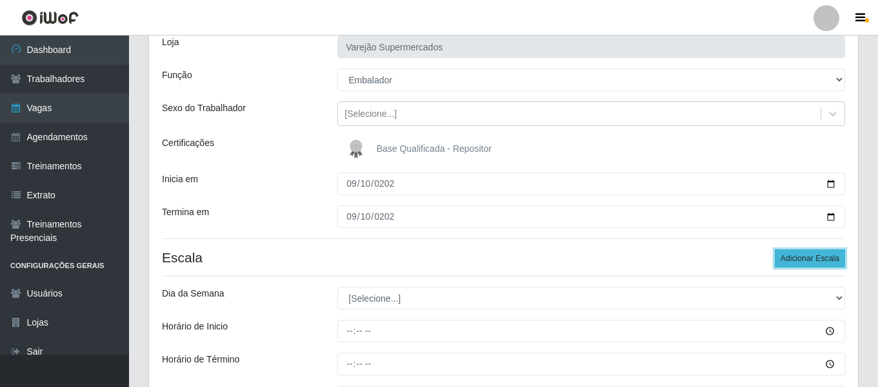
click at [794, 250] on button "Adicionar Escala" at bounding box center [810, 258] width 70 height 18
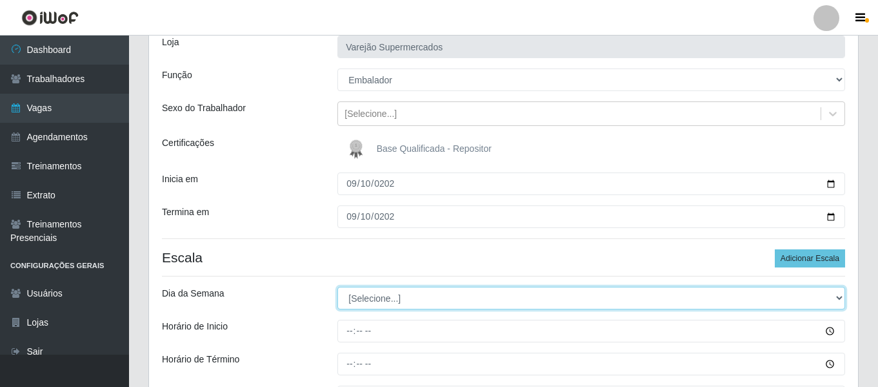
click at [434, 295] on select "[Selecione...] Segunda Terça Quarta Quinta Sexta Sábado Domingo" at bounding box center [592, 298] width 508 height 23
click at [393, 289] on select "[Selecione...] Segunda Terça Quarta Quinta Sexta Sábado Domingo" at bounding box center [592, 298] width 508 height 23
select select "3"
click at [338, 287] on select "[Selecione...] Segunda Terça Quarta Quinta Sexta Sábado Domingo" at bounding box center [592, 298] width 508 height 23
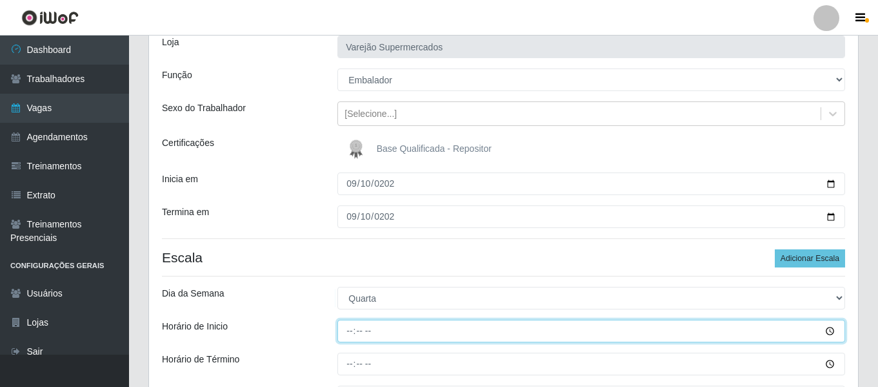
click at [354, 326] on input "Horário de Inicio" at bounding box center [592, 330] width 508 height 23
type input "08:00"
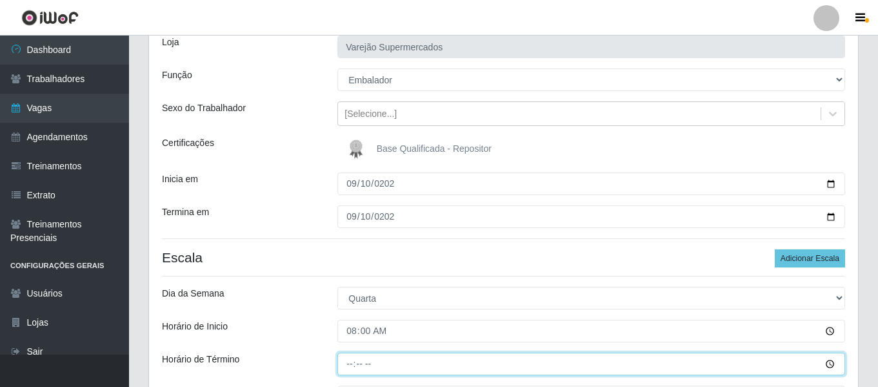
click at [352, 360] on input "Horário de Término" at bounding box center [592, 363] width 508 height 23
type input "14:00"
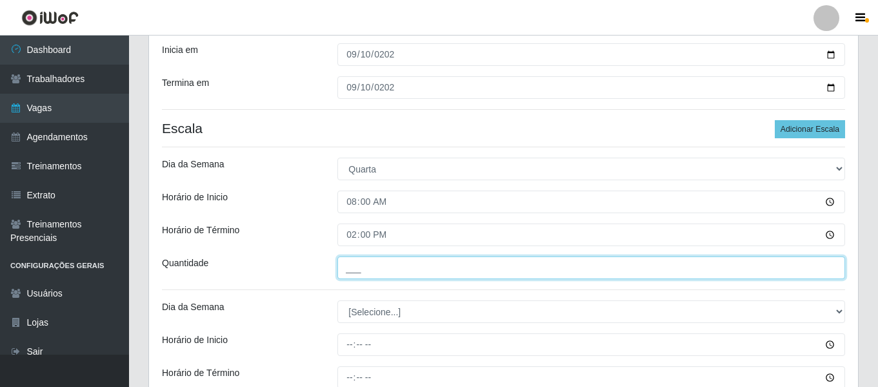
click at [415, 259] on input "___" at bounding box center [592, 267] width 508 height 23
type input "2__"
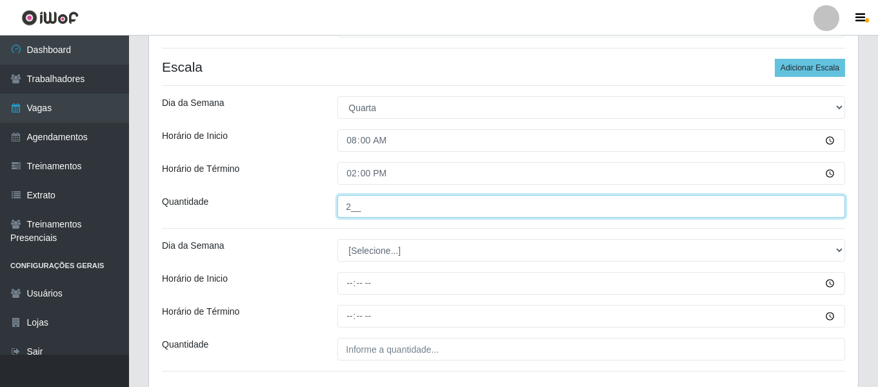
scroll to position [282, 0]
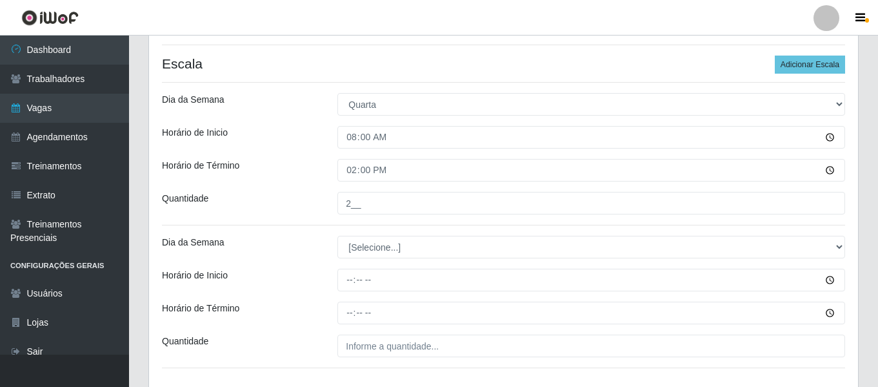
click at [381, 234] on div "Loja Varejão Supermercados Função [Selecione...] ASG ASG + ASG ++ Auxiliar de E…" at bounding box center [503, 110] width 709 height 562
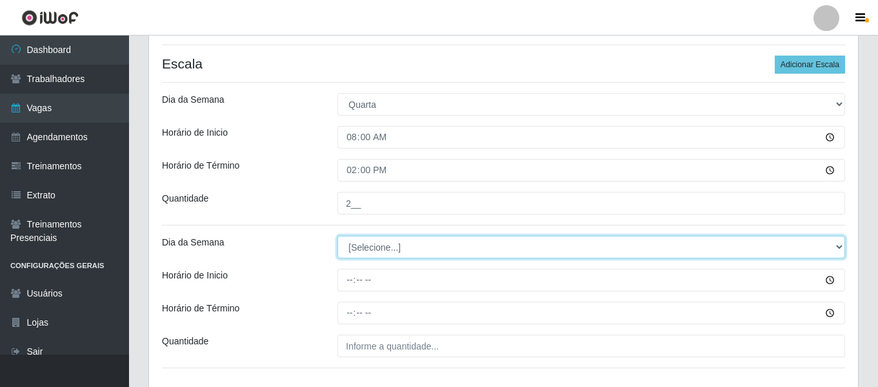
click at [383, 241] on select "[Selecione...] Segunda Terça Quarta Quinta Sexta Sábado Domingo" at bounding box center [592, 247] width 508 height 23
select select "3"
click at [338, 236] on select "[Selecione...] Segunda Terça Quarta Quinta Sexta Sábado Domingo" at bounding box center [592, 247] width 508 height 23
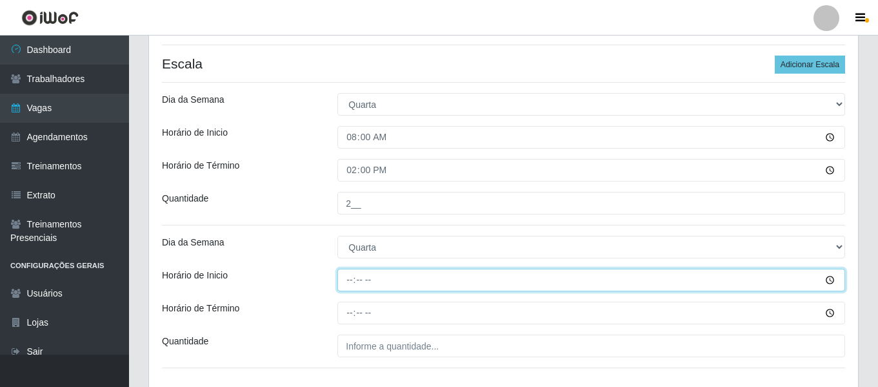
click at [354, 281] on input "Horário de Inicio" at bounding box center [592, 279] width 508 height 23
type input "14:00"
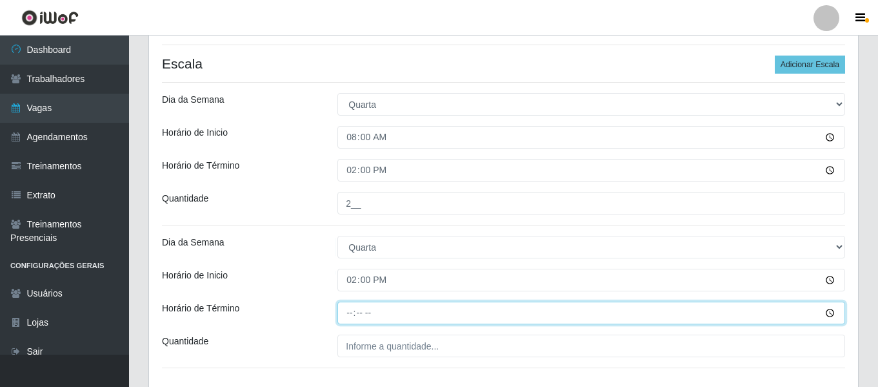
click at [344, 306] on input "Horário de Término" at bounding box center [592, 312] width 508 height 23
type input "20:00"
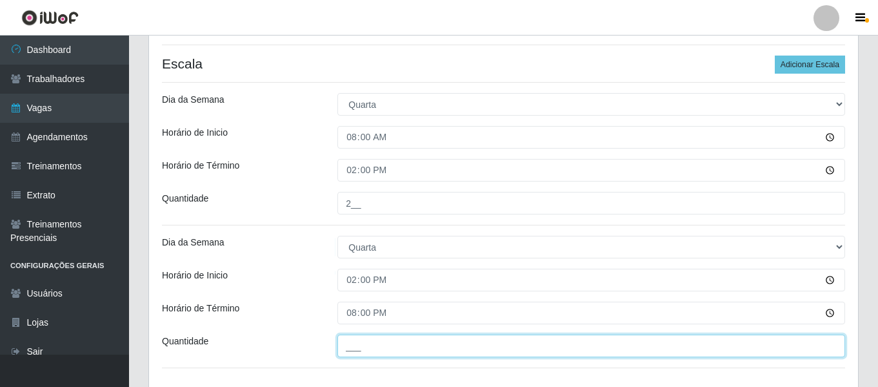
click at [377, 352] on input "___" at bounding box center [592, 345] width 508 height 23
type input "2__"
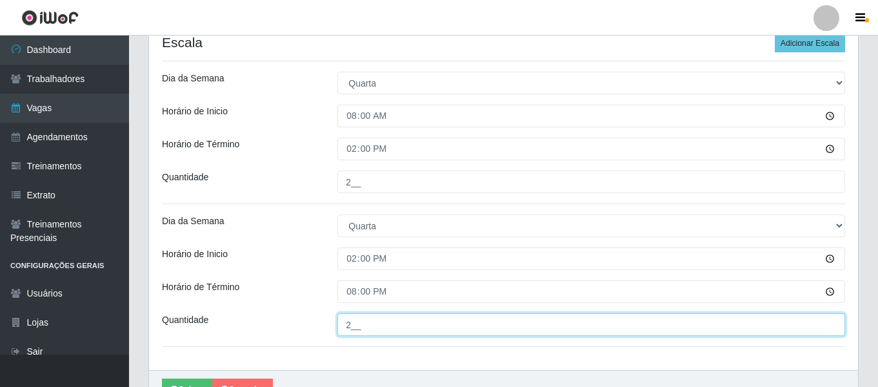
scroll to position [374, 0]
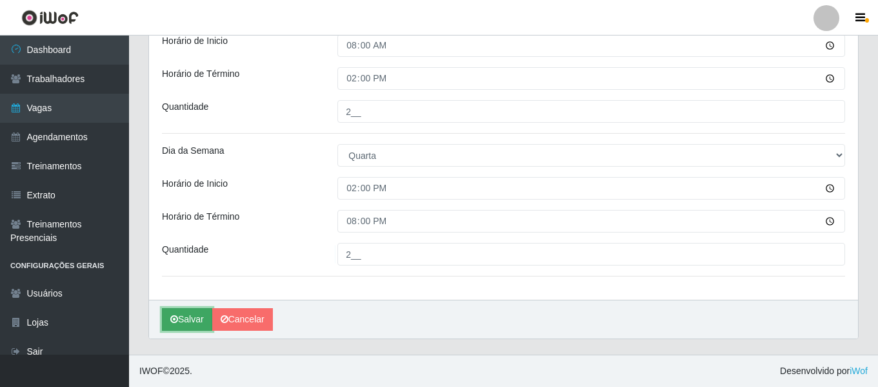
click at [183, 323] on button "Salvar" at bounding box center [187, 319] width 50 height 23
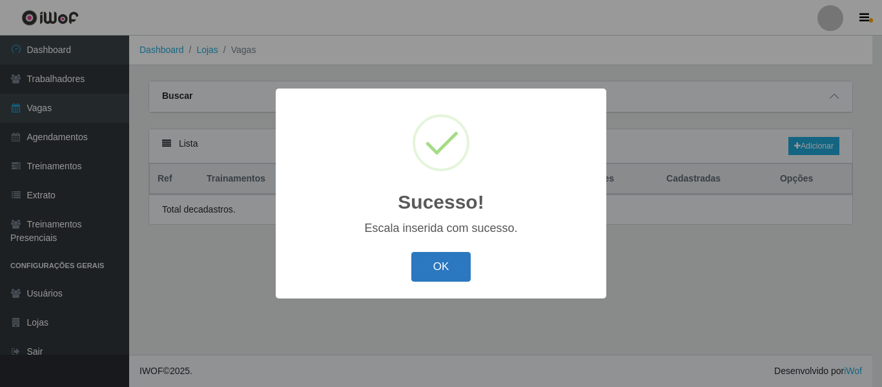
click at [462, 267] on button "OK" at bounding box center [441, 267] width 60 height 30
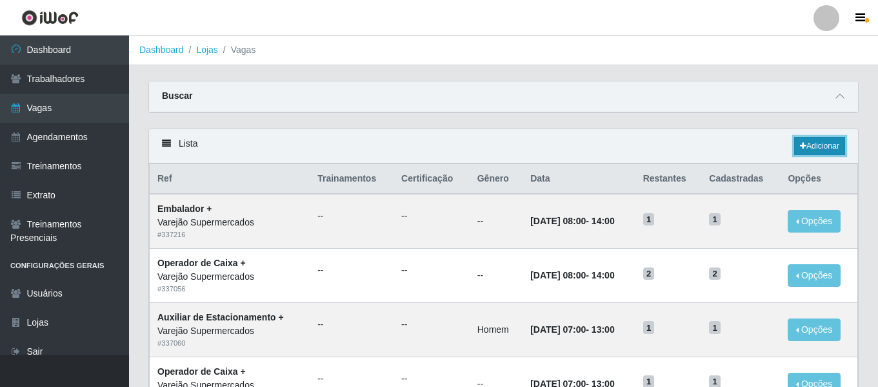
click at [802, 143] on icon at bounding box center [803, 146] width 6 height 8
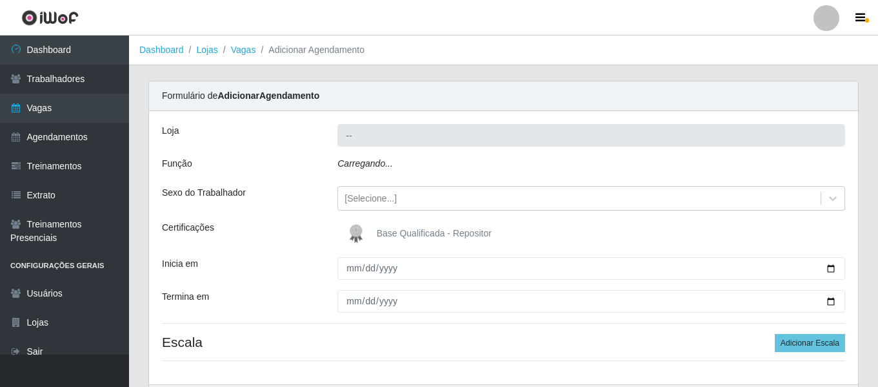
type input "Varejão Supermercados"
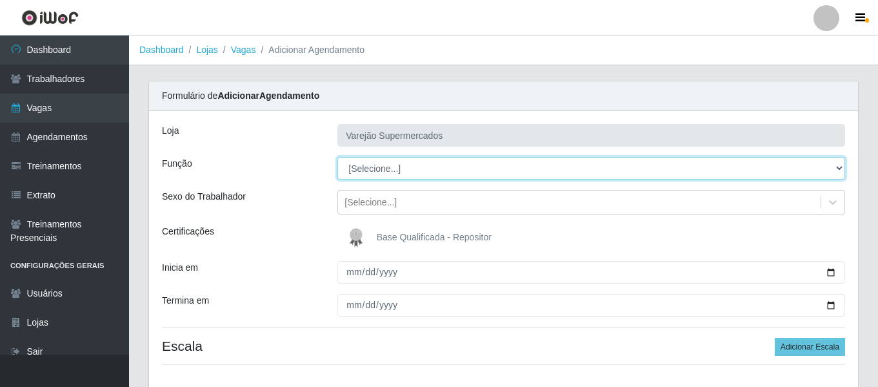
click at [386, 163] on select "[Selecione...] ASG ASG + ASG ++ Auxiliar de Estacionamento Auxiliar de Estacion…" at bounding box center [592, 168] width 508 height 23
select select "43"
click at [338, 157] on select "[Selecione...] ASG ASG + ASG ++ Auxiliar de Estacionamento Auxiliar de Estacion…" at bounding box center [592, 168] width 508 height 23
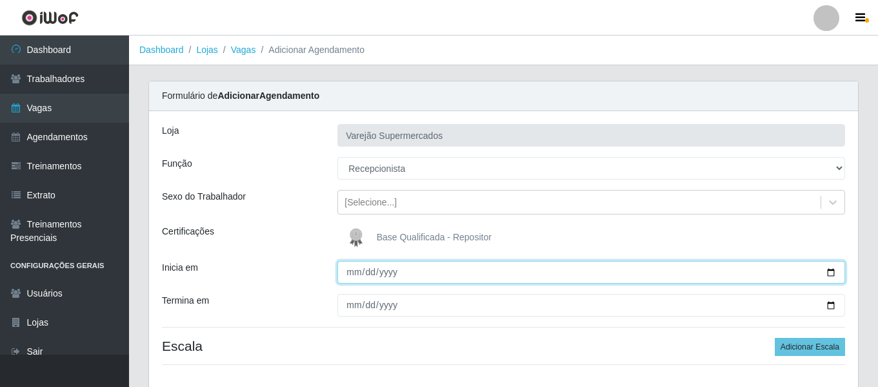
click at [361, 275] on input "Inicia em" at bounding box center [592, 272] width 508 height 23
type input "2025-09-10"
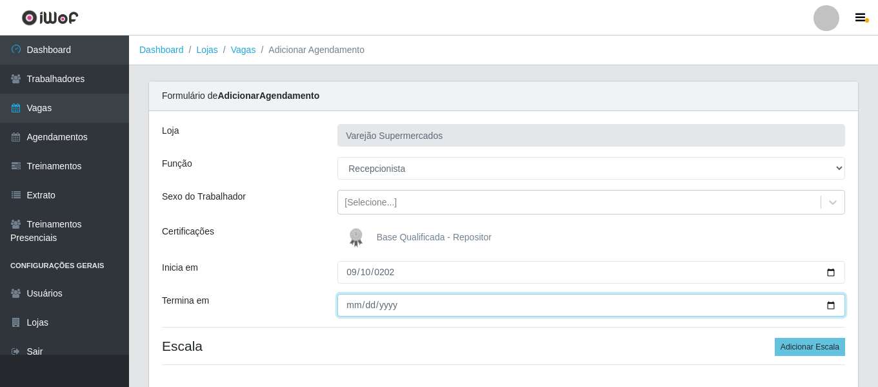
click at [345, 305] on input "Termina em" at bounding box center [592, 305] width 508 height 23
type input "2025-09-10"
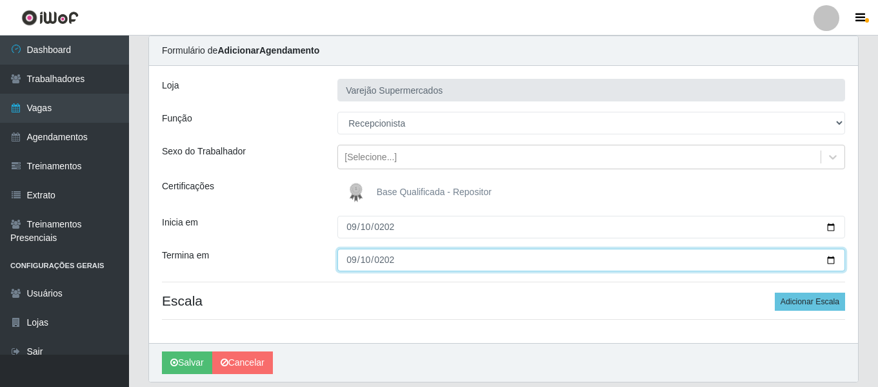
scroll to position [88, 0]
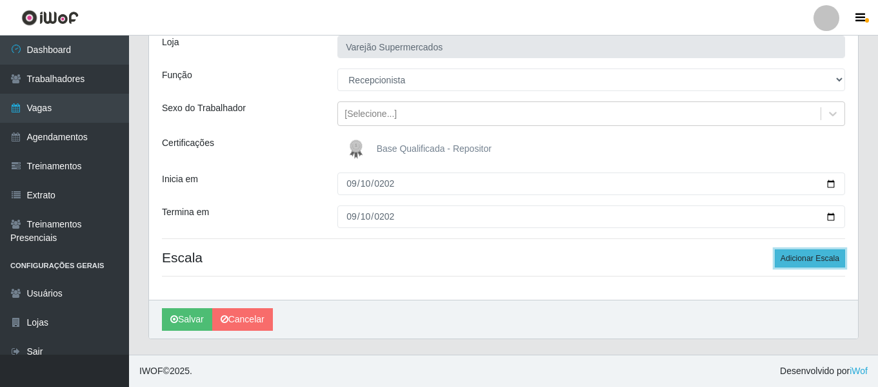
click at [819, 256] on button "Adicionar Escala" at bounding box center [810, 258] width 70 height 18
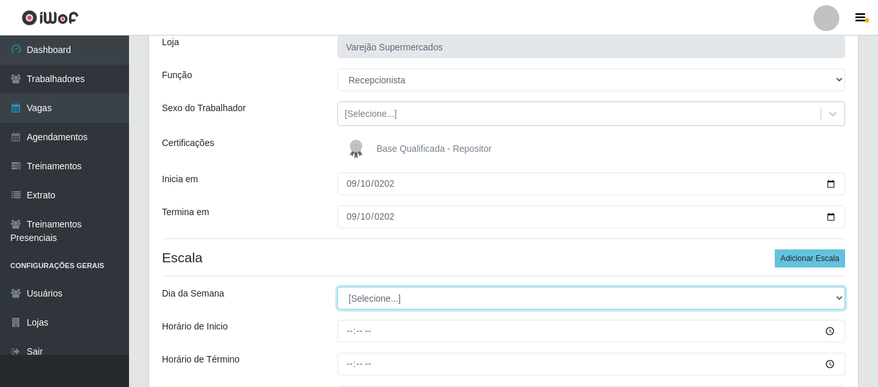
click at [422, 298] on select "[Selecione...] Segunda Terça Quarta Quinta Sexta Sábado Domingo" at bounding box center [592, 298] width 508 height 23
select select "3"
click at [338, 287] on select "[Selecione...] Segunda Terça Quarta Quinta Sexta Sábado Domingo" at bounding box center [592, 298] width 508 height 23
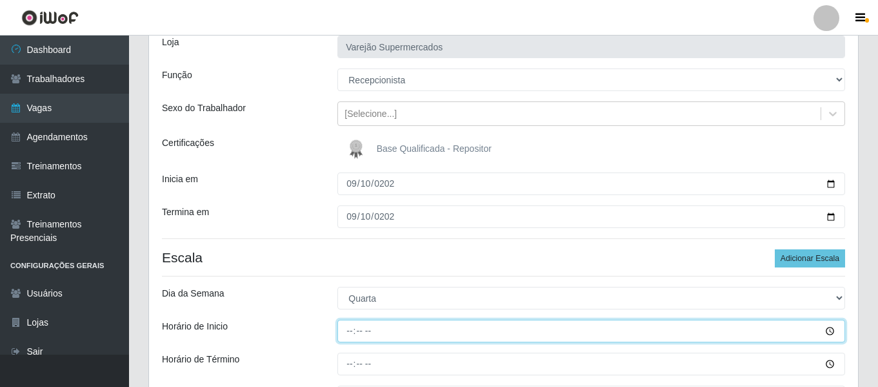
click at [344, 330] on input "Horário de Inicio" at bounding box center [592, 330] width 508 height 23
type input "07:00"
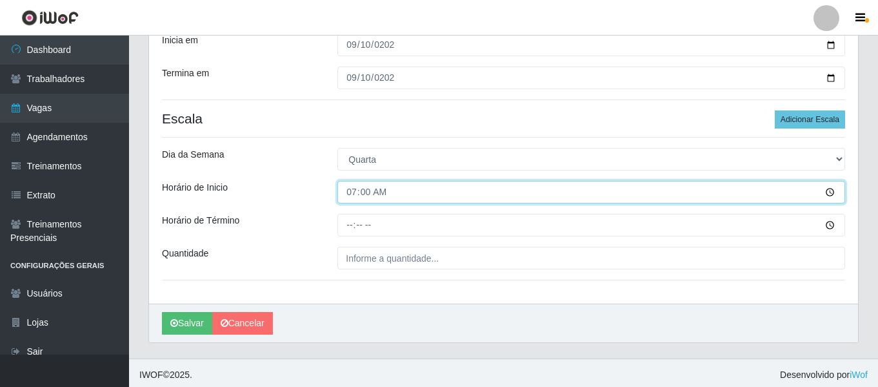
scroll to position [231, 0]
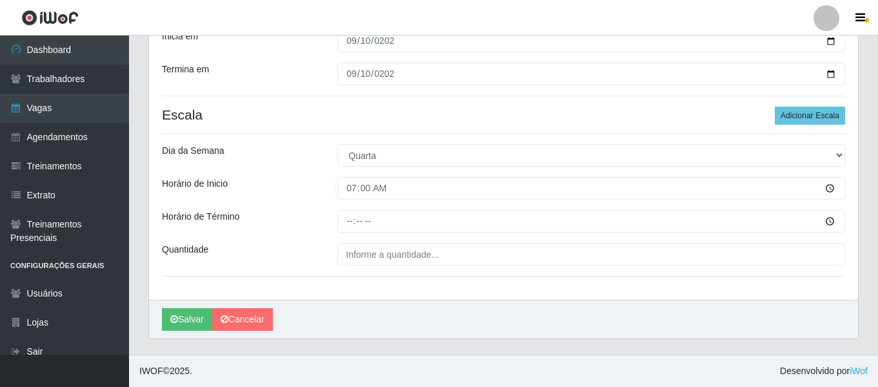
click at [351, 206] on div "Loja Varejão Supermercados Função [Selecione...] ASG ASG + ASG ++ Auxiliar de E…" at bounding box center [503, 89] width 709 height 419
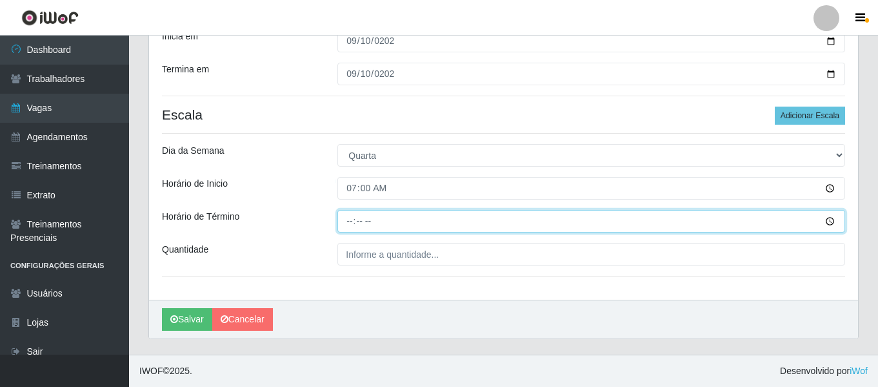
click at [347, 220] on input "Horário de Término" at bounding box center [592, 221] width 508 height 23
type input "13:00"
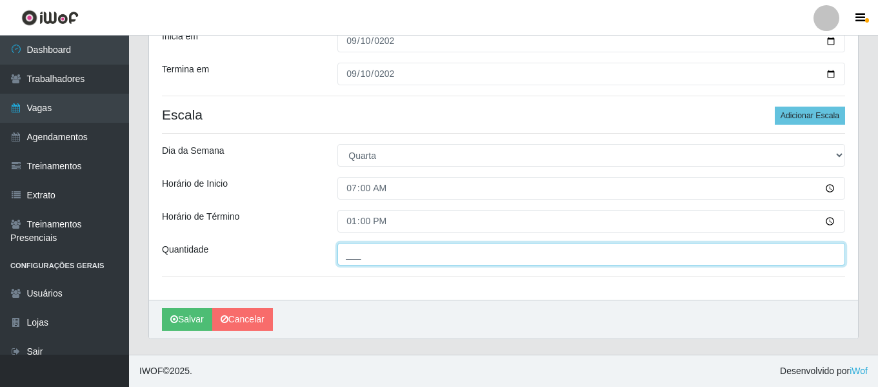
click at [349, 253] on input "___" at bounding box center [592, 254] width 508 height 23
type input "1__"
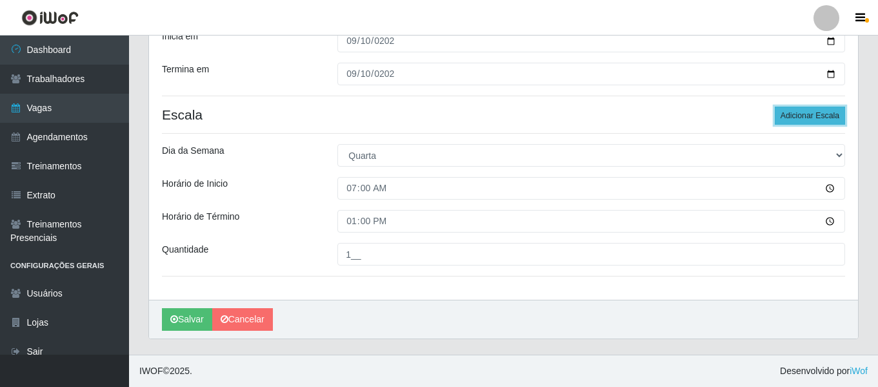
click at [832, 112] on button "Adicionar Escala" at bounding box center [810, 115] width 70 height 18
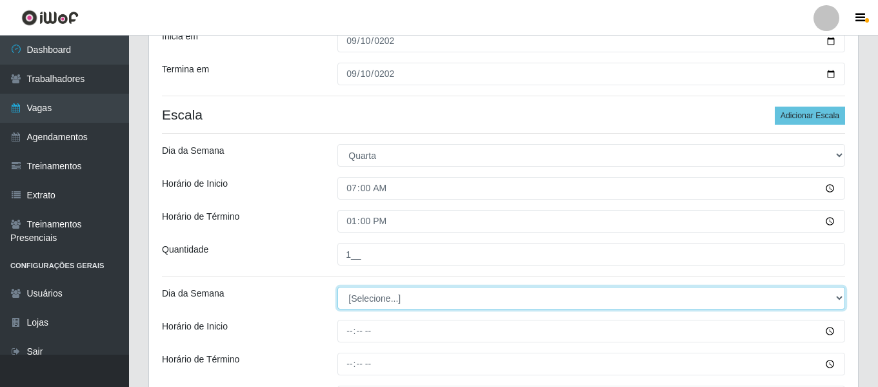
click at [395, 305] on select "[Selecione...] Segunda Terça Quarta Quinta Sexta Sábado Domingo" at bounding box center [592, 298] width 508 height 23
select select "3"
click at [338, 287] on select "[Selecione...] Segunda Terça Quarta Quinta Sexta Sábado Domingo" at bounding box center [592, 298] width 508 height 23
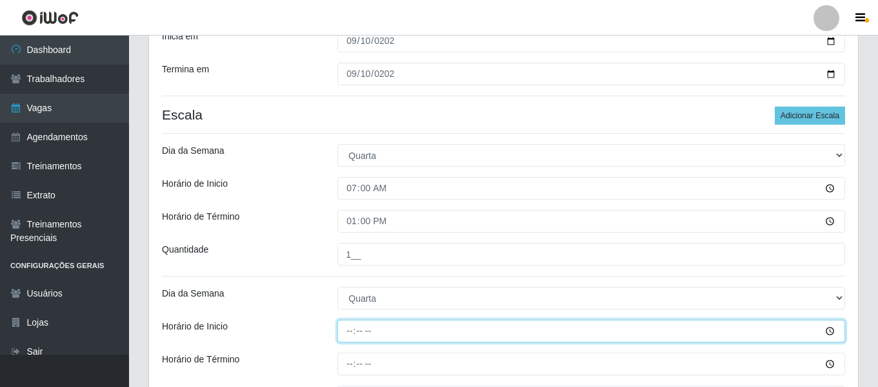
click at [341, 335] on input "Horário de Inicio" at bounding box center [592, 330] width 508 height 23
type input "13:00"
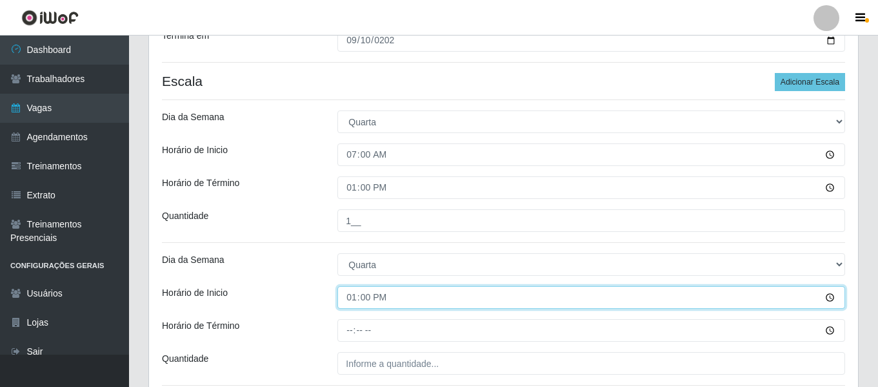
scroll to position [296, 0]
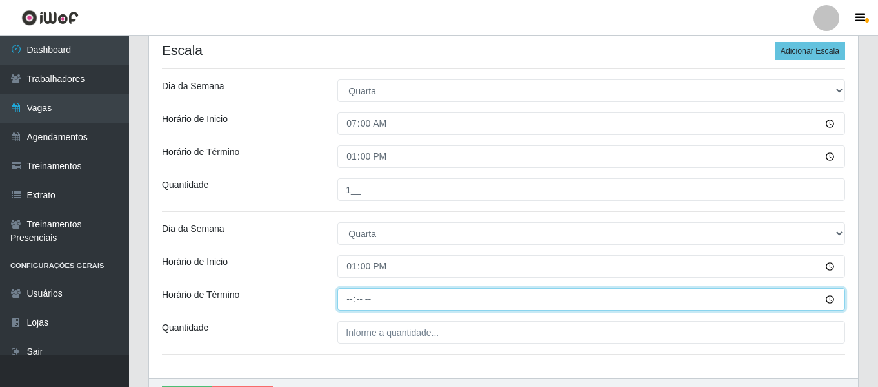
click at [354, 298] on input "Horário de Término" at bounding box center [592, 299] width 508 height 23
type input "19:00"
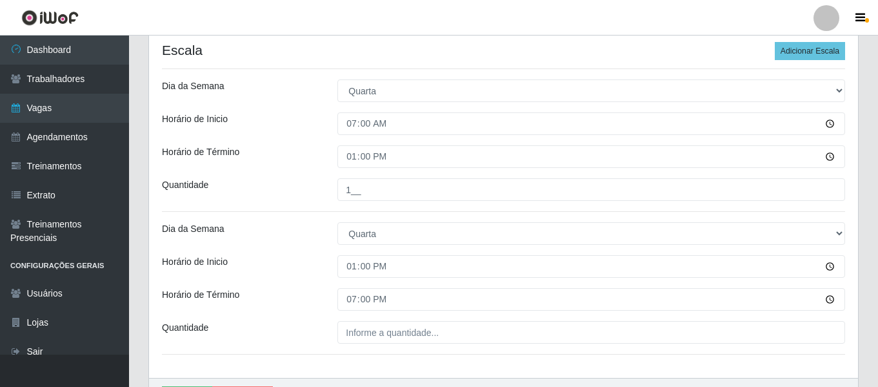
click at [337, 328] on div at bounding box center [591, 332] width 527 height 23
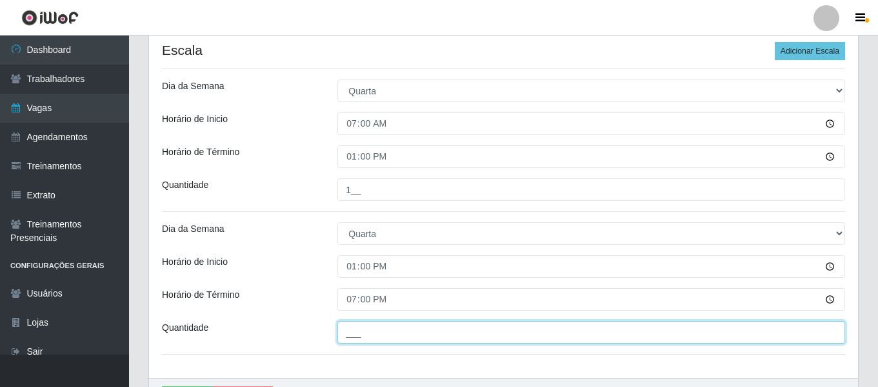
drag, startPoint x: 356, startPoint y: 328, endPoint x: 371, endPoint y: 333, distance: 16.1
click at [356, 328] on input "___" at bounding box center [592, 332] width 508 height 23
type input "1__"
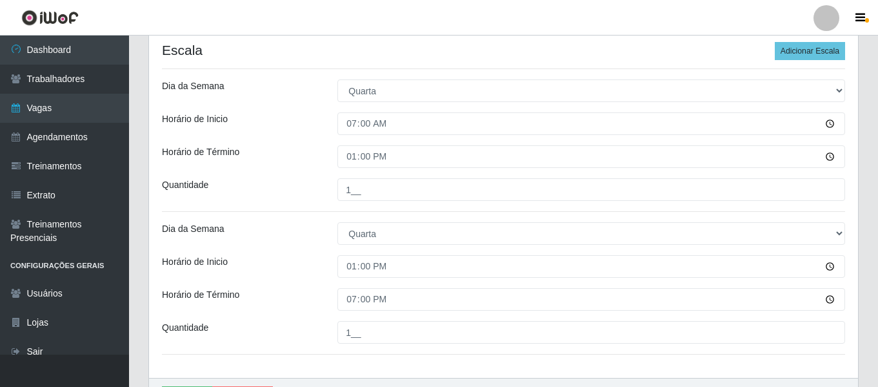
click at [250, 230] on div "Dia da Semana" at bounding box center [240, 233] width 176 height 23
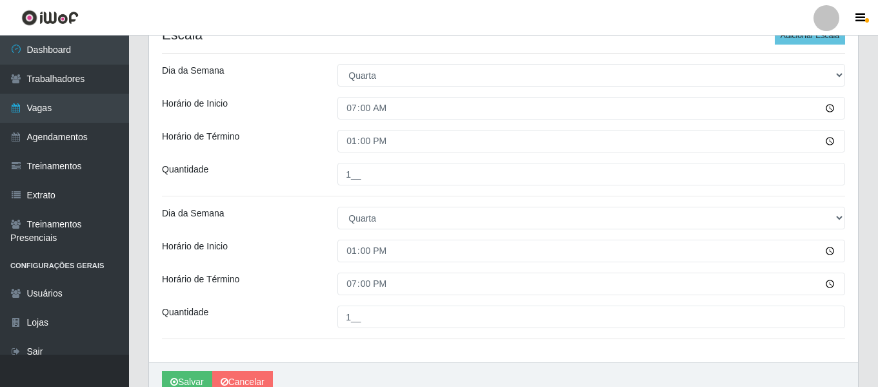
scroll to position [374, 0]
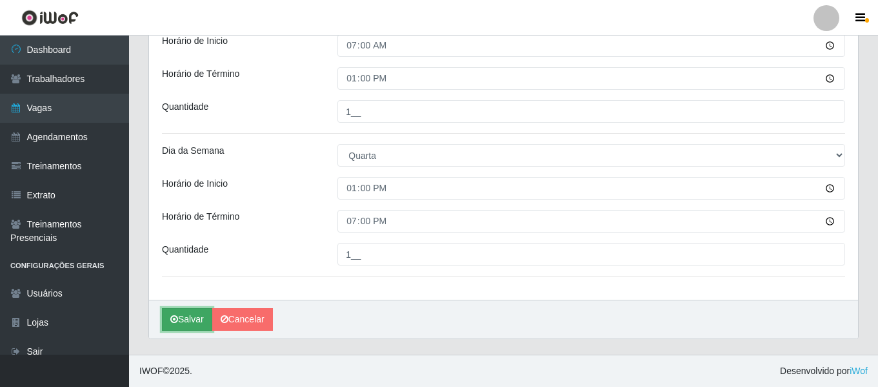
click at [191, 319] on button "Salvar" at bounding box center [187, 319] width 50 height 23
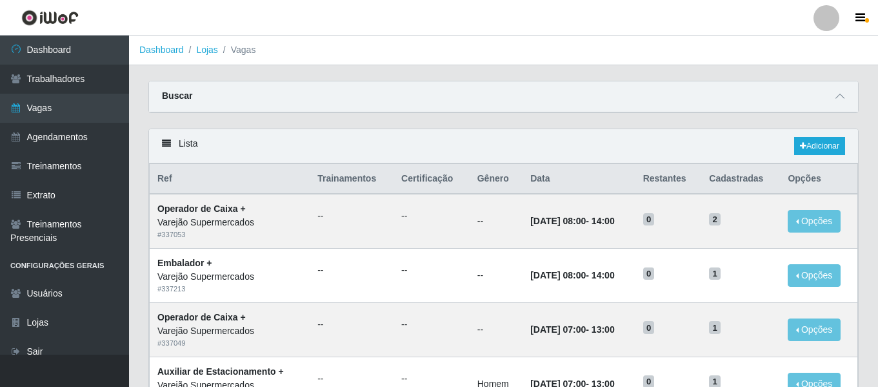
drag, startPoint x: 838, startPoint y: 94, endPoint x: 747, endPoint y: 92, distance: 91.0
click at [838, 94] on icon at bounding box center [840, 96] width 9 height 9
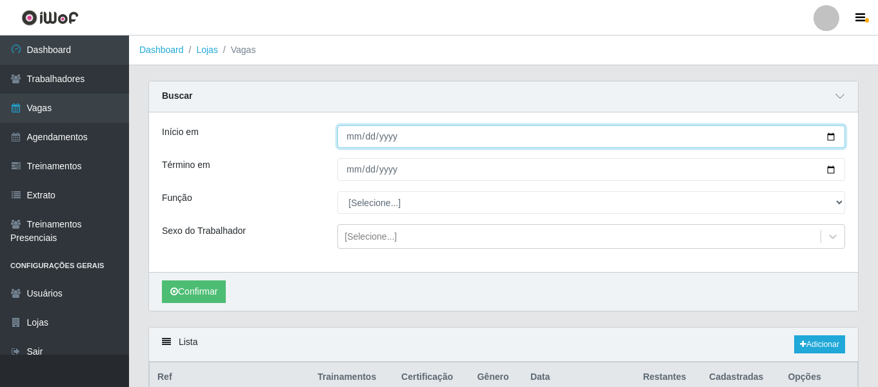
click at [354, 141] on input "[DATE]" at bounding box center [592, 136] width 508 height 23
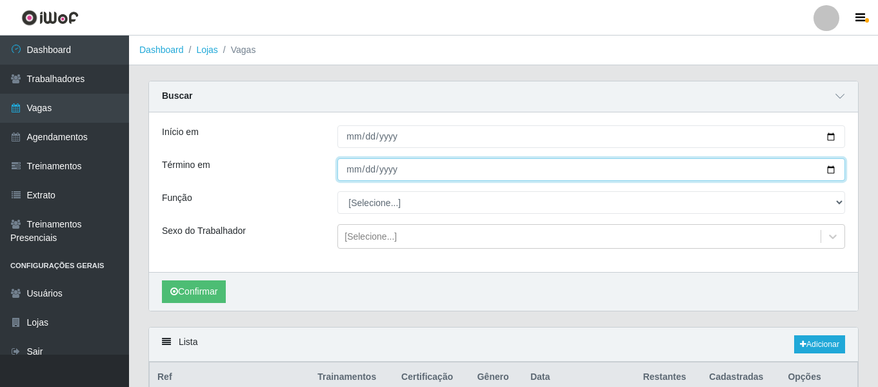
click at [352, 170] on input "[DATE]" at bounding box center [592, 169] width 508 height 23
type input "2025-09-03"
type input "[DATE]"
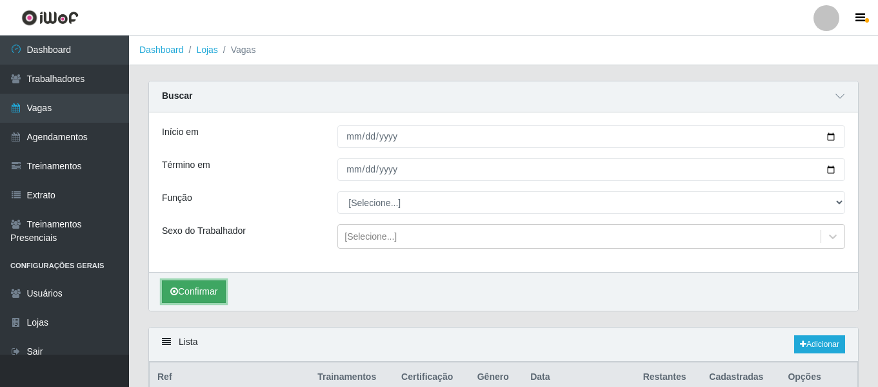
drag, startPoint x: 194, startPoint y: 298, endPoint x: 311, endPoint y: 227, distance: 136.9
click at [194, 297] on button "Confirmar" at bounding box center [194, 291] width 64 height 23
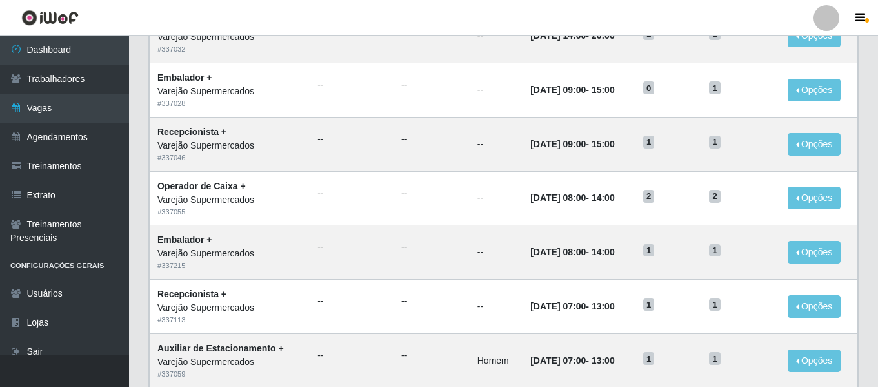
scroll to position [905, 0]
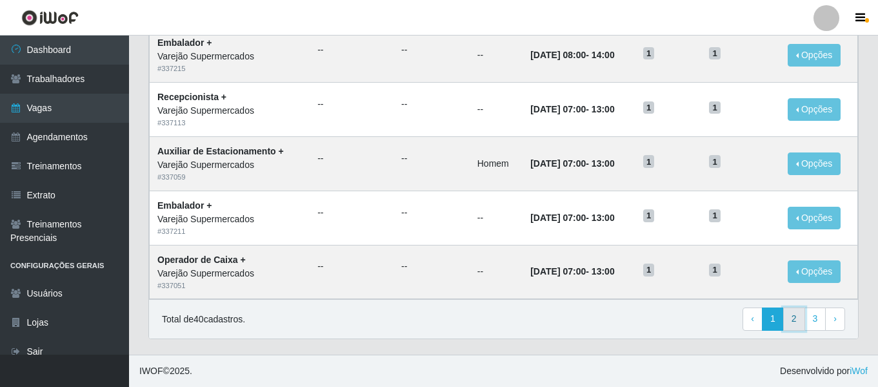
click at [802, 322] on link "2" at bounding box center [794, 318] width 22 height 23
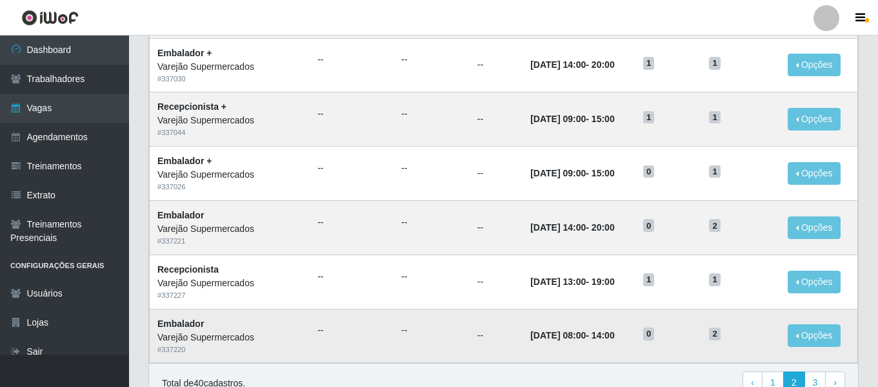
scroll to position [707, 0]
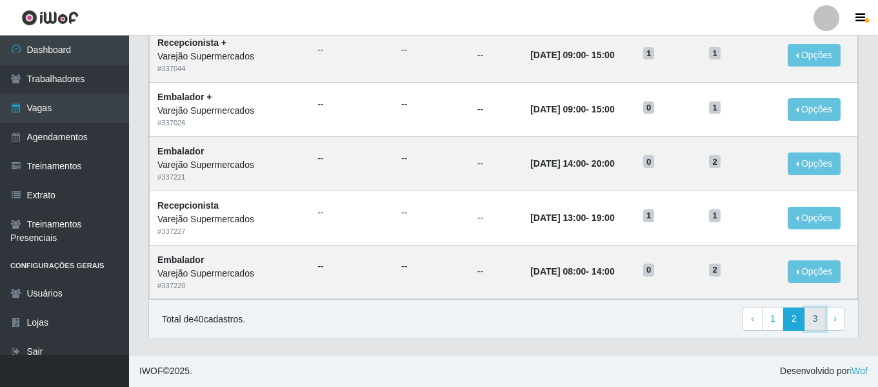
click at [815, 328] on link "3" at bounding box center [816, 318] width 22 height 23
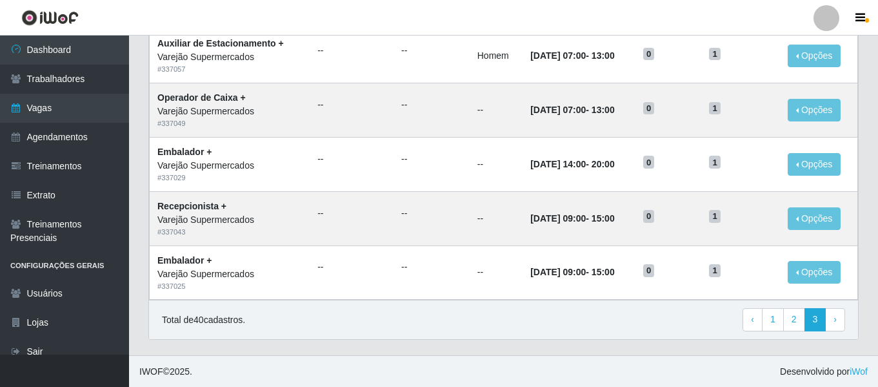
scroll to position [437, 0]
